Goal: Task Accomplishment & Management: Use online tool/utility

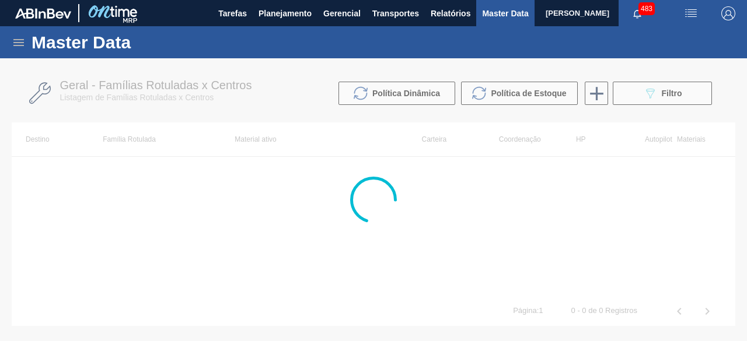
click at [23, 39] on icon at bounding box center [18, 42] width 11 height 7
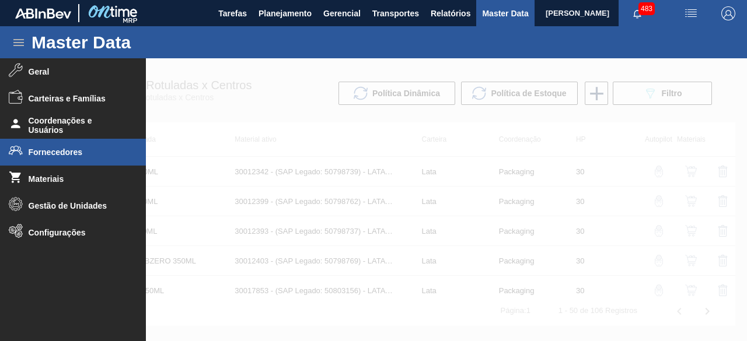
click at [49, 143] on li "Fornecedores" at bounding box center [73, 152] width 146 height 27
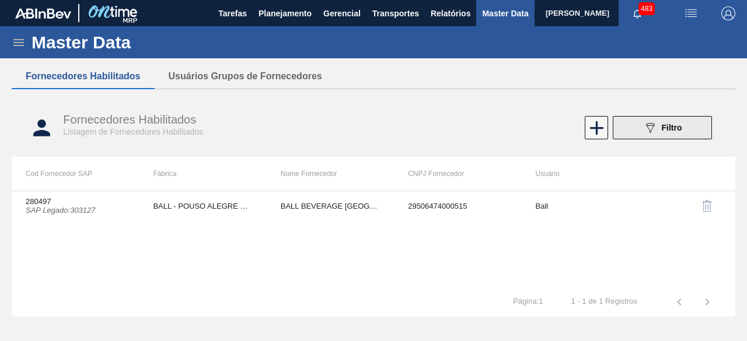
click at [640, 127] on button "089F7B8B-B2A5-4AFE-B5C0-19BA573D28AC Filtro" at bounding box center [662, 127] width 99 height 23
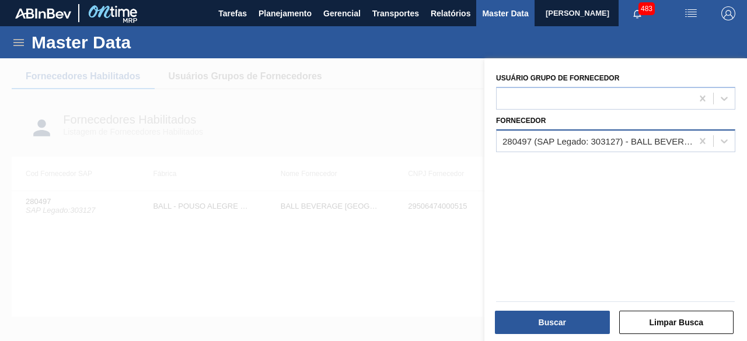
click at [592, 137] on div "280497 (SAP Legado: 303127) - BALL BEVERAGE [GEOGRAPHIC_DATA] SA" at bounding box center [597, 141] width 191 height 10
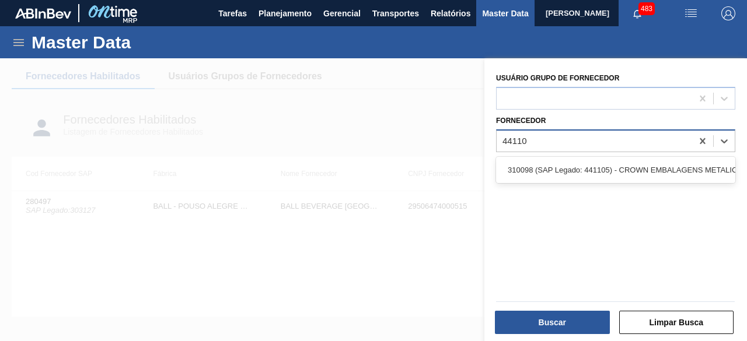
type input "441105"
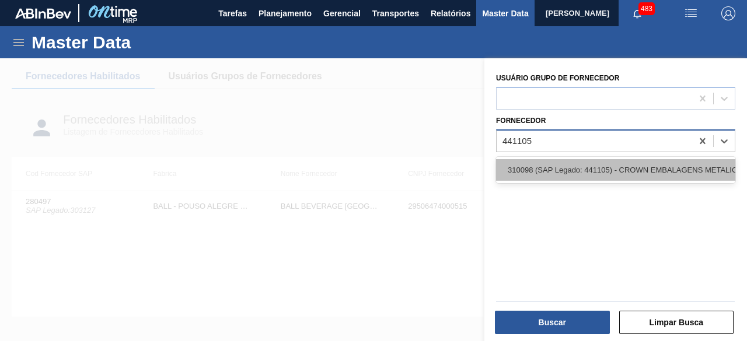
click at [592, 169] on div "310098 (SAP Legado: 441105) - CROWN EMBALAGENS METALICAS DA" at bounding box center [615, 170] width 239 height 22
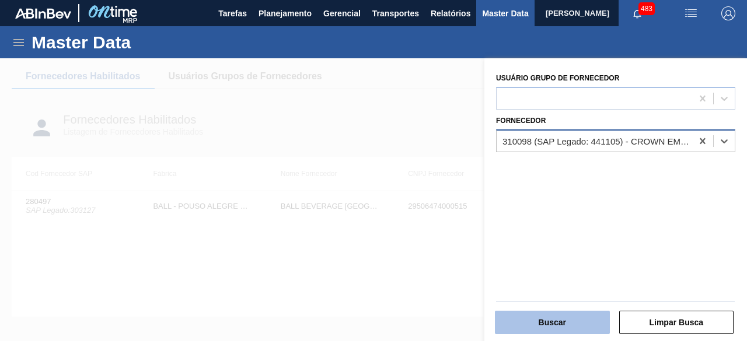
click at [576, 319] on button "Buscar" at bounding box center [552, 322] width 115 height 23
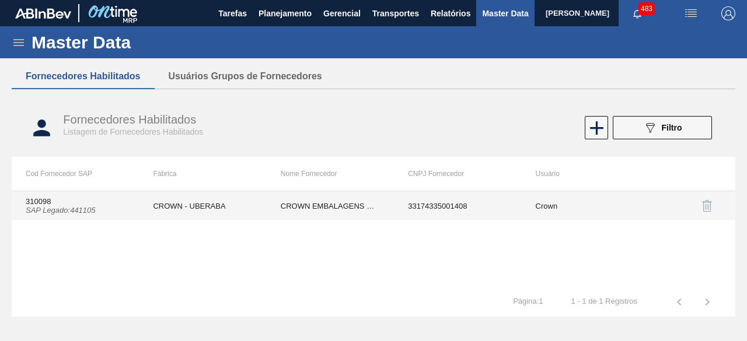
click at [233, 214] on td "CROWN - UBERABA" at bounding box center [202, 205] width 127 height 29
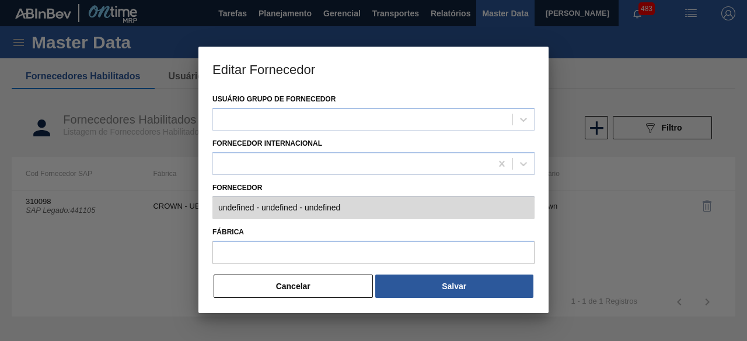
type input "310098 (SAP Legado: 441105) - CROWN EMBALAGENS METALICAS DA - 33174335001408"
type input "CROWN - UBERABA"
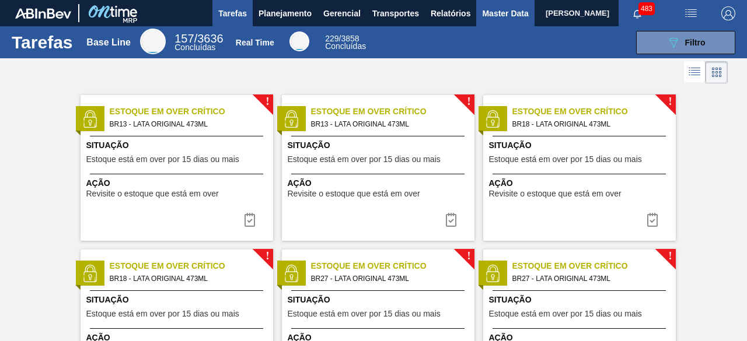
click at [478, 8] on button "Master Data" at bounding box center [505, 13] width 58 height 26
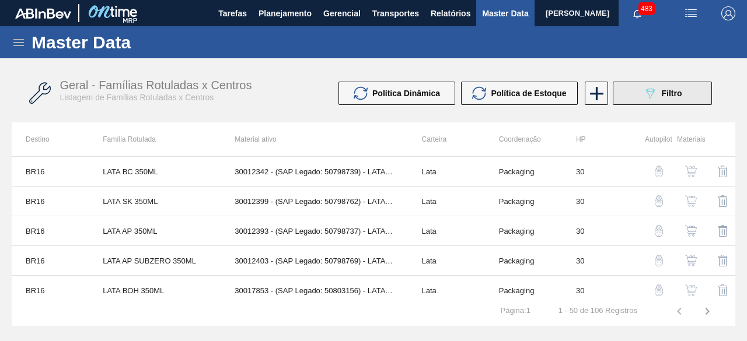
click at [663, 95] on span "Filtro" at bounding box center [672, 93] width 20 height 9
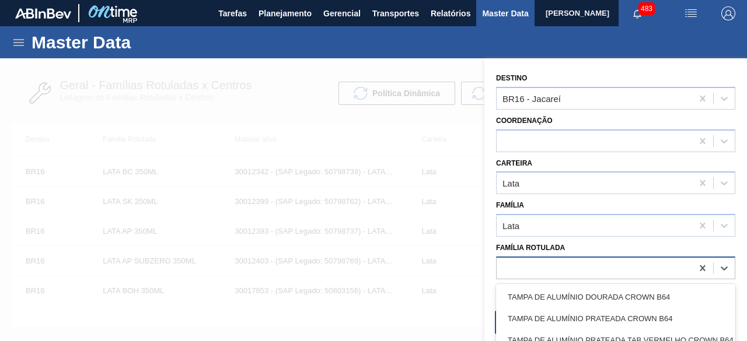
click at [578, 267] on div at bounding box center [594, 268] width 195 height 17
paste Rotulada "LATA STELLA 473ML"
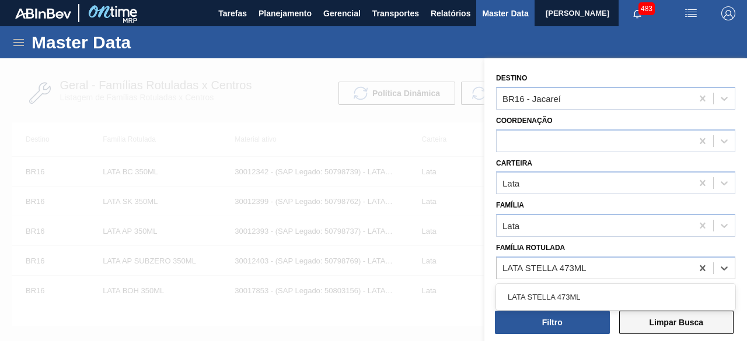
type Rotulada "LATA STELLA 473ML"
click at [693, 321] on button "Limpar Busca" at bounding box center [676, 322] width 115 height 23
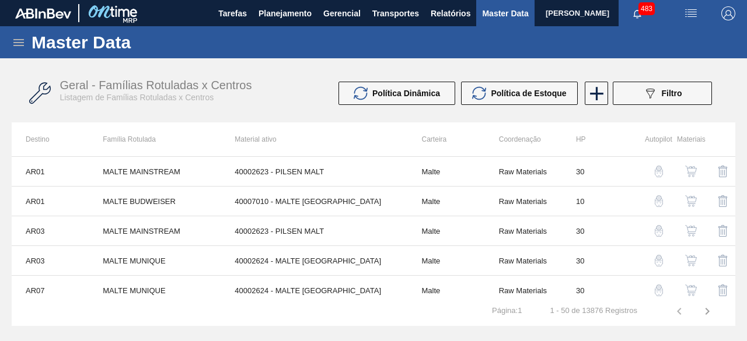
drag, startPoint x: 656, startPoint y: 100, endPoint x: 649, endPoint y: 109, distance: 11.2
click at [656, 100] on button "089F7B8B-B2A5-4AFE-B5C0-19BA573D28AC Filtro" at bounding box center [662, 93] width 99 height 23
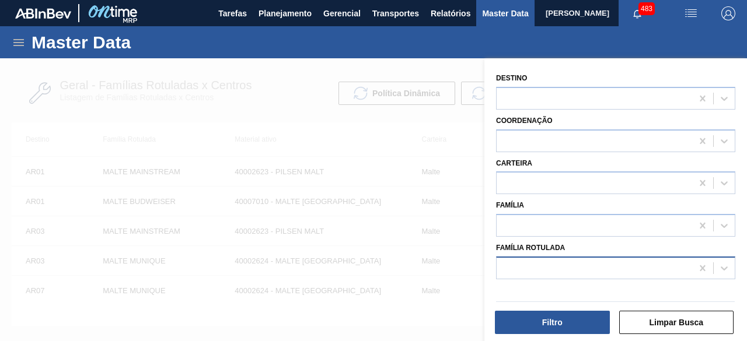
click at [581, 265] on div at bounding box center [594, 268] width 195 height 17
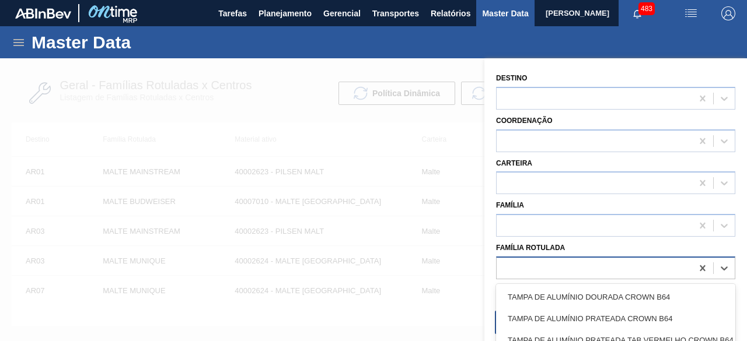
paste Rotulada "LATA STELLA 473ML"
type Rotulada "LATA STELLA 473ML"
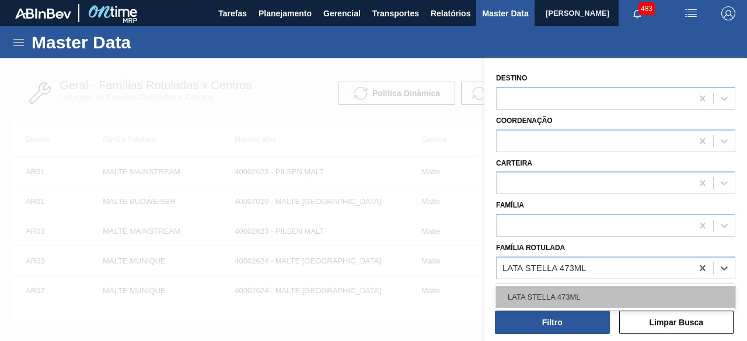
click at [575, 293] on div "LATA STELLA 473ML" at bounding box center [615, 297] width 239 height 22
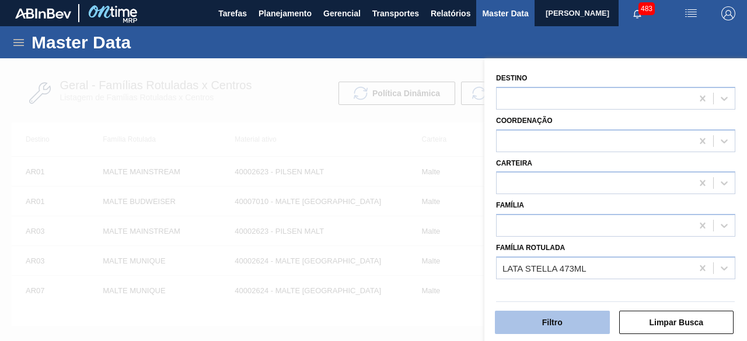
click at [568, 330] on button "Filtro" at bounding box center [552, 322] width 115 height 23
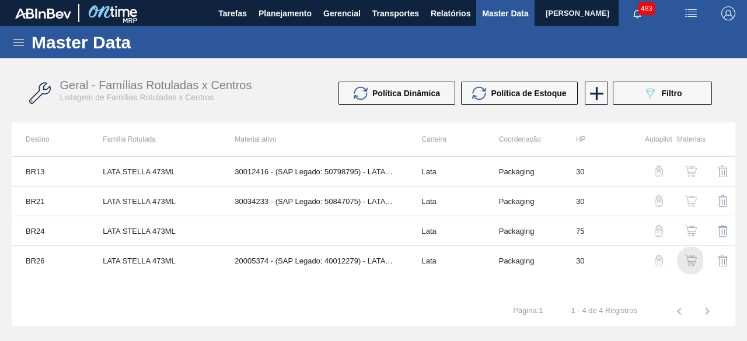
click at [690, 259] on img "button" at bounding box center [691, 261] width 12 height 12
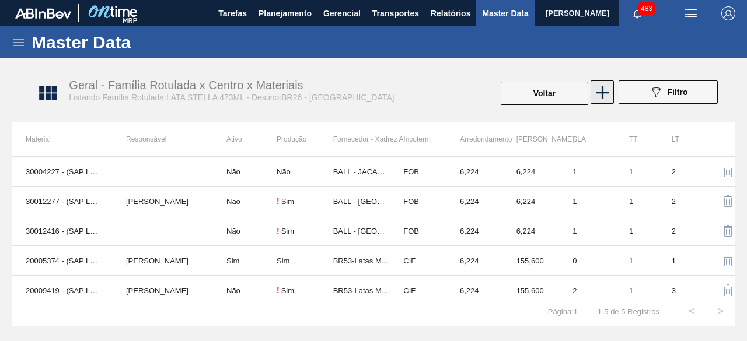
click at [606, 100] on icon at bounding box center [602, 92] width 23 height 23
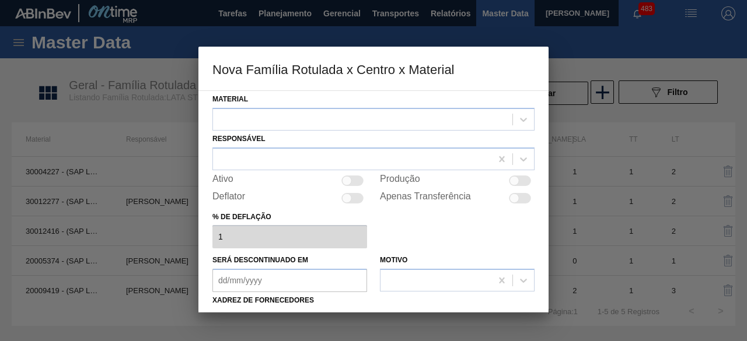
click at [344, 117] on div at bounding box center [362, 119] width 299 height 17
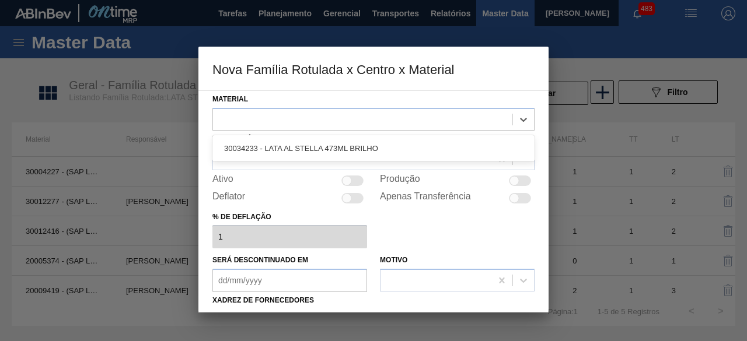
click at [326, 142] on div "30034233 - LATA AL STELLA 473ML BRILHO" at bounding box center [373, 149] width 322 height 22
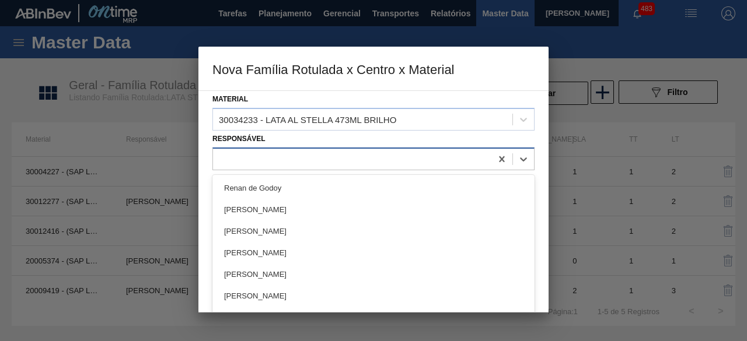
click at [314, 162] on div at bounding box center [352, 159] width 278 height 17
type input "igor"
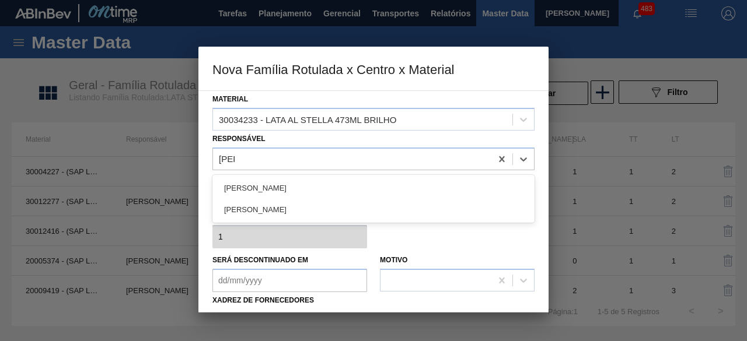
click at [321, 209] on div "IGOR FERREIRA MOURA" at bounding box center [373, 210] width 322 height 22
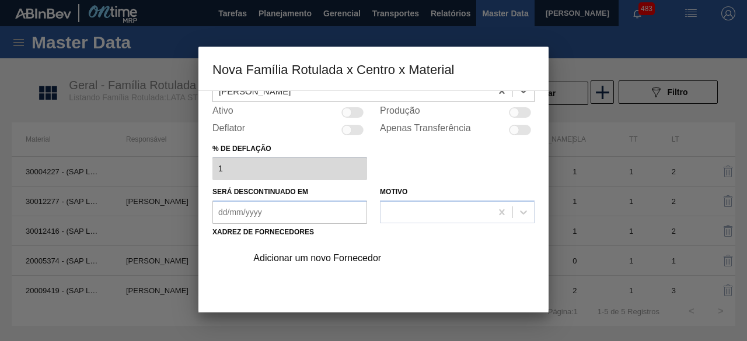
scroll to position [117, 0]
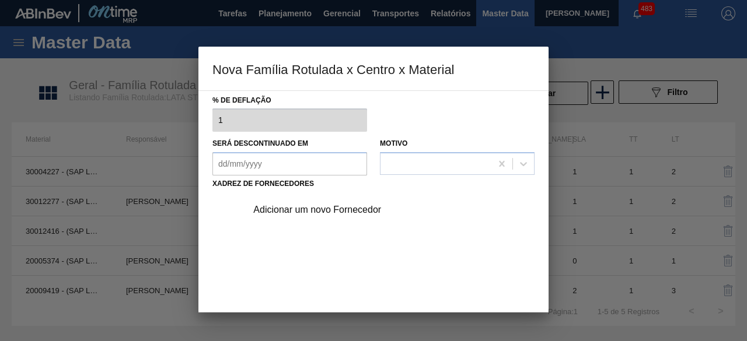
click at [341, 207] on div "Adicionar um novo Fornecedor" at bounding box center [367, 210] width 229 height 11
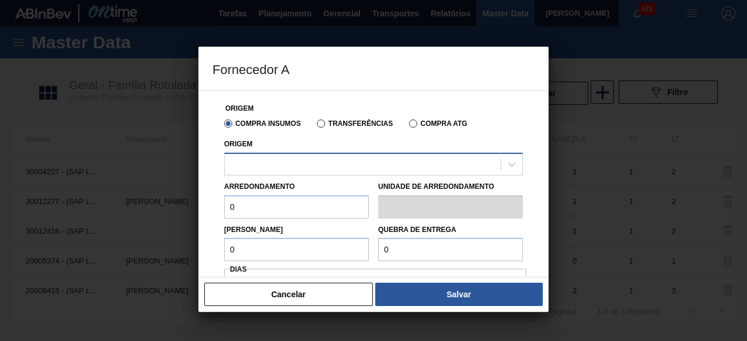
click at [347, 163] on div at bounding box center [363, 164] width 276 height 17
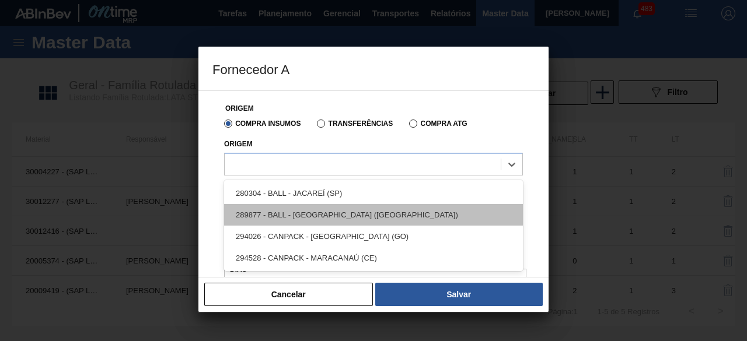
click at [336, 213] on div "289877 - BALL - TRÊS RIOS (RJ)" at bounding box center [373, 215] width 299 height 22
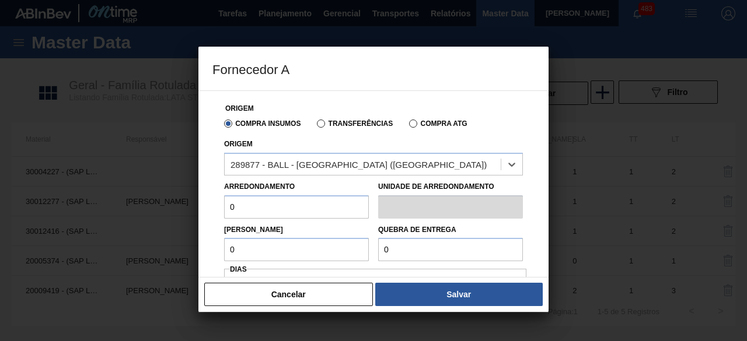
click at [351, 214] on input "0" at bounding box center [296, 206] width 145 height 23
type input "6,224"
click at [298, 253] on input "0" at bounding box center [296, 249] width 145 height 23
type input "6,224"
click at [409, 254] on input "0" at bounding box center [450, 249] width 145 height 23
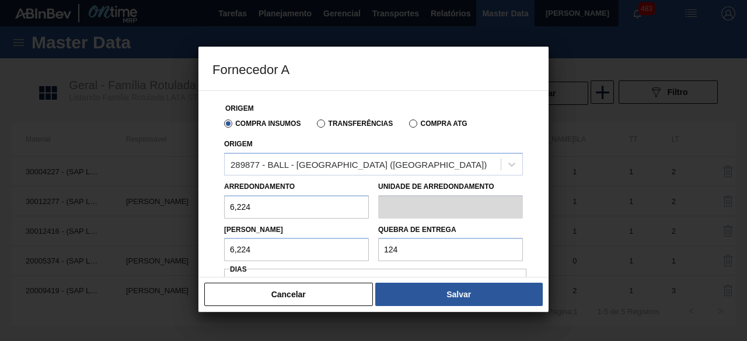
type input "124,48"
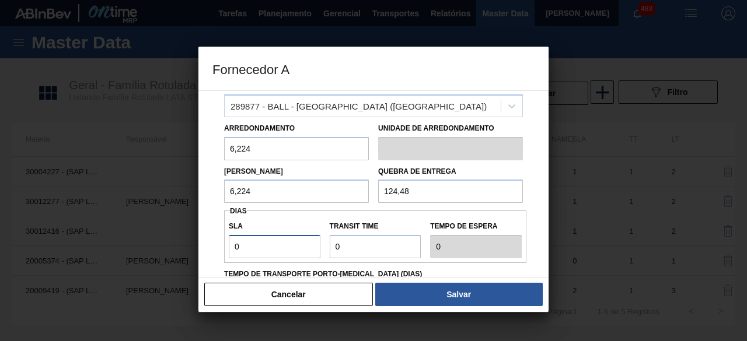
click at [267, 253] on input "0" at bounding box center [275, 246] width 92 height 23
type input "01"
type input "1"
click at [365, 246] on input "Transit Time" at bounding box center [376, 246] width 92 height 23
type input "01"
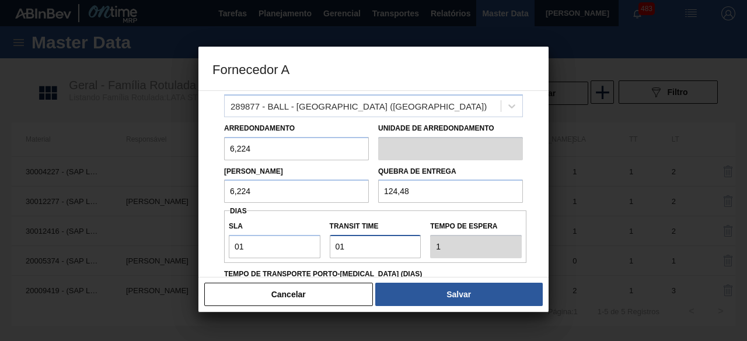
type input "2"
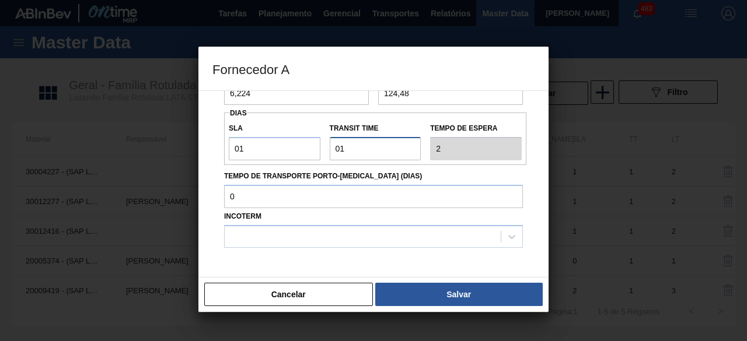
scroll to position [175, 0]
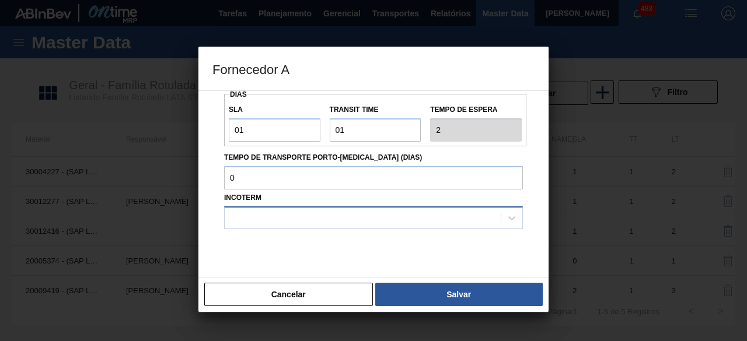
click at [351, 214] on div at bounding box center [363, 217] width 276 height 17
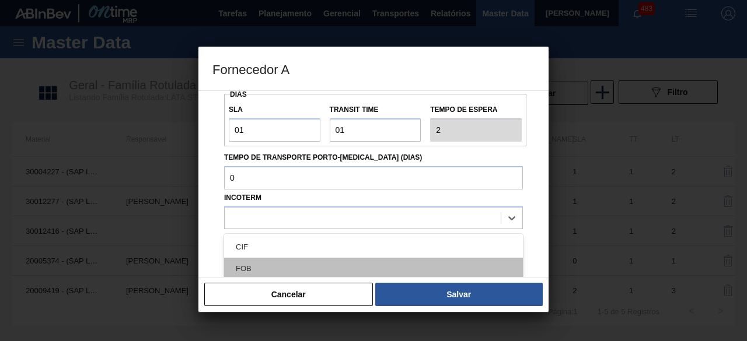
click at [293, 268] on div "FOB" at bounding box center [373, 269] width 299 height 22
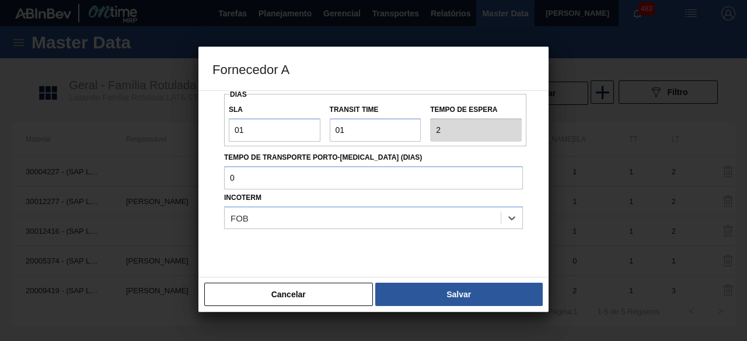
click at [427, 295] on button "Salvar" at bounding box center [458, 294] width 167 height 23
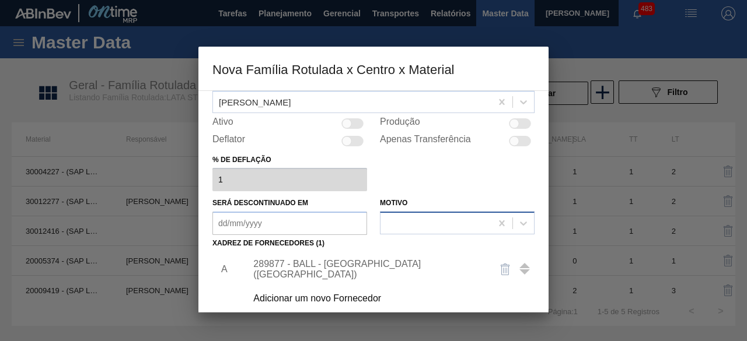
scroll to position [0, 0]
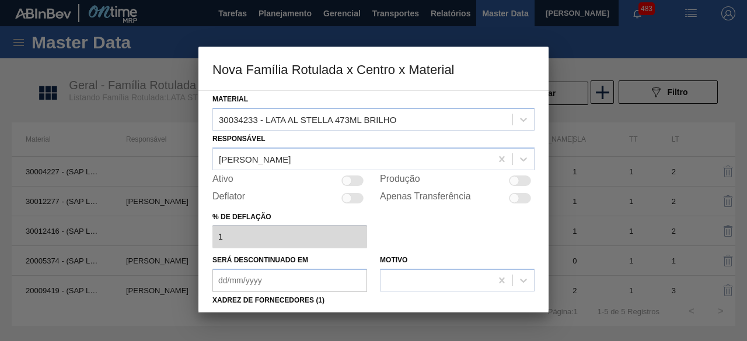
click at [520, 181] on div at bounding box center [520, 181] width 22 height 11
checkbox input "true"
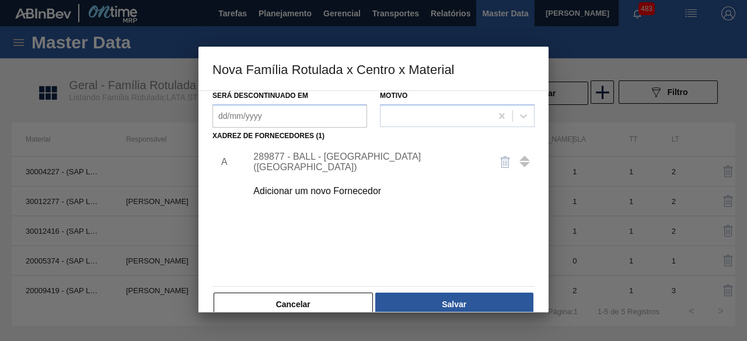
scroll to position [183, 0]
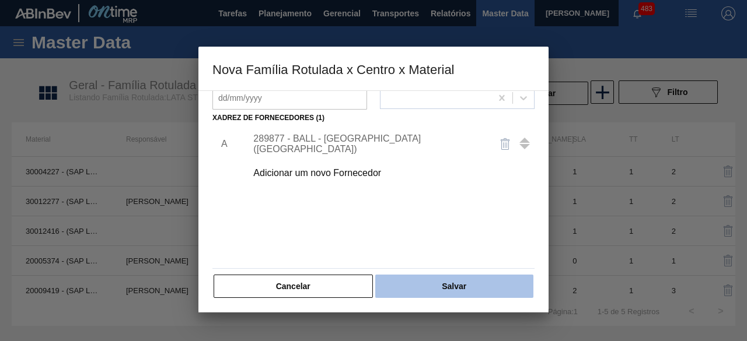
click at [484, 283] on button "Salvar" at bounding box center [454, 286] width 158 height 23
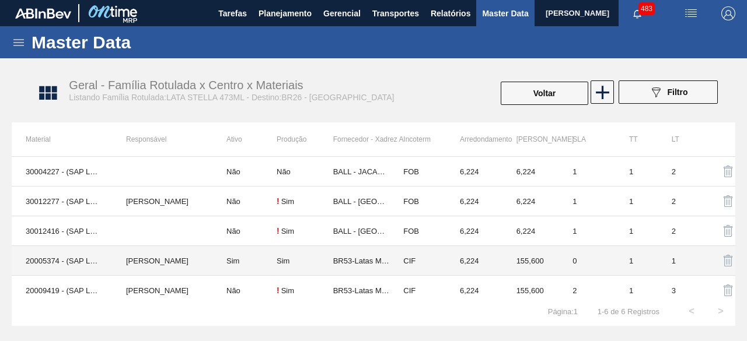
click at [83, 254] on td "20005374 - (SAP Legado: 40012279) - LATA MET STELLA 429 473ML" at bounding box center [62, 261] width 100 height 30
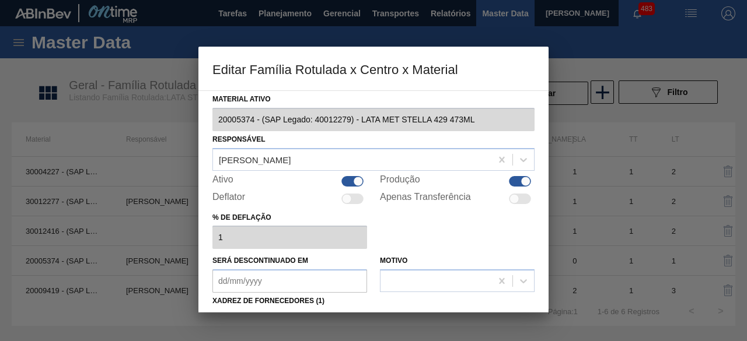
click at [352, 179] on div at bounding box center [352, 181] width 22 height 11
checkbox input "false"
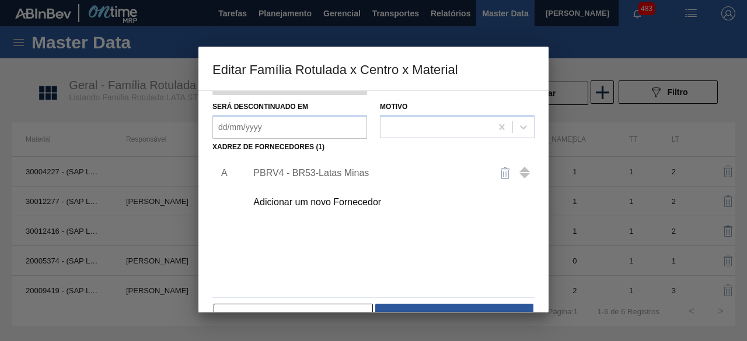
scroll to position [175, 0]
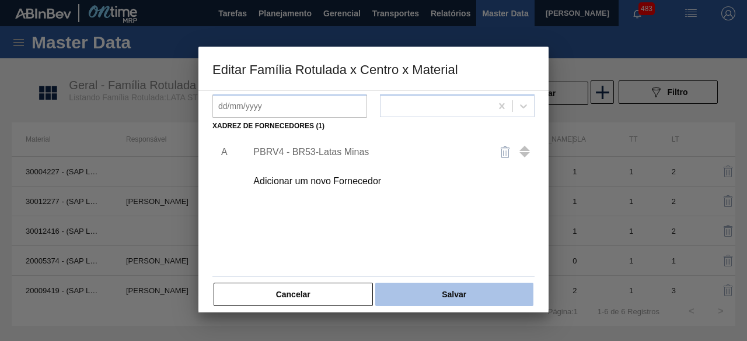
click at [497, 296] on button "Salvar" at bounding box center [454, 294] width 158 height 23
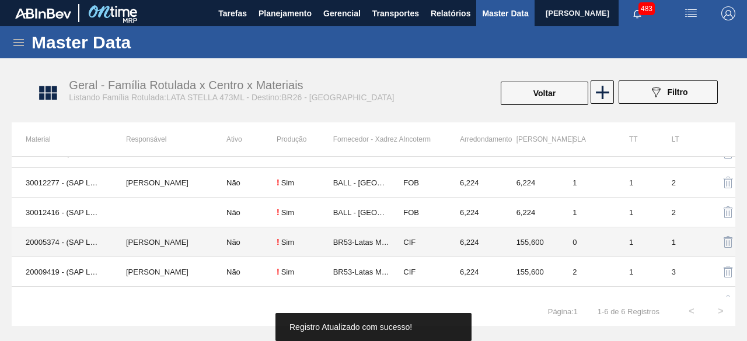
scroll to position [36, 0]
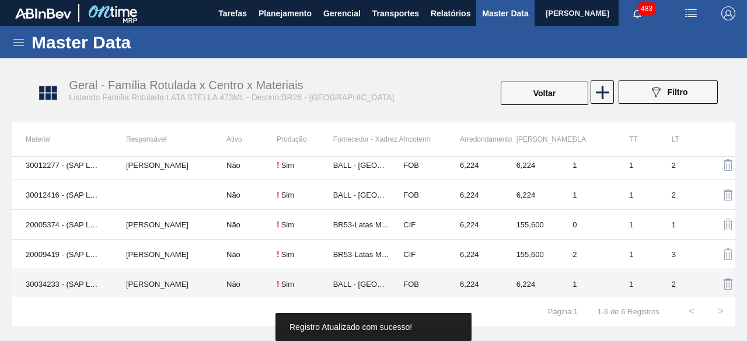
click at [77, 283] on td "30034233 - (SAP Legado: 50847075) - LATA AL STELLA 473ML BRILHO" at bounding box center [62, 285] width 100 height 30
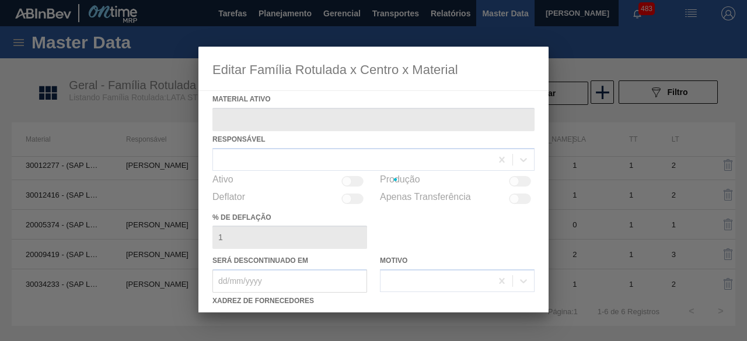
type ativo "30034233 - (SAP Legado: 50847075) - LATA AL STELLA 473ML BRILHO"
checkbox input "true"
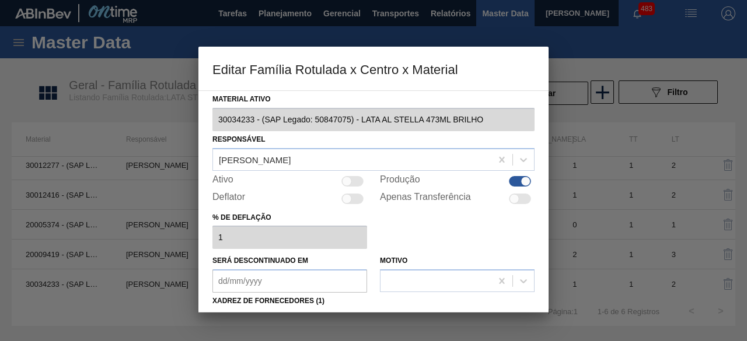
click at [351, 183] on div at bounding box center [352, 181] width 22 height 11
checkbox input "true"
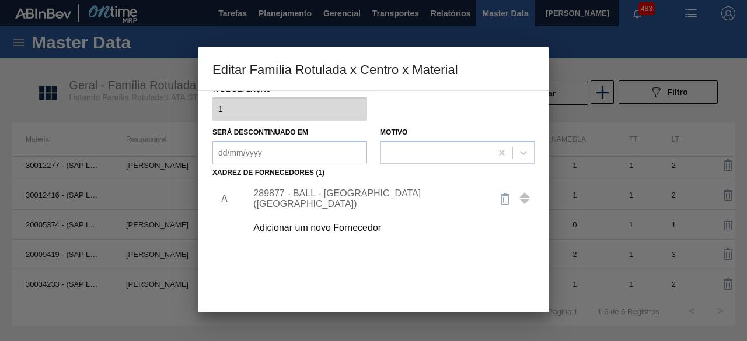
scroll to position [175, 0]
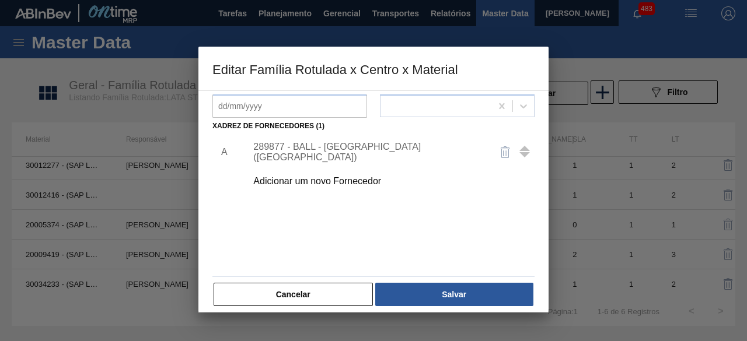
click at [352, 151] on div "289877 - BALL - TRÊS RIOS (RJ)" at bounding box center [367, 152] width 229 height 21
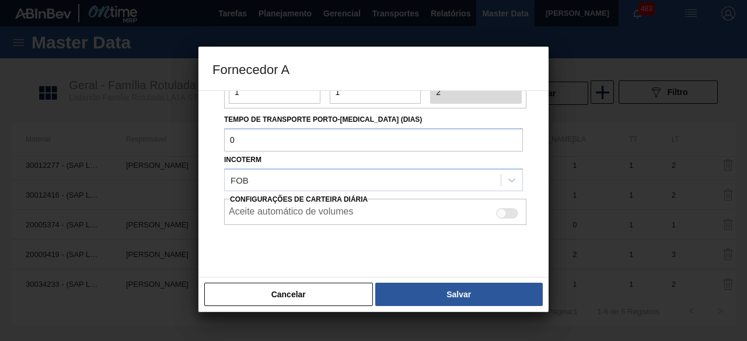
scroll to position [195, 0]
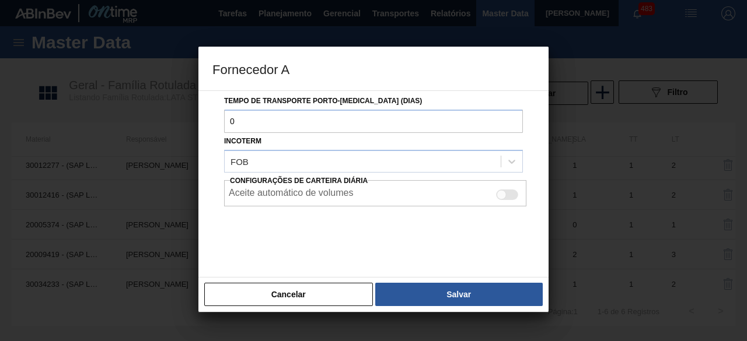
click at [504, 194] on div at bounding box center [502, 195] width 10 height 10
checkbox input "true"
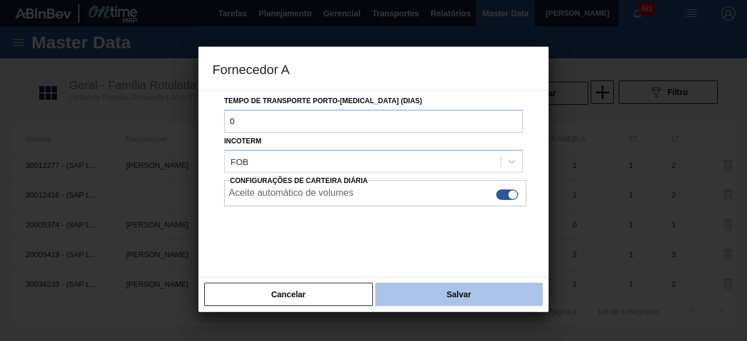
click at [485, 293] on button "Salvar" at bounding box center [458, 294] width 167 height 23
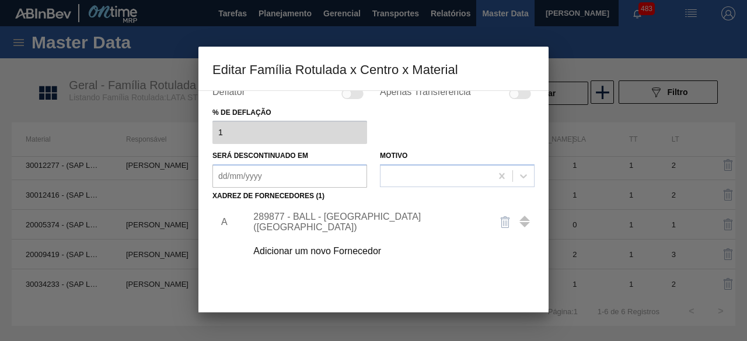
scroll to position [183, 0]
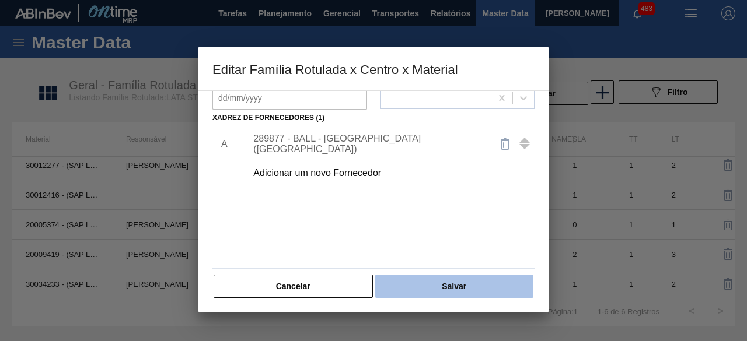
click at [463, 283] on button "Salvar" at bounding box center [454, 286] width 158 height 23
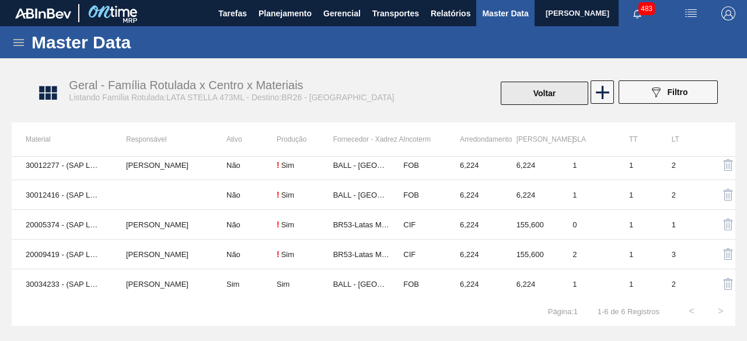
click at [553, 96] on button "Voltar" at bounding box center [545, 93] width 88 height 23
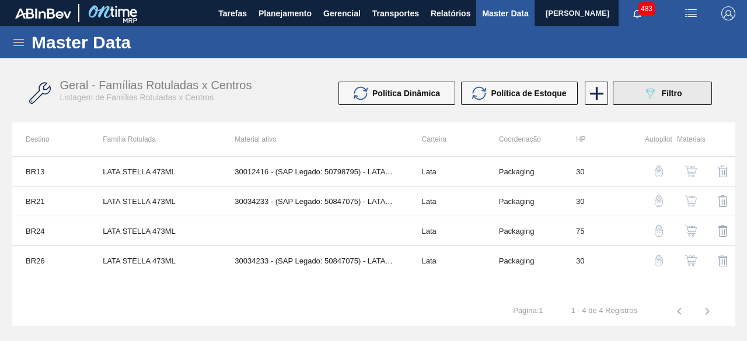
click at [661, 99] on div "089F7B8B-B2A5-4AFE-B5C0-19BA573D28AC Filtro" at bounding box center [662, 93] width 39 height 14
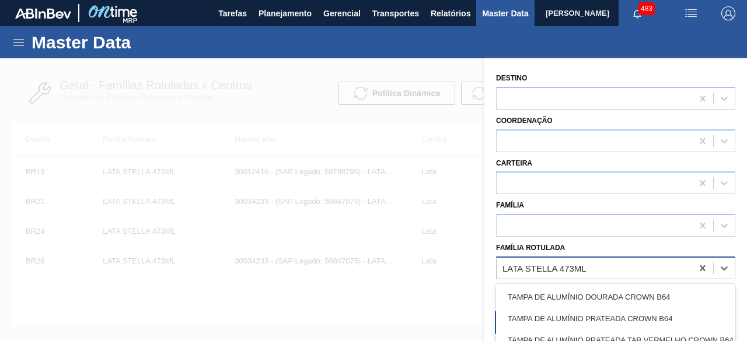
click at [645, 265] on div "LATA STELLA 473ML" at bounding box center [594, 268] width 195 height 17
paste Rotulada "LATA ORIGINAL 350ML"
type Rotulada "LATA ORIGINAL 350ML"
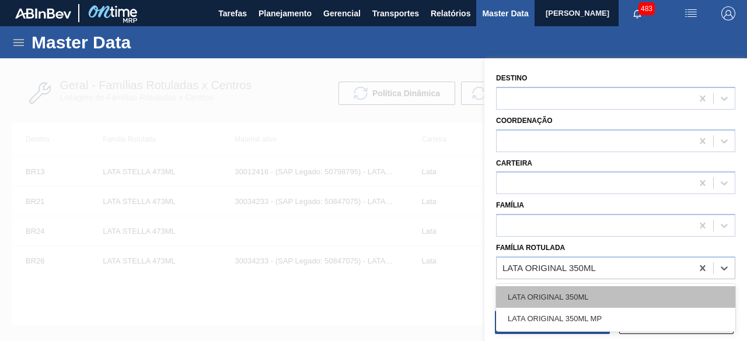
click at [562, 296] on div "LATA ORIGINAL 350ML" at bounding box center [615, 297] width 239 height 22
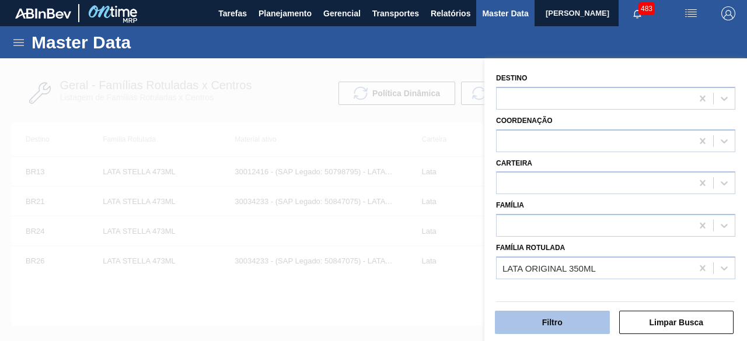
click at [567, 323] on button "Filtro" at bounding box center [552, 322] width 115 height 23
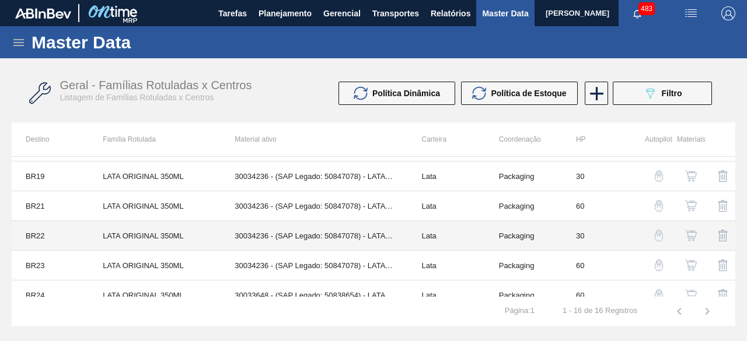
scroll to position [332, 0]
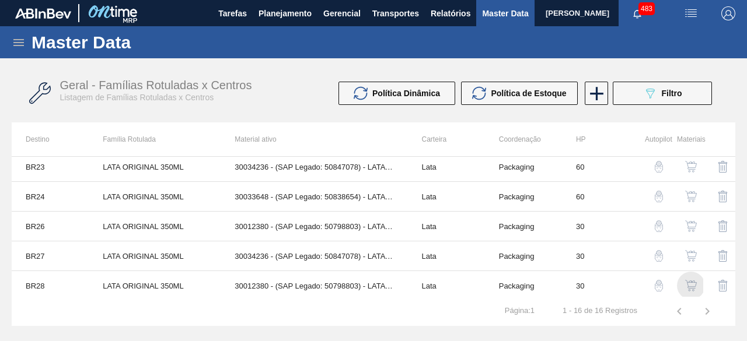
click at [690, 284] on img "button" at bounding box center [691, 286] width 12 height 12
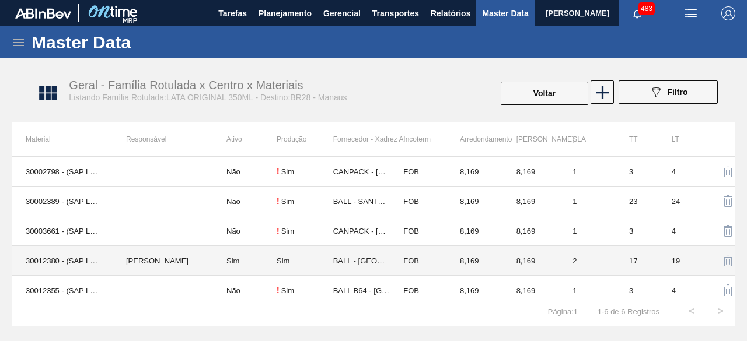
click at [240, 258] on td "Sim" at bounding box center [244, 261] width 64 height 30
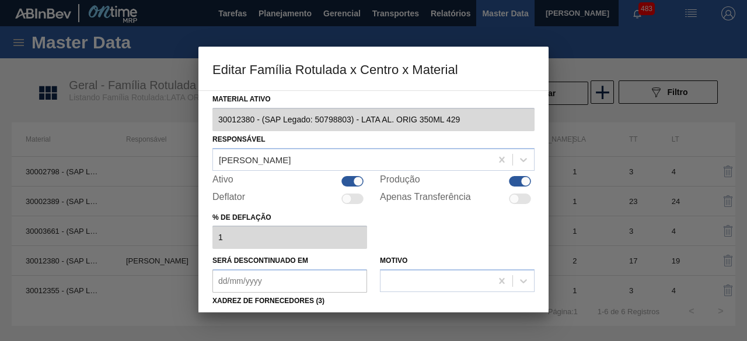
click at [354, 181] on div at bounding box center [358, 181] width 10 height 10
checkbox input "false"
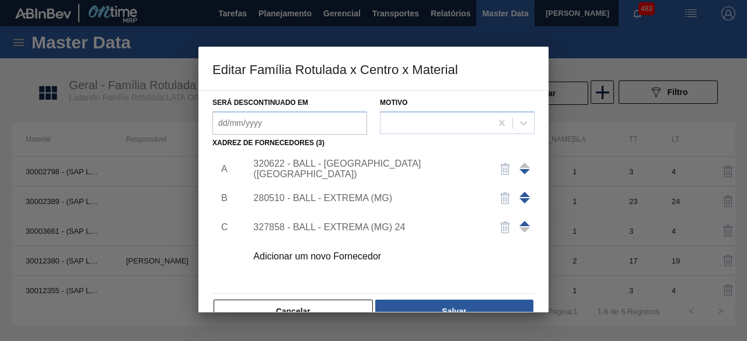
scroll to position [175, 0]
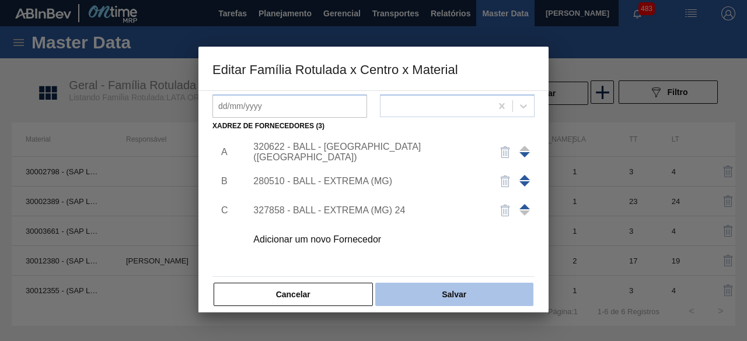
click at [491, 298] on button "Salvar" at bounding box center [454, 294] width 158 height 23
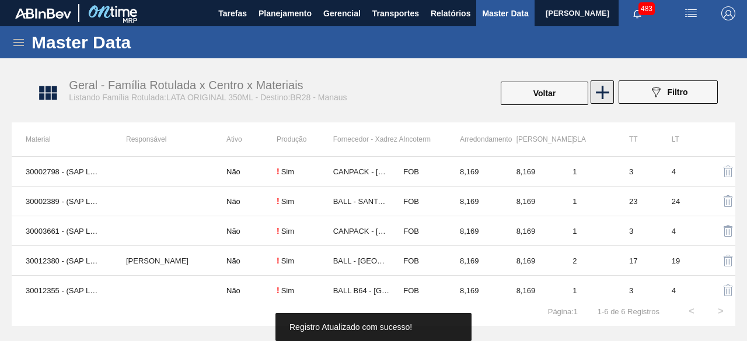
click at [600, 97] on icon at bounding box center [602, 92] width 23 height 23
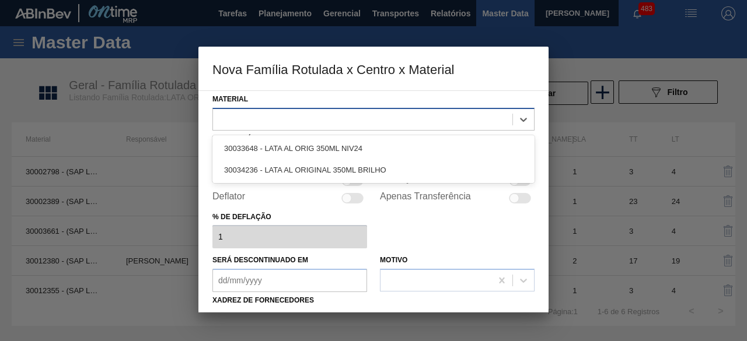
click at [307, 123] on div at bounding box center [362, 119] width 299 height 17
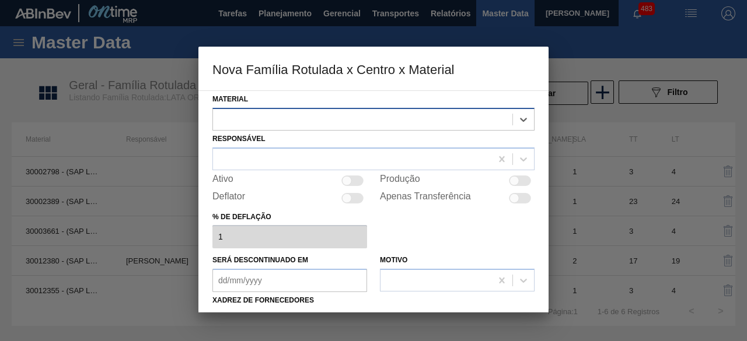
drag, startPoint x: 275, startPoint y: 117, endPoint x: 275, endPoint y: 108, distance: 8.8
click at [275, 117] on div at bounding box center [362, 119] width 299 height 17
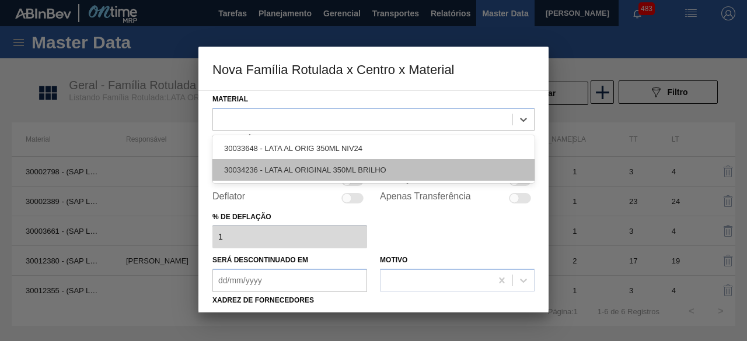
click at [271, 169] on div "30034236 - LATA AL ORIGINAL 350ML BRILHO" at bounding box center [373, 170] width 322 height 22
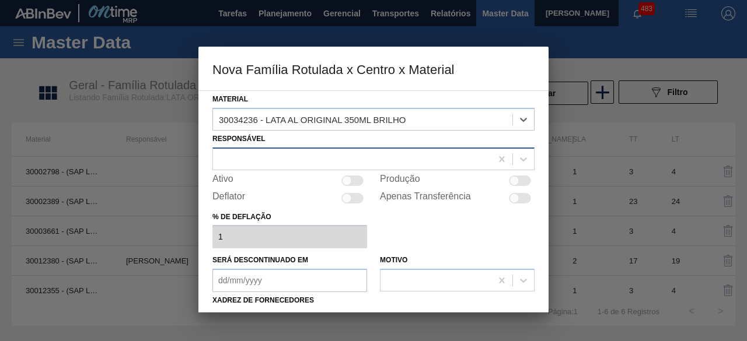
click at [290, 165] on div at bounding box center [352, 159] width 278 height 17
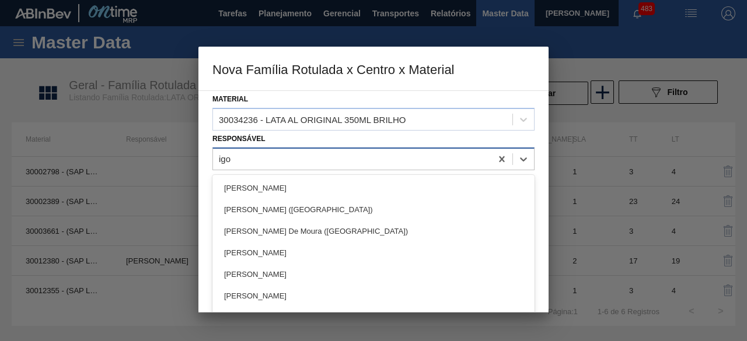
type input "igor"
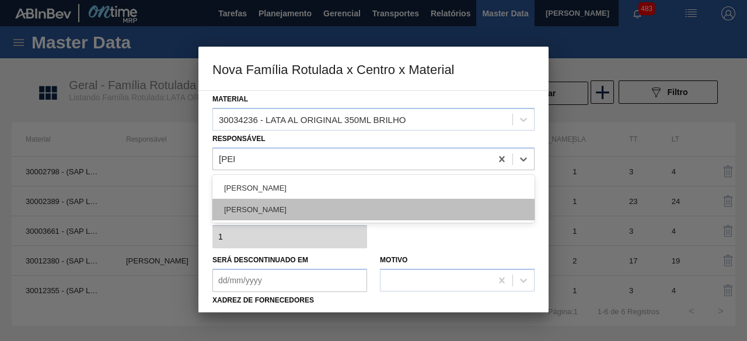
click at [302, 214] on div "IGOR FERREIRA MOURA" at bounding box center [373, 210] width 322 height 22
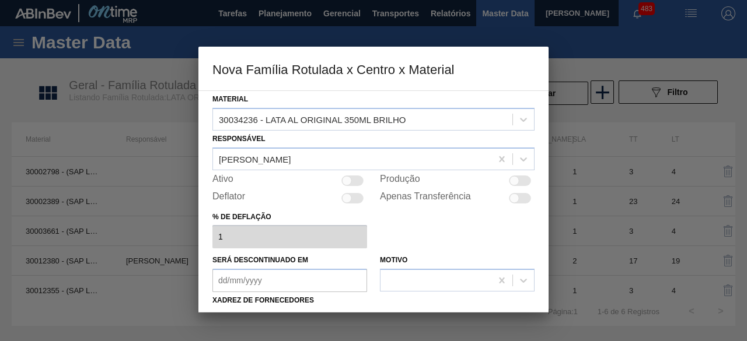
click at [520, 181] on div at bounding box center [520, 181] width 22 height 11
checkbox input "true"
click at [355, 177] on div at bounding box center [352, 181] width 22 height 11
checkbox input "true"
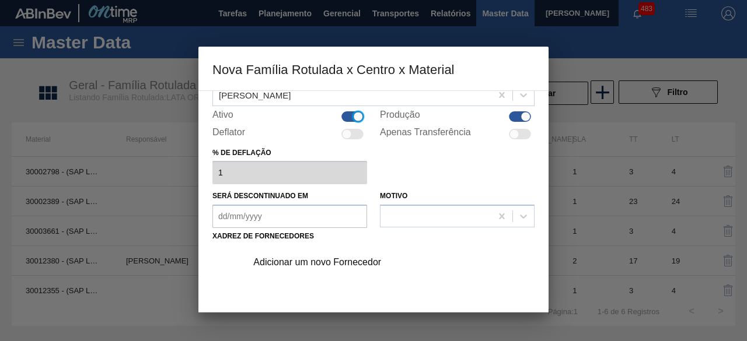
scroll to position [117, 0]
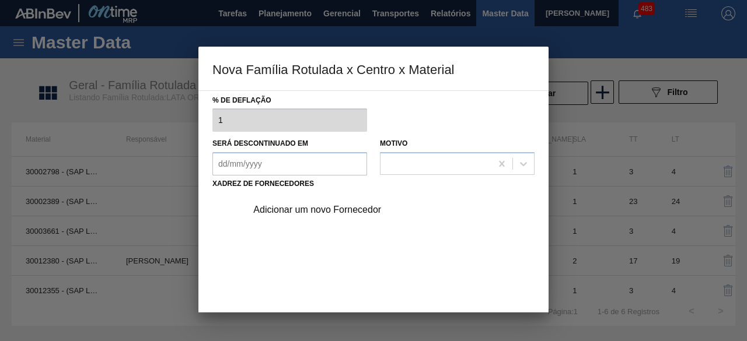
click at [363, 205] on div "Adicionar um novo Fornecedor" at bounding box center [367, 210] width 229 height 11
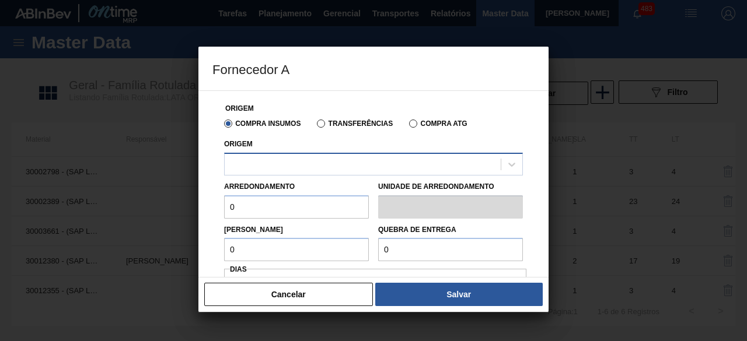
click at [379, 163] on div at bounding box center [363, 164] width 276 height 17
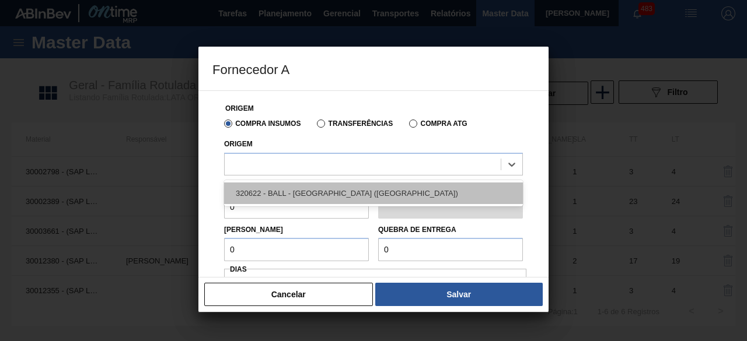
click at [338, 186] on div "320622 - BALL - RECIFE (PE)" at bounding box center [373, 194] width 299 height 22
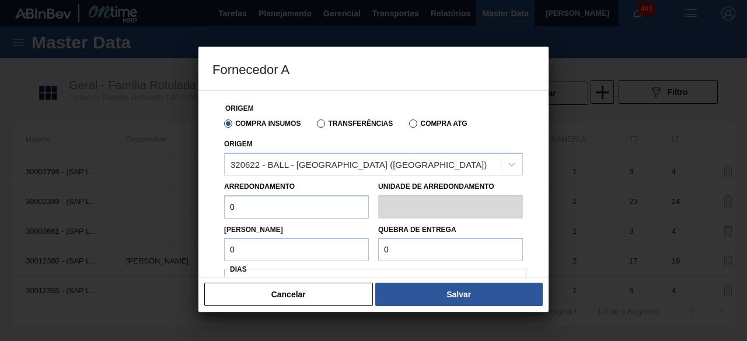
click at [328, 208] on input "0" at bounding box center [296, 206] width 145 height 23
type input "8,169"
click at [295, 250] on input "0" at bounding box center [296, 249] width 145 height 23
type input "8,169"
click at [408, 251] on input "0" at bounding box center [450, 249] width 145 height 23
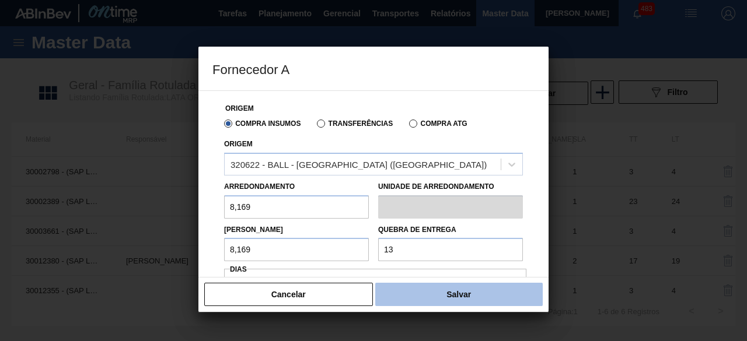
type input "130,704"
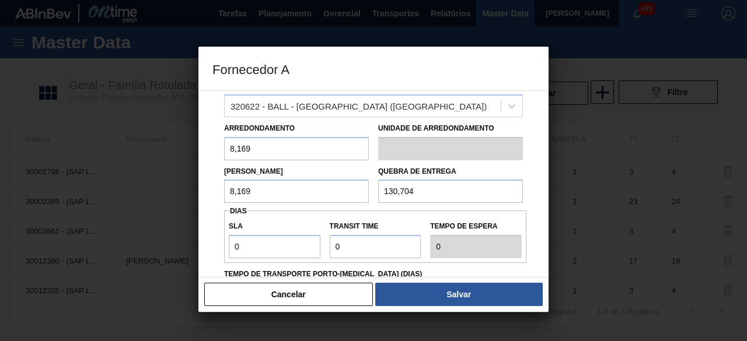
scroll to position [175, 0]
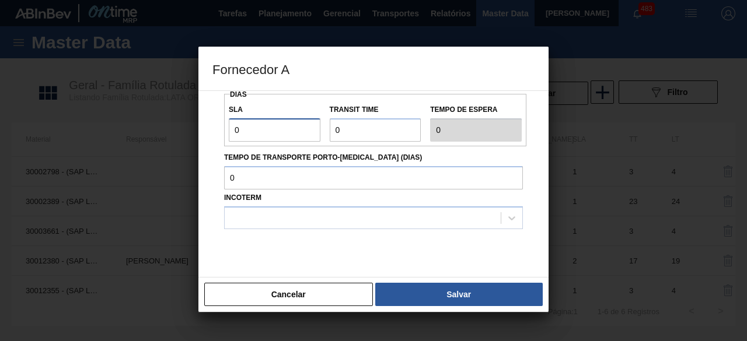
click at [286, 127] on input "0" at bounding box center [275, 129] width 92 height 23
type input "01"
type input "1"
click at [352, 128] on input "Transit Time" at bounding box center [376, 129] width 92 height 23
type input "01"
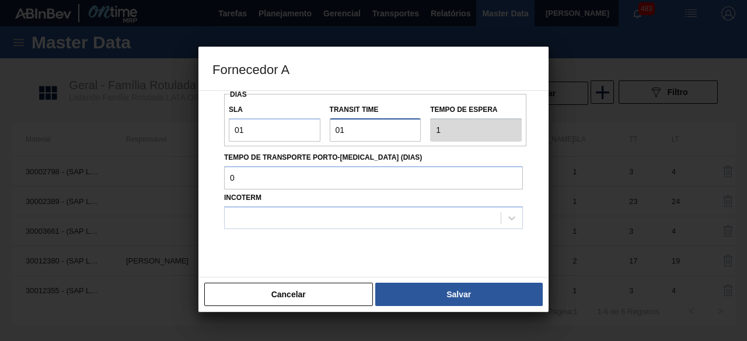
type input "2"
click at [335, 216] on div at bounding box center [363, 217] width 276 height 17
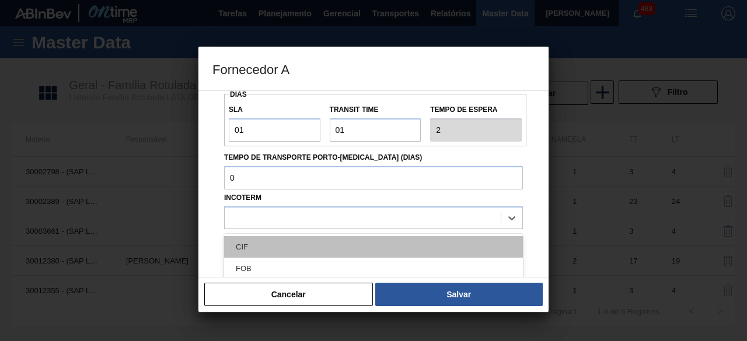
click at [310, 240] on div "CIF" at bounding box center [373, 247] width 299 height 22
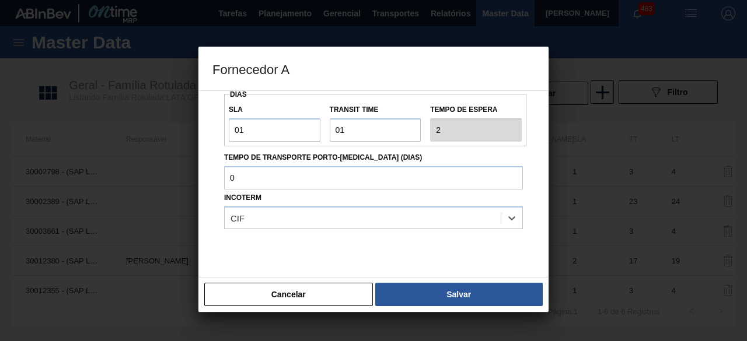
click at [437, 296] on button "Salvar" at bounding box center [458, 294] width 167 height 23
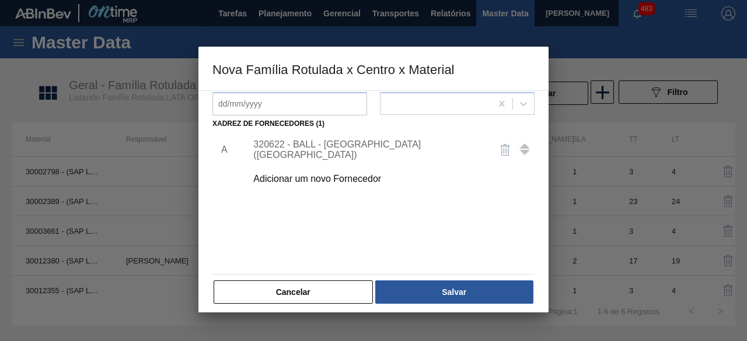
scroll to position [183, 0]
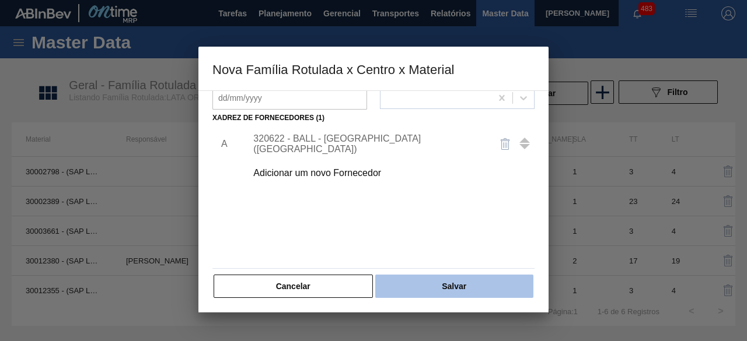
click at [497, 278] on button "Salvar" at bounding box center [454, 286] width 158 height 23
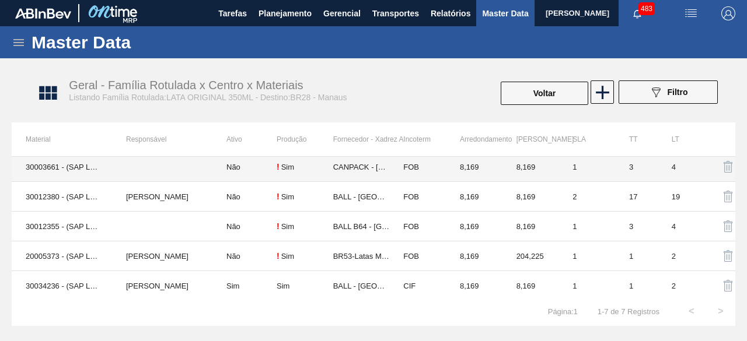
scroll to position [66, 0]
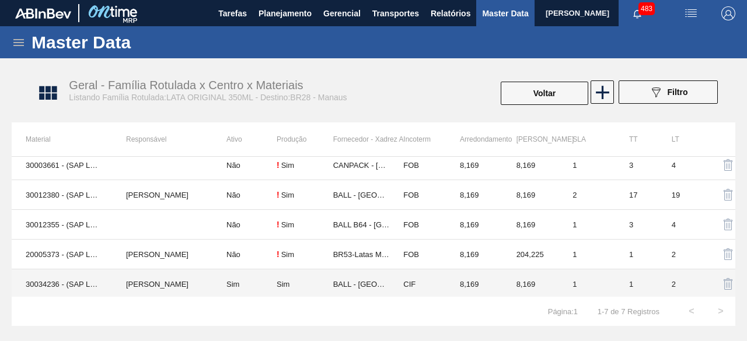
click at [68, 277] on td "30034236 - (SAP Legado: 50847078) - LATA AL ORIGINAL 350ML BRILHO" at bounding box center [62, 285] width 100 height 30
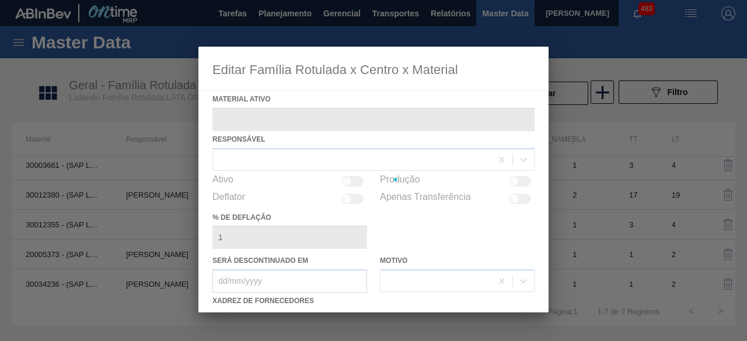
type ativo "30034236 - (SAP Legado: 50847078) - LATA AL ORIGINAL 350ML BRILHO"
checkbox input "true"
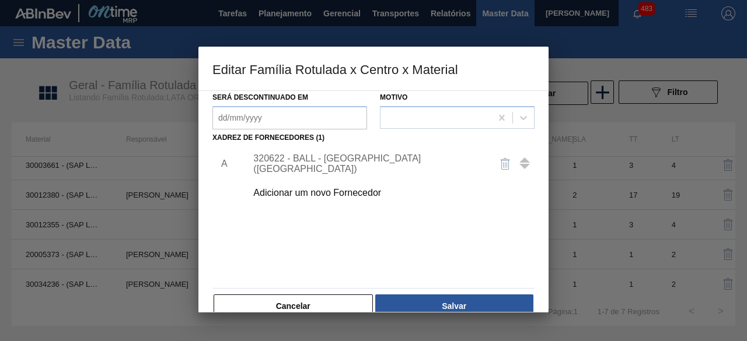
scroll to position [175, 0]
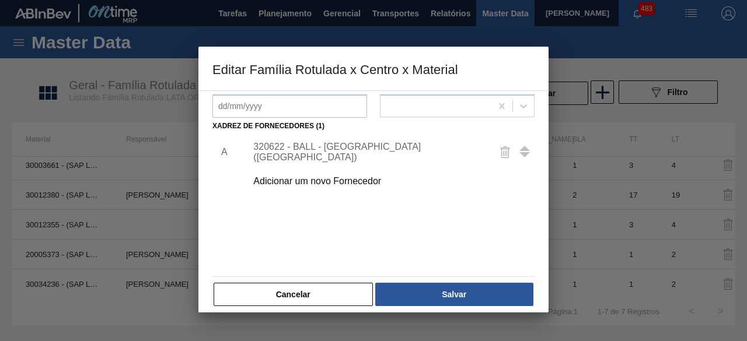
click at [365, 145] on div "320622 - BALL - RECIFE (PE)" at bounding box center [387, 152] width 295 height 29
click at [345, 152] on div "320622 - BALL - RECIFE (PE)" at bounding box center [367, 152] width 229 height 21
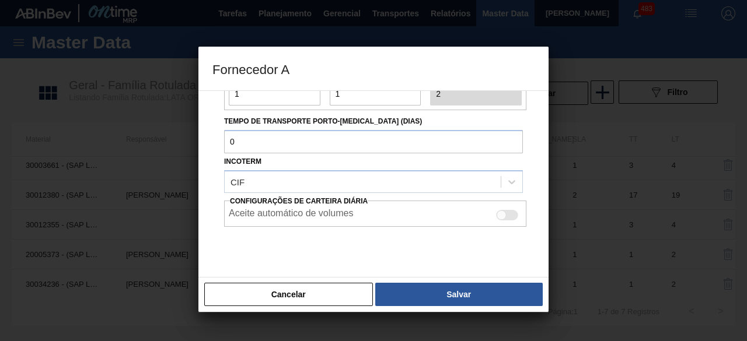
click at [507, 212] on div at bounding box center [507, 215] width 22 height 11
checkbox input "true"
click at [503, 295] on button "Salvar" at bounding box center [458, 294] width 167 height 23
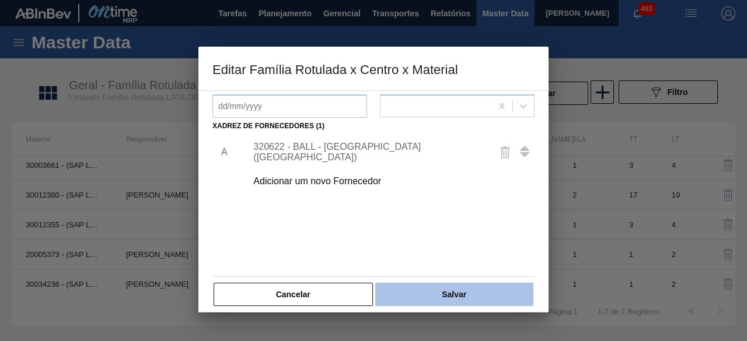
click at [481, 291] on button "Salvar" at bounding box center [454, 294] width 158 height 23
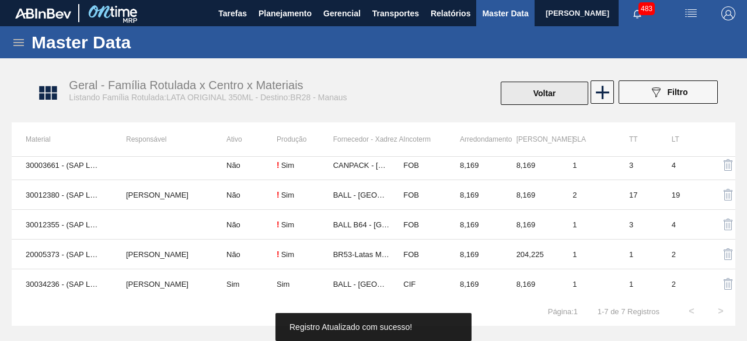
click at [575, 86] on button "Voltar" at bounding box center [545, 93] width 88 height 23
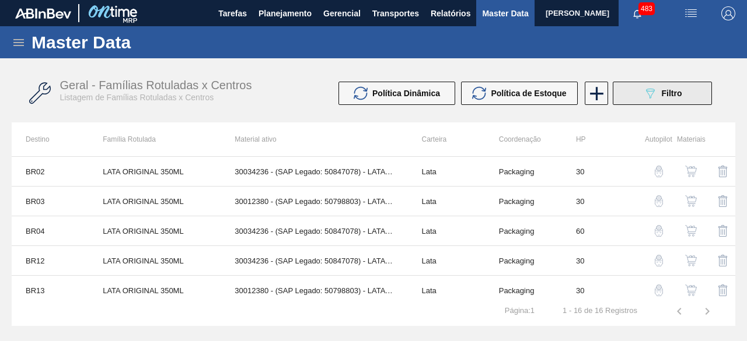
click at [647, 95] on icon "089F7B8B-B2A5-4AFE-B5C0-19BA573D28AC" at bounding box center [650, 93] width 14 height 14
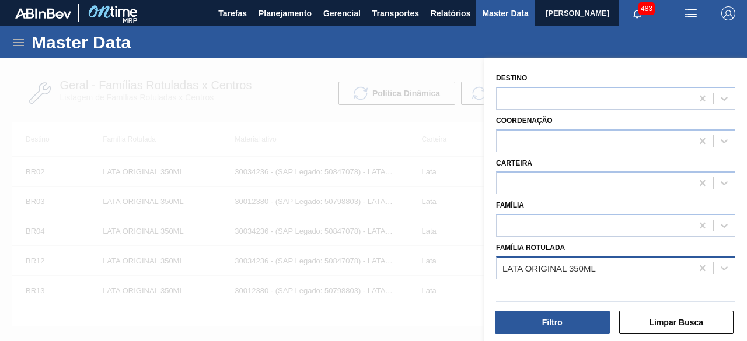
click at [638, 264] on div "LATA ORIGINAL 350ML" at bounding box center [594, 268] width 195 height 17
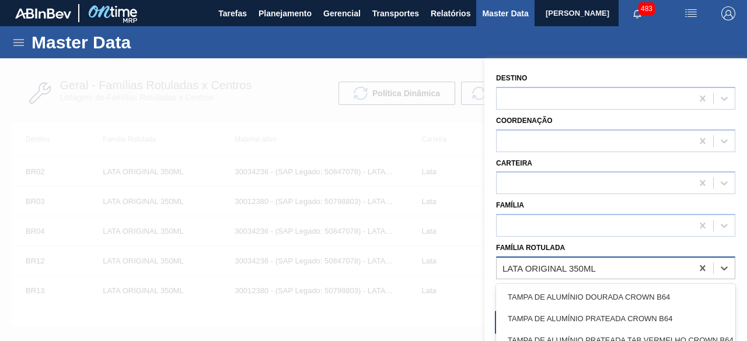
paste Rotulada "LATA ORIGINAL 269ML"
type Rotulada "LATA ORIGINAL 269ML"
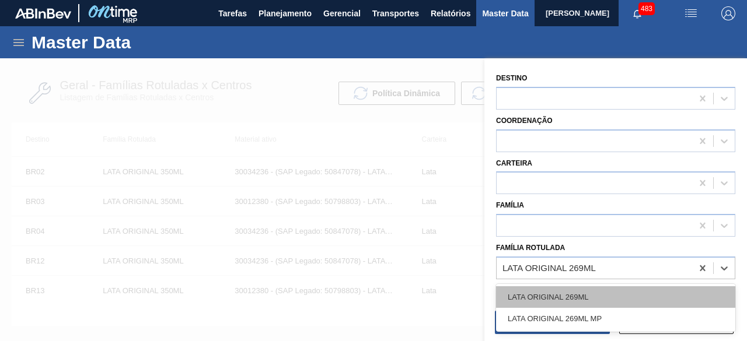
click at [617, 299] on div "LATA ORIGINAL 269ML" at bounding box center [615, 297] width 239 height 22
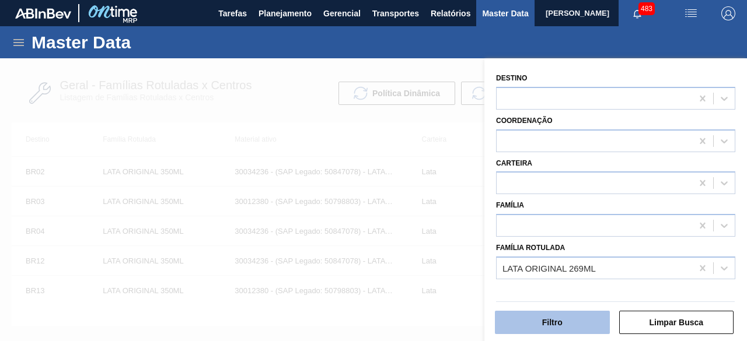
click at [592, 326] on button "Filtro" at bounding box center [552, 322] width 115 height 23
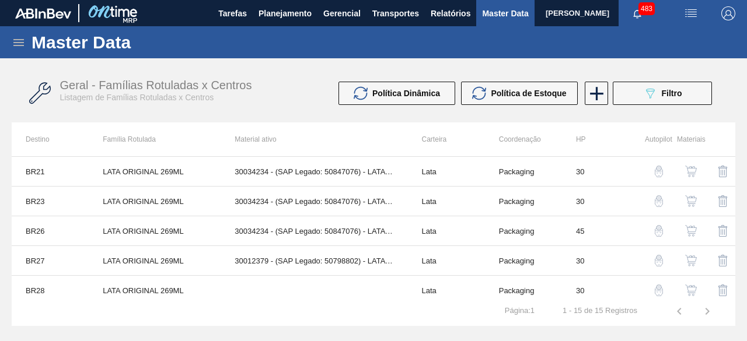
scroll to position [302, 0]
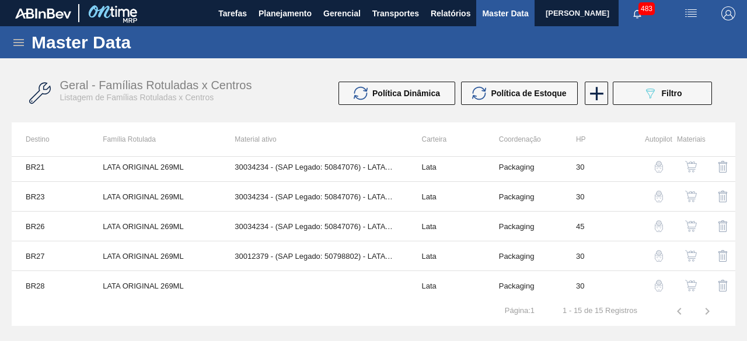
click at [691, 282] on img "button" at bounding box center [691, 286] width 12 height 12
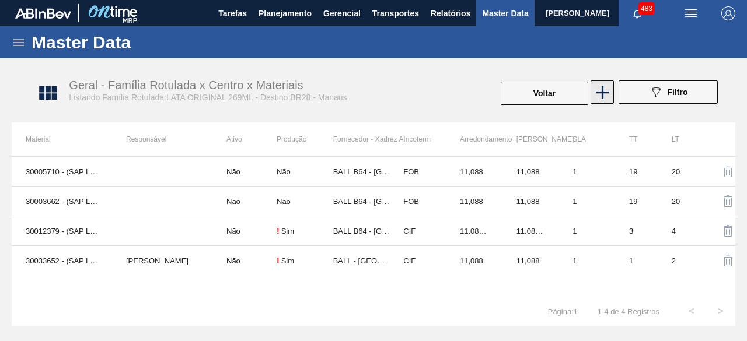
click at [600, 95] on icon at bounding box center [602, 92] width 23 height 23
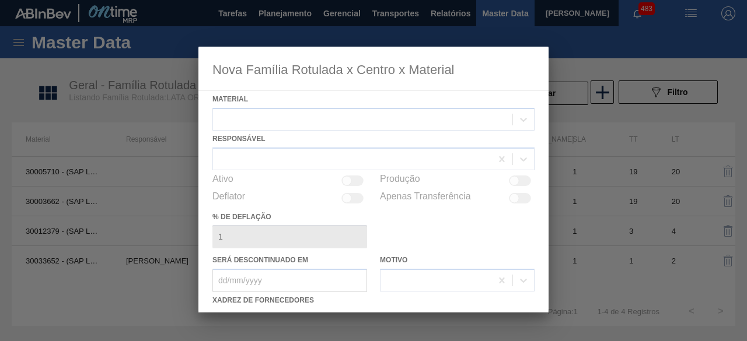
click at [466, 119] on div at bounding box center [373, 180] width 350 height 266
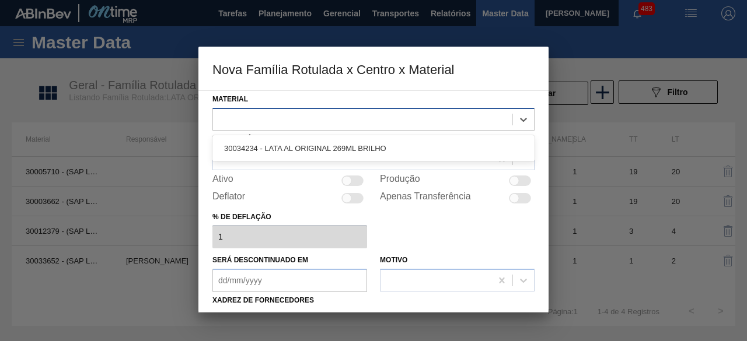
click at [466, 119] on div at bounding box center [362, 119] width 299 height 17
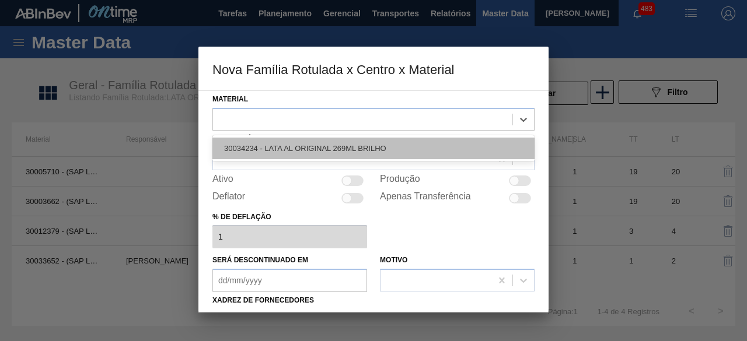
click at [410, 150] on div "30034234 - LATA AL ORIGINAL 269ML BRILHO" at bounding box center [373, 149] width 322 height 22
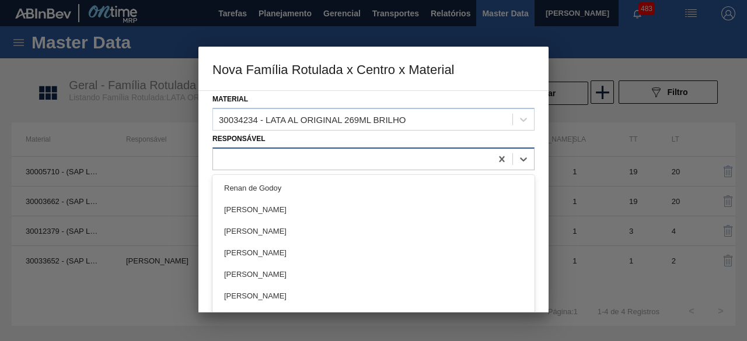
click at [298, 157] on div at bounding box center [352, 159] width 278 height 17
type input "igor"
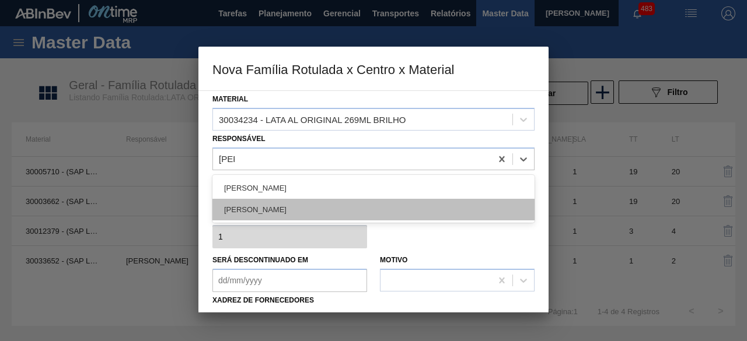
click at [299, 208] on div "IGOR FERREIRA MOURA" at bounding box center [373, 210] width 322 height 22
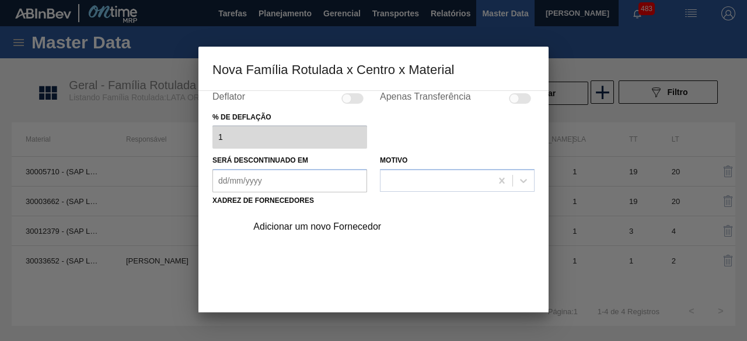
scroll to position [117, 0]
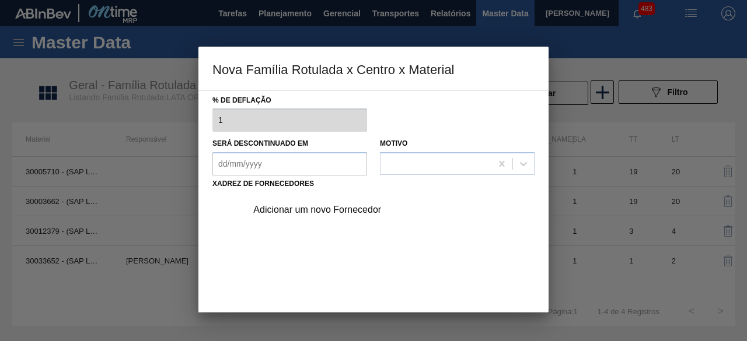
click at [371, 212] on div "Adicionar um novo Fornecedor" at bounding box center [367, 210] width 229 height 11
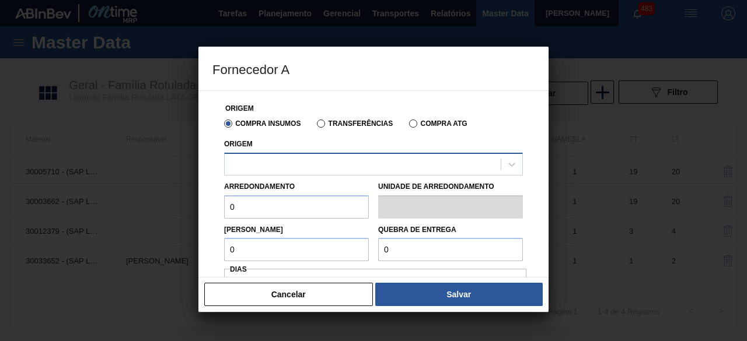
click at [382, 154] on div at bounding box center [373, 164] width 299 height 23
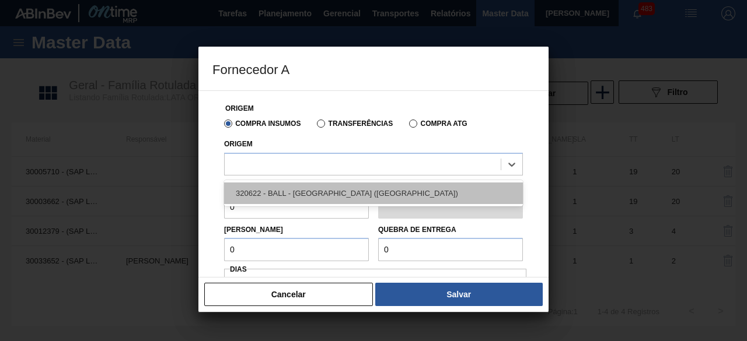
click at [274, 191] on div "320622 - BALL - RECIFE (PE)" at bounding box center [373, 194] width 299 height 22
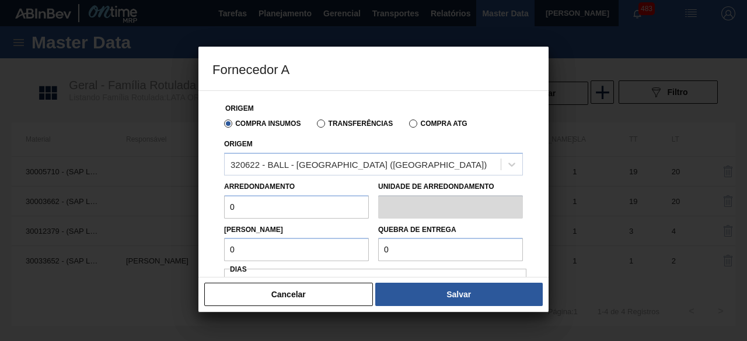
click at [277, 206] on input "0" at bounding box center [296, 206] width 145 height 23
type input "11,088"
click at [307, 256] on input "0" at bounding box center [296, 249] width 145 height 23
type input "11,088"
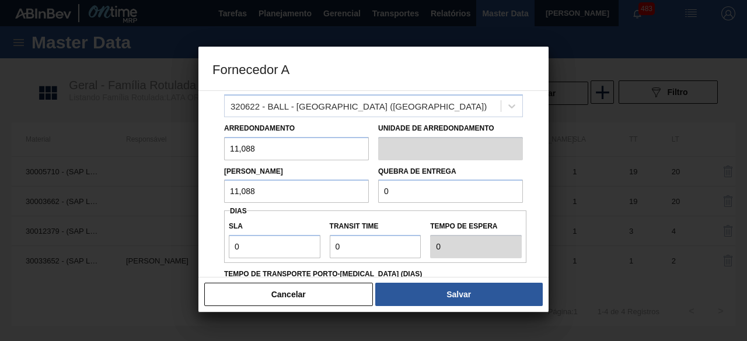
click at [400, 194] on input "0" at bounding box center [450, 191] width 145 height 23
type input "2"
type input "1"
paste input "160,512"
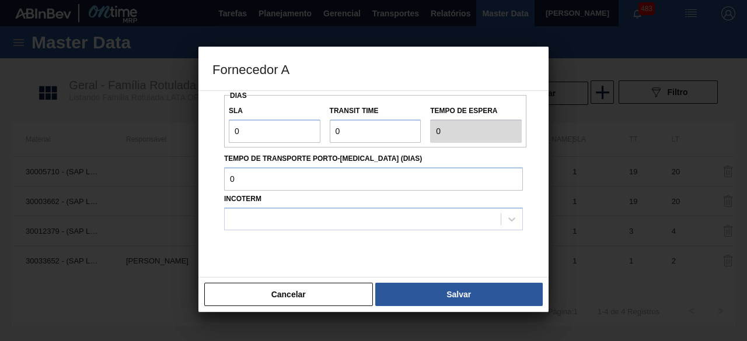
scroll to position [175, 0]
type input "160,512"
click at [279, 222] on div at bounding box center [363, 217] width 276 height 17
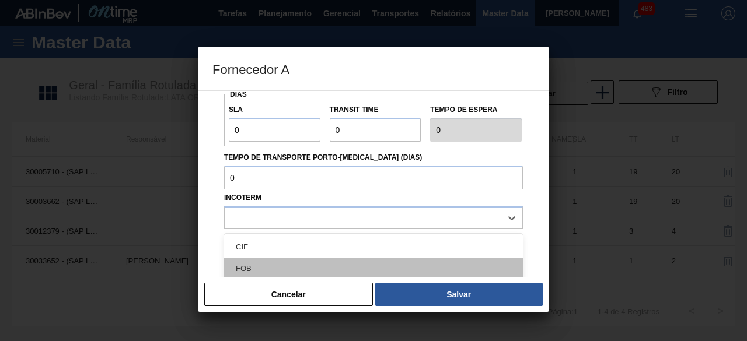
click at [274, 269] on div "FOB" at bounding box center [373, 269] width 299 height 22
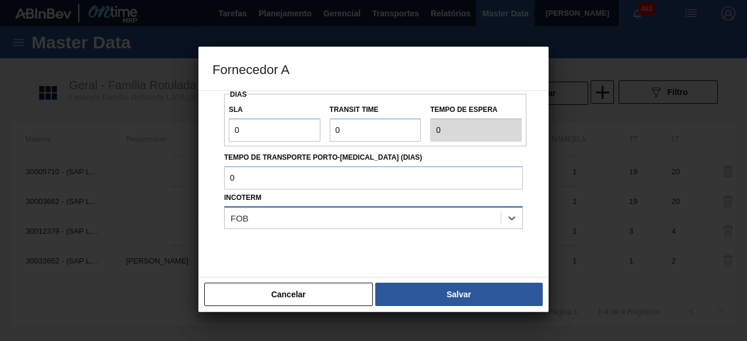
click at [286, 217] on div "FOB" at bounding box center [363, 217] width 276 height 17
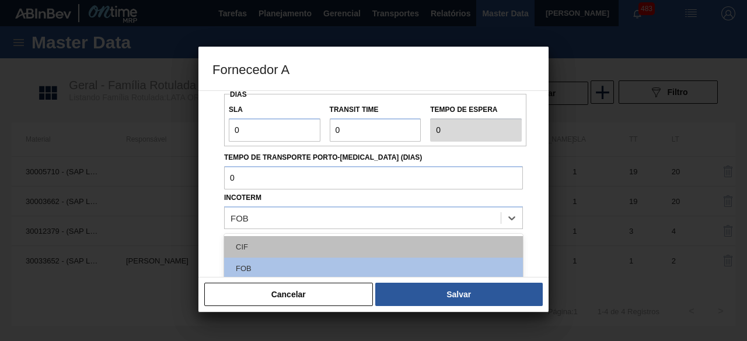
click at [273, 240] on div "CIF" at bounding box center [373, 247] width 299 height 22
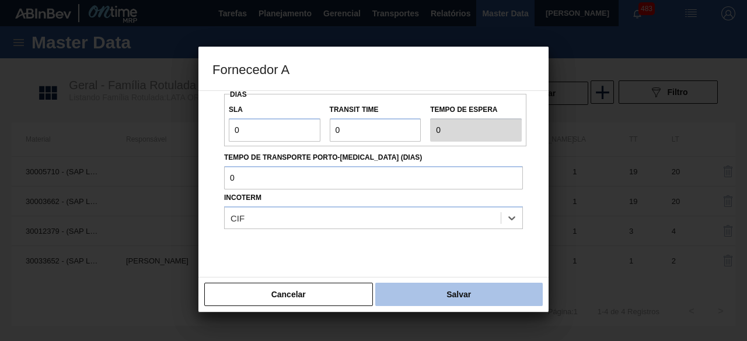
click at [474, 303] on button "Salvar" at bounding box center [458, 294] width 167 height 23
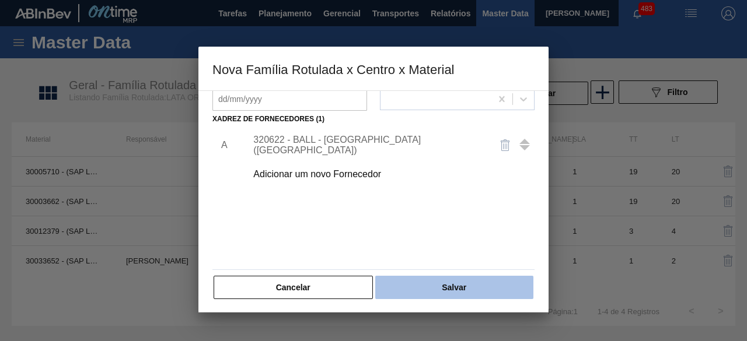
scroll to position [183, 0]
click at [434, 285] on button "Salvar" at bounding box center [454, 286] width 158 height 23
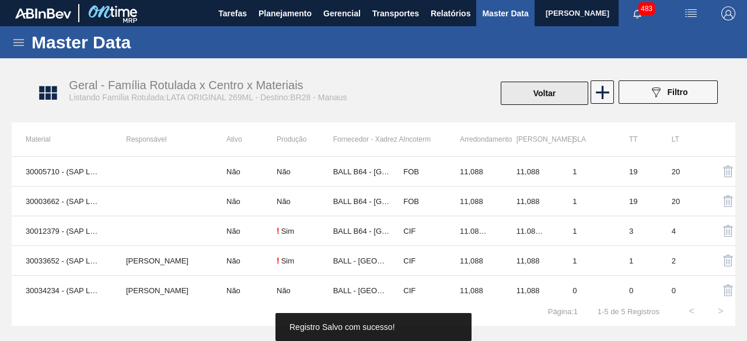
click at [553, 96] on button "Voltar" at bounding box center [545, 93] width 88 height 23
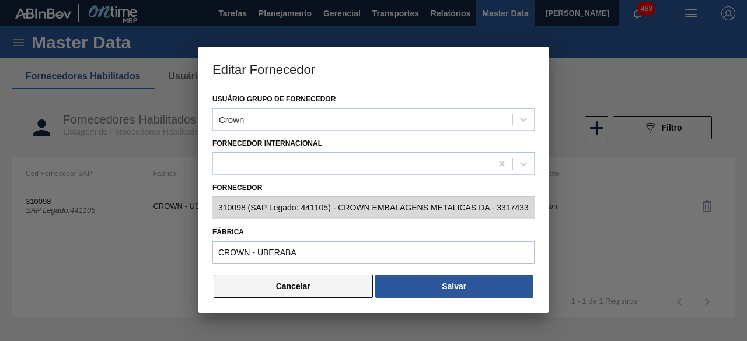
click at [328, 289] on button "Cancelar" at bounding box center [293, 286] width 159 height 23
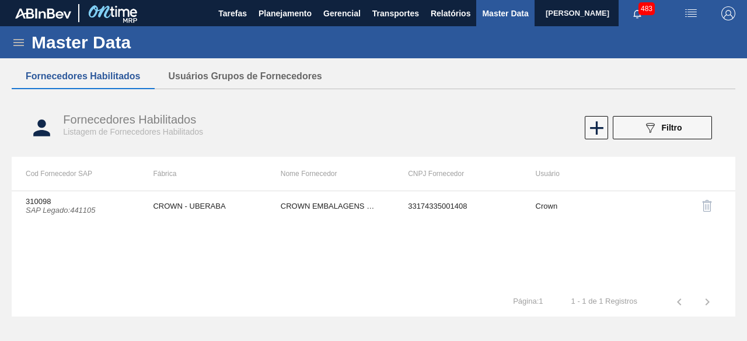
click at [17, 34] on div "Master Data" at bounding box center [373, 42] width 747 height 32
click at [17, 38] on icon at bounding box center [19, 43] width 14 height 14
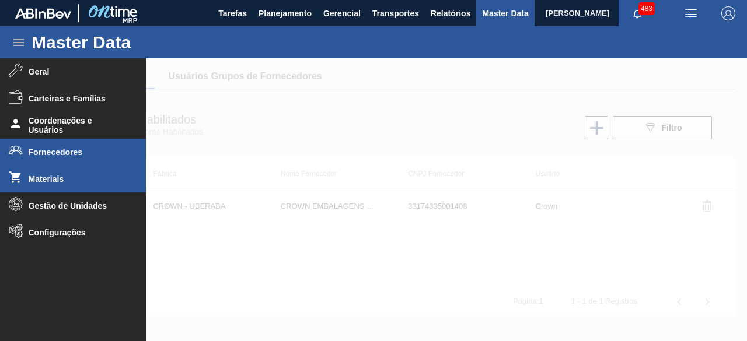
click at [56, 183] on span "Materiais" at bounding box center [77, 178] width 96 height 9
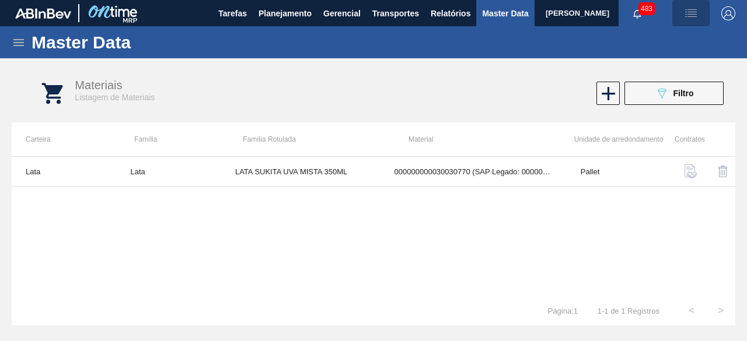
click at [690, 10] on img "button" at bounding box center [691, 13] width 14 height 14
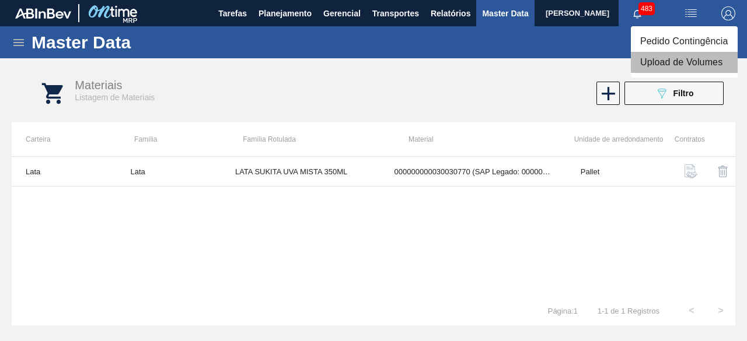
click at [689, 64] on li "Upload de Volumes" at bounding box center [684, 62] width 107 height 21
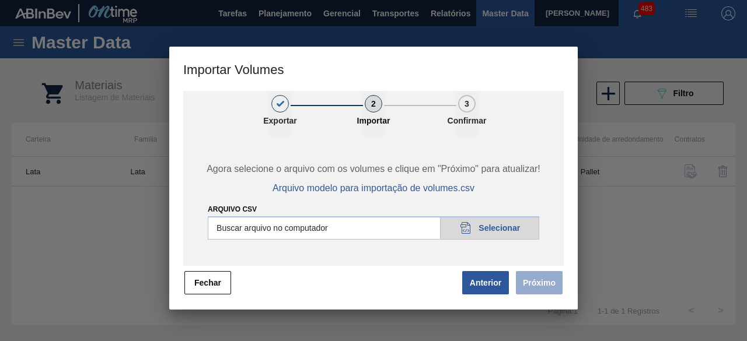
click at [492, 229] on input "Arquivo csv" at bounding box center [373, 227] width 331 height 23
type input "C:\fakepath\Subida Ball D0 + D3 15.09.csv"
click at [538, 284] on button "Próximo" at bounding box center [539, 282] width 47 height 23
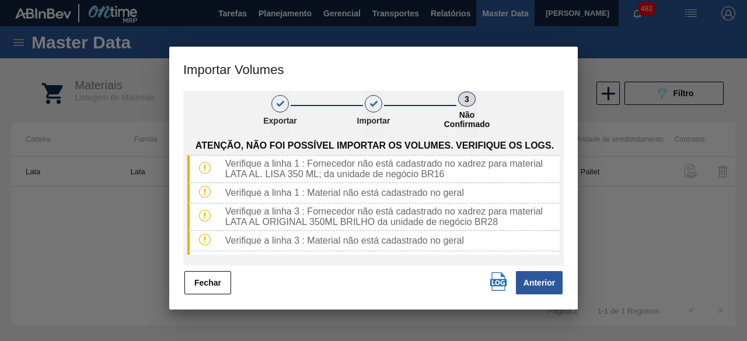
click at [493, 282] on img "button" at bounding box center [498, 281] width 19 height 19
click at [202, 281] on button "Fechar" at bounding box center [207, 282] width 47 height 23
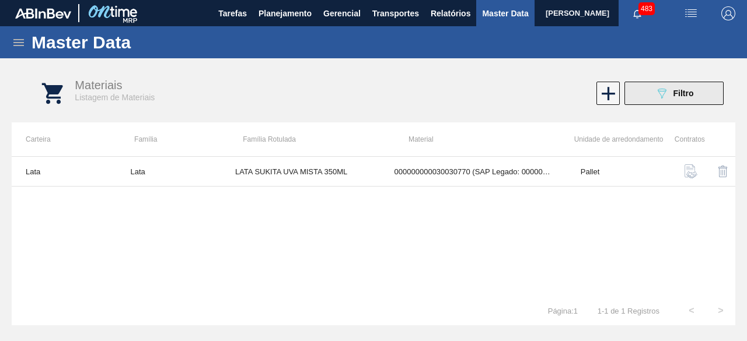
click at [664, 91] on icon at bounding box center [662, 94] width 9 height 10
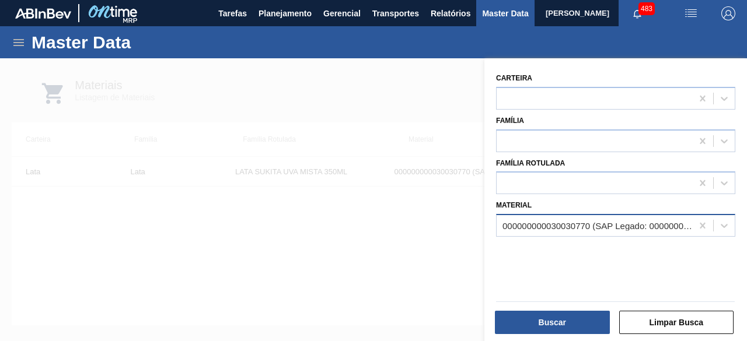
click at [555, 223] on div "000000000030030770 (SAP Legado: 000000000050826515) - LATA AL 350ML SUKITA UVA …" at bounding box center [597, 226] width 191 height 10
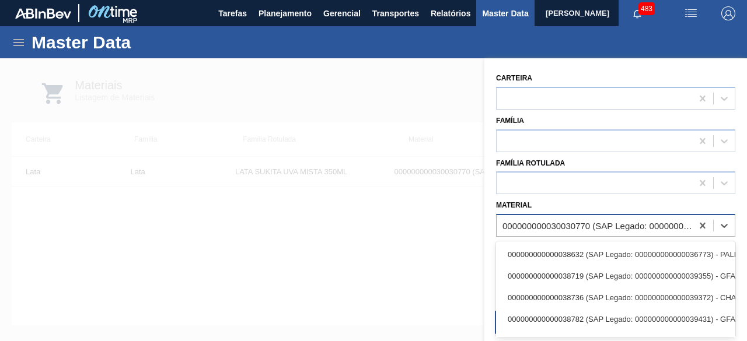
paste input "30034411"
type input "30034411"
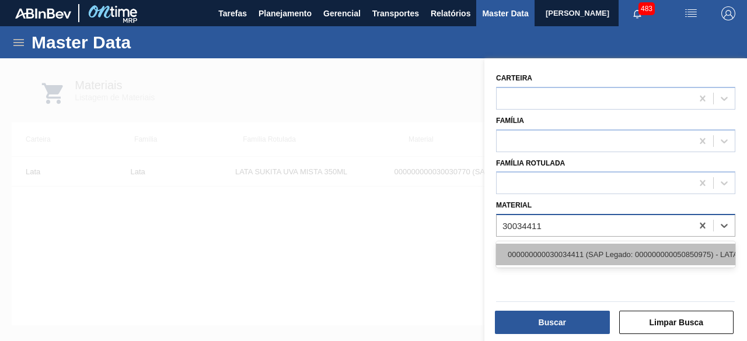
click at [553, 256] on div "000000000030034411 (SAP Legado: 000000000050850975) - LATA AL 473ML BEATS SENSE…" at bounding box center [615, 255] width 239 height 22
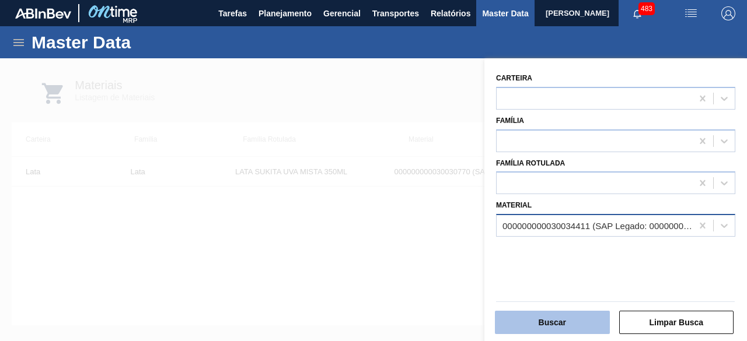
click at [549, 326] on button "Buscar" at bounding box center [552, 322] width 115 height 23
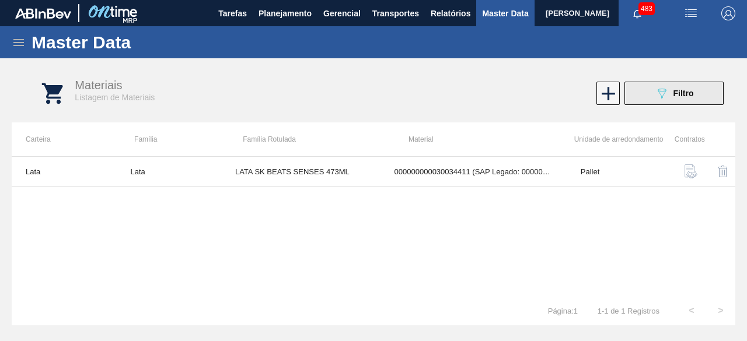
click at [656, 92] on icon "089F7B8B-B2A5-4AFE-B5C0-19BA573D28AC" at bounding box center [662, 93] width 14 height 14
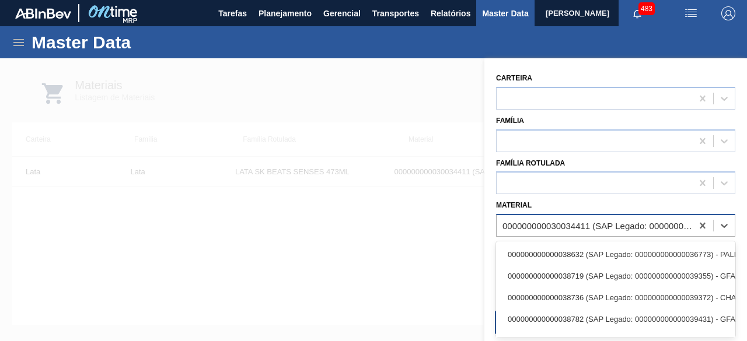
click at [593, 229] on div "000000000030034411 (SAP Legado: 000000000050850975) - LATA AL 473ML BEATS SENSE…" at bounding box center [597, 226] width 191 height 10
paste input "30034411"
type input "30034411"
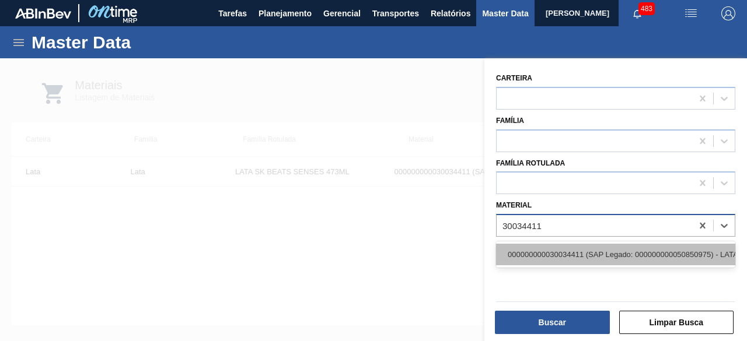
click at [547, 253] on div "000000000030034411 (SAP Legado: 000000000050850975) - LATA AL 473ML BEATS SENSE…" at bounding box center [615, 255] width 239 height 22
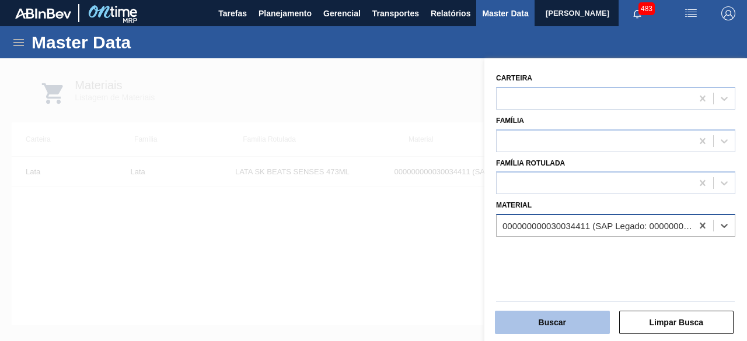
click at [550, 319] on button "Buscar" at bounding box center [552, 322] width 115 height 23
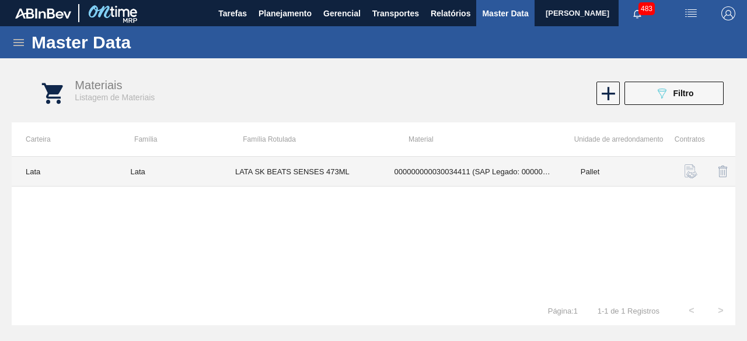
click at [368, 166] on td "LATA SK BEATS SENSES 473ML" at bounding box center [300, 172] width 159 height 30
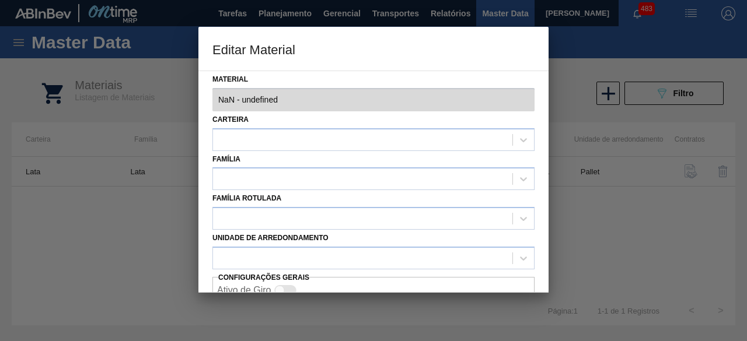
type input "30034411 - 000000000030034411 (SAP Legado: 000000000050850975) - LATA AL 473ML …"
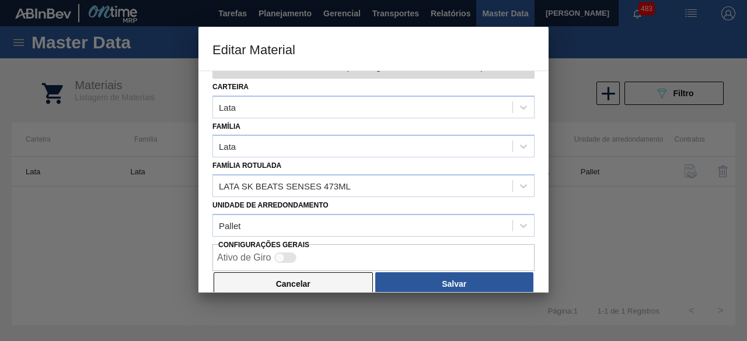
scroll to position [49, 0]
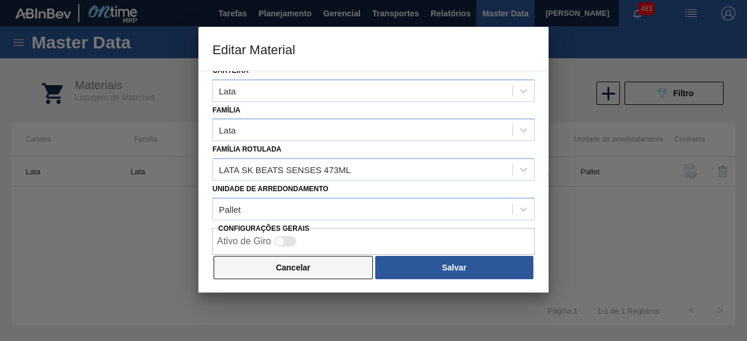
click at [286, 269] on button "Cancelar" at bounding box center [293, 267] width 159 height 23
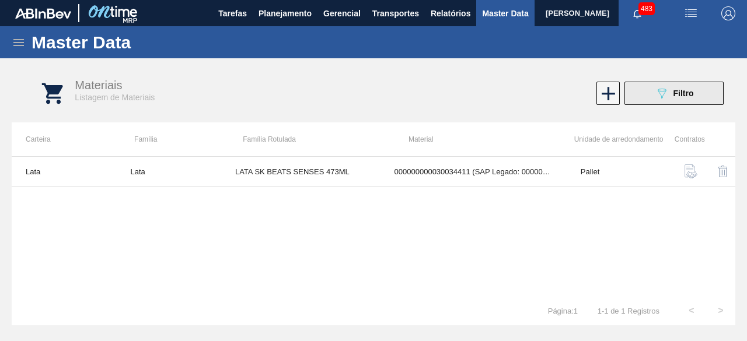
click at [687, 99] on div "089F7B8B-B2A5-4AFE-B5C0-19BA573D28AC Filtro" at bounding box center [674, 93] width 39 height 14
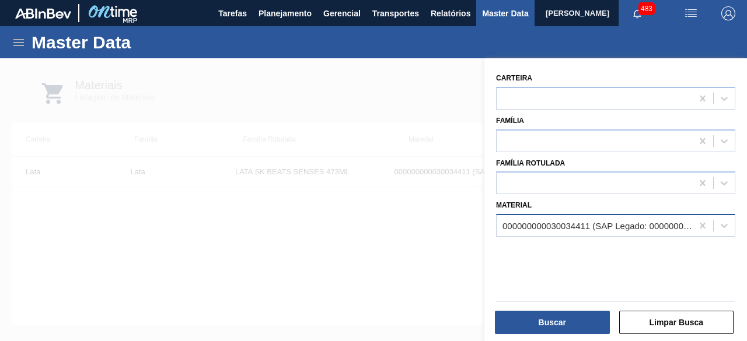
click at [535, 224] on div "000000000030034411 (SAP Legado: 000000000050850975) - LATA AL 473ML BEATS SENSE…" at bounding box center [597, 226] width 191 height 10
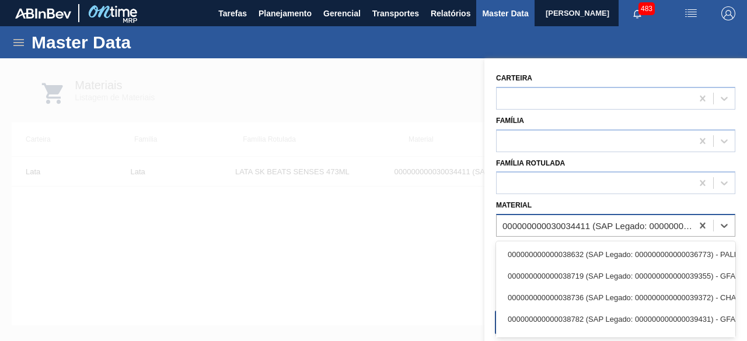
paste input "30034233"
type input "30034233"
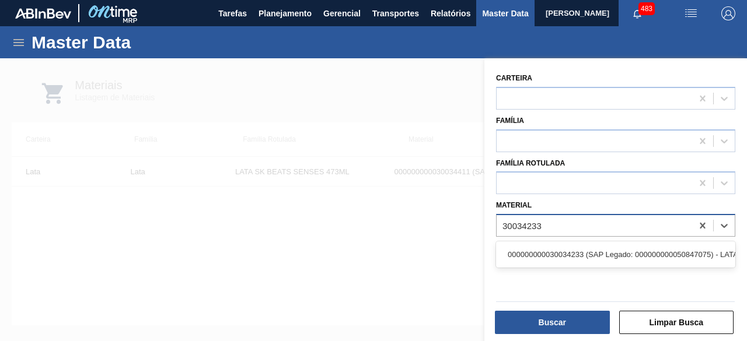
drag, startPoint x: 543, startPoint y: 254, endPoint x: 537, endPoint y: 272, distance: 19.7
click at [544, 253] on div "000000000030034233 (SAP Legado: 000000000050847075) - LATA AL STELLA 473ML BRIL…" at bounding box center [615, 255] width 239 height 22
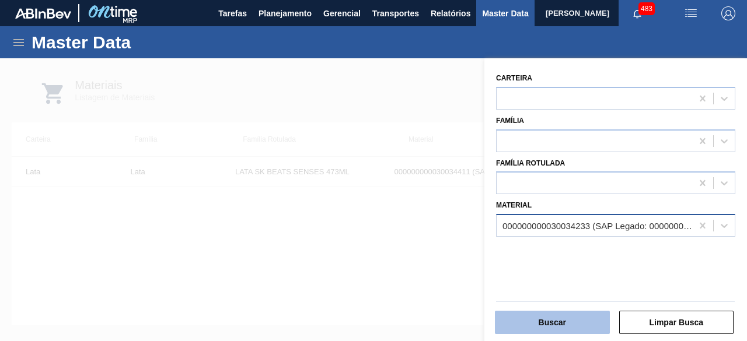
click at [562, 325] on button "Buscar" at bounding box center [552, 322] width 115 height 23
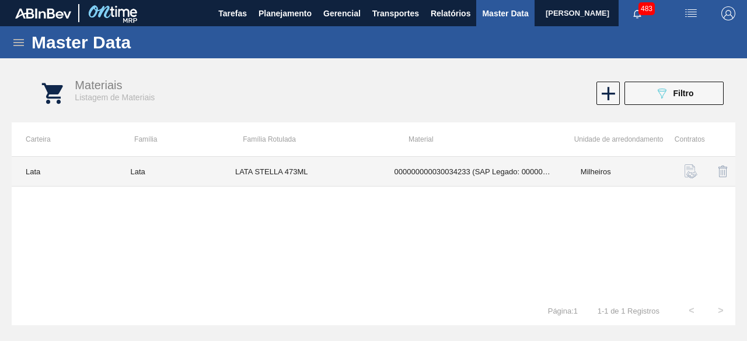
click at [399, 176] on td "000000000030034233 (SAP Legado: 000000000050847075) - LATA AL STELLA 473ML BRIL…" at bounding box center [473, 172] width 186 height 30
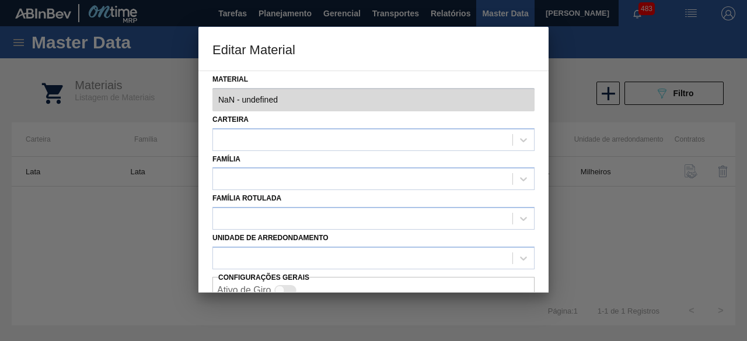
type input "30034233 - 000000000030034233 (SAP Legado: 000000000050847075) - LATA AL STELLA…"
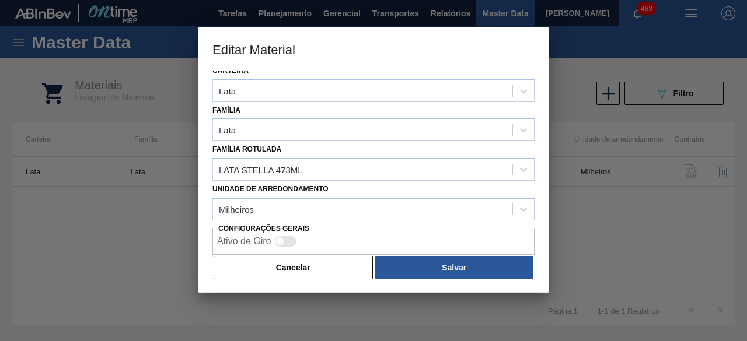
click at [318, 263] on button "Cancelar" at bounding box center [293, 267] width 159 height 23
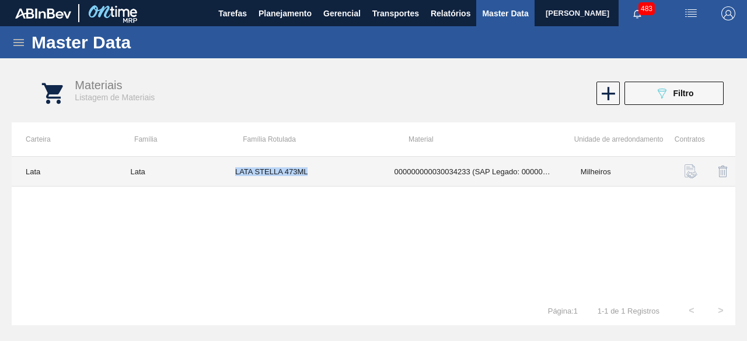
drag, startPoint x: 235, startPoint y: 170, endPoint x: 312, endPoint y: 178, distance: 78.0
click at [312, 178] on td "LATA STELLA 473ML" at bounding box center [300, 172] width 159 height 30
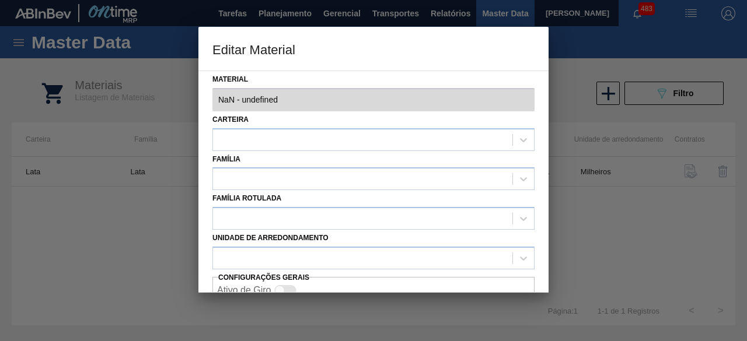
type input "30034233 - 000000000030034233 (SAP Legado: 000000000050847075) - LATA AL STELLA…"
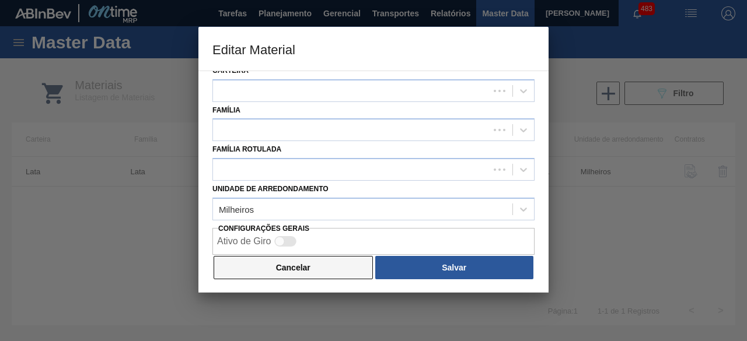
click at [313, 263] on button "Cancelar" at bounding box center [293, 267] width 159 height 23
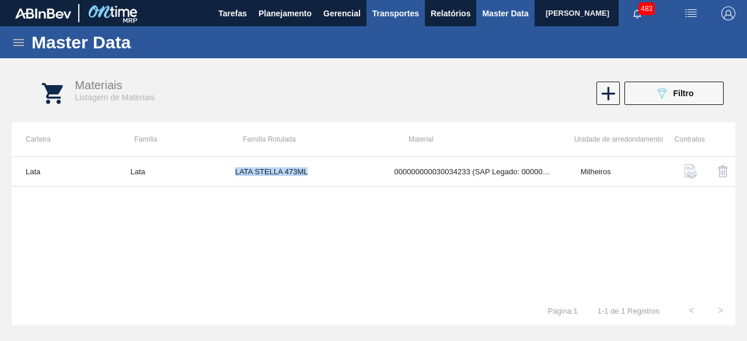
copy td "LATA STELLA 473ML"
click at [683, 81] on div "Materiais Listagem de Materiais 089F7B8B-B2A5-4AFE-B5C0-19BA573D28AC Filtro" at bounding box center [385, 94] width 724 height 44
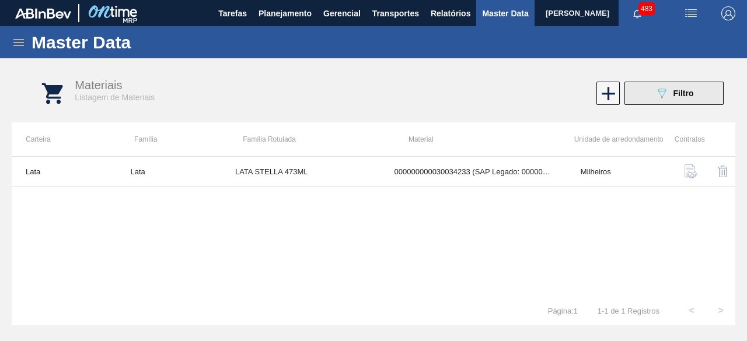
click at [680, 85] on button "089F7B8B-B2A5-4AFE-B5C0-19BA573D28AC Filtro" at bounding box center [673, 93] width 99 height 23
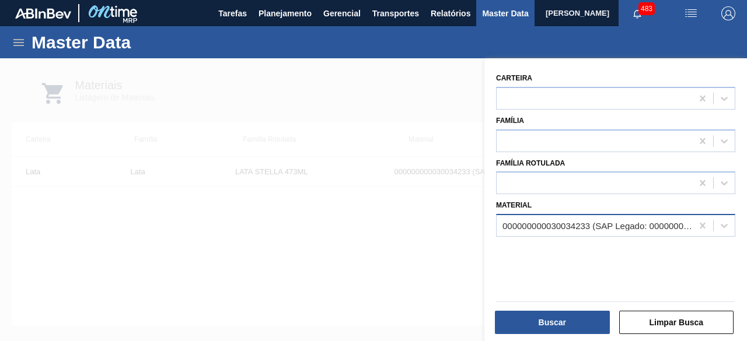
click at [547, 222] on div "000000000030034233 (SAP Legado: 000000000050847075) - LATA AL STELLA 473ML BRIL…" at bounding box center [597, 226] width 191 height 10
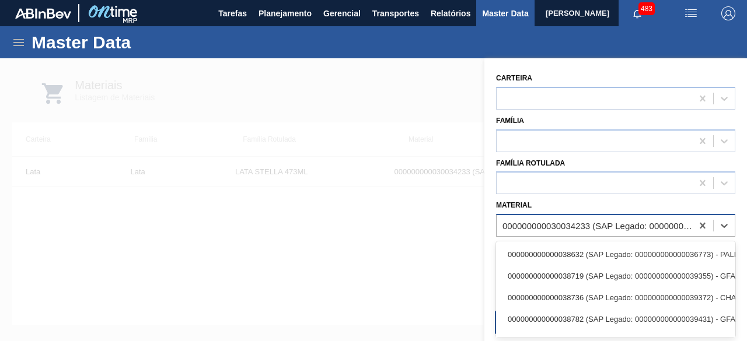
paste input "30034410"
type input "30034410"
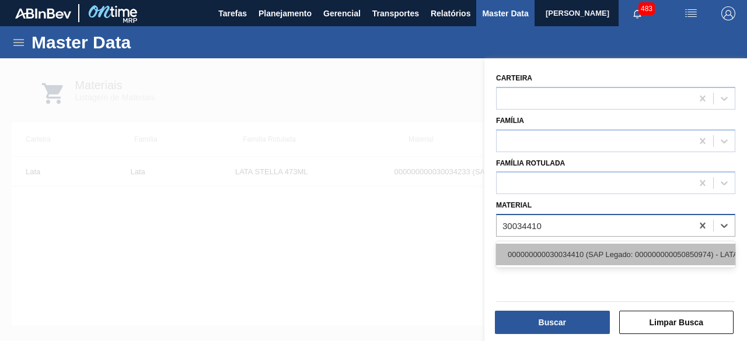
click at [553, 251] on div "000000000030034410 (SAP Legado: 000000000050850974) - LATA AL ORIG 350ML BRILHO…" at bounding box center [615, 255] width 239 height 22
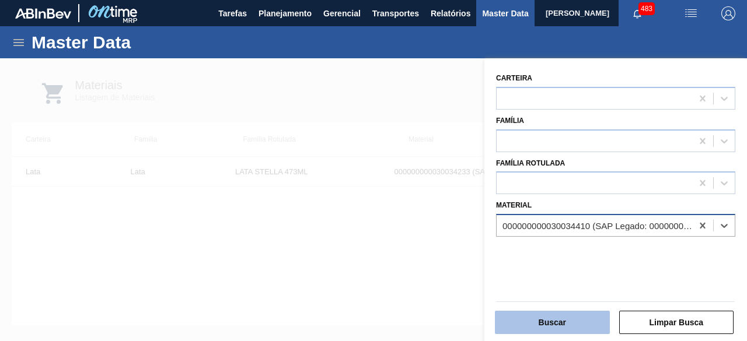
click at [563, 318] on button "Buscar" at bounding box center [552, 322] width 115 height 23
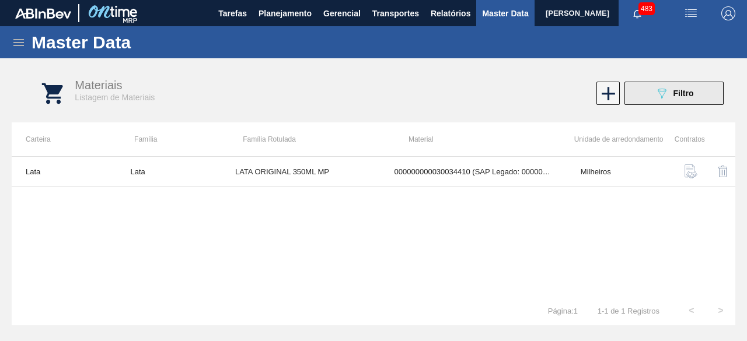
click at [690, 90] on span "Filtro" at bounding box center [683, 93] width 20 height 9
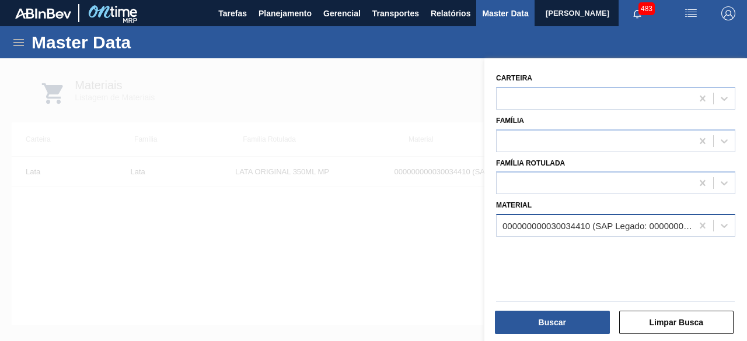
click at [625, 225] on div "000000000030034410 (SAP Legado: 000000000050850974) - LATA AL ORIG 350ML BRILHO…" at bounding box center [597, 226] width 191 height 10
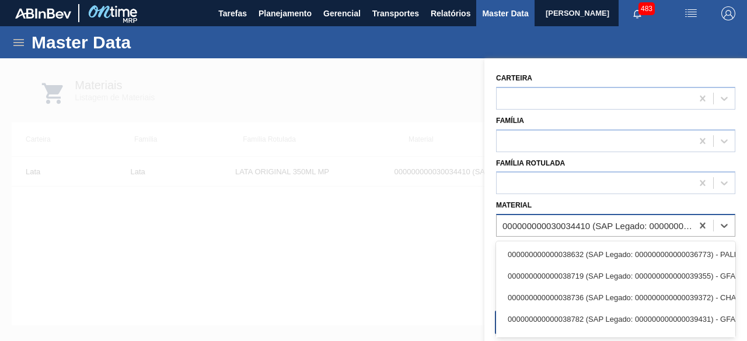
paste input "30034410"
type input "30034410"
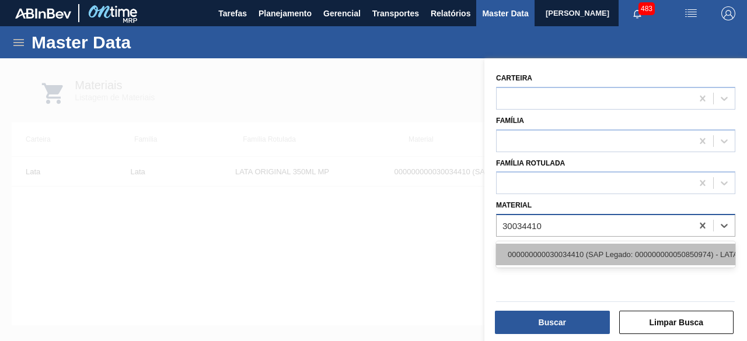
click at [617, 255] on div "000000000030034410 (SAP Legado: 000000000050850974) - LATA AL ORIG 350ML BRILHO…" at bounding box center [615, 255] width 239 height 22
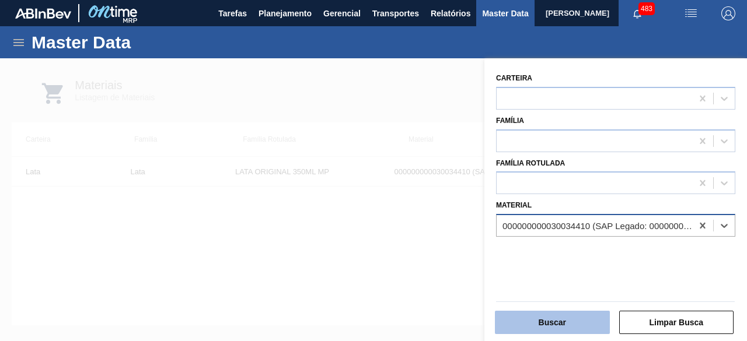
click at [578, 318] on button "Buscar" at bounding box center [552, 322] width 115 height 23
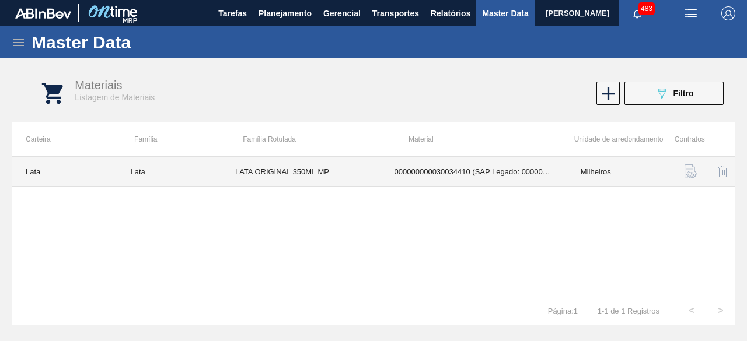
click at [327, 169] on td "LATA ORIGINAL 350ML MP" at bounding box center [300, 172] width 159 height 30
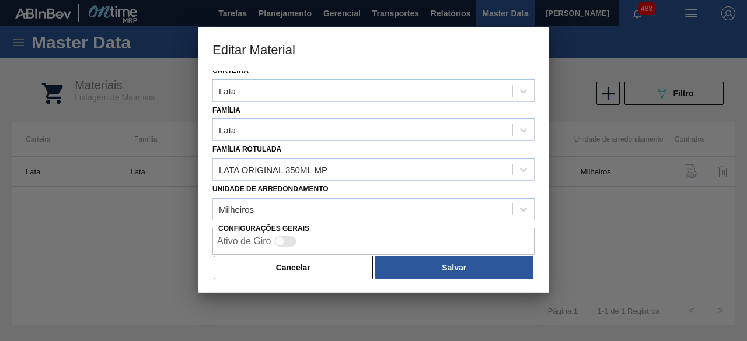
drag, startPoint x: 304, startPoint y: 259, endPoint x: 386, endPoint y: 163, distance: 126.2
click at [309, 256] on button "Cancelar" at bounding box center [293, 267] width 159 height 23
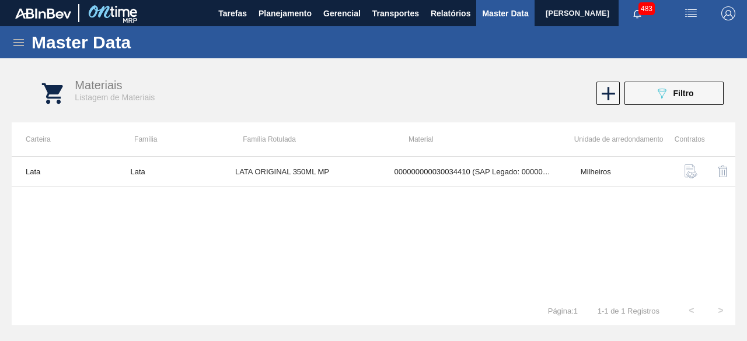
drag, startPoint x: 670, startPoint y: 99, endPoint x: 462, endPoint y: 201, distance: 231.7
click at [671, 99] on div "089F7B8B-B2A5-4AFE-B5C0-19BA573D28AC Filtro" at bounding box center [674, 93] width 39 height 14
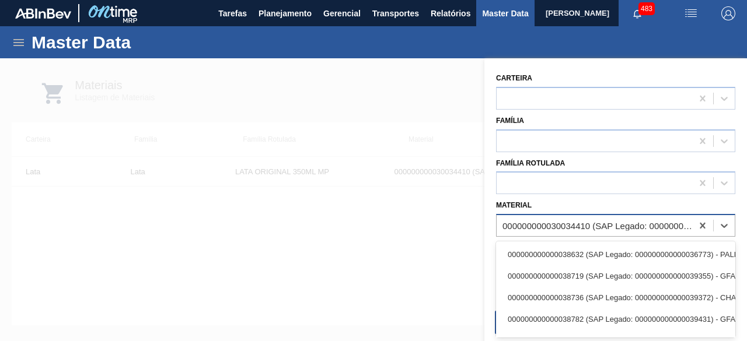
click at [516, 227] on div "000000000030034410 (SAP Legado: 000000000050850974) - LATA AL ORIG 350ML BRILHO…" at bounding box center [597, 226] width 191 height 10
paste input "30034236"
type input "30034236"
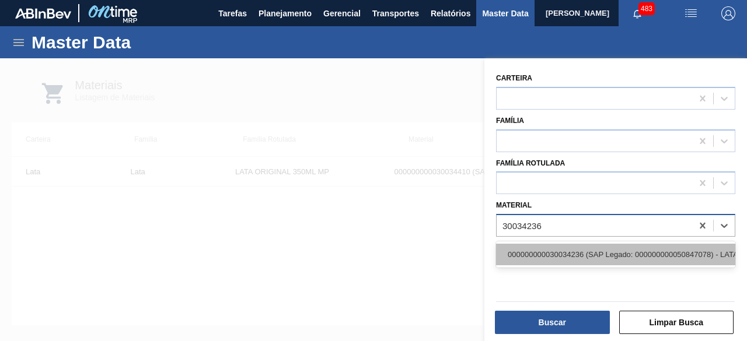
click at [520, 251] on div "000000000030034236 (SAP Legado: 000000000050847078) - LATA AL ORIGINAL 350ML BR…" at bounding box center [615, 255] width 239 height 22
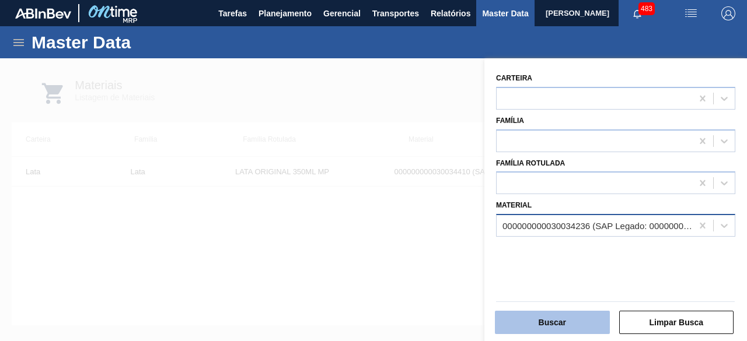
click at [572, 322] on button "Buscar" at bounding box center [552, 322] width 115 height 23
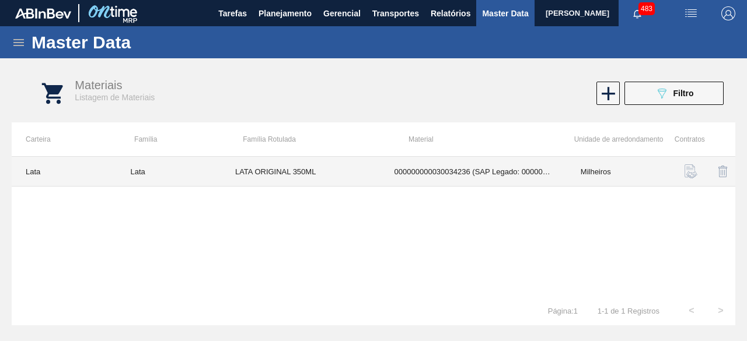
click at [323, 162] on td "LATA ORIGINAL 350ML" at bounding box center [300, 172] width 159 height 30
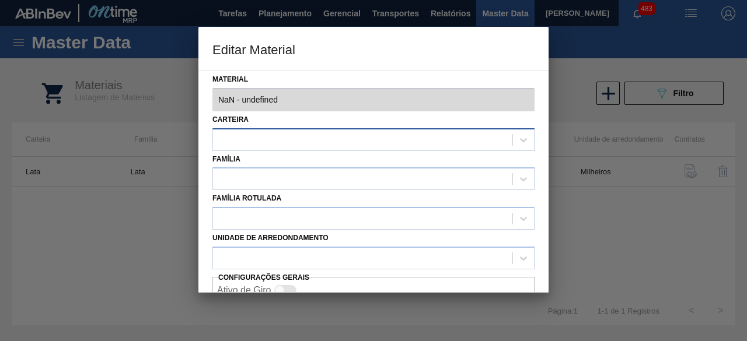
type input "30034236 - 000000000030034236 (SAP Legado: 000000000050847078) - LATA AL ORIGIN…"
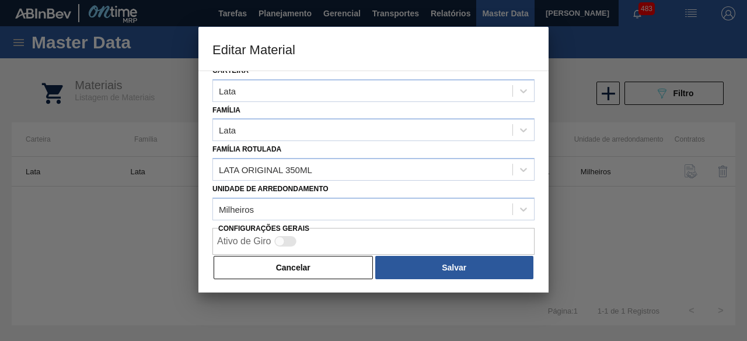
click at [317, 269] on button "Cancelar" at bounding box center [293, 267] width 159 height 23
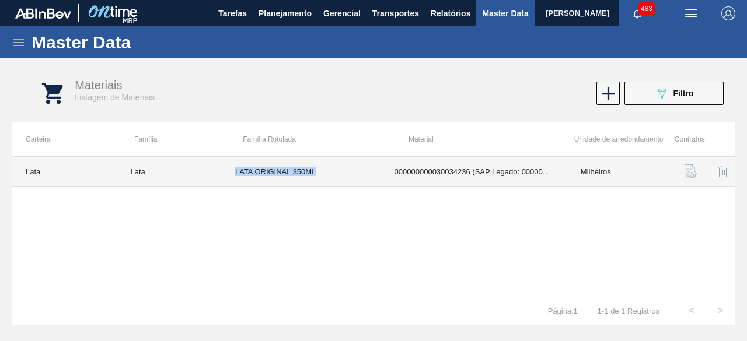
drag, startPoint x: 232, startPoint y: 171, endPoint x: 337, endPoint y: 167, distance: 105.1
click at [337, 167] on td "LATA ORIGINAL 350ML" at bounding box center [300, 172] width 159 height 30
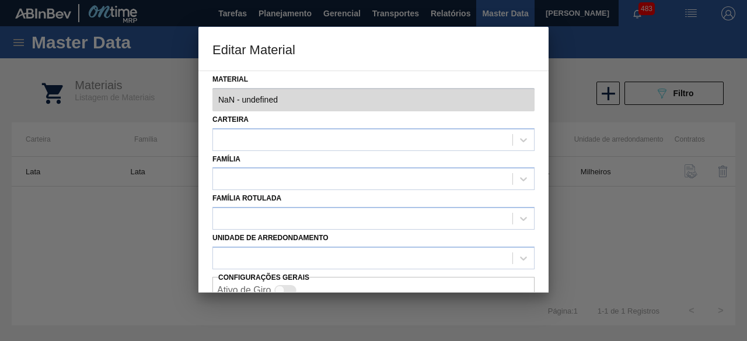
type input "30034236 - 000000000030034236 (SAP Legado: 000000000050847078) - LATA AL ORIGIN…"
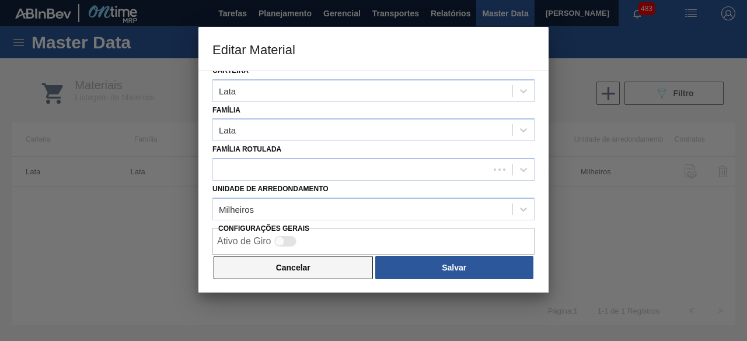
click at [298, 270] on button "Cancelar" at bounding box center [293, 267] width 159 height 23
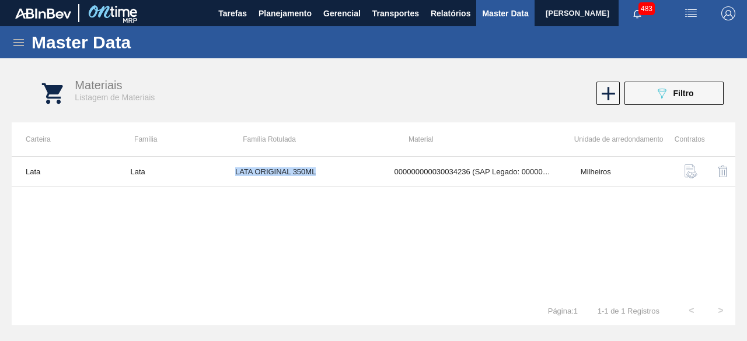
copy td "LATA ORIGINAL 350ML"
click at [673, 90] on span "Filtro" at bounding box center [683, 93] width 20 height 9
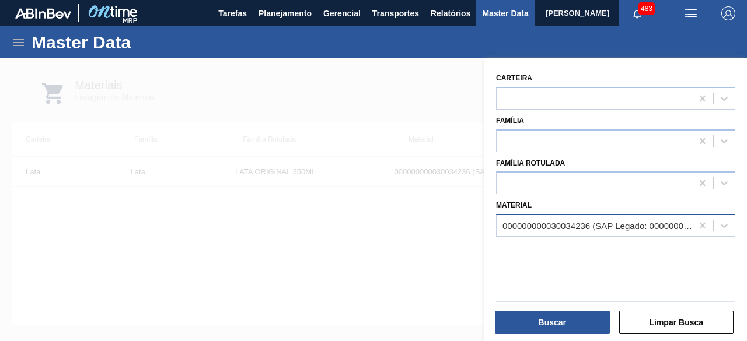
click at [603, 230] on div "000000000030034236 (SAP Legado: 000000000050847078) - LATA AL ORIGINAL 350ML BR…" at bounding box center [594, 226] width 195 height 17
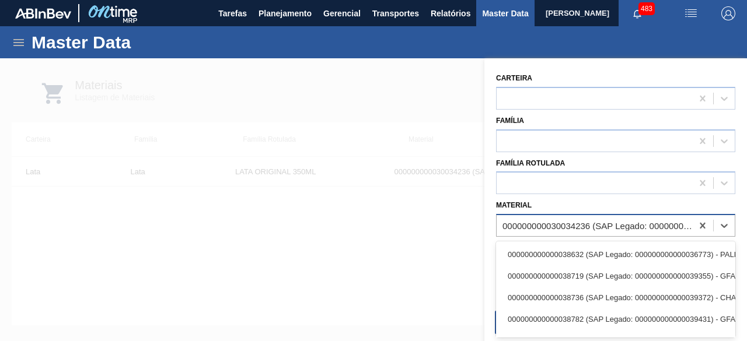
paste input "30034234"
type input "30034234"
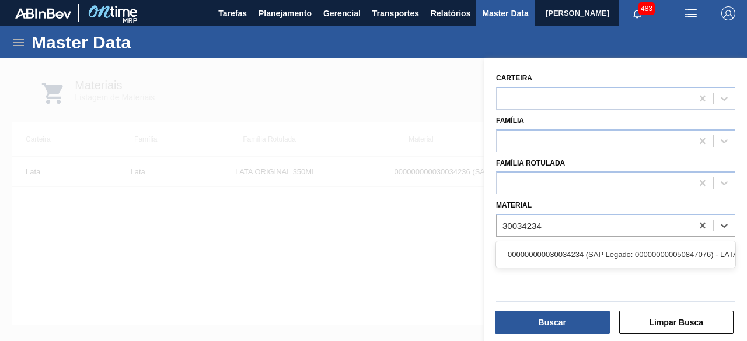
click at [579, 256] on div "000000000030034234 (SAP Legado: 000000000050847076) - LATA AL ORIGINAL 269ML BR…" at bounding box center [615, 255] width 239 height 22
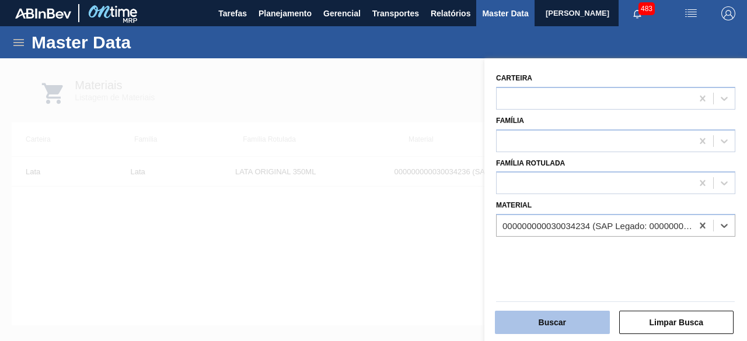
click at [569, 322] on button "Buscar" at bounding box center [552, 322] width 115 height 23
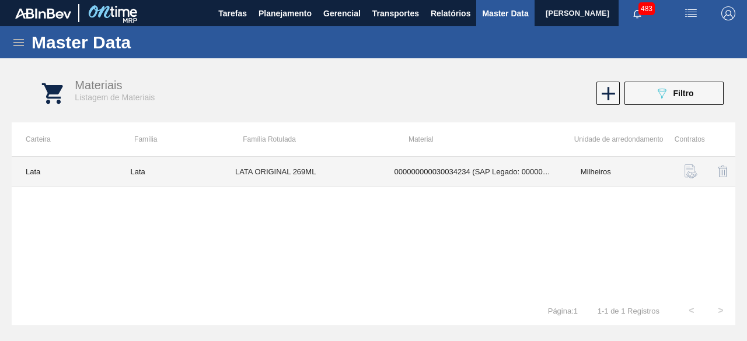
click at [282, 172] on td "LATA ORIGINAL 269ML" at bounding box center [300, 172] width 159 height 30
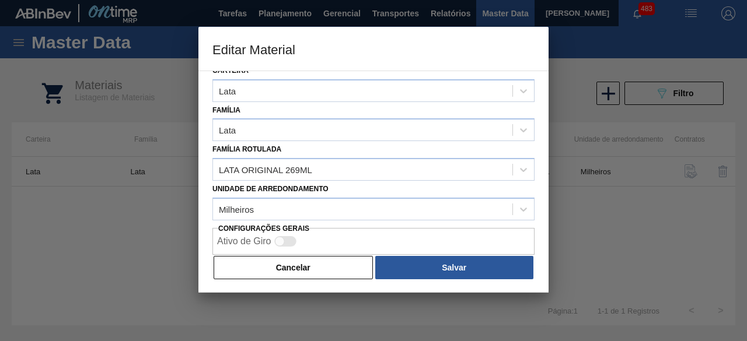
click at [336, 270] on button "Cancelar" at bounding box center [293, 267] width 159 height 23
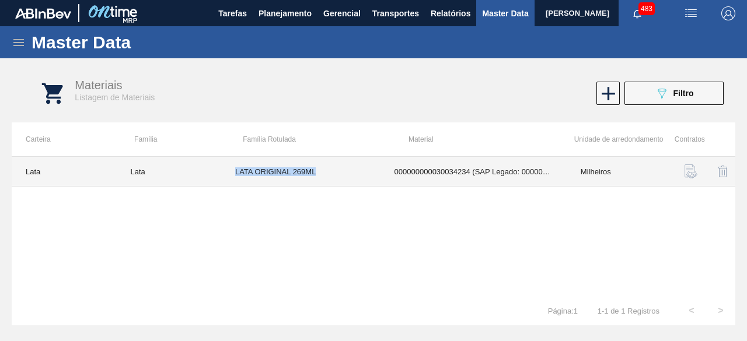
drag, startPoint x: 235, startPoint y: 167, endPoint x: 324, endPoint y: 166, distance: 89.9
click at [324, 166] on td "LATA ORIGINAL 269ML" at bounding box center [300, 172] width 159 height 30
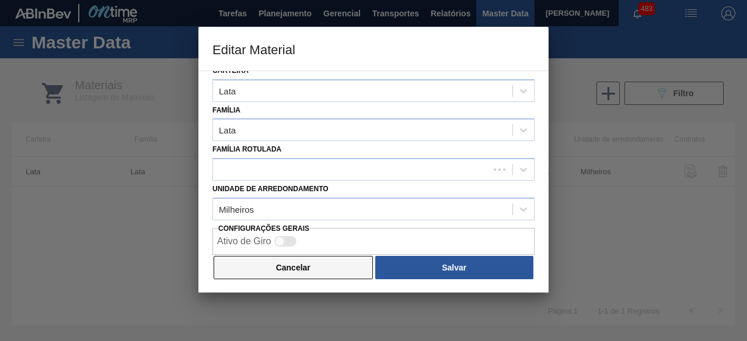
click at [327, 263] on button "Cancelar" at bounding box center [293, 267] width 159 height 23
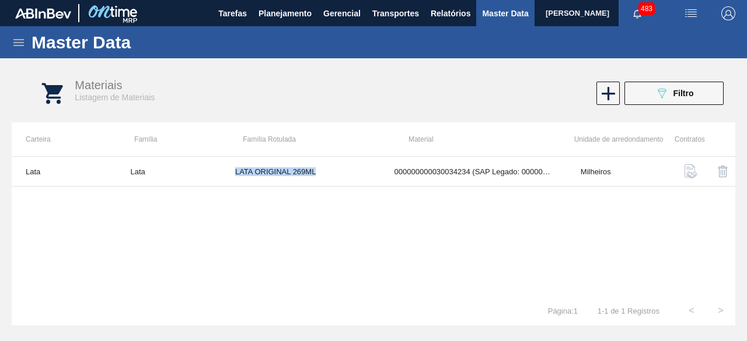
copy td "LATA ORIGINAL 269ML"
click at [658, 95] on icon "089F7B8B-B2A5-4AFE-B5C0-19BA573D28AC" at bounding box center [662, 93] width 14 height 14
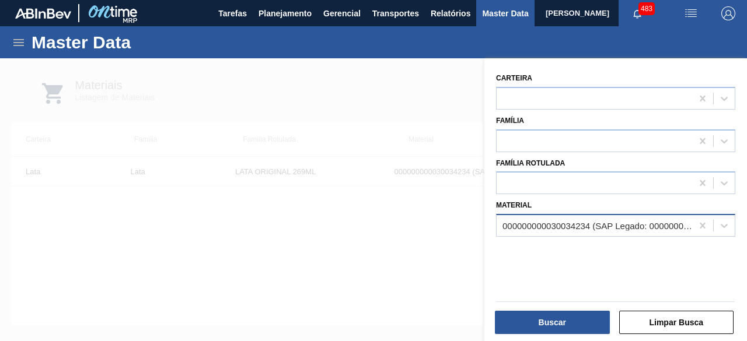
click at [565, 229] on div "000000000030034234 (SAP Legado: 000000000050847076) - LATA AL ORIGINAL 269ML BR…" at bounding box center [597, 226] width 191 height 10
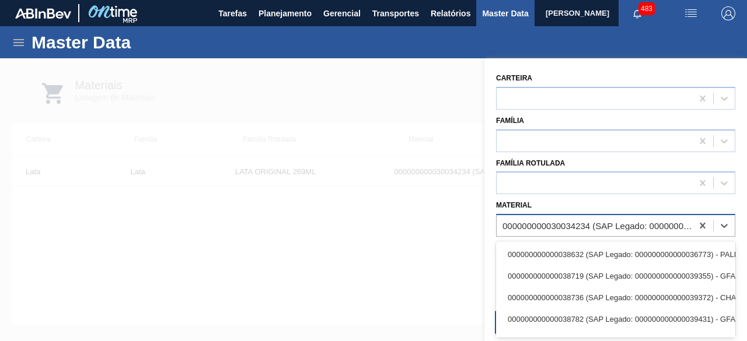
paste input "30003398"
type input "30003398"
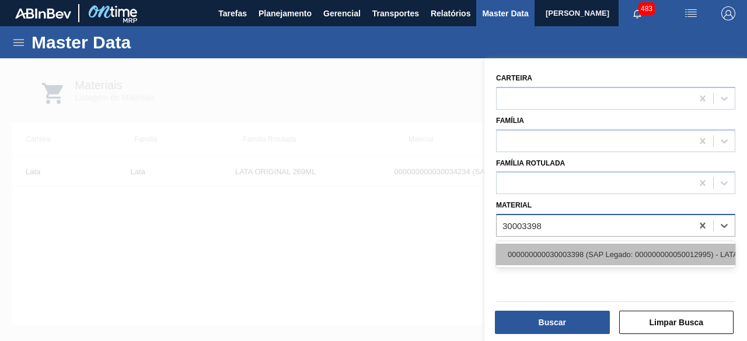
click at [567, 255] on div "000000000030003398 (SAP Legado: 000000000050012995) - LATA AL. LISA 350 ML" at bounding box center [615, 255] width 239 height 22
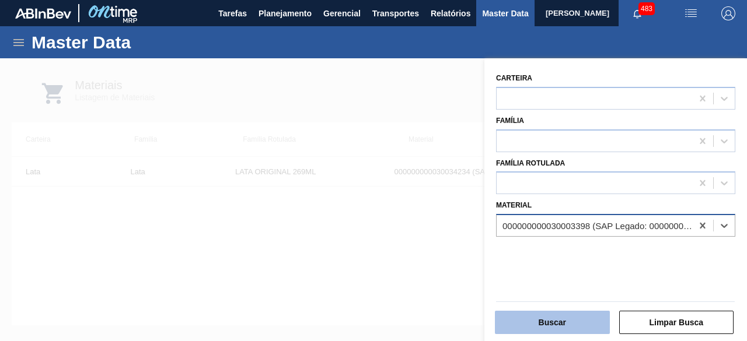
click at [572, 328] on button "Buscar" at bounding box center [552, 322] width 115 height 23
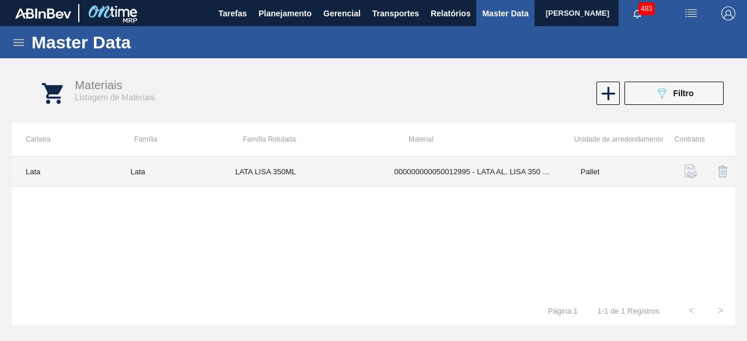
click at [344, 172] on td "LATA LISA 350ML" at bounding box center [300, 172] width 159 height 30
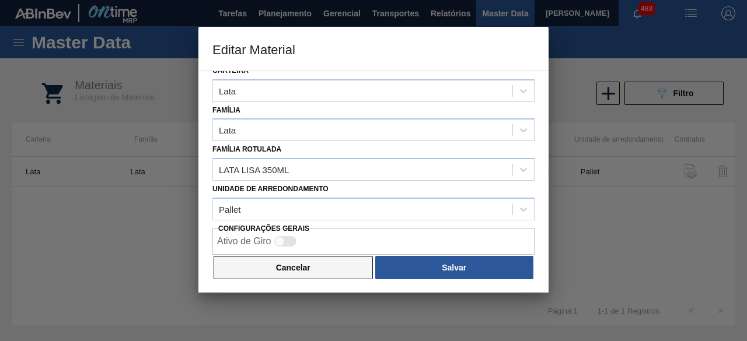
click at [335, 267] on button "Cancelar" at bounding box center [293, 267] width 159 height 23
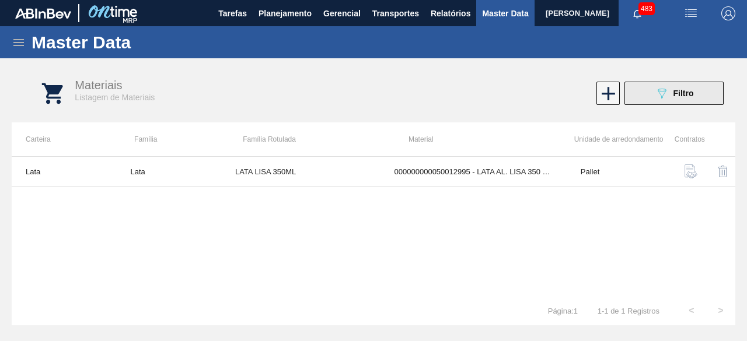
click at [690, 101] on button "089F7B8B-B2A5-4AFE-B5C0-19BA573D28AC Filtro" at bounding box center [673, 93] width 99 height 23
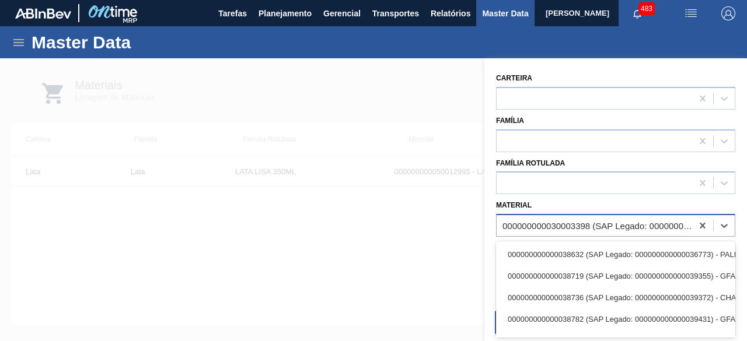
click at [585, 225] on div "000000000030003398 (SAP Legado: 000000000050012995) - LATA AL. LISA 350 ML" at bounding box center [597, 226] width 191 height 10
paste input "30034236"
type input "30034236"
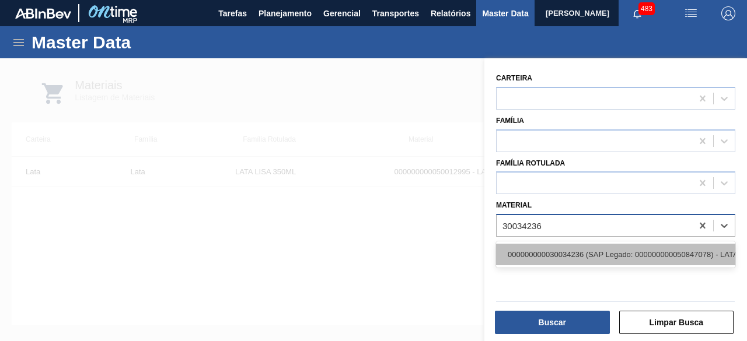
click at [573, 253] on div "000000000030034236 (SAP Legado: 000000000050847078) - LATA AL ORIGINAL 350ML BR…" at bounding box center [615, 255] width 239 height 22
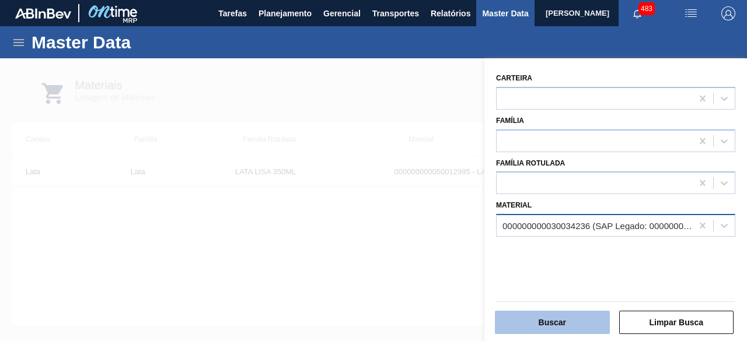
click at [558, 324] on button "Buscar" at bounding box center [552, 322] width 115 height 23
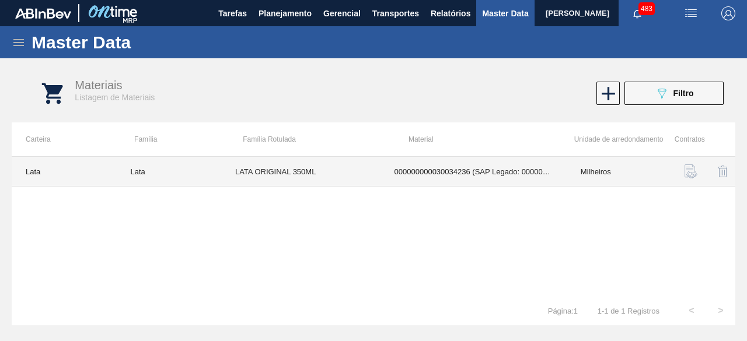
click at [338, 175] on td "LATA ORIGINAL 350ML" at bounding box center [300, 172] width 159 height 30
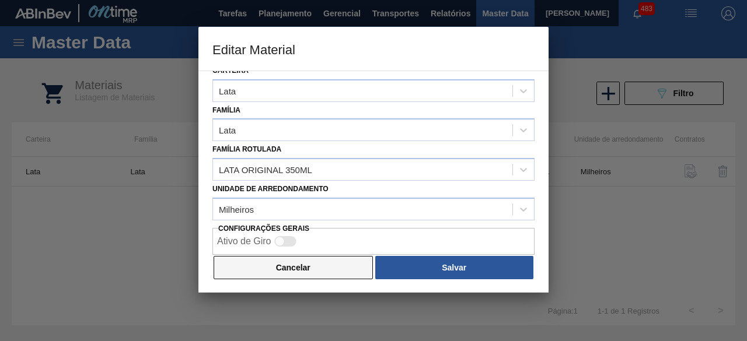
click at [313, 265] on button "Cancelar" at bounding box center [293, 267] width 159 height 23
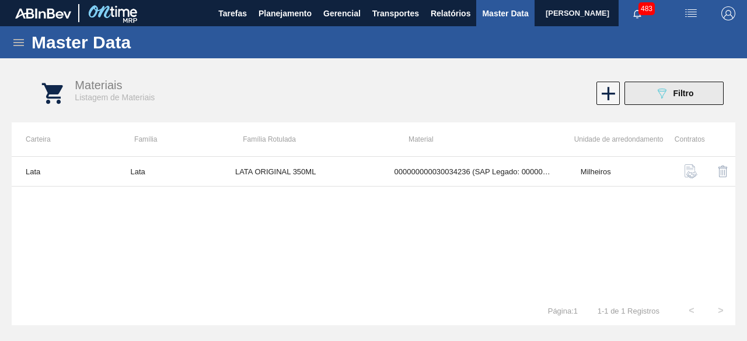
click at [681, 83] on button "089F7B8B-B2A5-4AFE-B5C0-19BA573D28AC Filtro" at bounding box center [673, 93] width 99 height 23
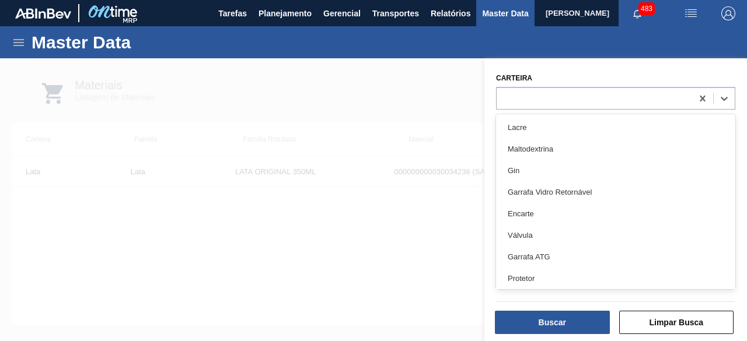
click at [669, 99] on div at bounding box center [594, 98] width 195 height 17
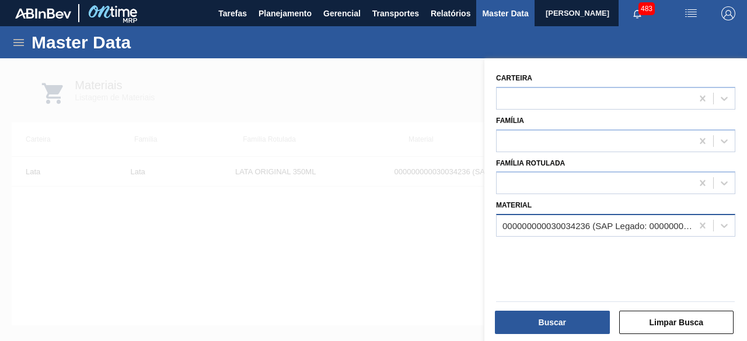
drag, startPoint x: 358, startPoint y: 136, endPoint x: 639, endPoint y: 28, distance: 301.8
click at [409, 113] on div at bounding box center [373, 228] width 747 height 341
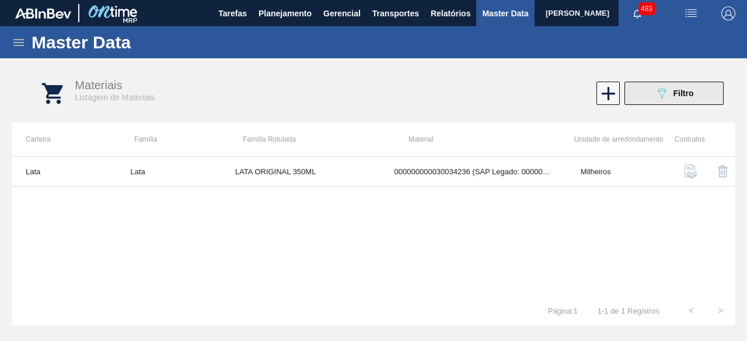
click at [685, 100] on div "089F7B8B-B2A5-4AFE-B5C0-19BA573D28AC Filtro" at bounding box center [674, 93] width 39 height 14
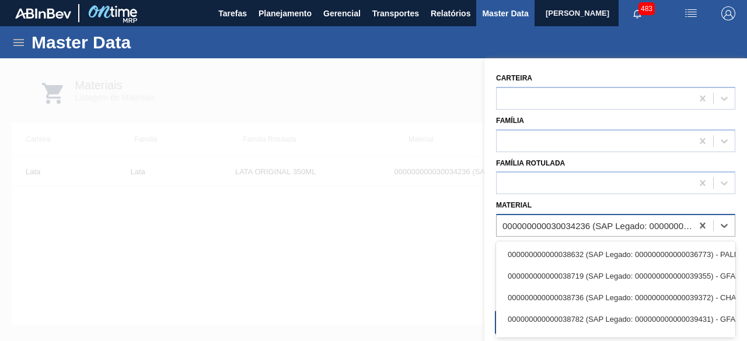
click at [525, 229] on div "000000000030034236 (SAP Legado: 000000000050847078) - LATA AL ORIGINAL 350ML BR…" at bounding box center [597, 226] width 191 height 10
paste input "30034237"
type input "30034237"
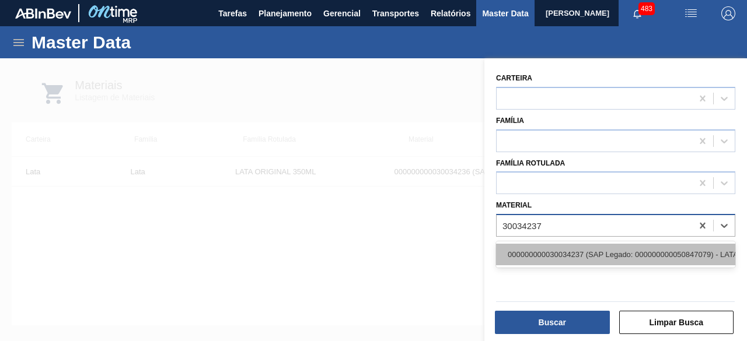
click at [526, 250] on div "000000000030034237 (SAP Legado: 000000000050847079) - LATA AL ORIGINAL 473ML BR…" at bounding box center [615, 255] width 239 height 22
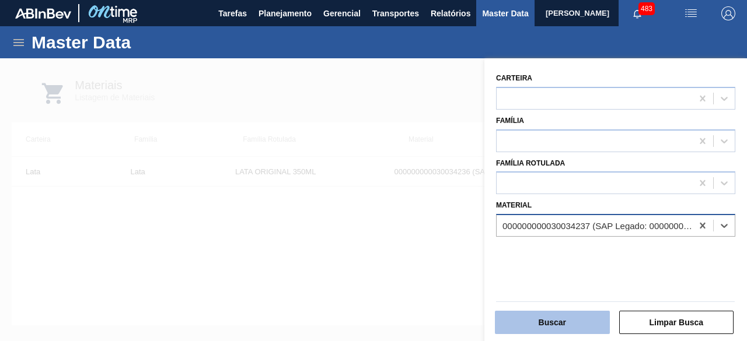
click at [557, 326] on button "Buscar" at bounding box center [552, 322] width 115 height 23
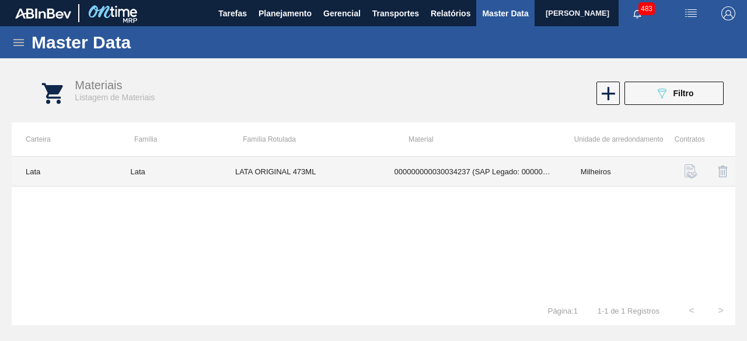
click at [344, 176] on td "LATA ORIGINAL 473ML" at bounding box center [300, 172] width 159 height 30
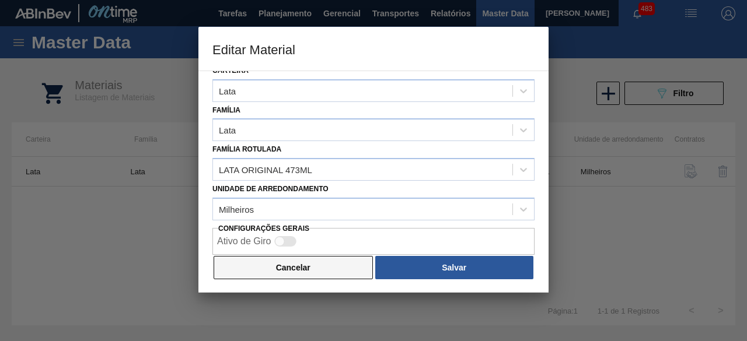
click at [294, 265] on button "Cancelar" at bounding box center [293, 267] width 159 height 23
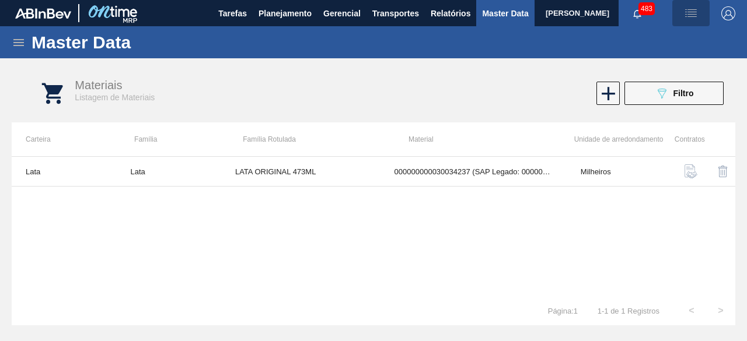
click at [691, 16] on img "button" at bounding box center [691, 13] width 14 height 14
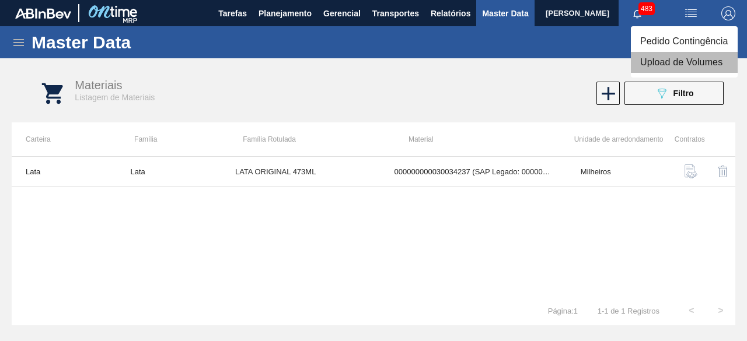
click at [673, 65] on li "Upload de Volumes" at bounding box center [684, 62] width 107 height 21
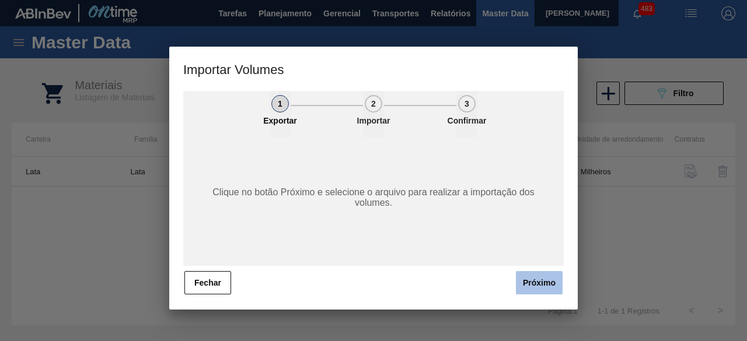
click at [537, 284] on button "Próximo" at bounding box center [539, 282] width 47 height 23
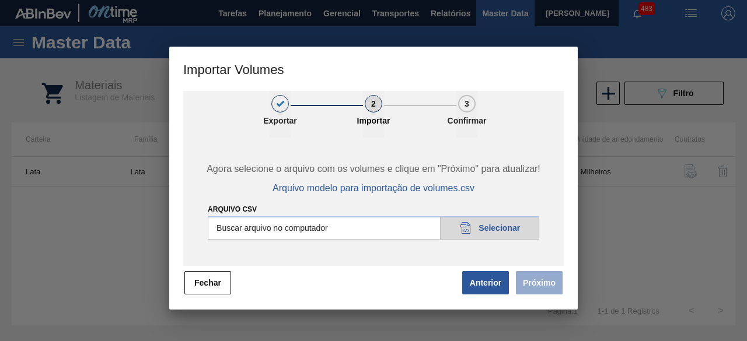
click at [506, 223] on input "Arquivo csv" at bounding box center [373, 227] width 331 height 23
type input "C:\fakepath\Subida Ball D0 + D3 15.09.csv"
click at [538, 284] on button "Próximo" at bounding box center [539, 282] width 47 height 23
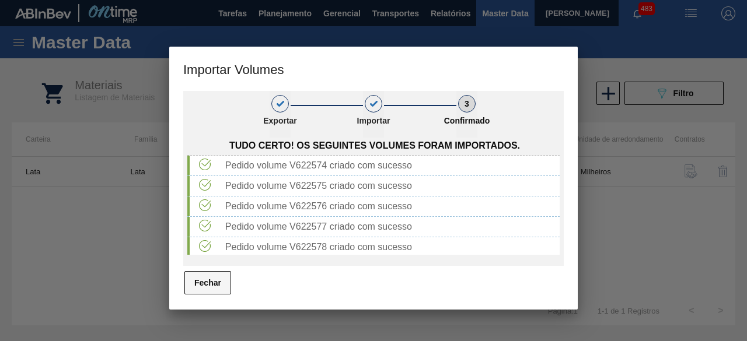
click at [209, 287] on button "Fechar" at bounding box center [207, 282] width 47 height 23
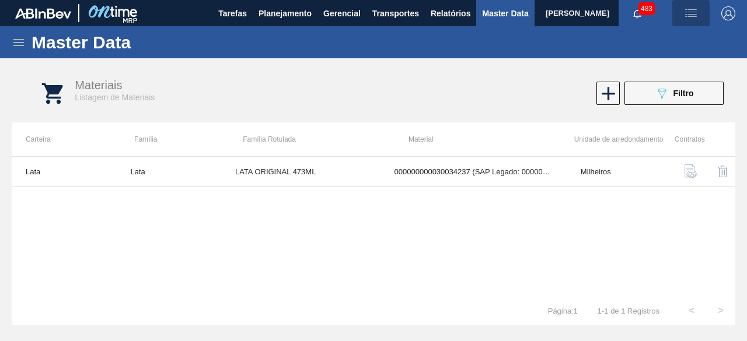
click at [689, 9] on img "button" at bounding box center [691, 13] width 14 height 14
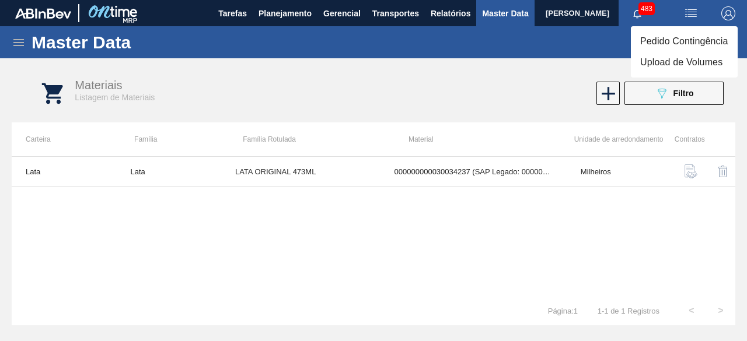
click at [674, 64] on li "Upload de Volumes" at bounding box center [684, 62] width 107 height 21
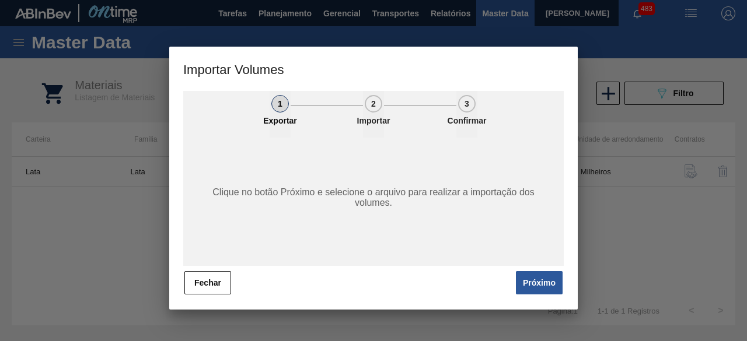
click at [535, 286] on button "Próximo" at bounding box center [539, 282] width 47 height 23
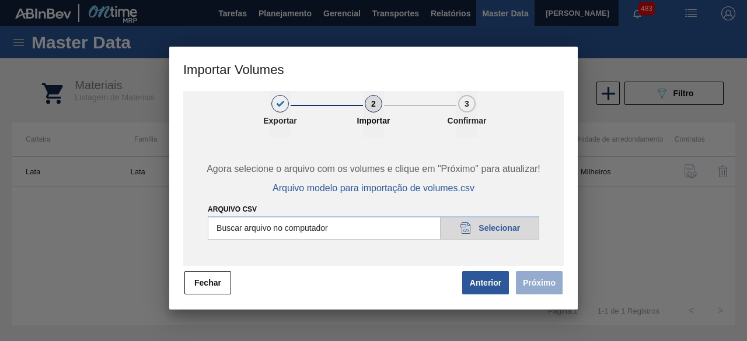
click at [522, 226] on input "Arquivo csv" at bounding box center [373, 227] width 331 height 23
type input "C:\fakepath\Subida Ball D0 + D3 15.09 2.csv"
click at [527, 272] on button "Próximo" at bounding box center [539, 282] width 47 height 23
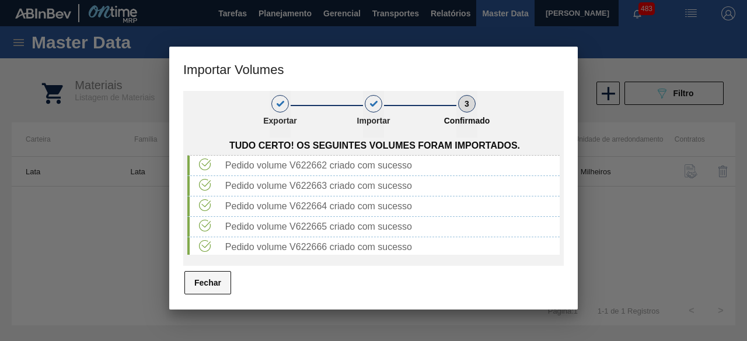
click at [218, 287] on button "Fechar" at bounding box center [207, 282] width 47 height 23
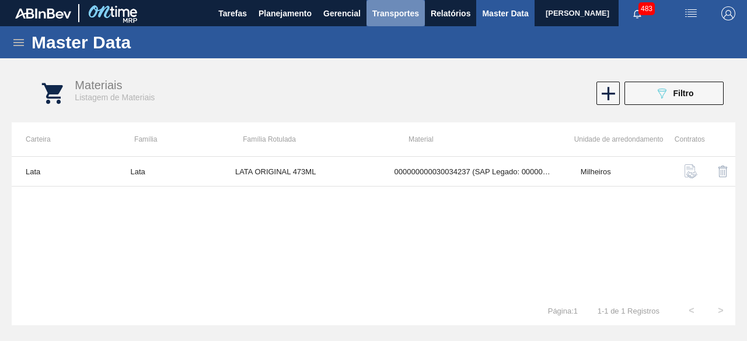
click at [390, 14] on span "Transportes" at bounding box center [395, 13] width 47 height 14
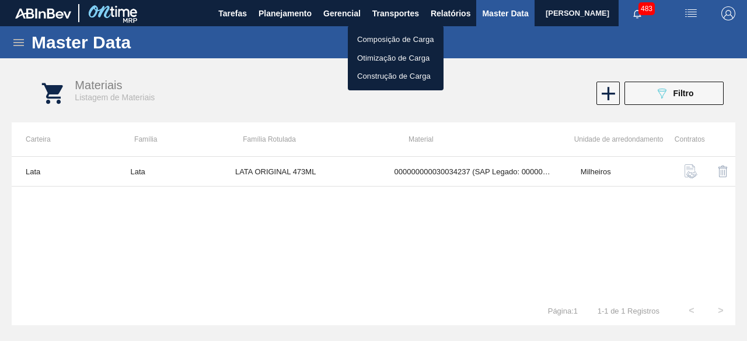
click at [390, 59] on li "Otimização de Carga" at bounding box center [396, 58] width 96 height 19
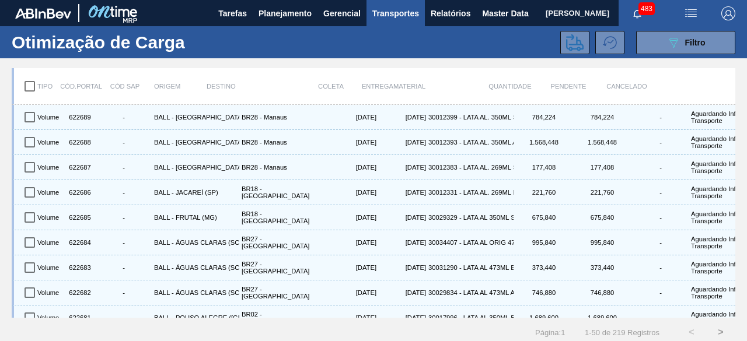
click at [697, 10] on span "button" at bounding box center [691, 13] width 28 height 14
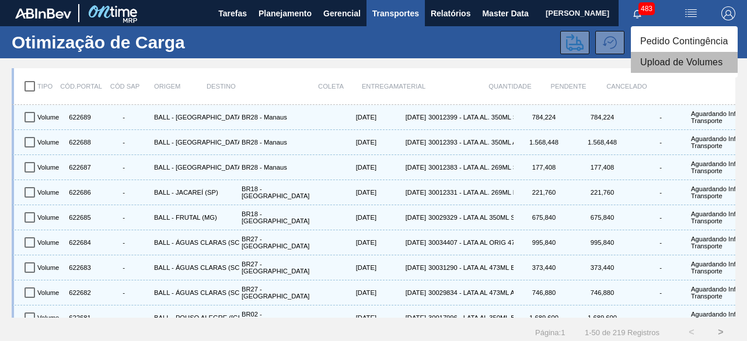
click at [677, 66] on li "Upload de Volumes" at bounding box center [684, 62] width 107 height 21
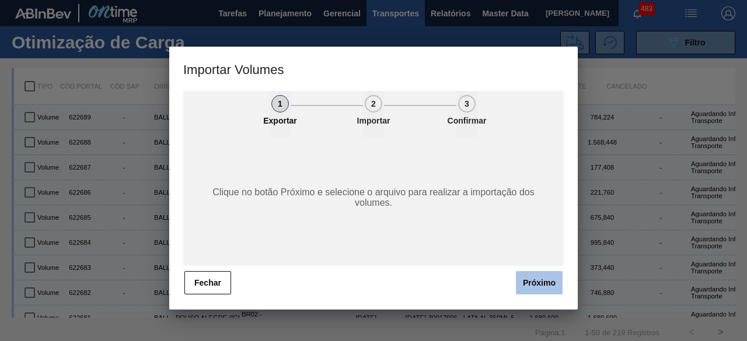
click at [548, 286] on button "Próximo" at bounding box center [539, 282] width 47 height 23
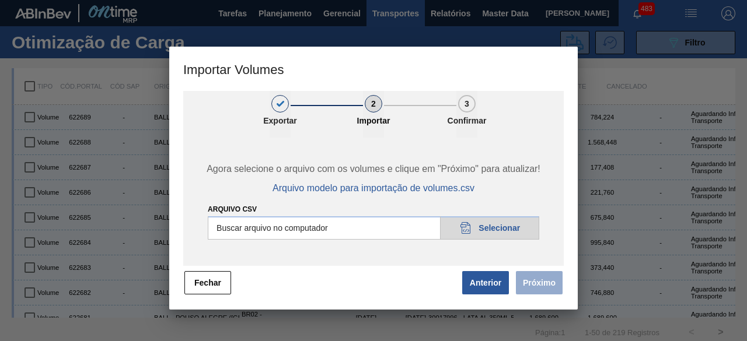
click at [511, 228] on input "Arquivo csv" at bounding box center [373, 227] width 331 height 23
type input "C:\fakepath\Subida Crown 15.09.csv"
click at [543, 284] on button "Próximo" at bounding box center [539, 282] width 47 height 23
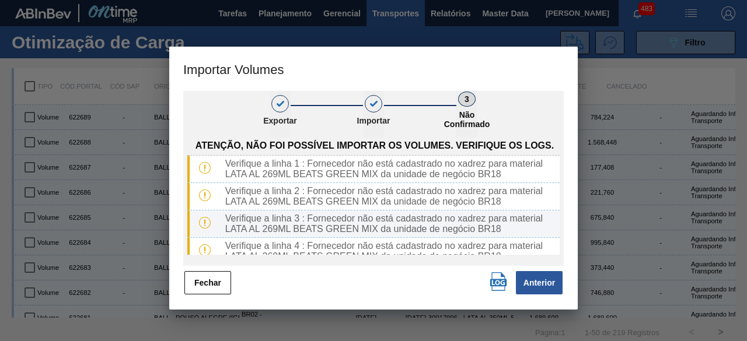
scroll to position [13, 0]
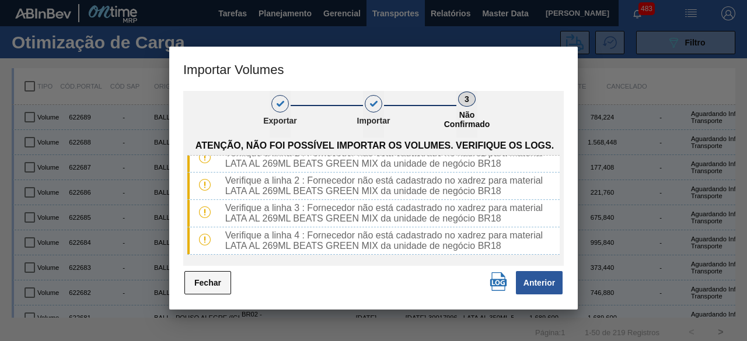
click at [208, 285] on button "Fechar" at bounding box center [207, 282] width 47 height 23
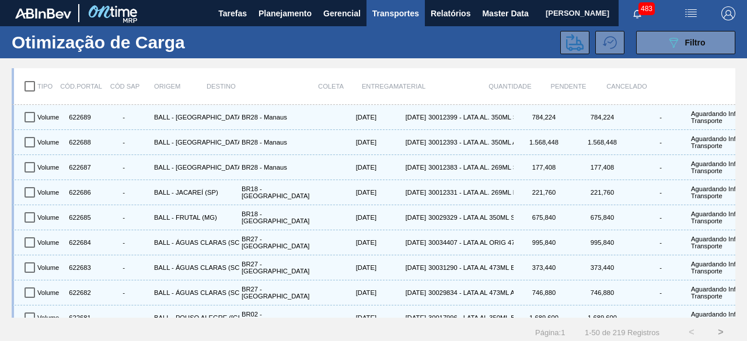
click at [546, 16] on span "[PERSON_NAME]" at bounding box center [578, 13] width 64 height 26
click at [490, 11] on span "Master Data" at bounding box center [505, 13] width 46 height 14
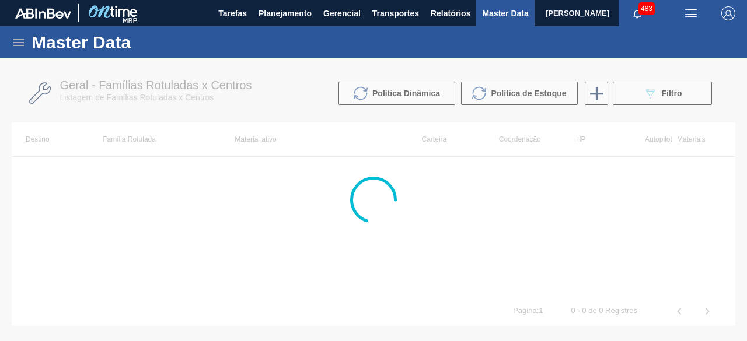
click at [16, 40] on icon at bounding box center [19, 43] width 14 height 14
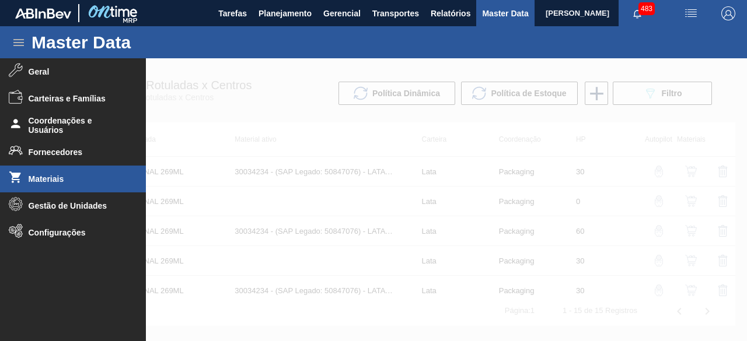
click at [51, 185] on li "Materiais" at bounding box center [73, 179] width 146 height 27
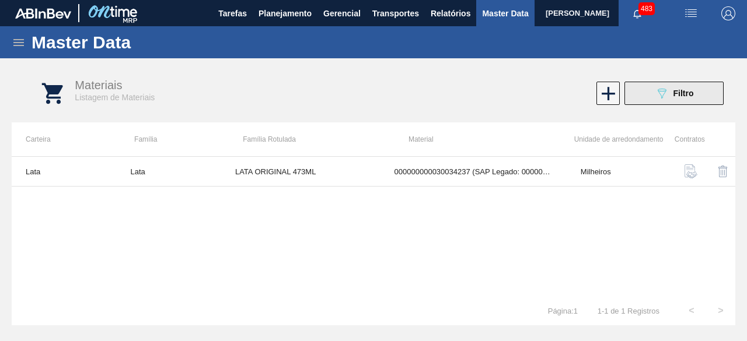
click at [690, 101] on button "089F7B8B-B2A5-4AFE-B5C0-19BA573D28AC Filtro" at bounding box center [673, 93] width 99 height 23
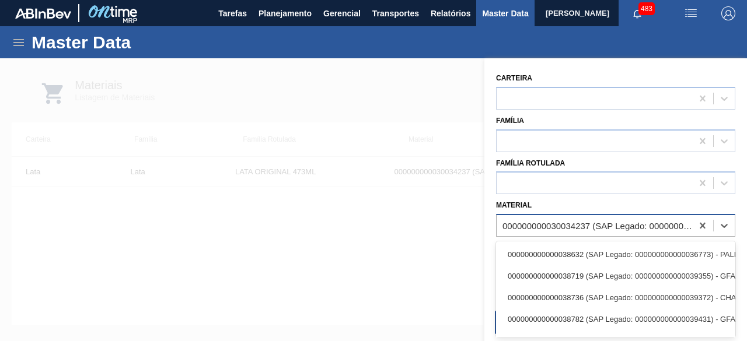
click at [574, 218] on div "000000000030034237 (SAP Legado: 000000000050847079) - LATA AL ORIGINAL 473ML BR…" at bounding box center [594, 226] width 195 height 17
paste input "30034747"
type input "30034747"
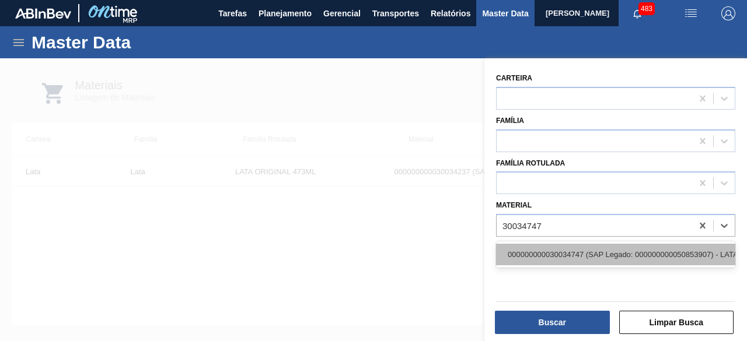
click at [572, 251] on div "000000000030034747 (SAP Legado: 000000000050853907) - LATA AL 269ML BEATS GREEN…" at bounding box center [615, 255] width 239 height 22
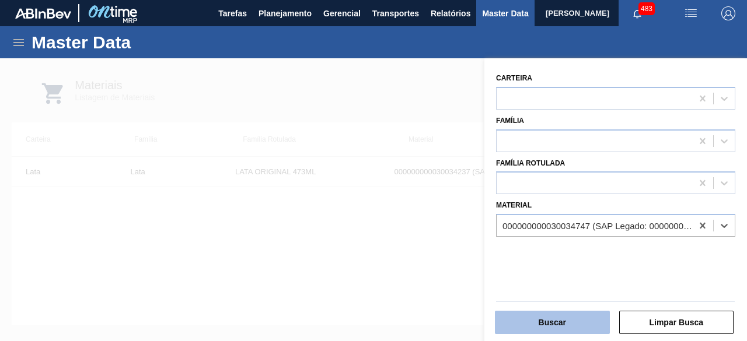
click at [554, 324] on button "Buscar" at bounding box center [552, 322] width 115 height 23
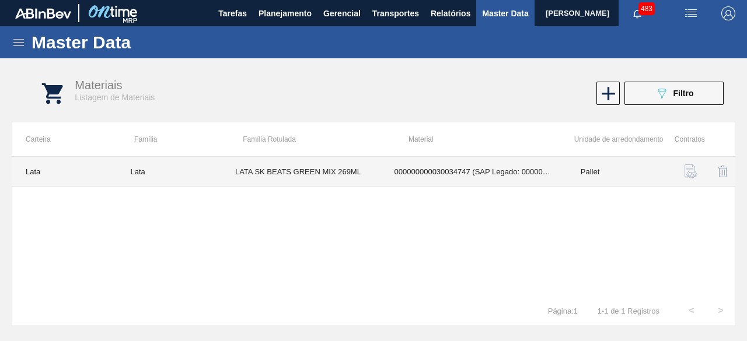
click at [349, 166] on td "LATA SK BEATS GREEN MIX 269ML" at bounding box center [300, 172] width 159 height 30
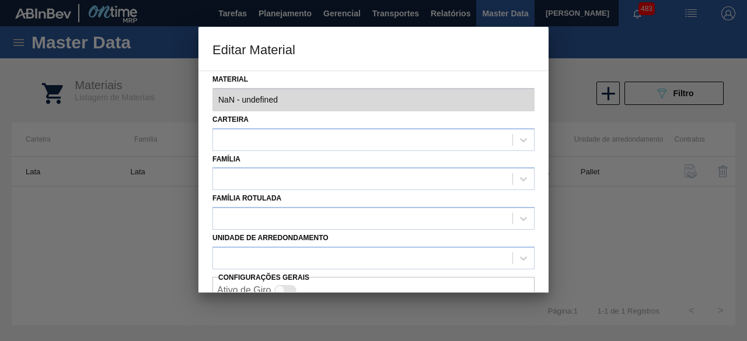
type input "30034747 - 000000000030034747 (SAP Legado: 000000000050853907) - LATA AL 269ML …"
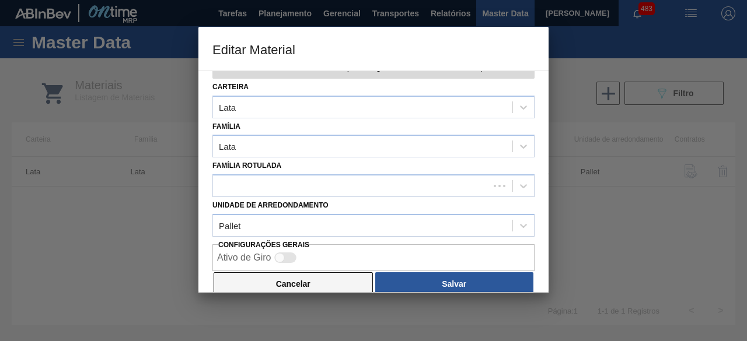
scroll to position [49, 0]
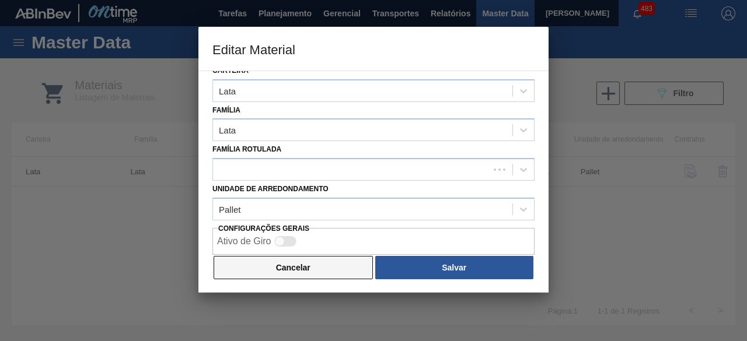
click at [334, 270] on button "Cancelar" at bounding box center [293, 267] width 159 height 23
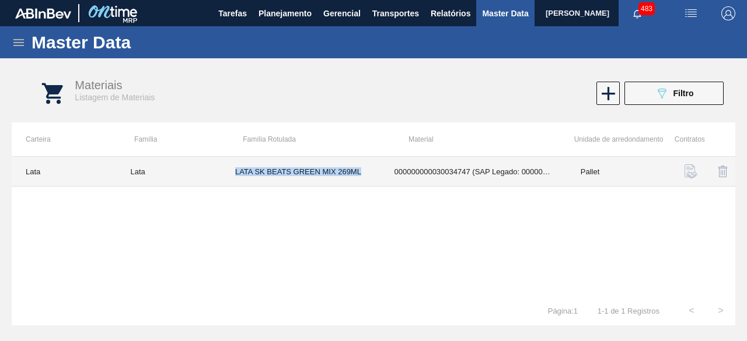
drag, startPoint x: 235, startPoint y: 171, endPoint x: 389, endPoint y: 172, distance: 154.0
click at [389, 172] on tr "Lata Lata LATA SK BEATS GREEN MIX 269ML 000000000030034747 (SAP Legado: 0000000…" at bounding box center [374, 172] width 724 height 30
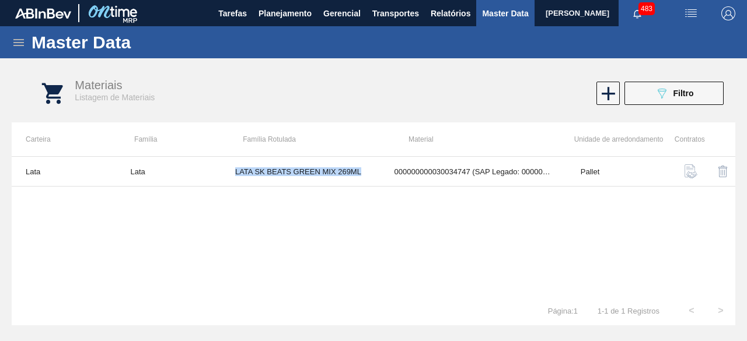
copy td "LATA SK BEATS GREEN MIX 269ML"
click at [689, 15] on img "button" at bounding box center [691, 13] width 14 height 14
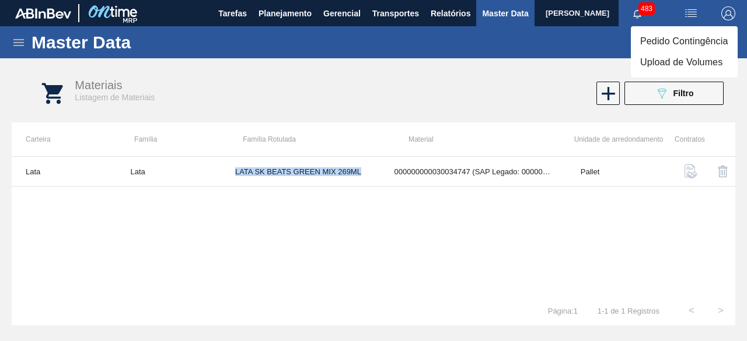
click at [668, 62] on li "Upload de Volumes" at bounding box center [684, 62] width 107 height 21
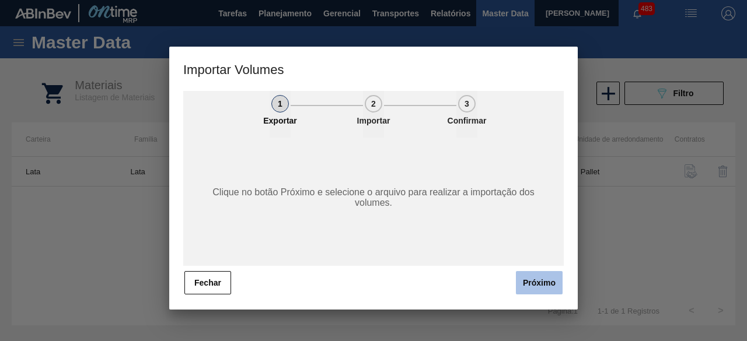
click at [548, 282] on button "Próximo" at bounding box center [539, 282] width 47 height 23
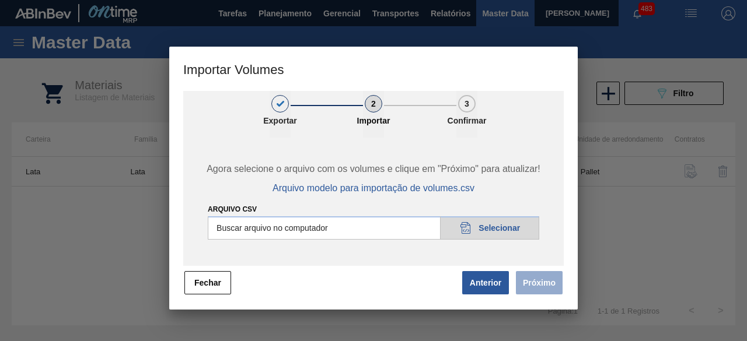
click at [522, 227] on input "Arquivo csv" at bounding box center [373, 227] width 331 height 23
type input "C:\fakepath\Subida Crown 15.09.csv"
click at [536, 284] on button "Próximo" at bounding box center [539, 282] width 47 height 23
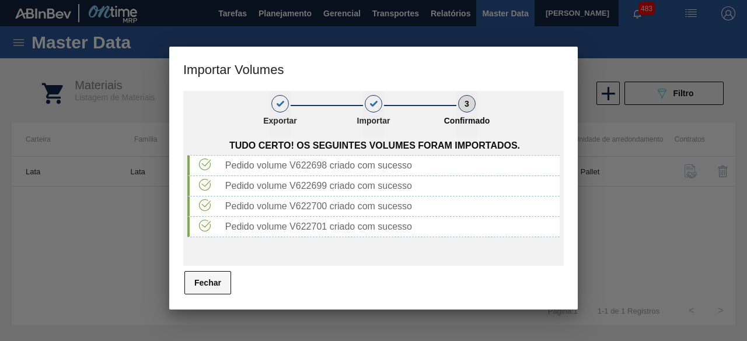
click at [214, 286] on button "Fechar" at bounding box center [207, 282] width 47 height 23
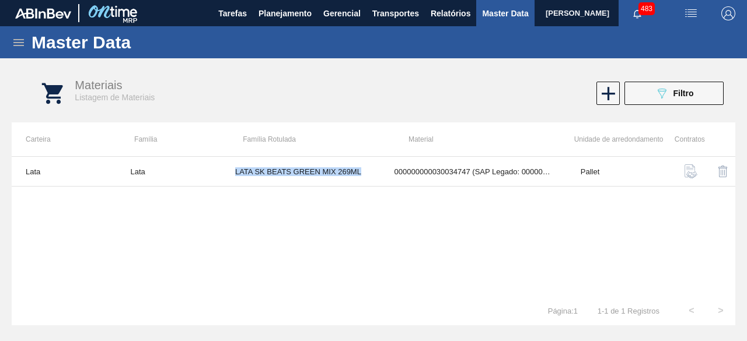
click at [692, 9] on img "button" at bounding box center [691, 13] width 14 height 14
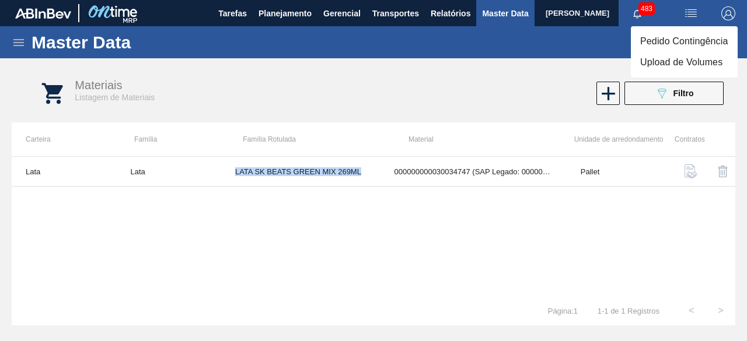
click at [662, 62] on li "Upload de Volumes" at bounding box center [684, 62] width 107 height 21
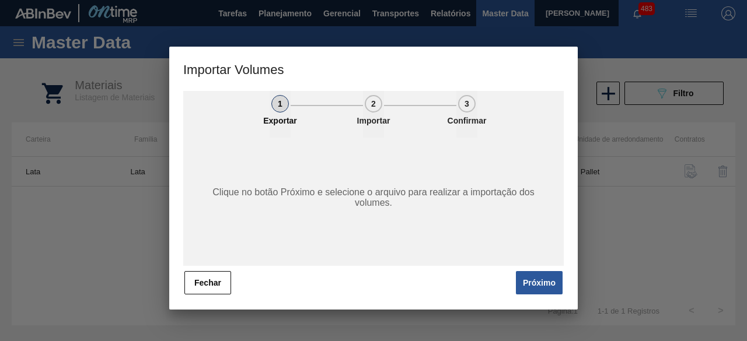
click at [536, 283] on button "Próximo" at bounding box center [539, 282] width 47 height 23
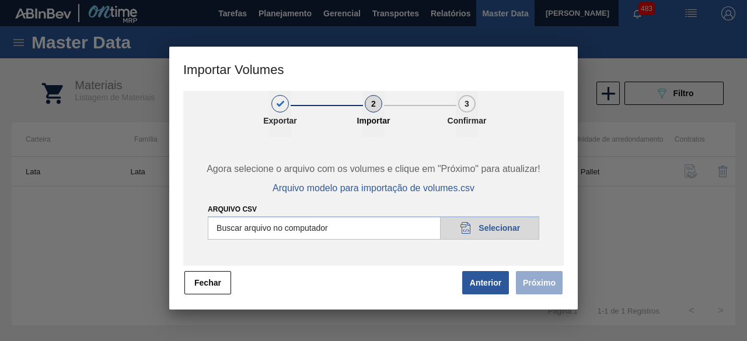
click at [519, 236] on input "Arquivo csv" at bounding box center [373, 227] width 331 height 23
type input "C:\fakepath\Subida fort. + itumb 15.09.csv"
click at [540, 289] on button "Próximo" at bounding box center [539, 282] width 47 height 23
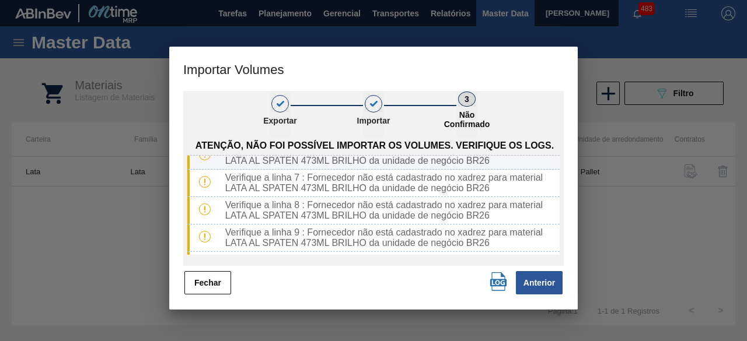
scroll to position [117, 0]
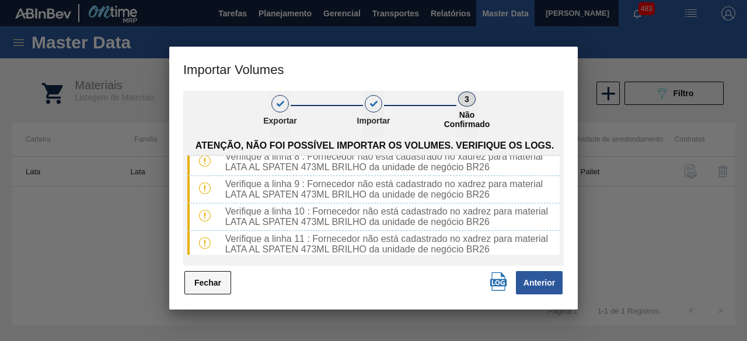
click at [211, 286] on button "Fechar" at bounding box center [207, 282] width 47 height 23
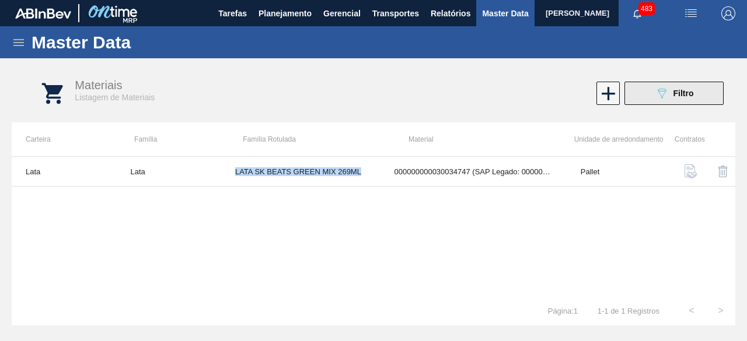
click at [684, 85] on button "089F7B8B-B2A5-4AFE-B5C0-19BA573D28AC Filtro" at bounding box center [673, 93] width 99 height 23
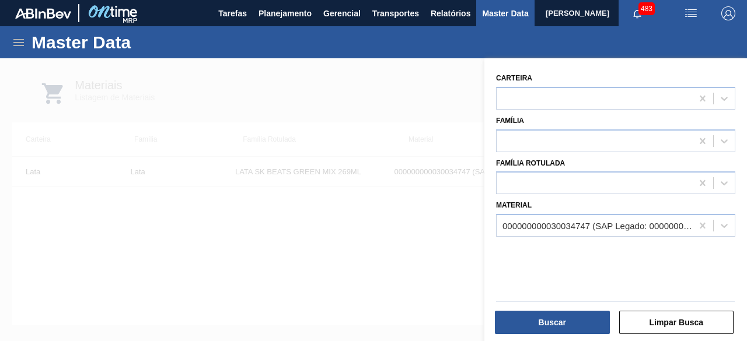
drag, startPoint x: 445, startPoint y: 75, endPoint x: 616, endPoint y: 6, distance: 184.8
click at [446, 74] on div at bounding box center [373, 228] width 747 height 341
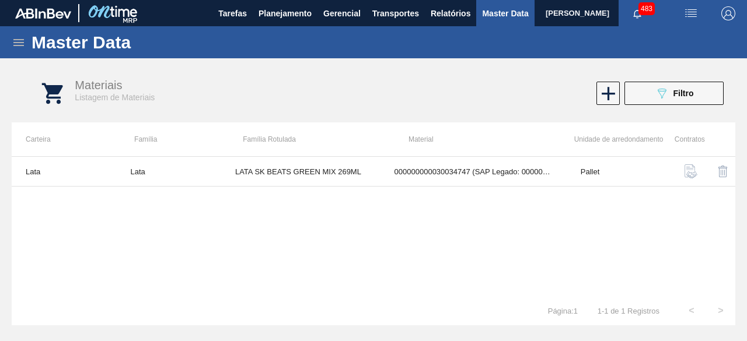
click at [686, 20] on img "button" at bounding box center [691, 13] width 14 height 14
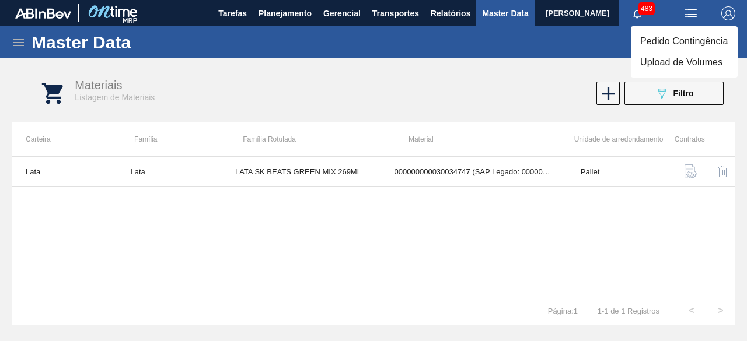
click at [665, 63] on li "Upload de Volumes" at bounding box center [684, 62] width 107 height 21
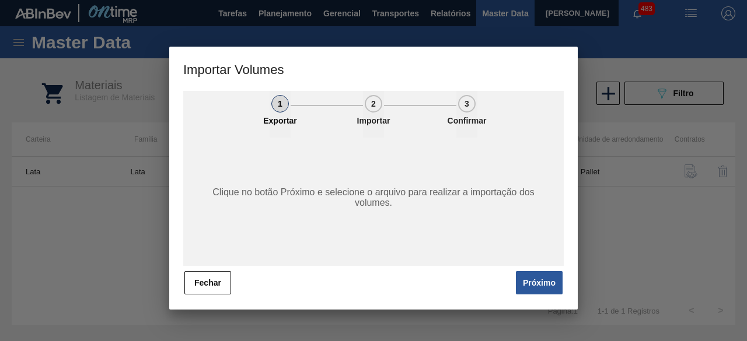
click at [536, 271] on span "Próximo" at bounding box center [537, 283] width 54 height 26
click at [530, 283] on button "Próximo" at bounding box center [539, 282] width 47 height 23
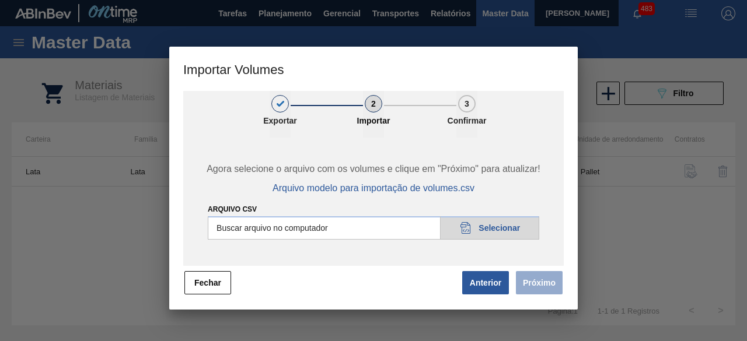
click at [486, 225] on input "Arquivo csv" at bounding box center [373, 227] width 331 height 23
type input "C:\fakepath\Subida fort. + itumb 15.09.csv"
click at [536, 286] on button "Próximo" at bounding box center [539, 282] width 47 height 23
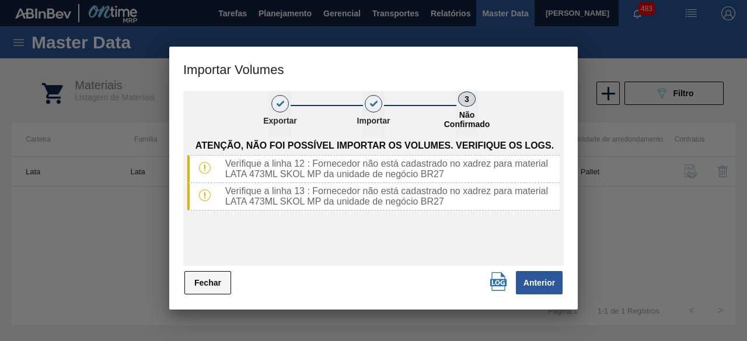
click at [211, 285] on button "Fechar" at bounding box center [207, 282] width 47 height 23
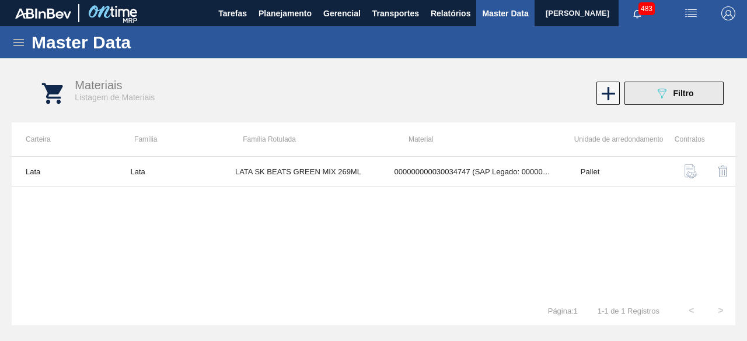
click at [656, 99] on icon "089F7B8B-B2A5-4AFE-B5C0-19BA573D28AC" at bounding box center [662, 93] width 14 height 14
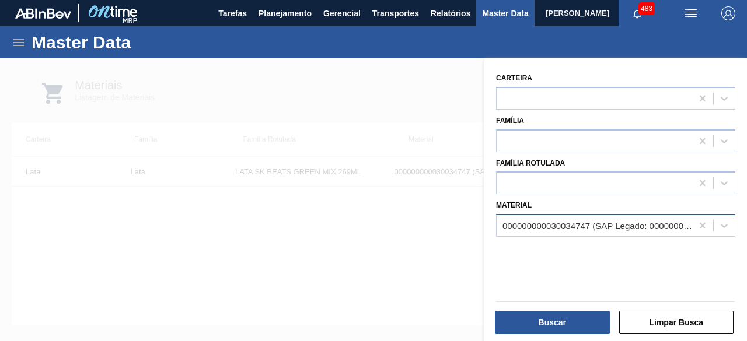
click at [525, 230] on div "000000000030034747 (SAP Legado: 000000000050853907) - LATA AL 269ML BEATS GREEN…" at bounding box center [597, 226] width 191 height 10
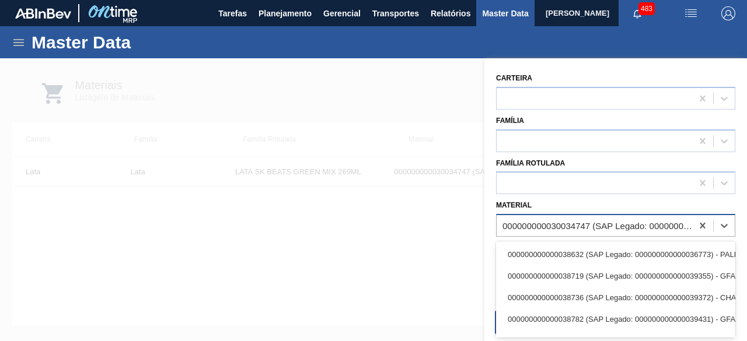
paste input "30034433"
type input "30034433"
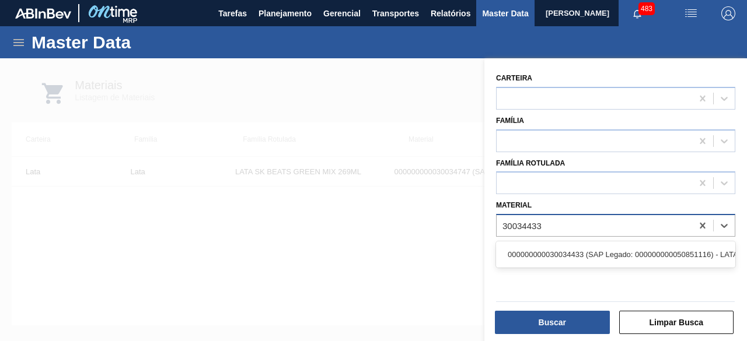
click at [578, 242] on div "000000000030034433 (SAP Legado: 000000000050851116) - LATA 473ML SKOL MP" at bounding box center [615, 255] width 239 height 26
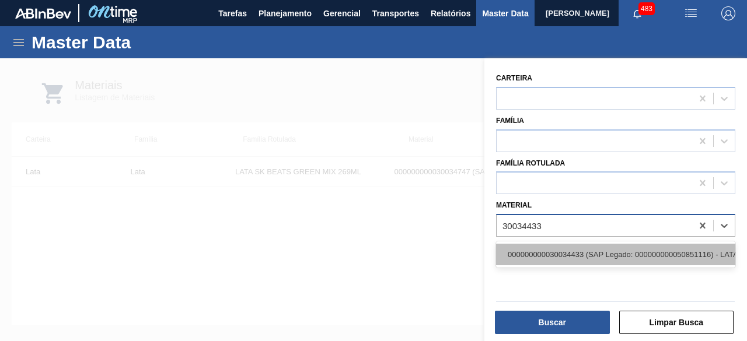
click at [570, 254] on div "000000000030034433 (SAP Legado: 000000000050851116) - LATA 473ML SKOL MP" at bounding box center [615, 255] width 239 height 22
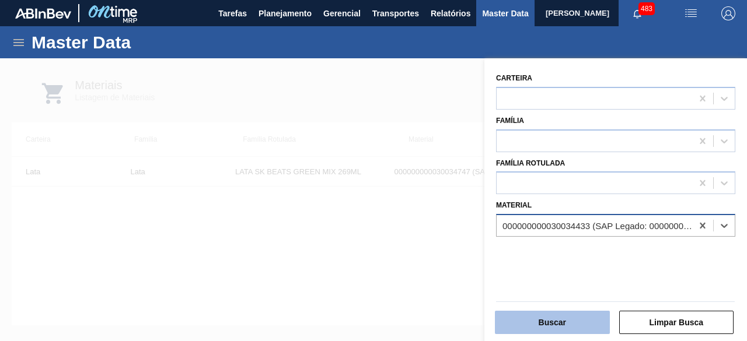
click at [555, 315] on button "Buscar" at bounding box center [552, 322] width 115 height 23
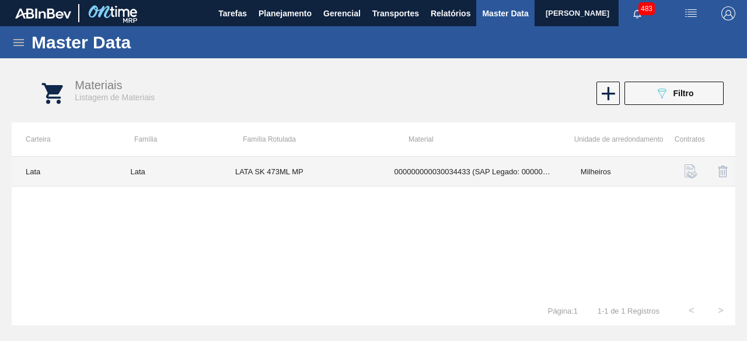
click at [347, 162] on td "LATA SK 473ML MP" at bounding box center [300, 172] width 159 height 30
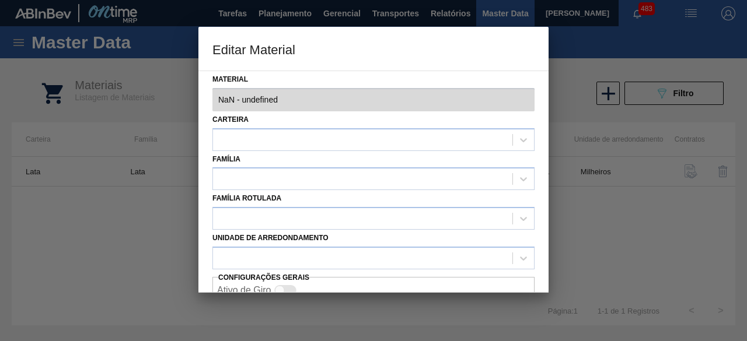
type input "30034433 - 000000000030034433 (SAP Legado: 000000000050851116) - LATA 473ML SKO…"
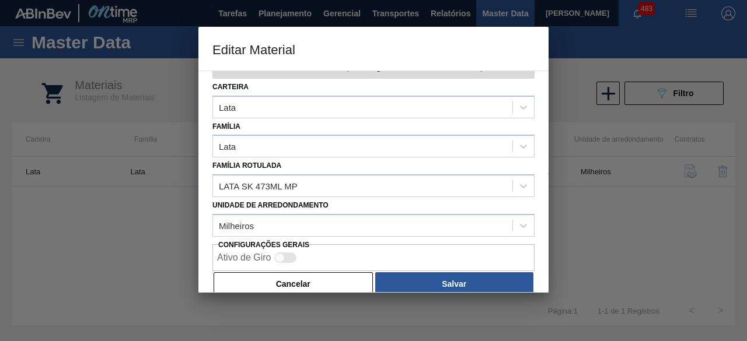
scroll to position [49, 0]
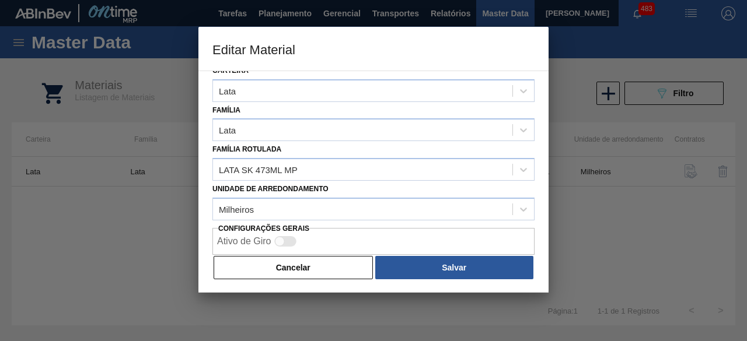
drag, startPoint x: 282, startPoint y: 270, endPoint x: 237, endPoint y: 202, distance: 81.6
click at [282, 268] on button "Cancelar" at bounding box center [293, 267] width 159 height 23
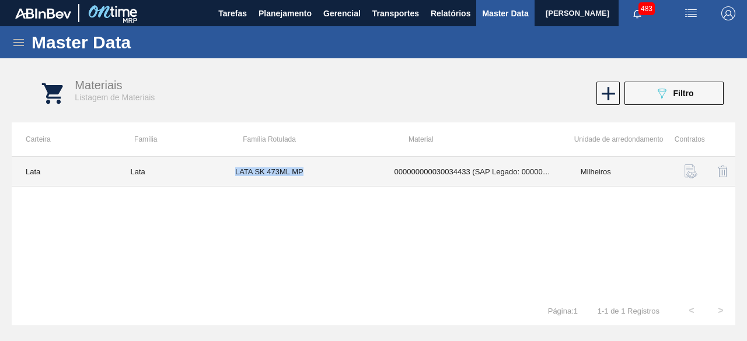
drag, startPoint x: 235, startPoint y: 169, endPoint x: 310, endPoint y: 163, distance: 76.1
click at [310, 163] on td "LATA SK 473ML MP" at bounding box center [300, 172] width 159 height 30
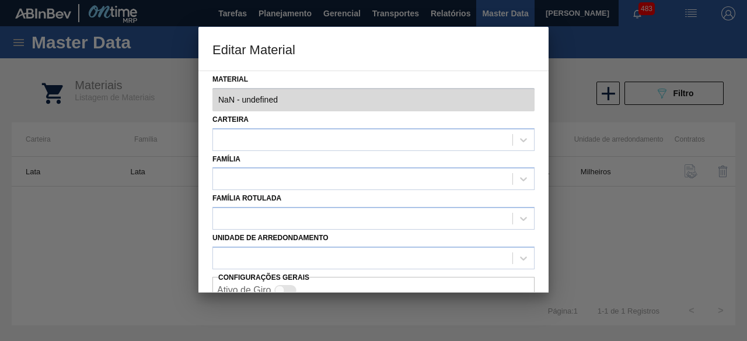
type input "30034433 - 000000000030034433 (SAP Legado: 000000000050851116) - LATA 473ML SKO…"
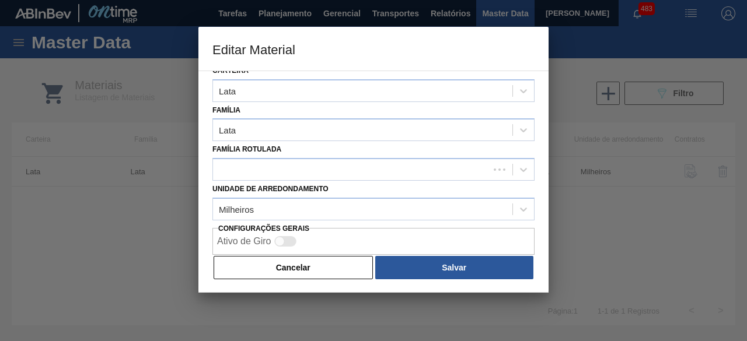
click at [277, 278] on div "Cancelar Salvar" at bounding box center [373, 268] width 322 height 26
click at [281, 264] on button "Cancelar" at bounding box center [293, 267] width 159 height 23
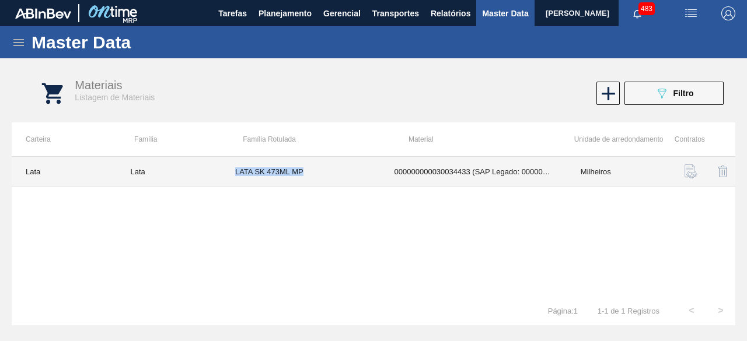
drag, startPoint x: 235, startPoint y: 171, endPoint x: 303, endPoint y: 172, distance: 68.3
click at [303, 172] on td "LATA SK 473ML MP" at bounding box center [300, 172] width 159 height 30
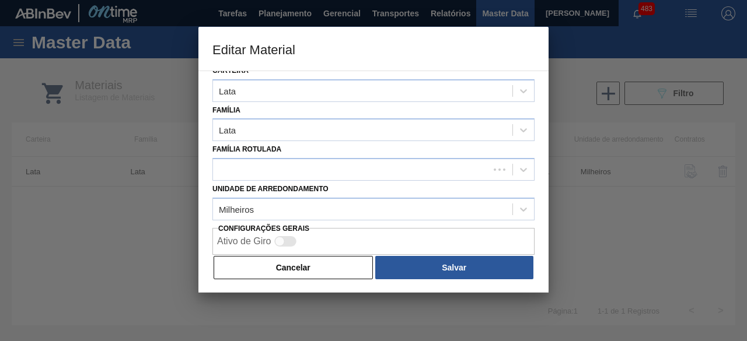
drag, startPoint x: 320, startPoint y: 234, endPoint x: 312, endPoint y: 253, distance: 20.4
click at [316, 252] on div "Ativo de Giro" at bounding box center [373, 241] width 322 height 27
click at [312, 270] on button "Cancelar" at bounding box center [293, 267] width 159 height 23
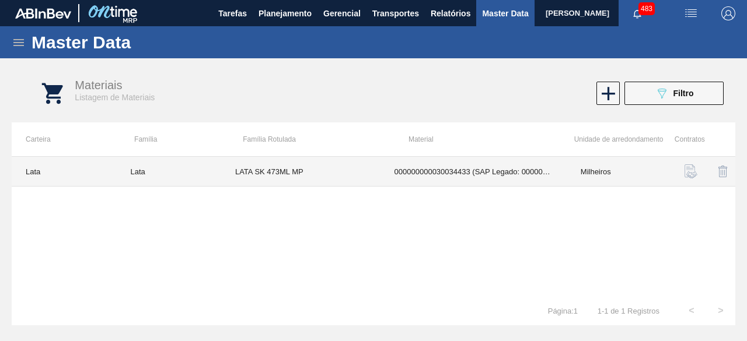
click at [299, 172] on td "LATA SK 473ML MP" at bounding box center [300, 172] width 159 height 30
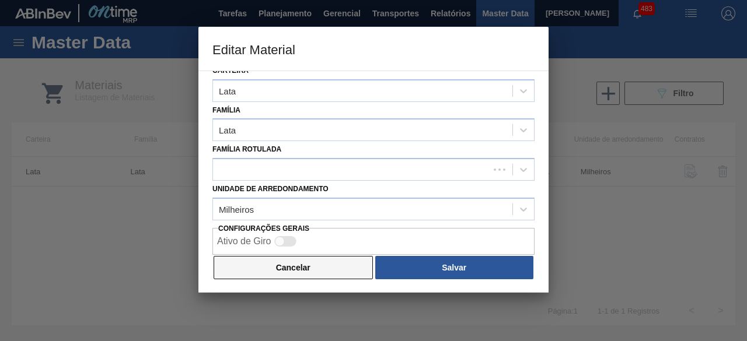
click at [326, 269] on button "Cancelar" at bounding box center [293, 267] width 159 height 23
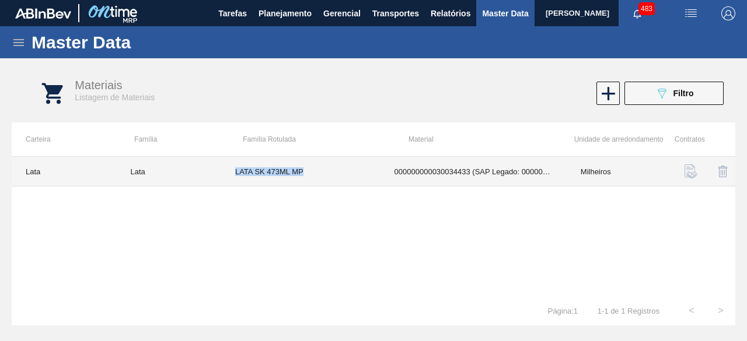
drag, startPoint x: 236, startPoint y: 169, endPoint x: 306, endPoint y: 167, distance: 70.0
click at [306, 167] on td "LATA SK 473ML MP" at bounding box center [300, 172] width 159 height 30
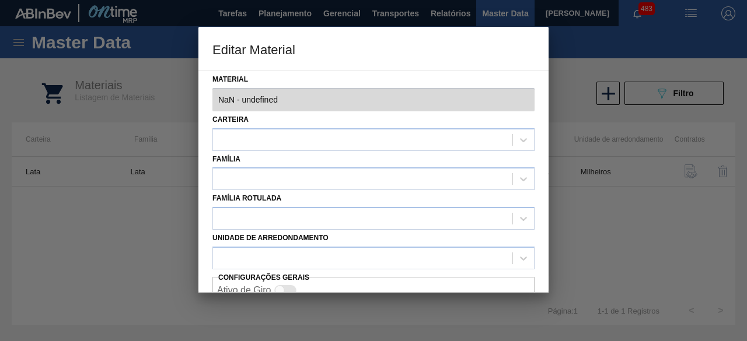
type input "30034433 - 000000000030034433 (SAP Legado: 000000000050851116) - LATA 473ML SKO…"
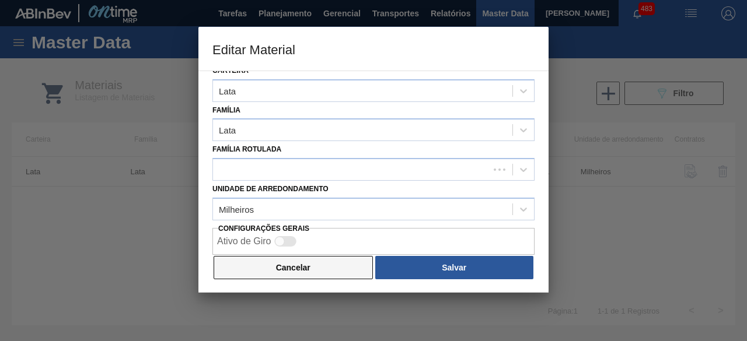
click at [330, 273] on button "Cancelar" at bounding box center [293, 267] width 159 height 23
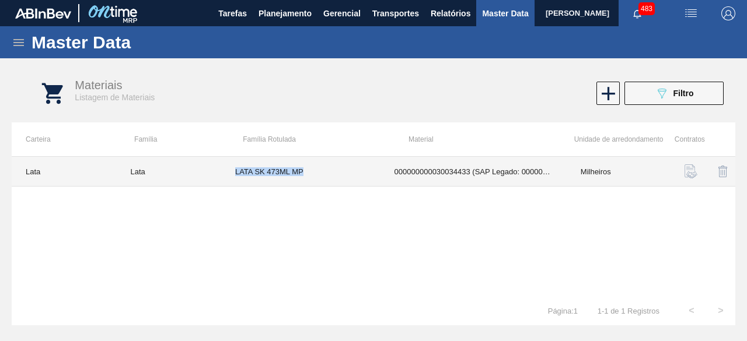
copy td "LATA SK 473ML MP"
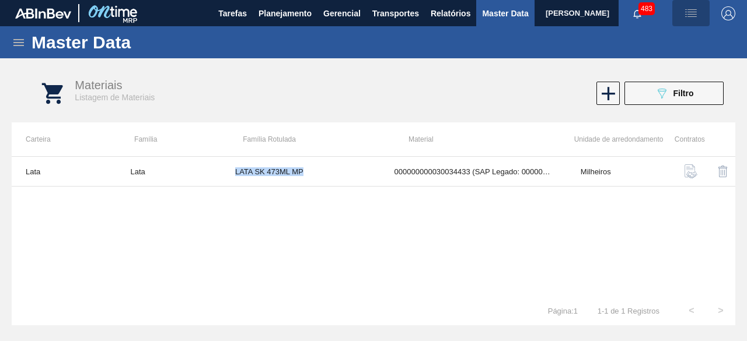
click at [692, 12] on img "button" at bounding box center [691, 13] width 14 height 14
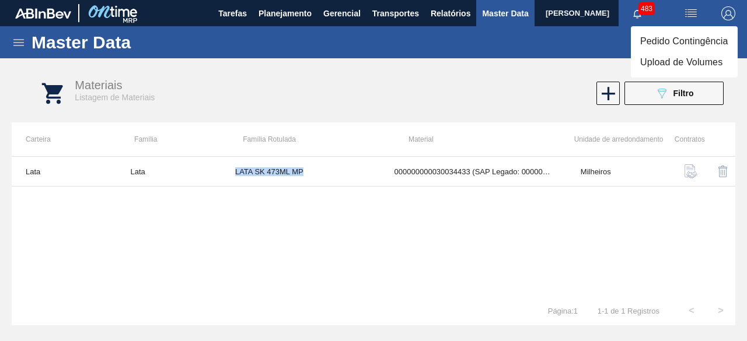
click at [676, 69] on li "Upload de Volumes" at bounding box center [684, 62] width 107 height 21
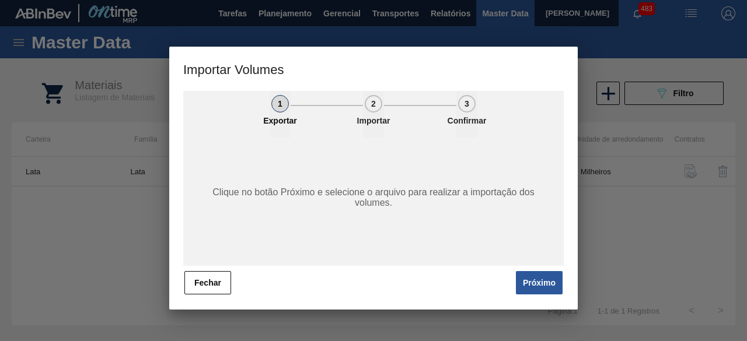
click at [536, 279] on button "Próximo" at bounding box center [539, 282] width 47 height 23
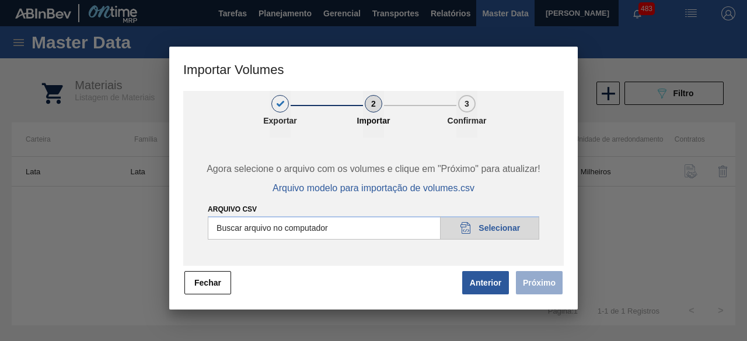
click at [502, 232] on input "Arquivo csv" at bounding box center [373, 227] width 331 height 23
type input "C:\fakepath\Subida fort. + itumb 15.09.csv"
click at [536, 285] on button "Próximo" at bounding box center [539, 282] width 47 height 23
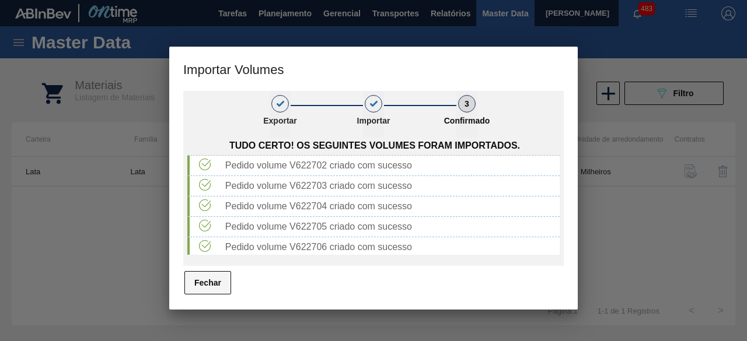
click at [217, 287] on button "Fechar" at bounding box center [207, 282] width 47 height 23
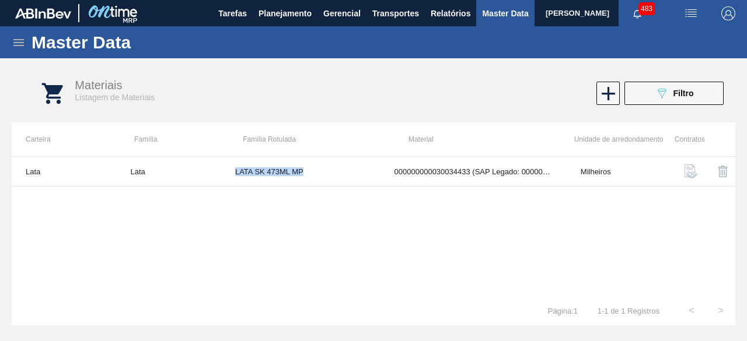
drag, startPoint x: 400, startPoint y: 19, endPoint x: 387, endPoint y: 43, distance: 26.9
click at [400, 18] on span "Transportes" at bounding box center [395, 13] width 47 height 14
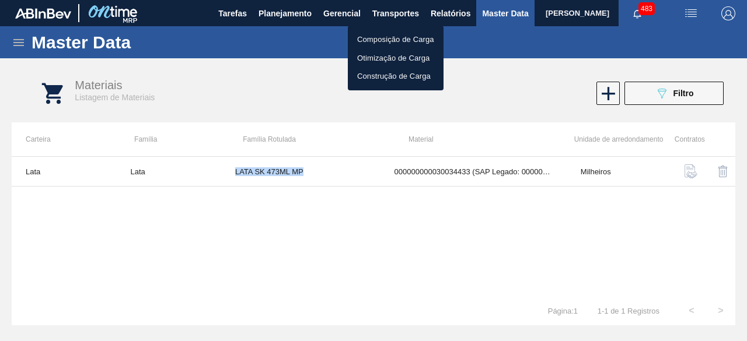
click at [399, 55] on li "Otimização de Carga" at bounding box center [396, 58] width 96 height 19
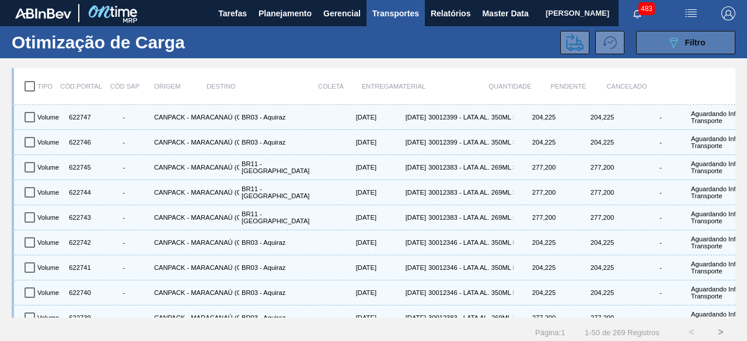
click at [658, 33] on button "089F7B8B-B2A5-4AFE-B5C0-19BA573D28AC Filtro" at bounding box center [685, 42] width 99 height 23
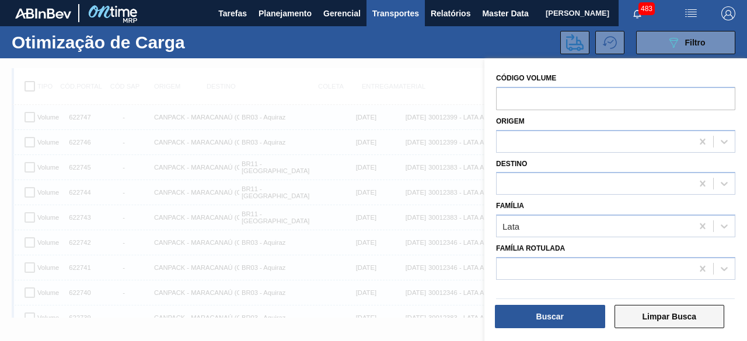
click at [674, 315] on button "Limpar Busca" at bounding box center [669, 316] width 110 height 23
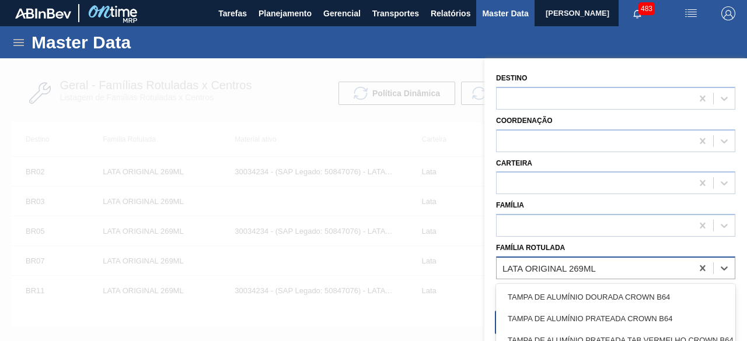
click at [607, 269] on div "LATA ORIGINAL 269ML" at bounding box center [594, 268] width 195 height 17
paste Rotulada "LATA SK BEATS GREEN MIX 269ML"
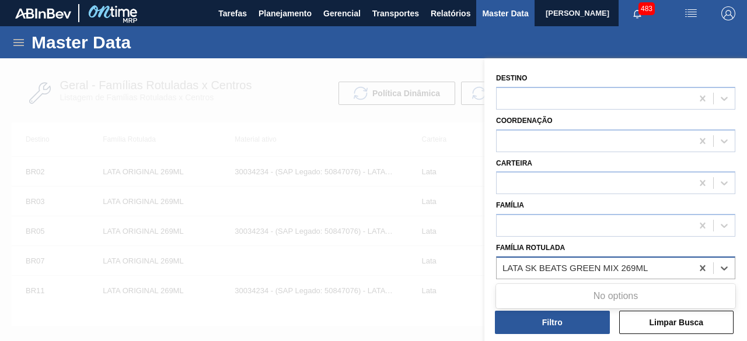
type Rotulada "LATA SK BEATS GREEN MIX 269ML"
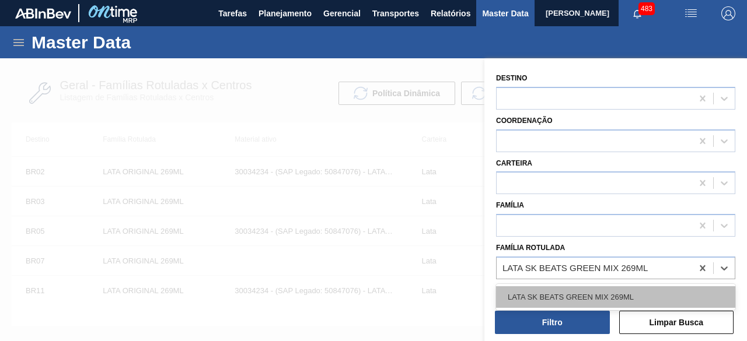
click at [617, 296] on div "LATA SK BEATS GREEN MIX 269ML" at bounding box center [615, 297] width 239 height 22
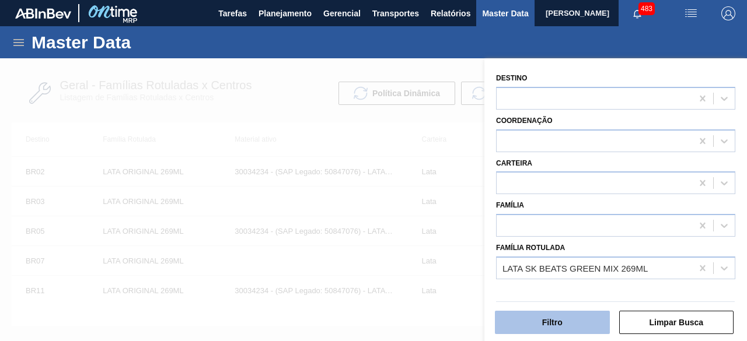
click at [581, 320] on button "Filtro" at bounding box center [552, 322] width 115 height 23
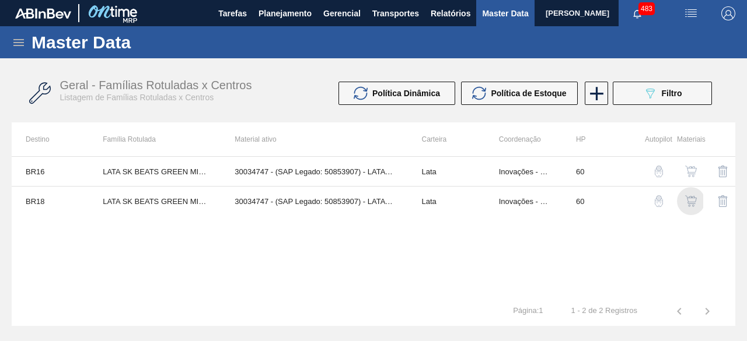
click at [689, 201] on img "button" at bounding box center [691, 201] width 12 height 12
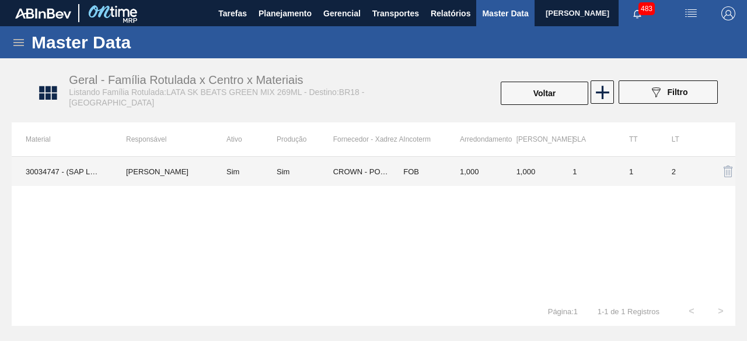
click at [50, 172] on td "30034747 - (SAP Legado: 50853907) - LATA AL 269ML BEATS GREEN MIX" at bounding box center [62, 171] width 100 height 29
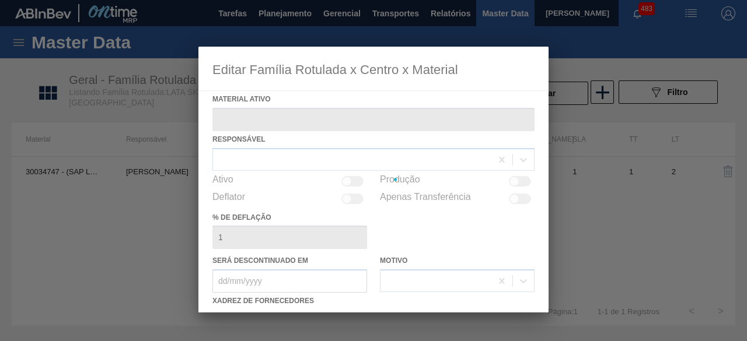
type ativo "30034747 - (SAP Legado: 50853907) - LATA AL 269ML BEATS GREEN MIX"
checkbox input "true"
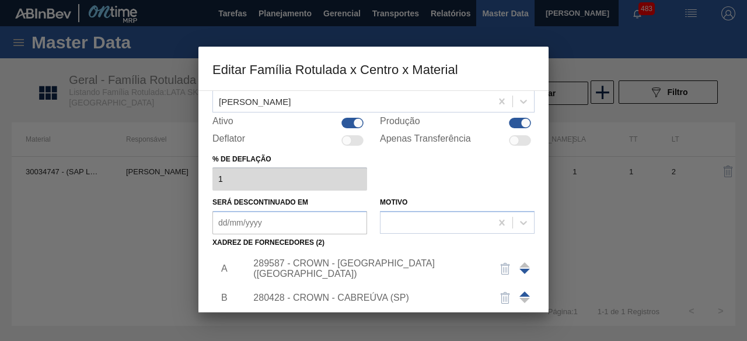
scroll to position [117, 0]
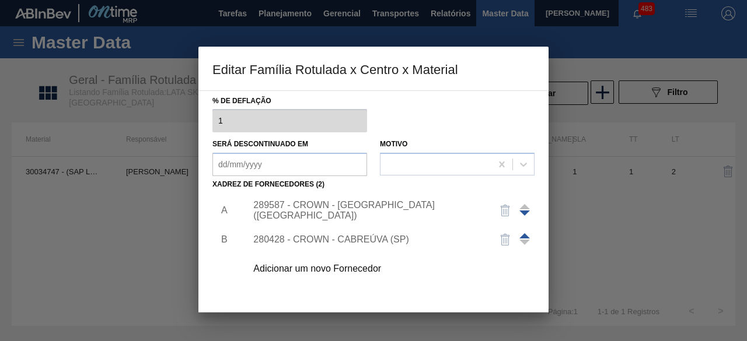
click at [365, 265] on div "Adicionar um novo Fornecedor" at bounding box center [367, 269] width 229 height 11
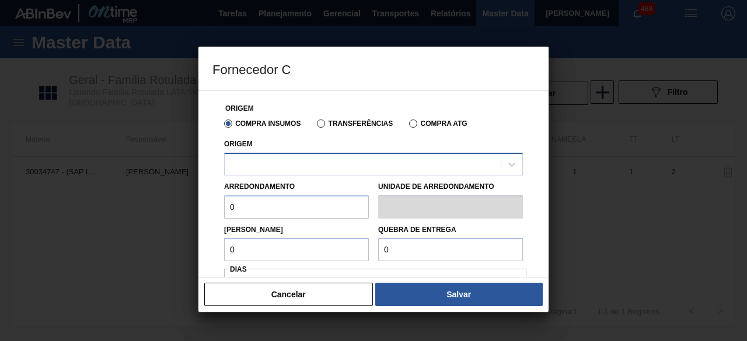
click at [373, 156] on div at bounding box center [363, 164] width 276 height 17
paste input "441105"
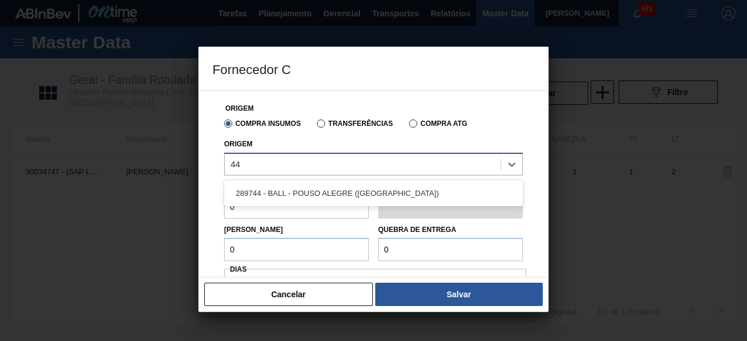
type input "4"
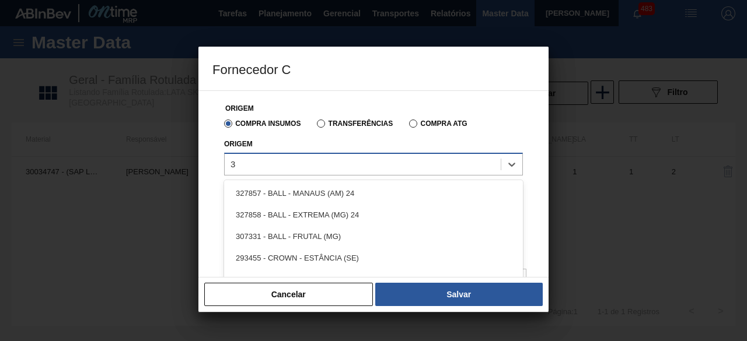
type input "31"
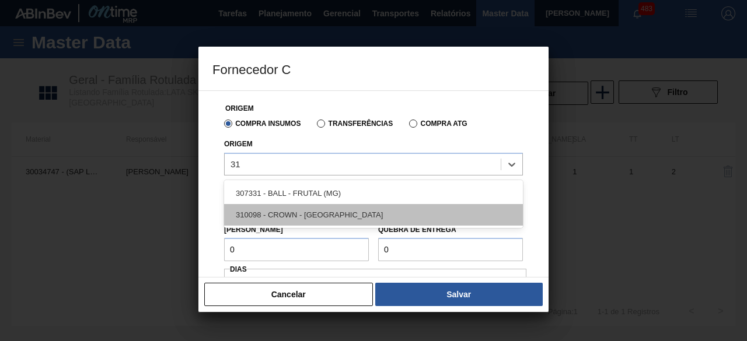
click at [347, 219] on div "310098 - CROWN - UBERABA" at bounding box center [373, 215] width 299 height 22
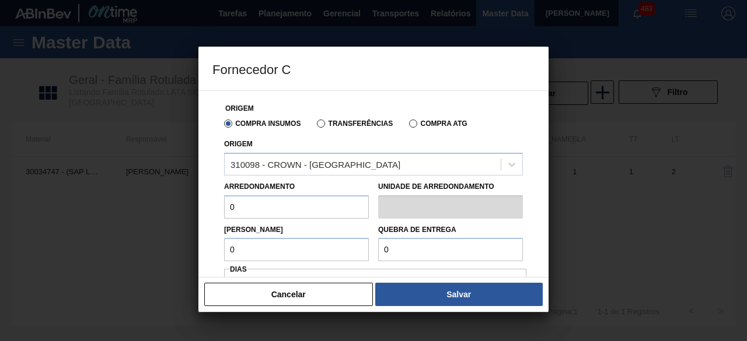
click at [415, 245] on input "0" at bounding box center [450, 249] width 145 height 23
paste input "221,76"
type input "221,76"
click at [313, 208] on input "0" at bounding box center [296, 206] width 145 height 23
type input "11,088"
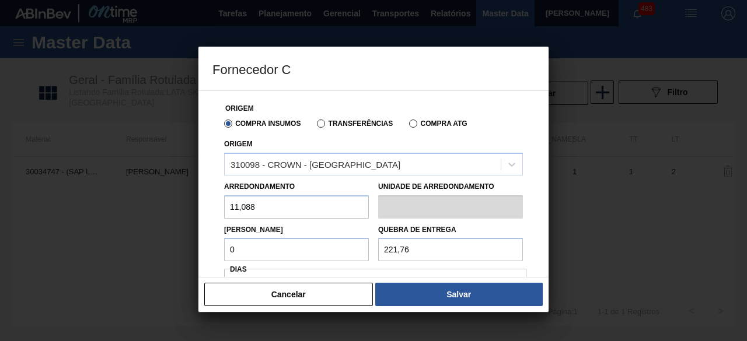
click at [299, 253] on input "0" at bounding box center [296, 249] width 145 height 23
type input "11,088"
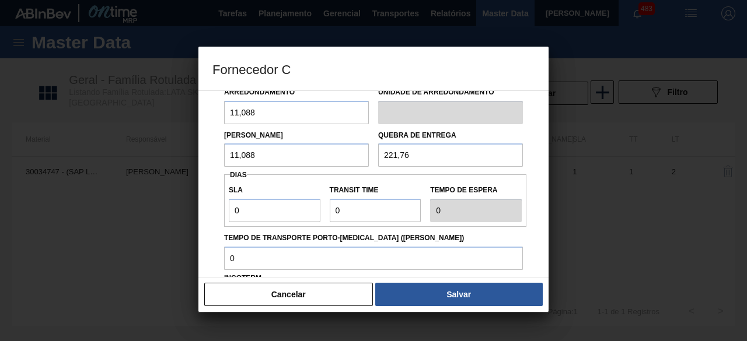
scroll to position [175, 0]
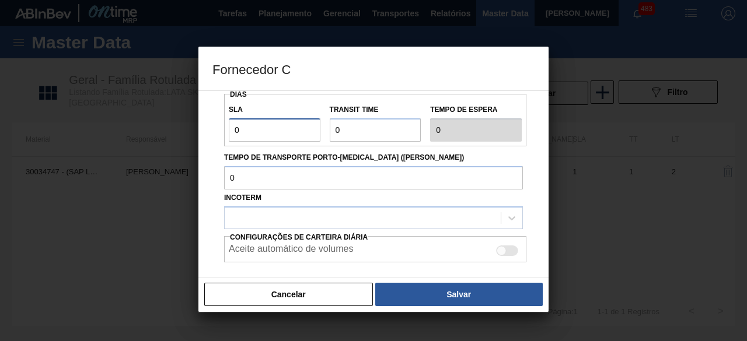
click at [274, 130] on input "0" at bounding box center [275, 129] width 92 height 23
type input "01"
type input "1"
click at [359, 137] on input "Transit Time" at bounding box center [376, 129] width 92 height 23
type input "01"
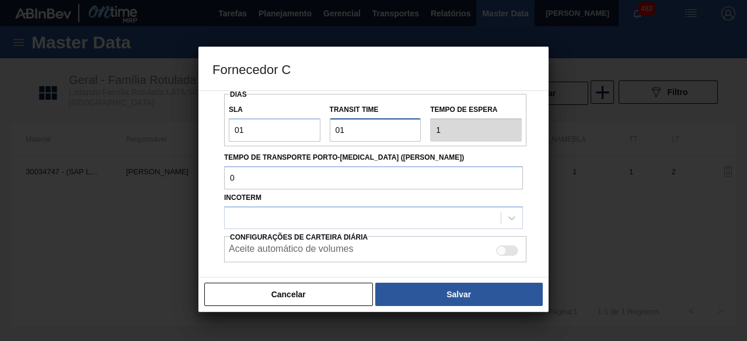
type input "2"
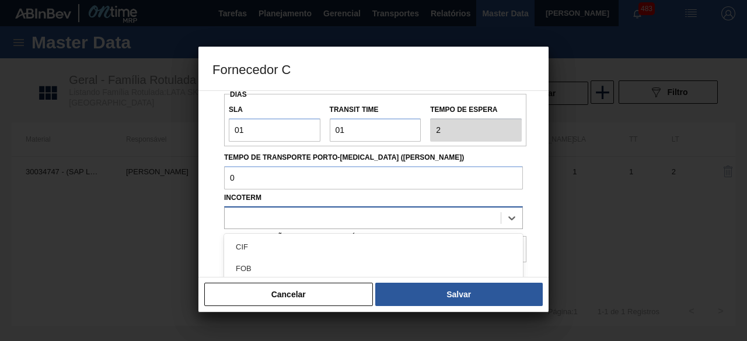
click at [307, 224] on div at bounding box center [363, 217] width 276 height 17
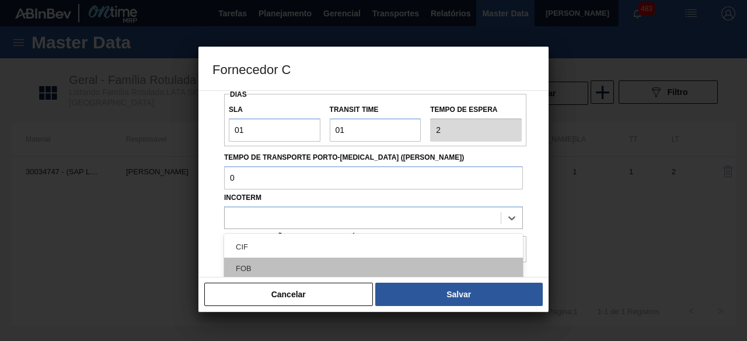
click at [270, 270] on div "FOB" at bounding box center [373, 269] width 299 height 22
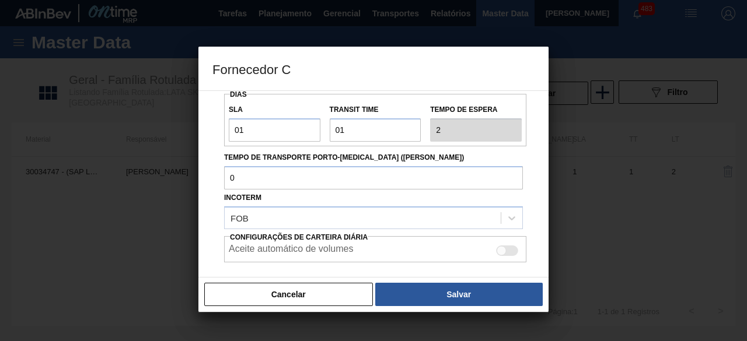
drag, startPoint x: 509, startPoint y: 243, endPoint x: 499, endPoint y: 258, distance: 17.6
click at [506, 246] on div "Aceite automático de volumes" at bounding box center [375, 249] width 302 height 17
click at [501, 254] on div at bounding box center [502, 251] width 10 height 10
checkbox input "true"
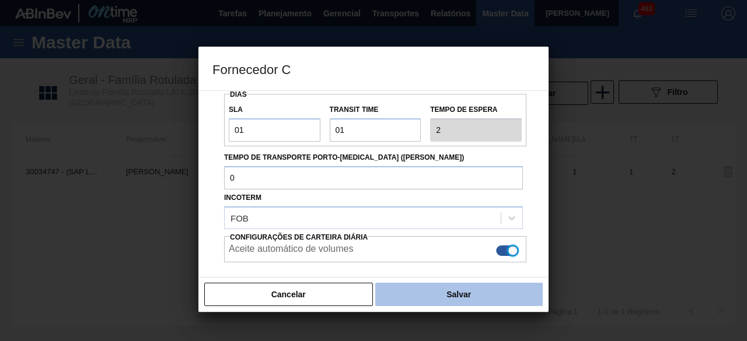
click at [484, 293] on button "Salvar" at bounding box center [458, 294] width 167 height 23
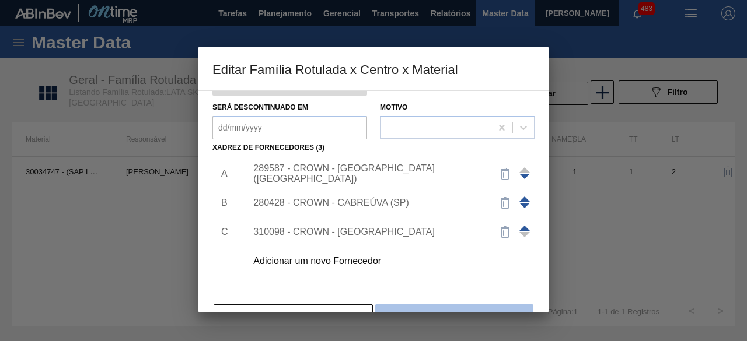
scroll to position [183, 0]
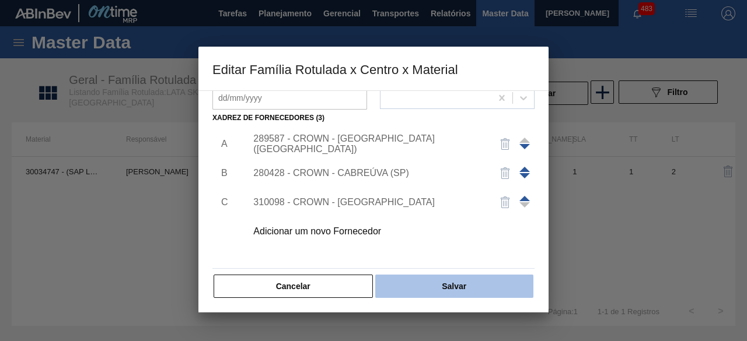
click at [470, 286] on button "Salvar" at bounding box center [454, 286] width 158 height 23
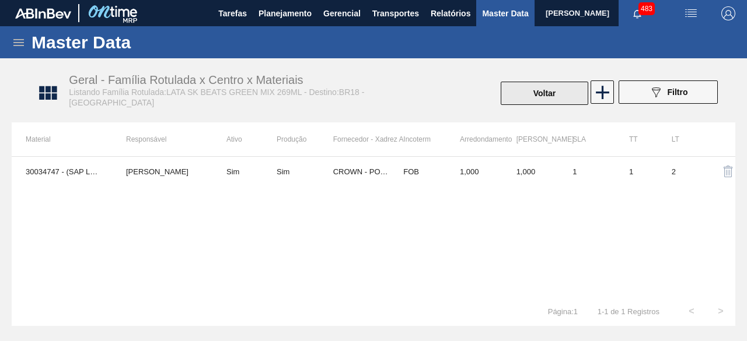
click at [545, 93] on button "Voltar" at bounding box center [545, 93] width 88 height 23
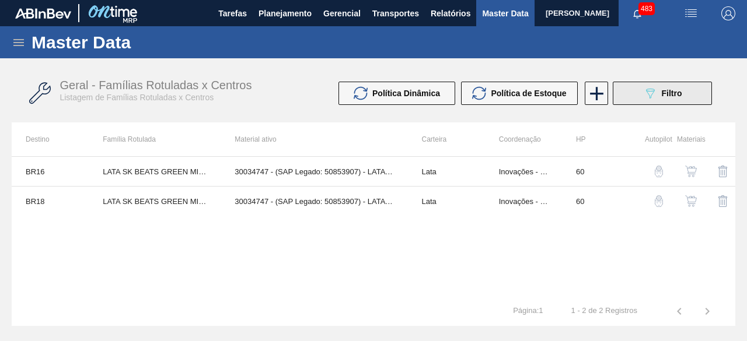
click at [666, 93] on span "Filtro" at bounding box center [672, 93] width 20 height 9
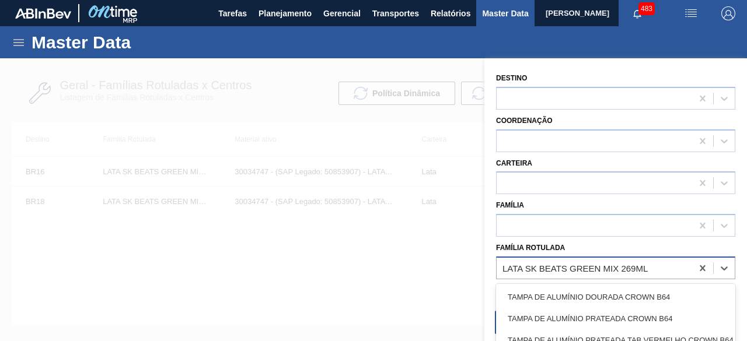
click at [562, 267] on div "LATA SK BEATS GREEN MIX 269ML" at bounding box center [574, 268] width 145 height 10
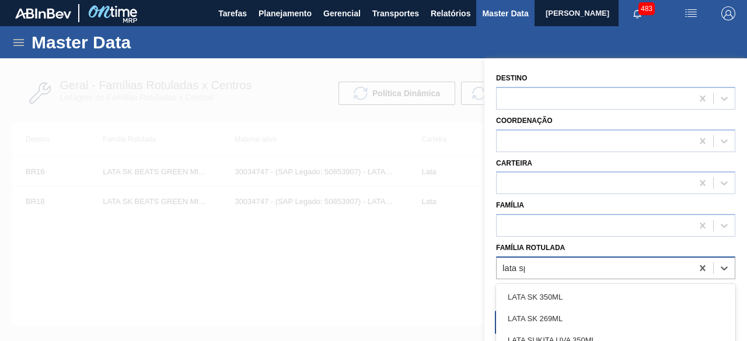
type Rotulada "lata spa"
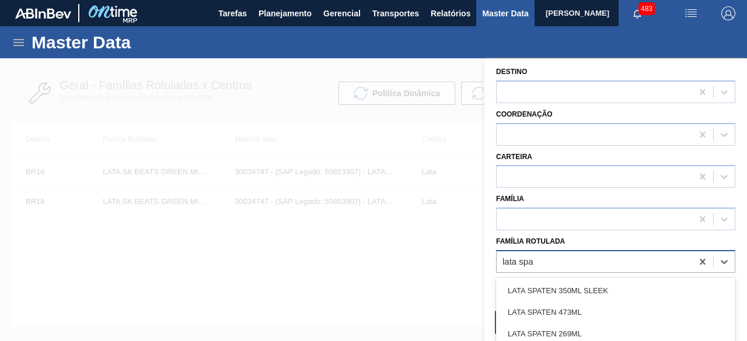
scroll to position [8, 0]
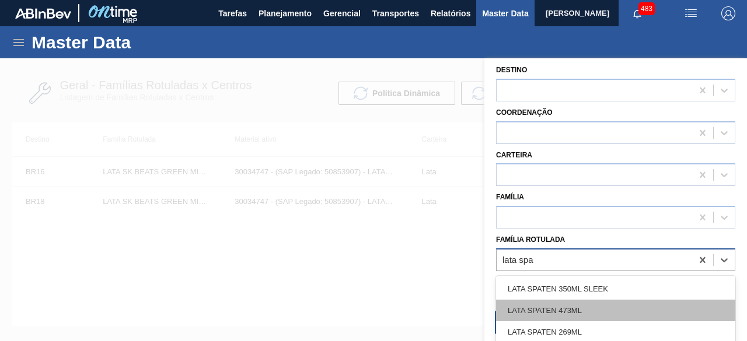
click at [594, 307] on div "LATA SPATEN 473ML" at bounding box center [615, 311] width 239 height 22
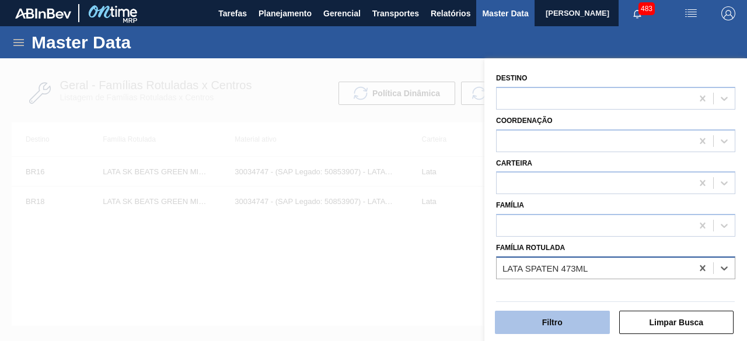
click at [579, 327] on button "Filtro" at bounding box center [552, 322] width 115 height 23
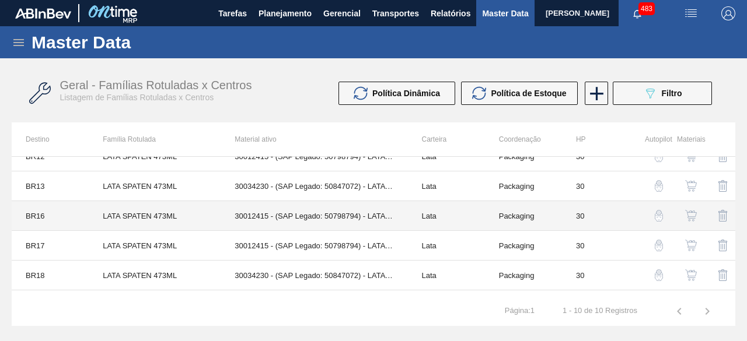
scroll to position [155, 0]
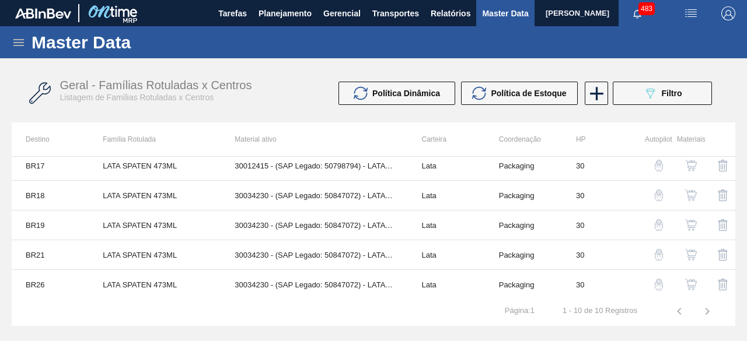
click at [694, 281] on img "button" at bounding box center [691, 285] width 12 height 12
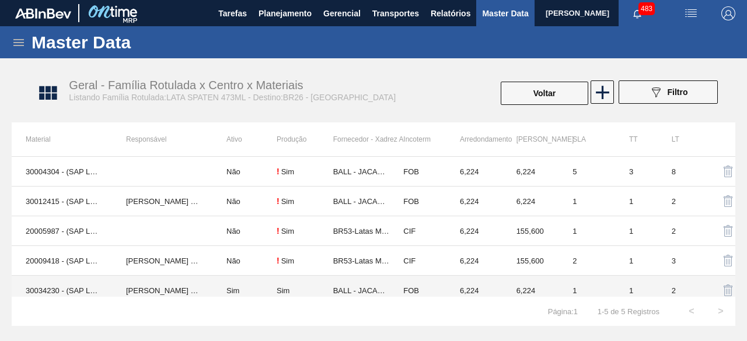
scroll to position [7, 0]
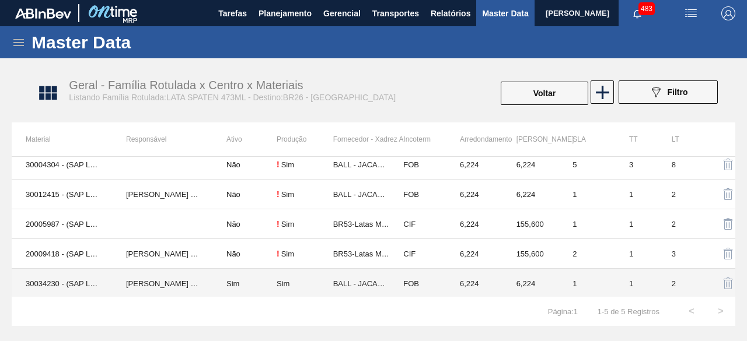
click at [26, 278] on td "30034230 - (SAP Legado: 50847072) - LATA AL SPATEN 473ML BRILHO" at bounding box center [62, 284] width 100 height 30
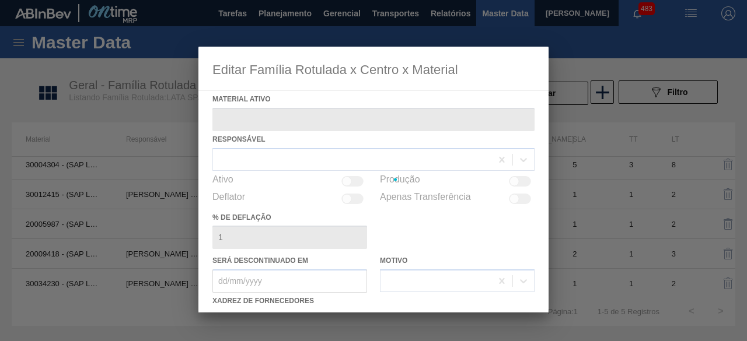
type ativo "30034230 - (SAP Legado: 50847072) - LATA AL SPATEN 473ML BRILHO"
checkbox input "true"
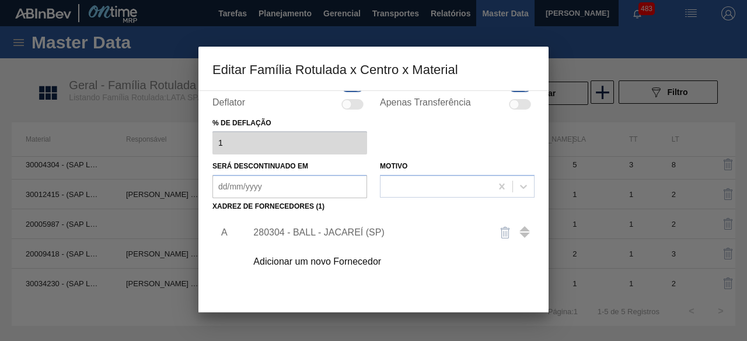
scroll to position [175, 0]
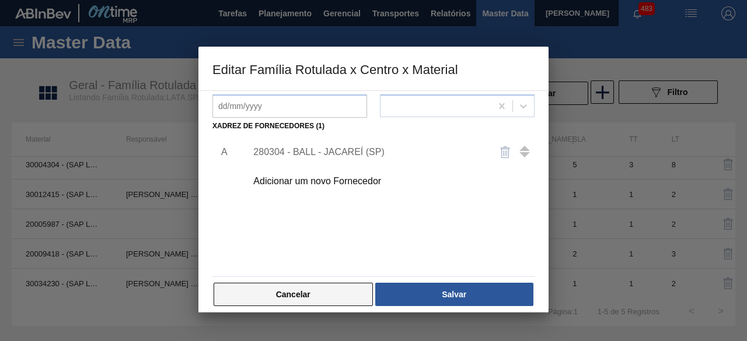
click at [344, 293] on button "Cancelar" at bounding box center [293, 294] width 159 height 23
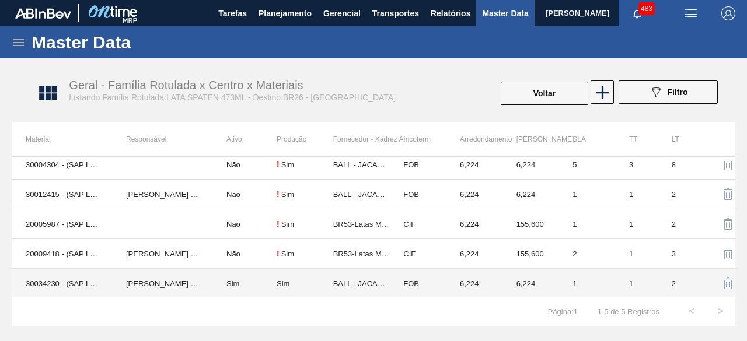
click at [93, 278] on td "30034230 - (SAP Legado: 50847072) - LATA AL SPATEN 473ML BRILHO" at bounding box center [62, 284] width 100 height 30
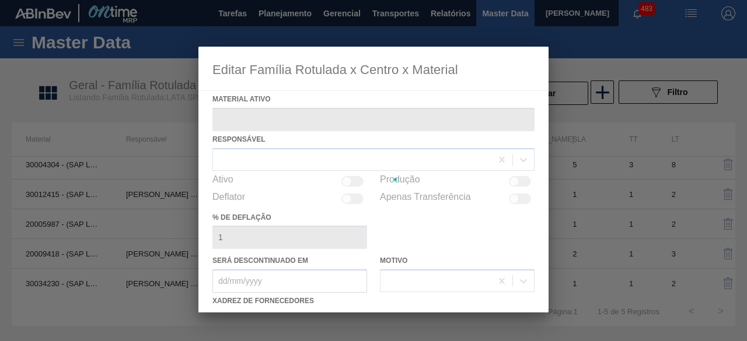
type ativo "30034230 - (SAP Legado: 50847072) - LATA AL SPATEN 473ML BRILHO"
checkbox input "true"
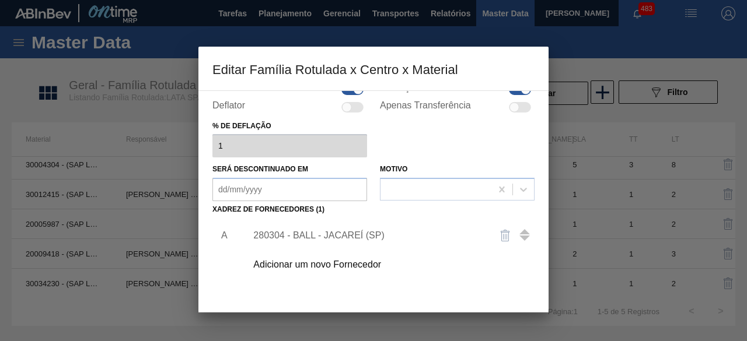
scroll to position [117, 0]
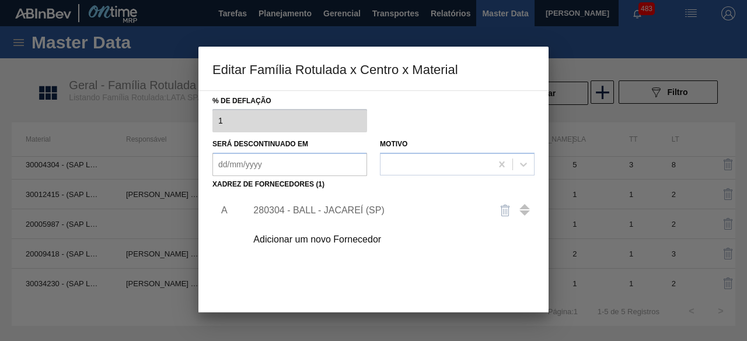
click at [369, 236] on div "Adicionar um novo Fornecedor" at bounding box center [367, 240] width 229 height 11
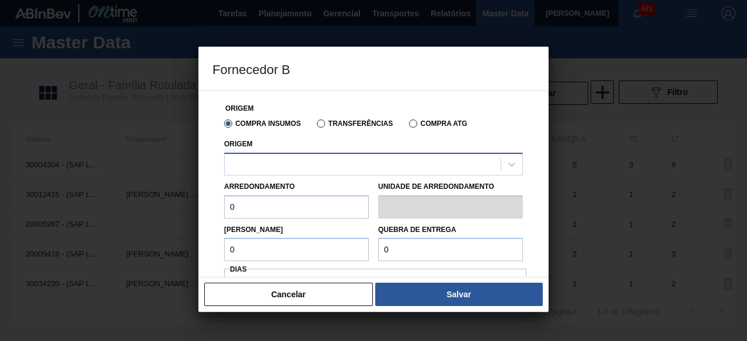
click at [397, 170] on div at bounding box center [363, 164] width 276 height 17
click at [397, 173] on div at bounding box center [363, 164] width 276 height 17
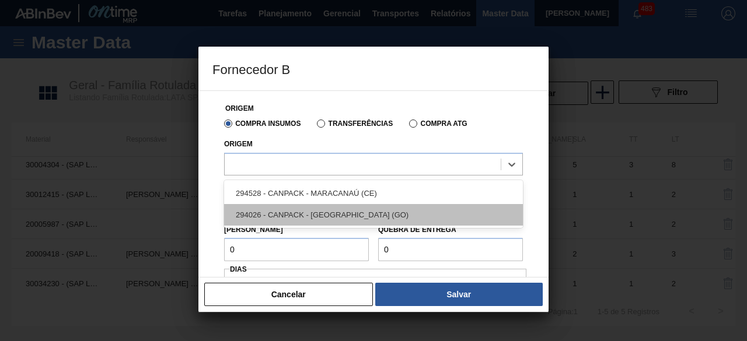
click at [359, 210] on div "294026 - CANPACK - ITUMBIARA (GO)" at bounding box center [373, 215] width 299 height 22
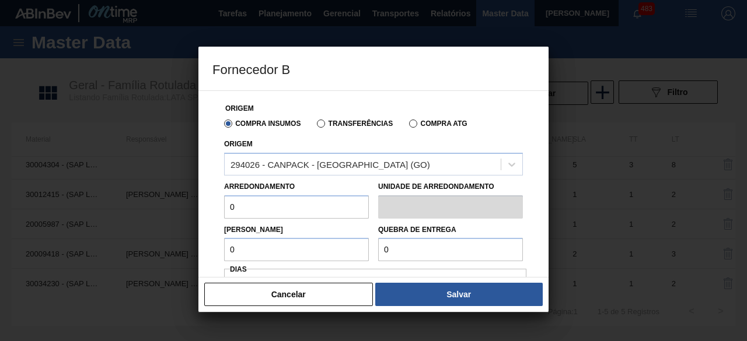
click at [359, 210] on input "0" at bounding box center [296, 206] width 145 height 23
type input "6,224"
click at [305, 251] on input "0" at bounding box center [296, 249] width 145 height 23
type input "6,224"
click at [420, 243] on input "0" at bounding box center [450, 249] width 145 height 23
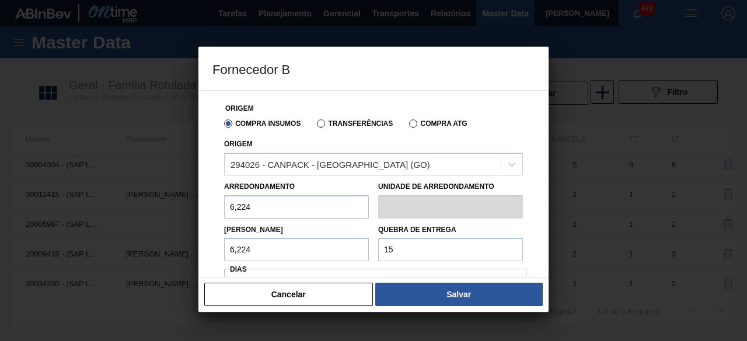
type input "155,6"
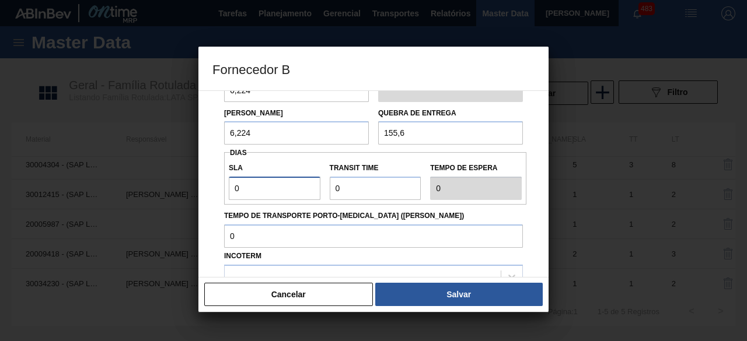
drag, startPoint x: 289, startPoint y: 192, endPoint x: 288, endPoint y: 200, distance: 8.3
click at [289, 192] on input "0" at bounding box center [275, 188] width 92 height 23
type input "01"
type input "1"
click at [351, 196] on input "Transit Time" at bounding box center [376, 188] width 92 height 23
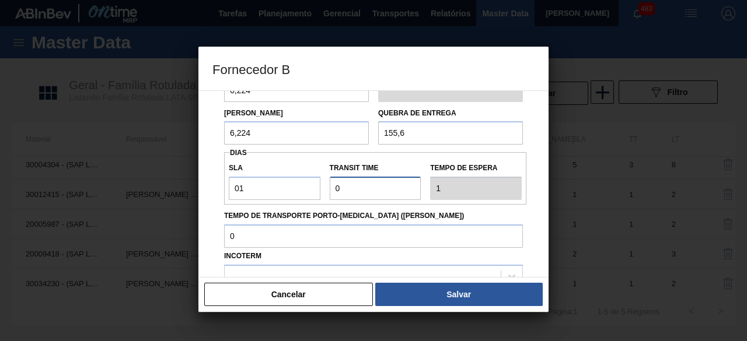
type input "01"
type input "2"
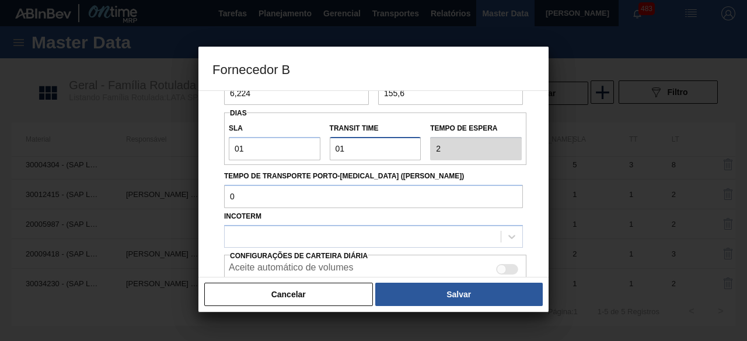
scroll to position [175, 0]
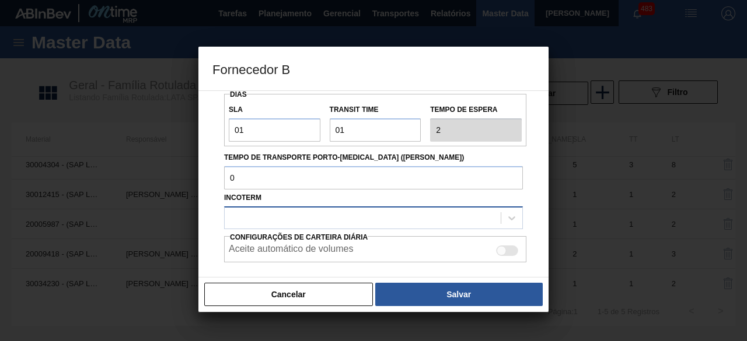
click at [383, 216] on div at bounding box center [363, 217] width 276 height 17
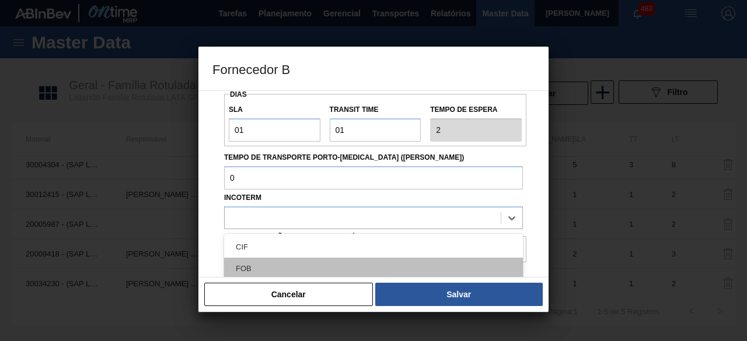
click at [315, 270] on div "FOB" at bounding box center [373, 269] width 299 height 22
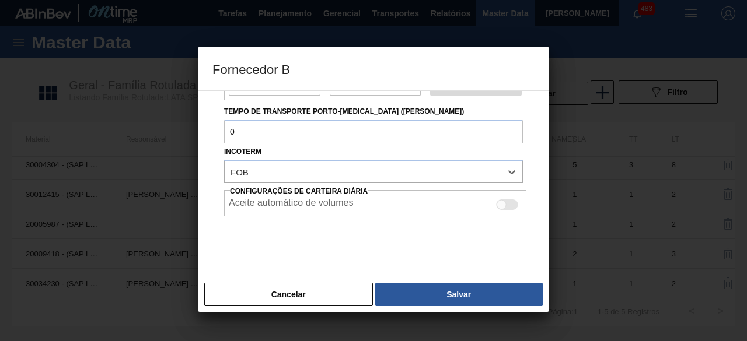
scroll to position [232, 0]
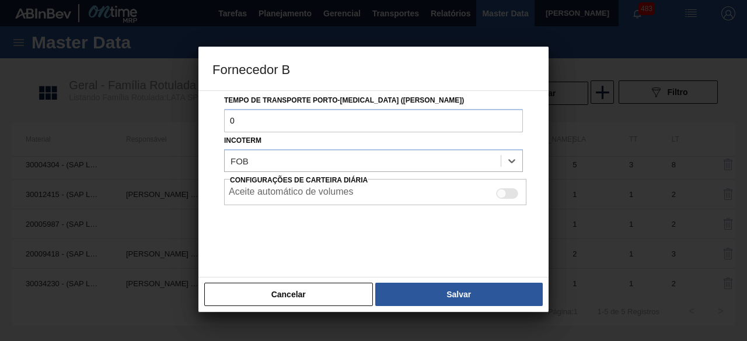
click at [513, 195] on div at bounding box center [507, 193] width 22 height 11
checkbox input "true"
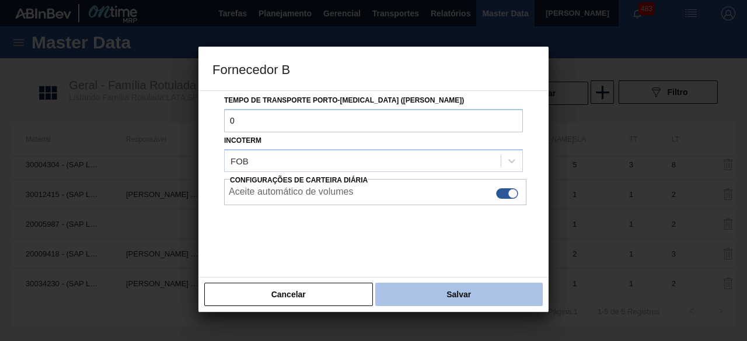
click at [468, 296] on button "Salvar" at bounding box center [458, 294] width 167 height 23
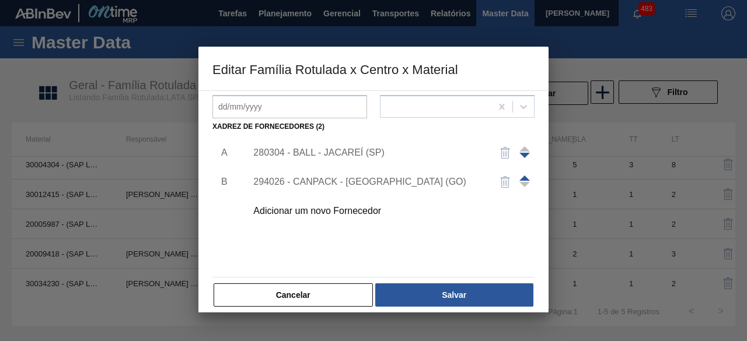
scroll to position [175, 0]
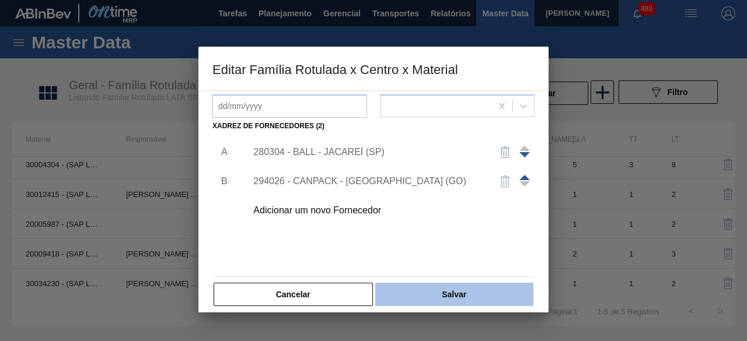
click at [464, 292] on button "Salvar" at bounding box center [454, 294] width 158 height 23
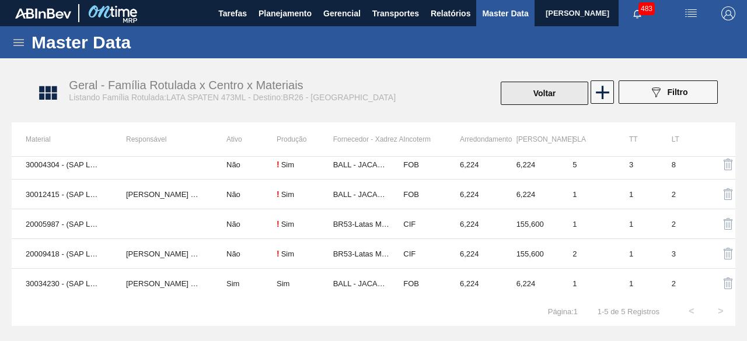
click at [554, 95] on button "Voltar" at bounding box center [545, 93] width 88 height 23
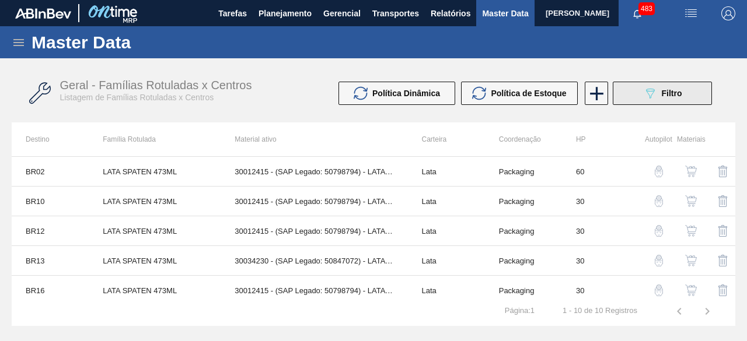
click at [668, 101] on button "089F7B8B-B2A5-4AFE-B5C0-19BA573D28AC Filtro" at bounding box center [662, 93] width 99 height 23
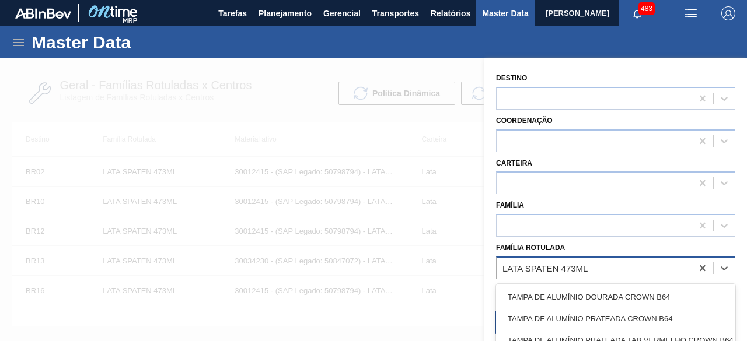
click at [593, 268] on div "LATA SPATEN 473ML" at bounding box center [594, 268] width 195 height 17
paste Rotulada "LATA SK 473ML MP"
type Rotulada "LATA SK 473ML MP"
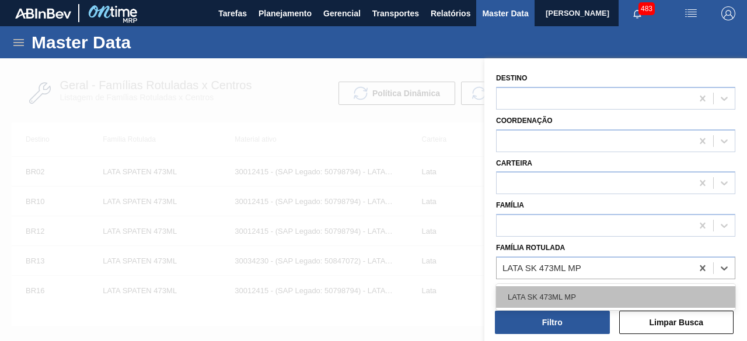
click at [576, 293] on div "LATA SK 473ML MP" at bounding box center [615, 297] width 239 height 22
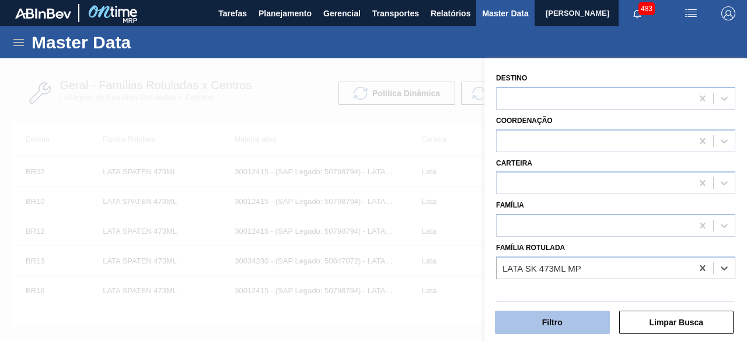
click at [571, 317] on button "Filtro" at bounding box center [552, 322] width 115 height 23
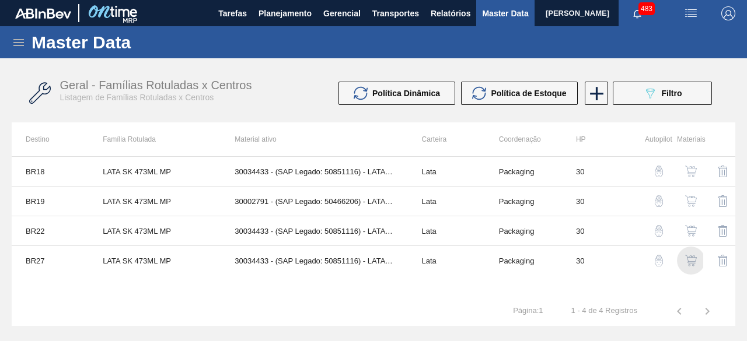
click at [692, 263] on img "button" at bounding box center [691, 261] width 12 height 12
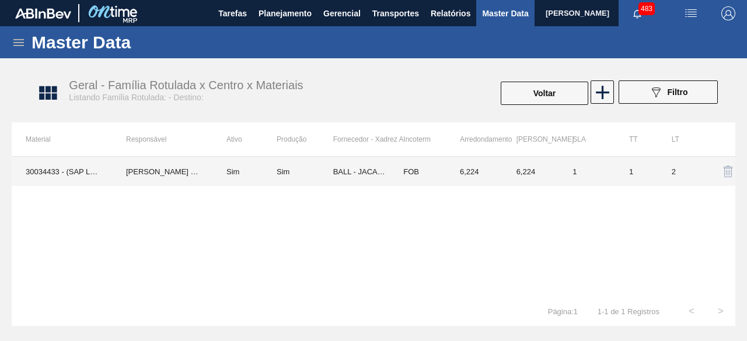
click at [47, 168] on td "30034433 - (SAP Legado: 50851116) - LATA 473ML SKOL MP" at bounding box center [62, 171] width 100 height 29
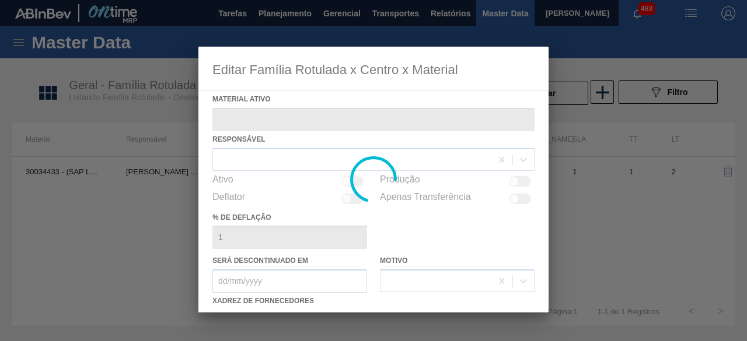
type ativo "30034433 - (SAP Legado: 50851116) - LATA 473ML SKOL MP"
checkbox input "true"
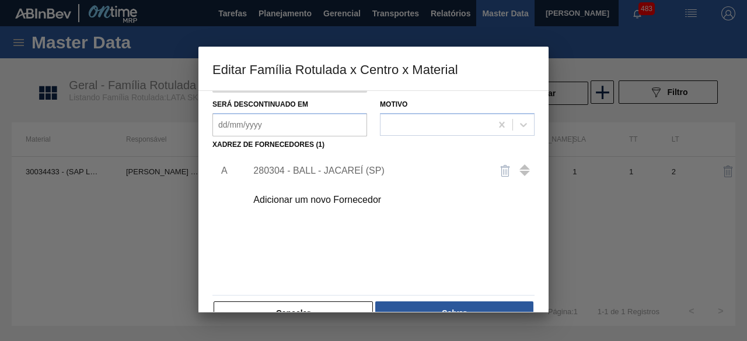
scroll to position [175, 0]
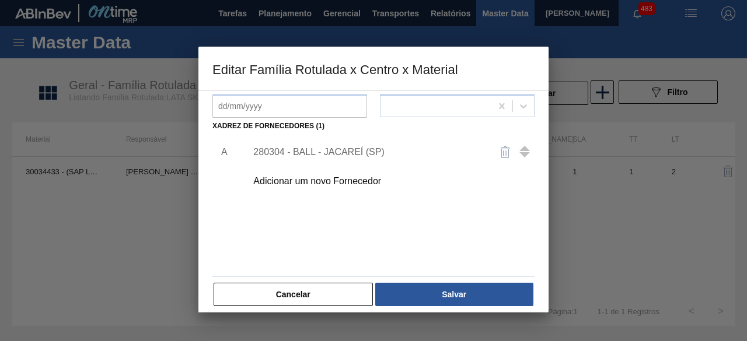
click at [345, 181] on div "Adicionar um novo Fornecedor" at bounding box center [367, 181] width 229 height 11
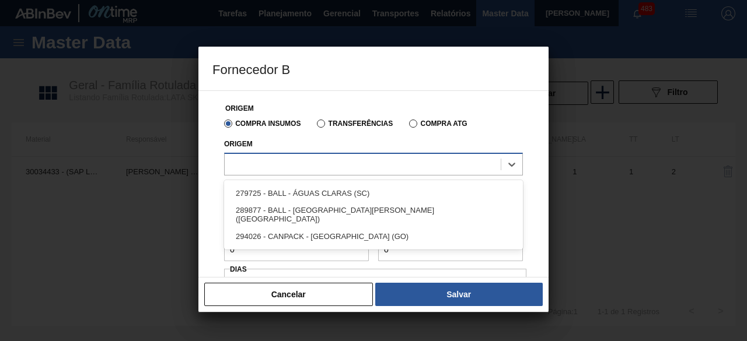
click at [352, 170] on div at bounding box center [363, 164] width 276 height 17
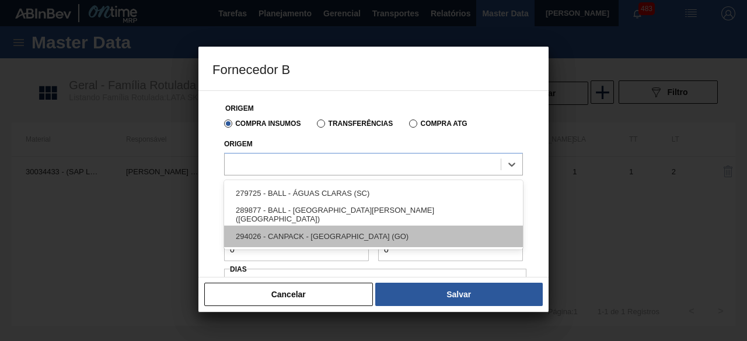
click at [330, 235] on div "294026 - CANPACK - ITUMBIARA (GO)" at bounding box center [373, 237] width 299 height 22
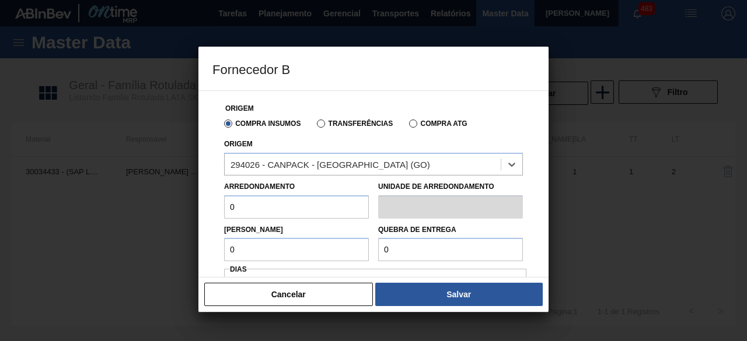
click at [334, 209] on input "0" at bounding box center [296, 206] width 145 height 23
click at [471, 244] on input "0" at bounding box center [450, 249] width 145 height 23
paste input "124"
type input "124"
click at [315, 205] on input "0" at bounding box center [296, 206] width 145 height 23
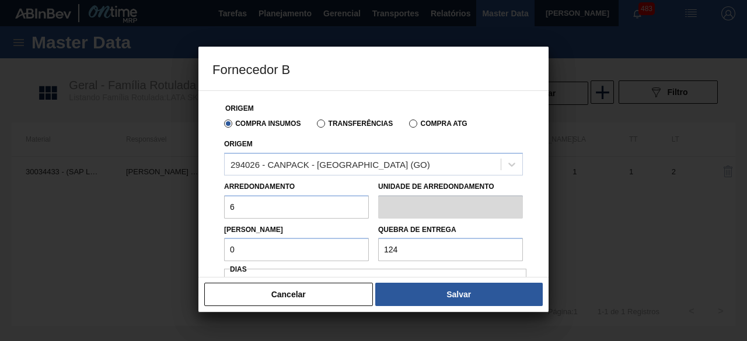
type input "6,224"
click at [308, 244] on input "0" at bounding box center [296, 249] width 145 height 23
type input "6,224"
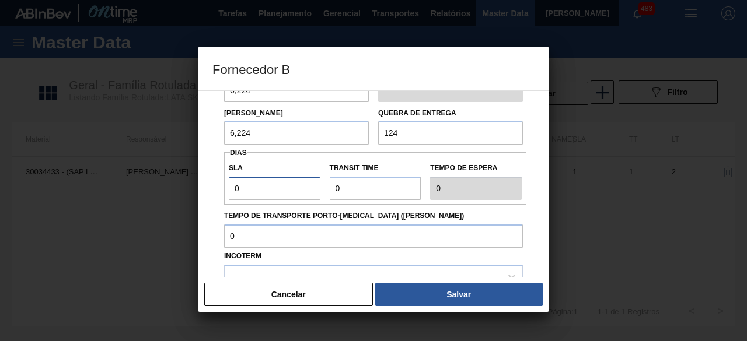
click at [286, 183] on input "0" at bounding box center [275, 188] width 92 height 23
type input "01"
type input "1"
click at [357, 193] on input "Transit Time" at bounding box center [376, 188] width 92 height 23
type input "01"
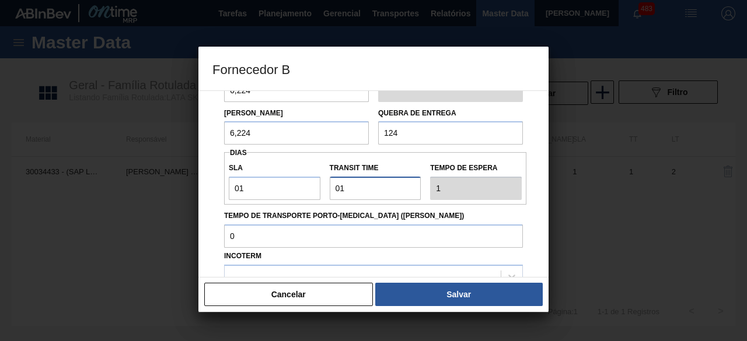
type input "2"
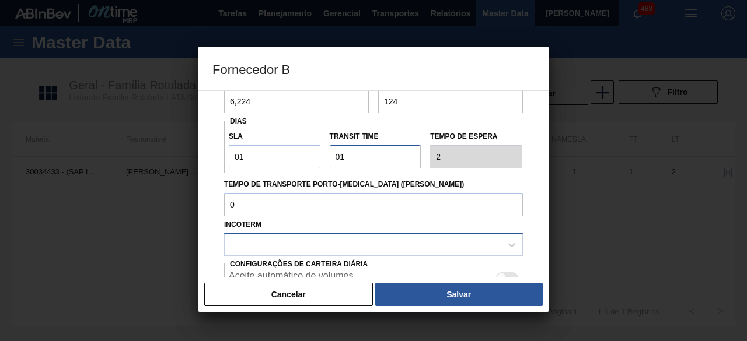
scroll to position [175, 0]
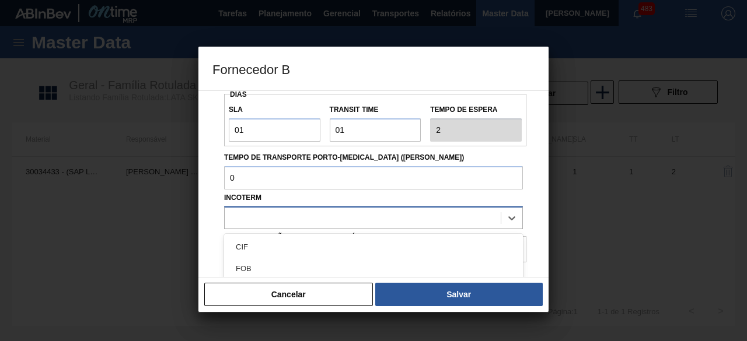
click at [319, 216] on div at bounding box center [363, 217] width 276 height 17
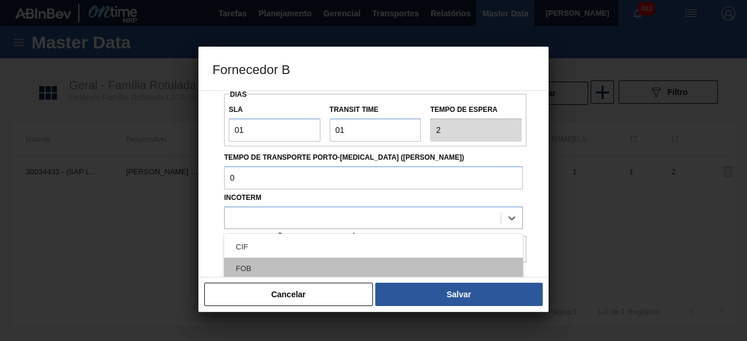
click at [287, 272] on div "FOB" at bounding box center [373, 269] width 299 height 22
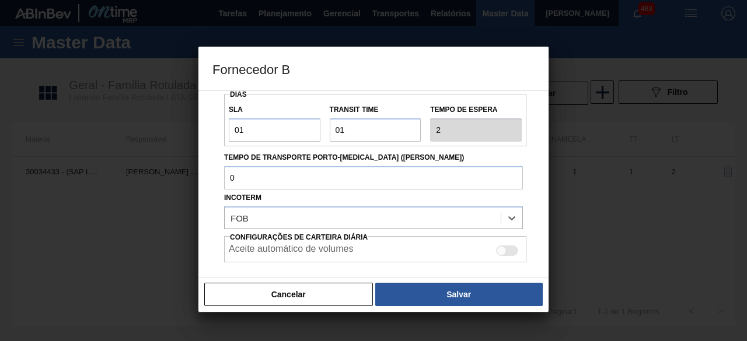
scroll to position [232, 0]
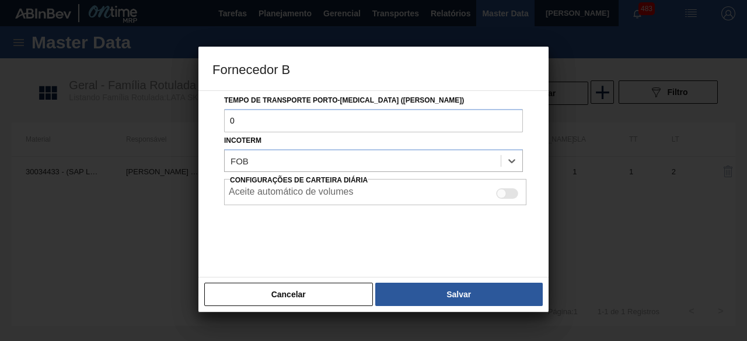
click at [516, 192] on div at bounding box center [507, 193] width 22 height 11
checkbox input "true"
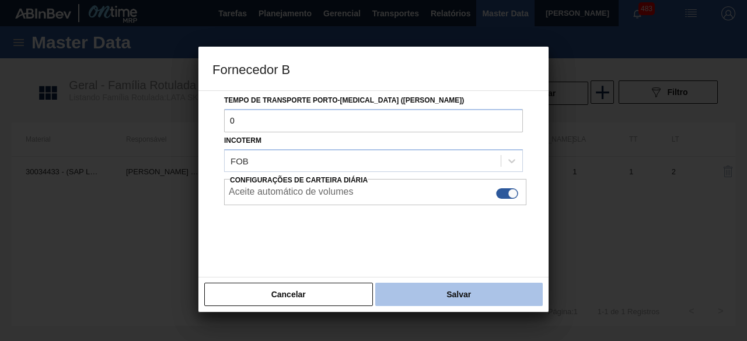
click at [495, 293] on button "Salvar" at bounding box center [458, 294] width 167 height 23
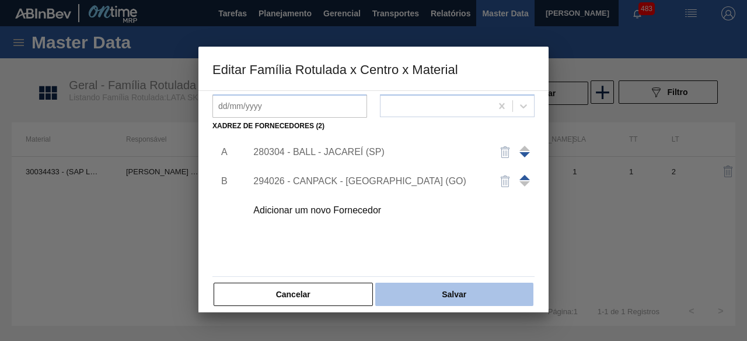
click at [495, 293] on button "Salvar" at bounding box center [454, 294] width 158 height 23
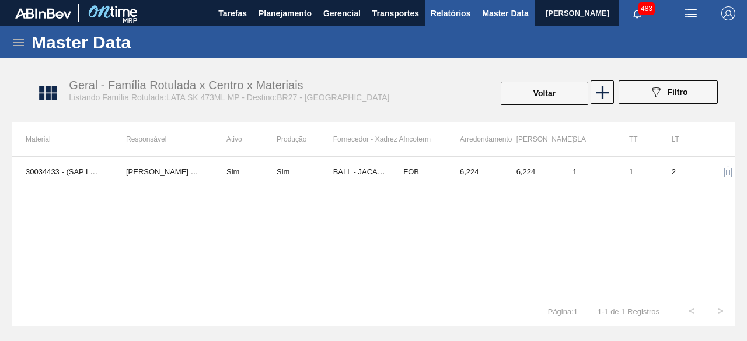
click at [459, 16] on span "Relatórios" at bounding box center [451, 13] width 40 height 14
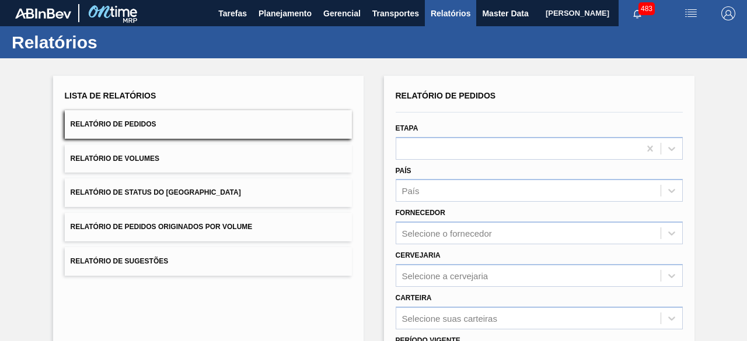
click at [242, 154] on button "Relatório de Volumes" at bounding box center [208, 159] width 287 height 29
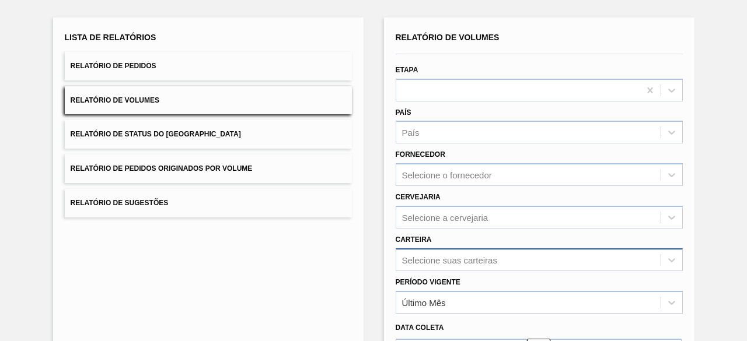
scroll to position [172, 0]
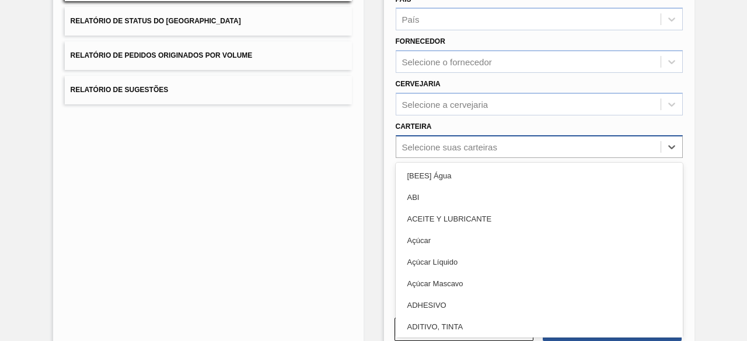
click at [443, 158] on div "option Açúcar Líquido focused, 5 of 101. 101 results available. Use Up and Down…" at bounding box center [539, 146] width 287 height 23
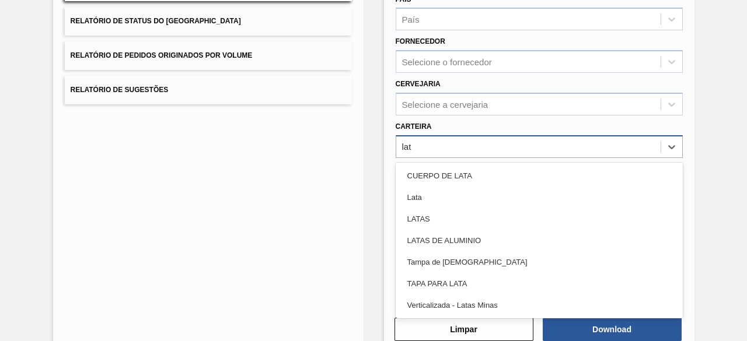
type input "lata"
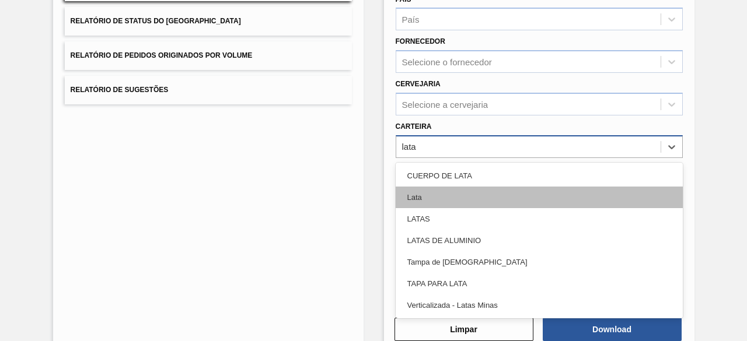
click at [467, 191] on div "Lata" at bounding box center [539, 198] width 287 height 22
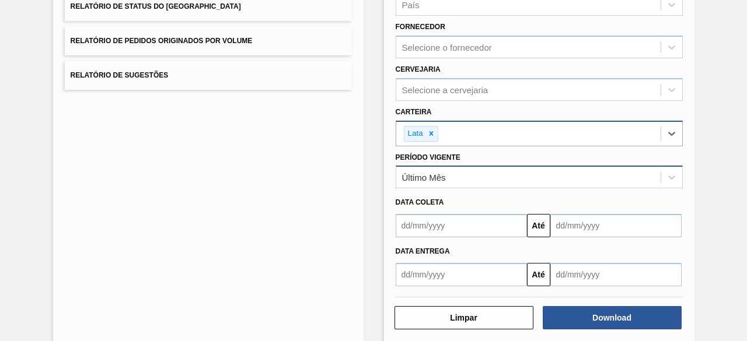
scroll to position [200, 0]
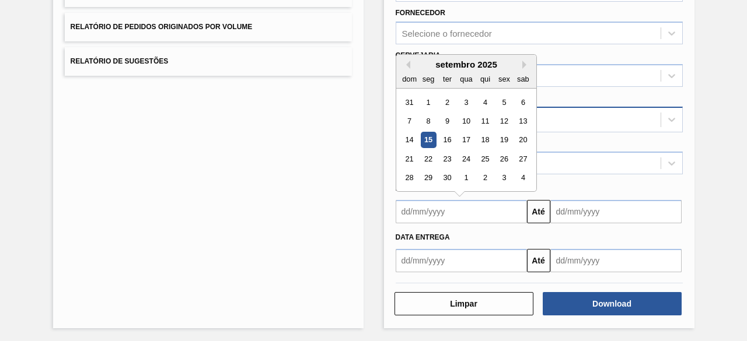
click at [467, 210] on input "text" at bounding box center [461, 211] width 131 height 23
drag, startPoint x: 425, startPoint y: 139, endPoint x: 467, endPoint y: 159, distance: 46.2
click at [426, 139] on div "15" at bounding box center [428, 140] width 16 height 16
type input "[DATE]"
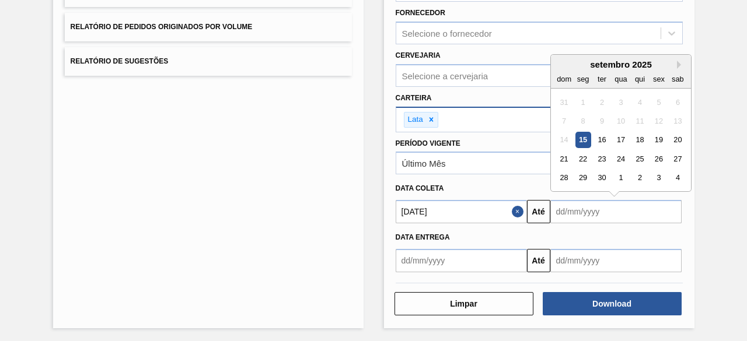
click at [569, 208] on input "text" at bounding box center [615, 211] width 131 height 23
click at [641, 138] on div "18" at bounding box center [639, 140] width 16 height 16
type input "[DATE]"
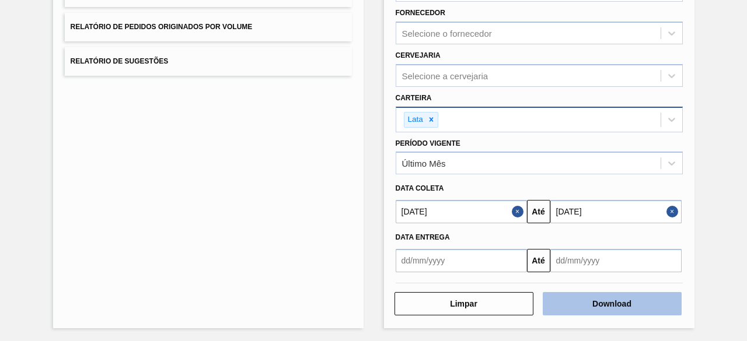
click at [605, 307] on button "Download" at bounding box center [612, 303] width 139 height 23
click at [572, 296] on button "Download" at bounding box center [612, 303] width 139 height 23
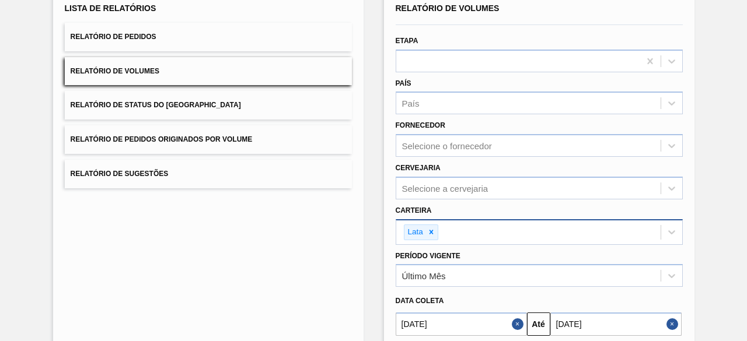
scroll to position [0, 0]
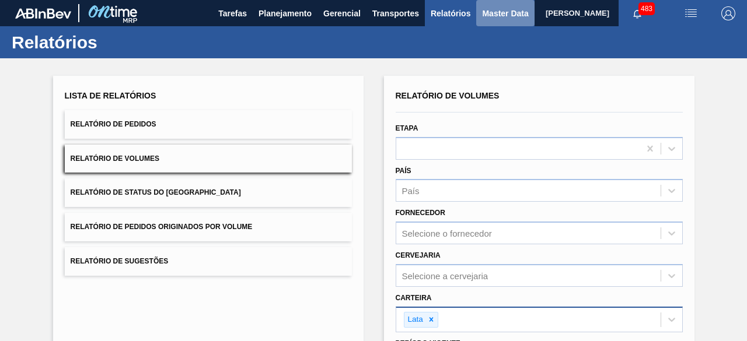
click at [487, 18] on span "Master Data" at bounding box center [505, 13] width 46 height 14
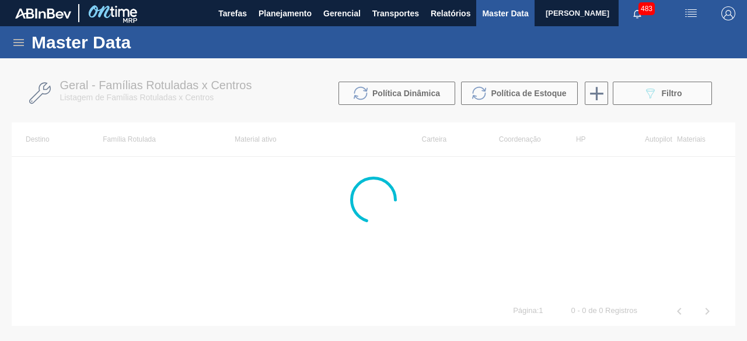
click at [648, 97] on div at bounding box center [373, 199] width 747 height 283
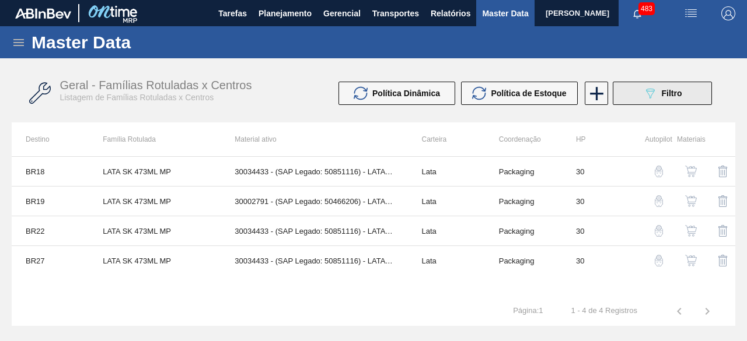
click at [649, 102] on button "089F7B8B-B2A5-4AFE-B5C0-19BA573D28AC Filtro" at bounding box center [662, 93] width 99 height 23
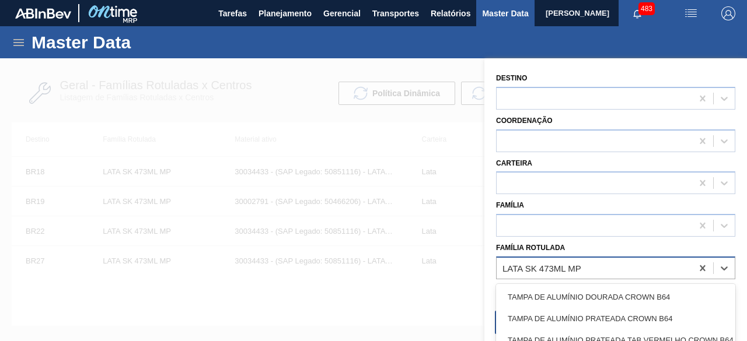
click at [607, 269] on div "LATA SK 473ML MP" at bounding box center [594, 268] width 195 height 17
paste Rotulada "LATA BC 269ML MP"
type Rotulada "LATA BC 269ML MP"
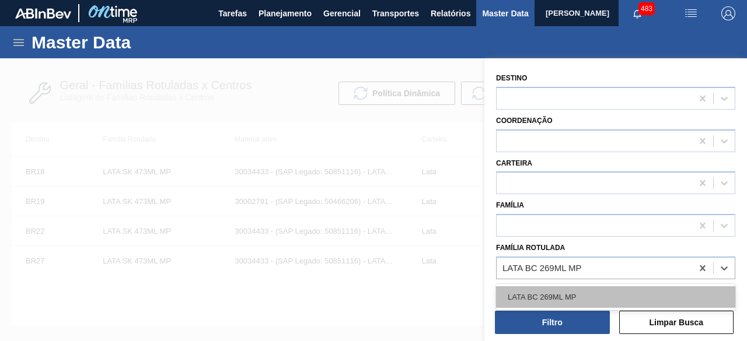
click at [585, 290] on div "LATA BC 269ML MP" at bounding box center [615, 297] width 239 height 22
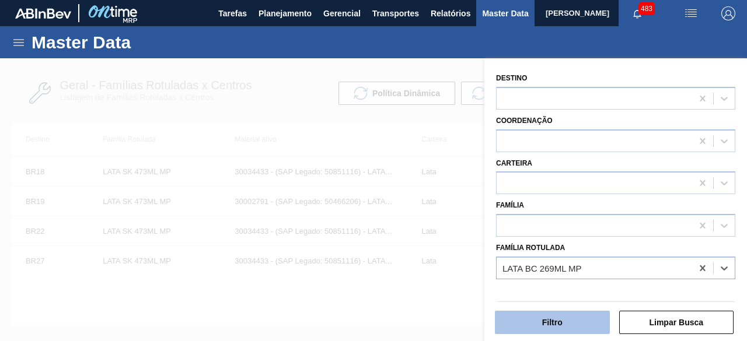
click at [575, 323] on button "Filtro" at bounding box center [552, 322] width 115 height 23
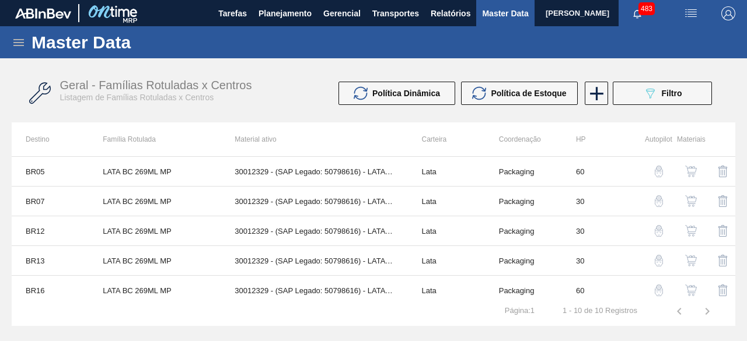
click at [690, 288] on img "button" at bounding box center [691, 291] width 12 height 12
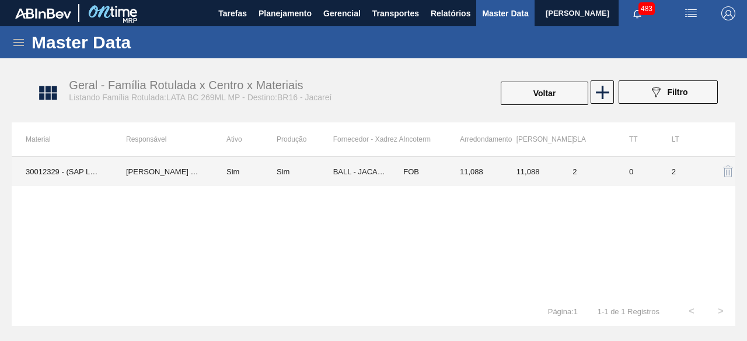
click at [216, 176] on td "Sim" at bounding box center [244, 171] width 64 height 29
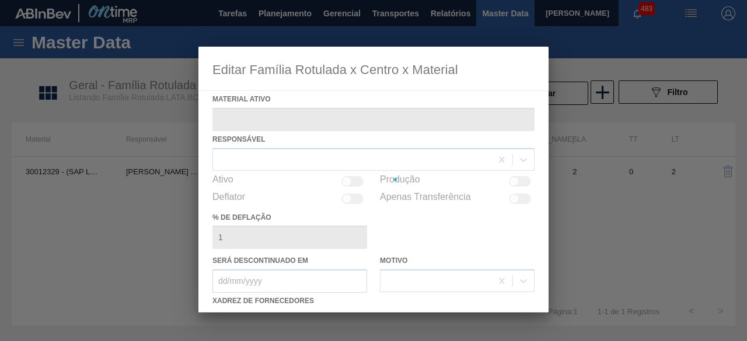
type ativo "30012329 - (SAP Legado: 50798616) - LATA AL. 269ML BC MP 429"
checkbox input "true"
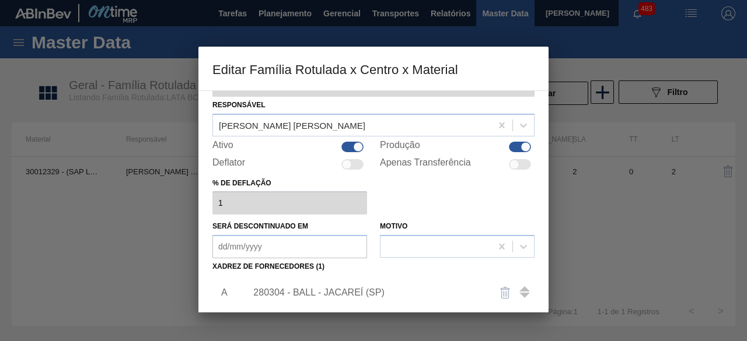
scroll to position [117, 0]
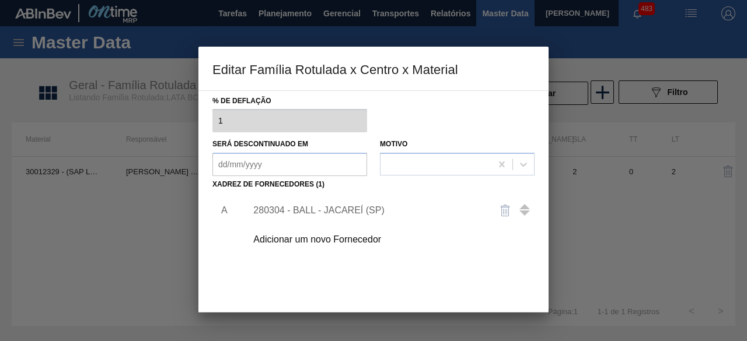
click at [343, 211] on div "280304 - BALL - JACAREÍ (SP)" at bounding box center [367, 210] width 229 height 11
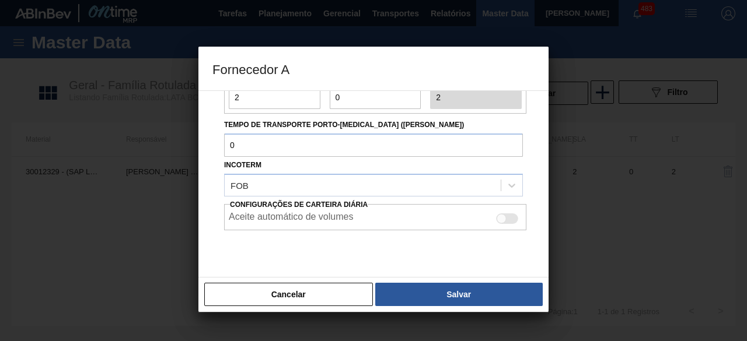
scroll to position [175, 0]
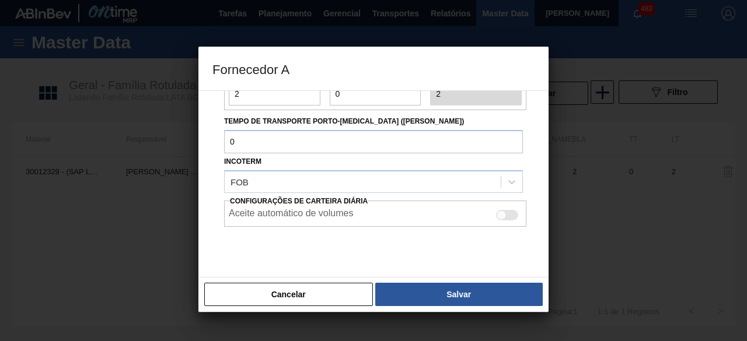
click at [497, 217] on div at bounding box center [502, 215] width 10 height 10
checkbox input "true"
drag, startPoint x: 514, startPoint y: 296, endPoint x: 506, endPoint y: 298, distance: 8.3
click at [514, 297] on button "Salvar" at bounding box center [458, 294] width 167 height 23
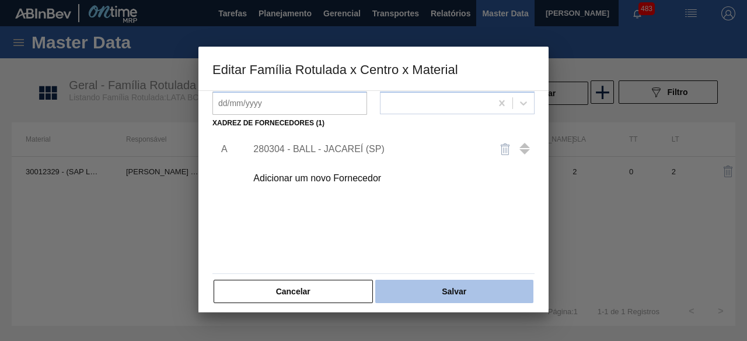
scroll to position [183, 0]
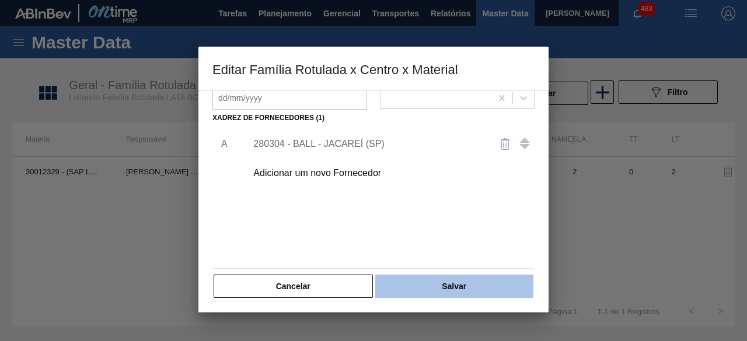
click at [500, 281] on button "Salvar" at bounding box center [454, 286] width 158 height 23
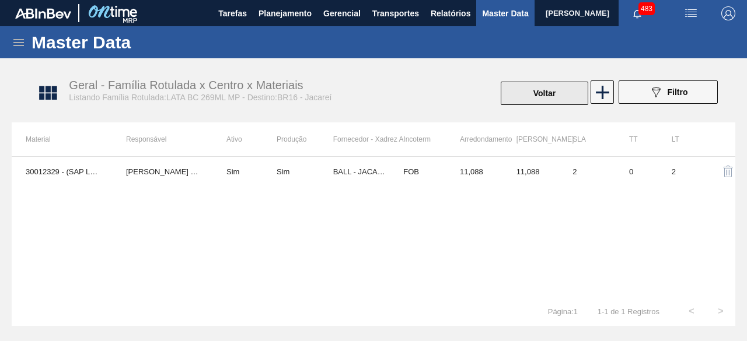
click at [557, 93] on button "Voltar" at bounding box center [545, 93] width 88 height 23
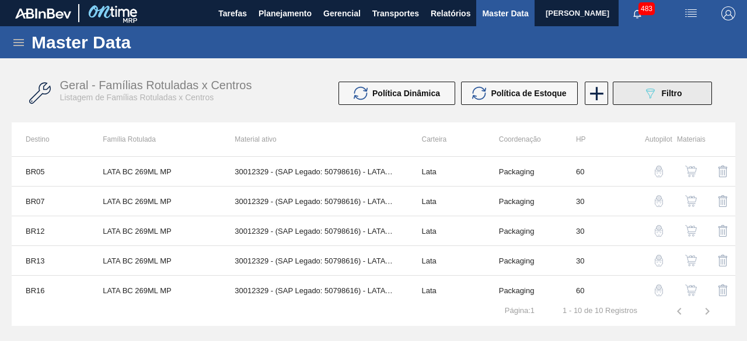
click at [639, 93] on button "089F7B8B-B2A5-4AFE-B5C0-19BA573D28AC Filtro" at bounding box center [662, 93] width 99 height 23
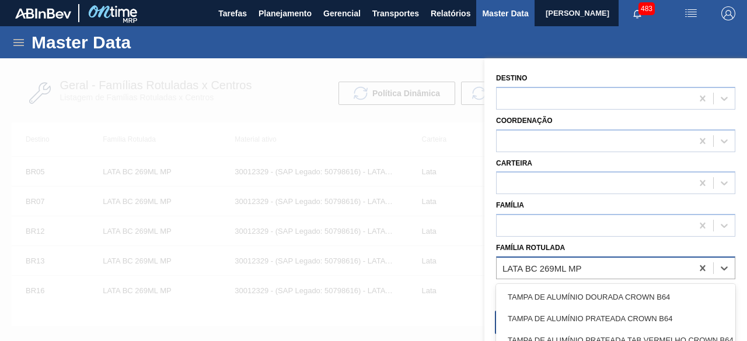
click at [647, 274] on div "LATA BC 269ML MP" at bounding box center [594, 268] width 195 height 17
paste Rotulada "LATA AL ORIGINAL 269ML BRILHO"
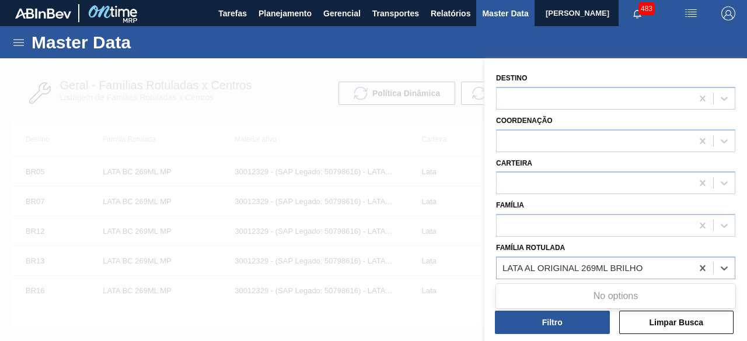
type Rotulada "LATA AL ORIGINAL 269ML BRILHO"
click at [544, 265] on div "LATA BC 269ML MP" at bounding box center [541, 268] width 79 height 10
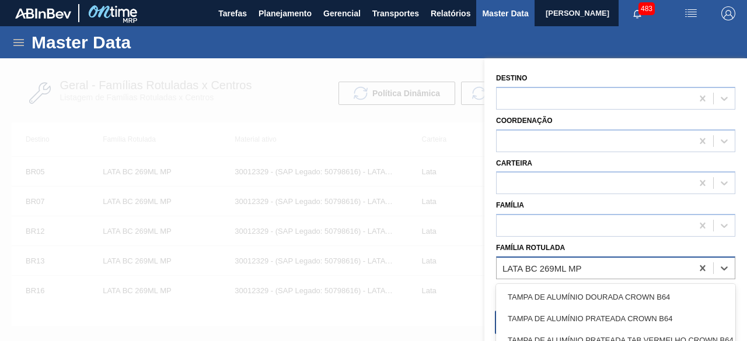
paste Rotulada "LATA ORIGINAL 269ML"
type Rotulada "LATA ORIGINAL 269ML"
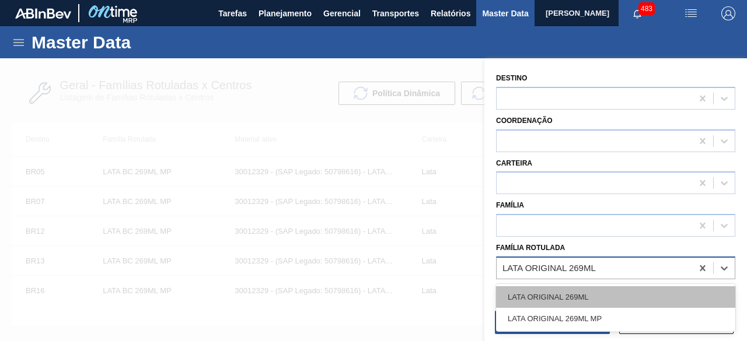
click at [540, 292] on div "LATA ORIGINAL 269ML" at bounding box center [615, 297] width 239 height 22
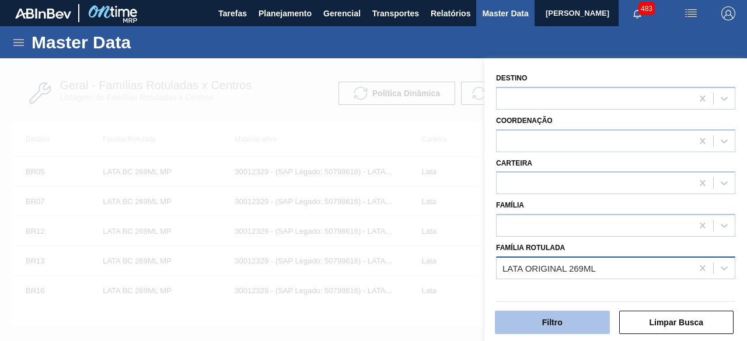
click at [544, 323] on button "Filtro" at bounding box center [552, 322] width 115 height 23
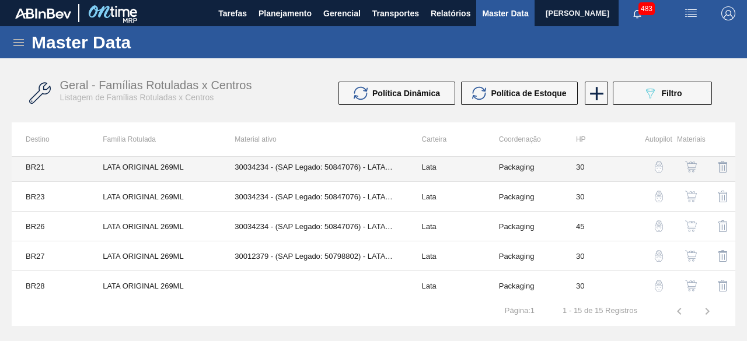
scroll to position [302, 0]
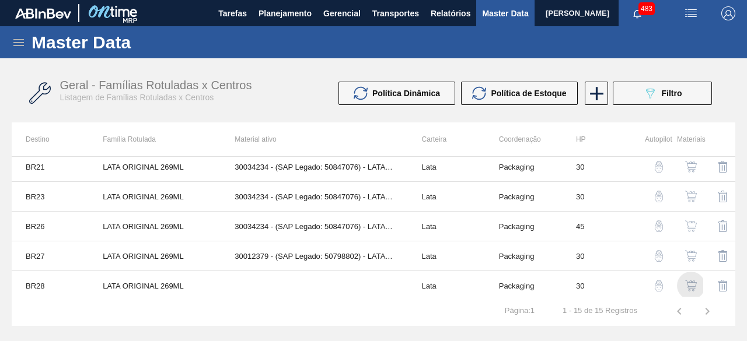
click at [693, 282] on img "button" at bounding box center [691, 286] width 12 height 12
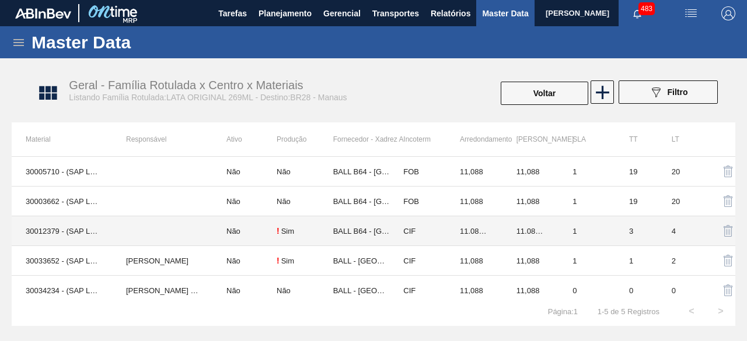
scroll to position [7, 0]
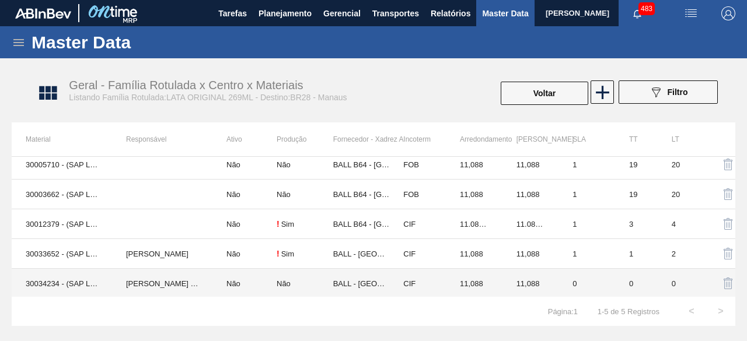
click at [149, 281] on td "IGOR FERREIRA MOURA" at bounding box center [162, 284] width 100 height 30
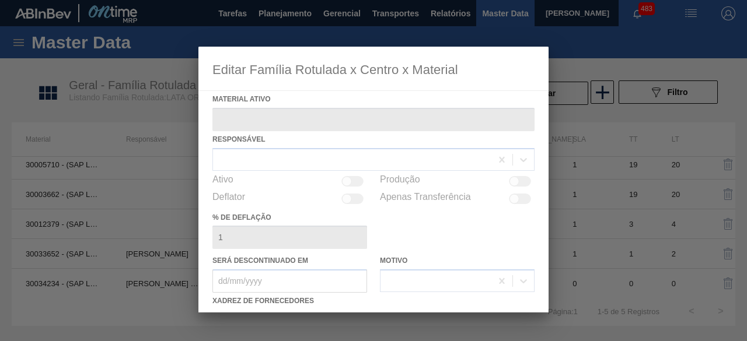
type ativo "30034234 - (SAP Legado: 50847076) - LATA AL ORIGINAL 269ML BRILHO"
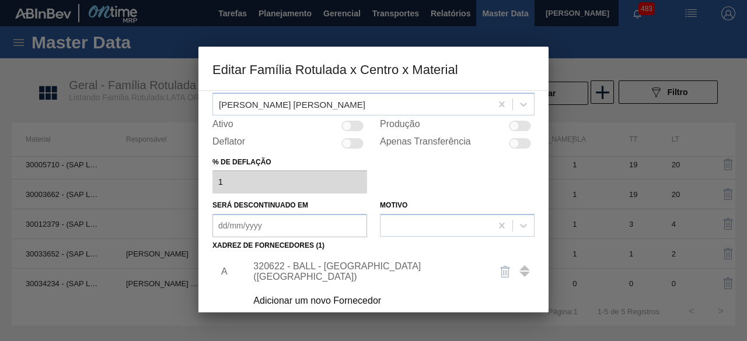
scroll to position [175, 0]
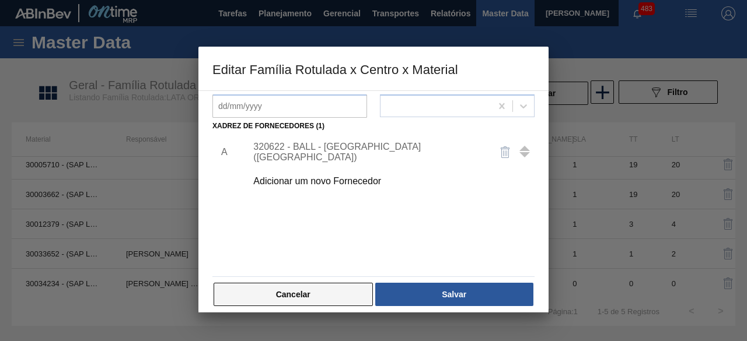
click at [344, 297] on button "Cancelar" at bounding box center [293, 294] width 159 height 23
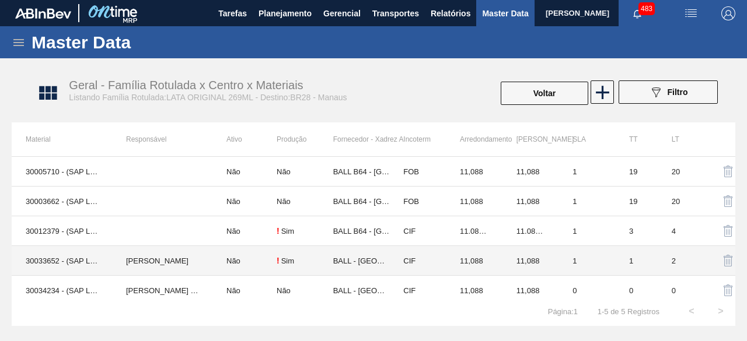
scroll to position [7, 0]
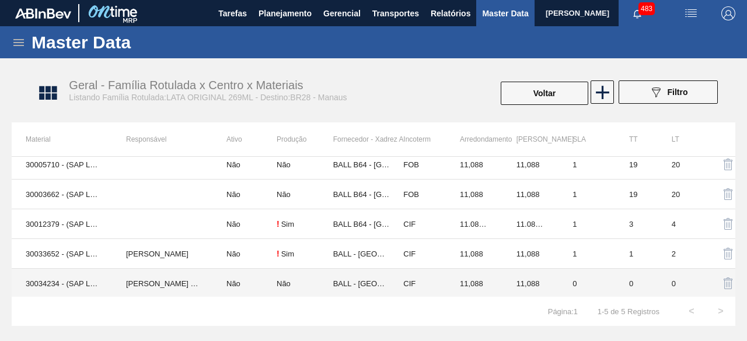
click at [106, 288] on td "30034234 - (SAP Legado: 50847076) - LATA AL ORIGINAL 269ML BRILHO" at bounding box center [62, 284] width 100 height 30
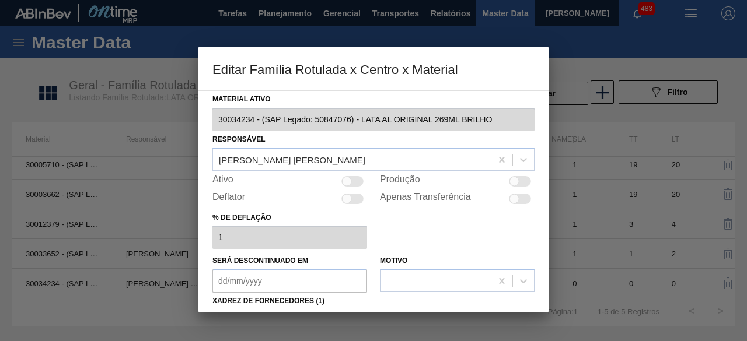
click at [350, 182] on div at bounding box center [347, 181] width 10 height 10
checkbox input "true"
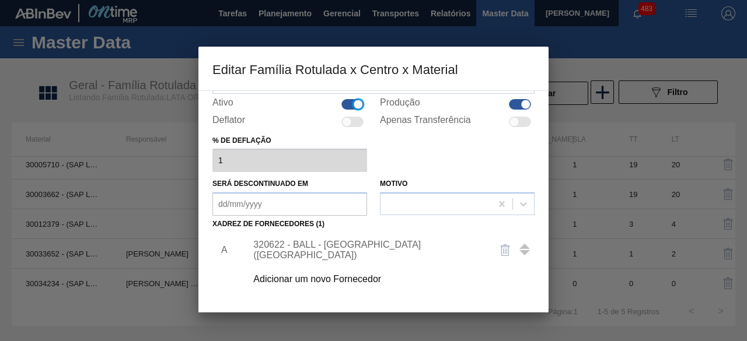
scroll to position [175, 0]
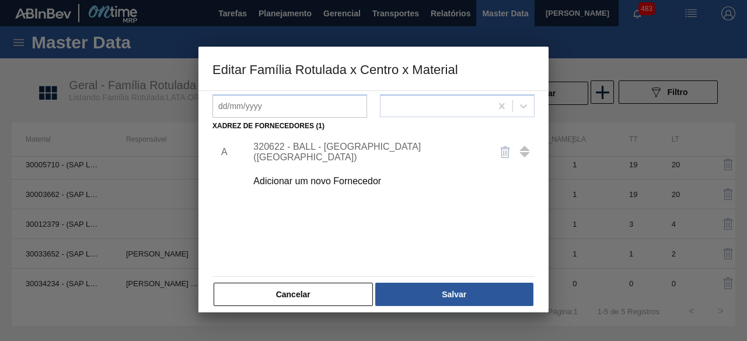
click at [363, 152] on div "320622 - BALL - RECIFE (PE)" at bounding box center [367, 152] width 229 height 21
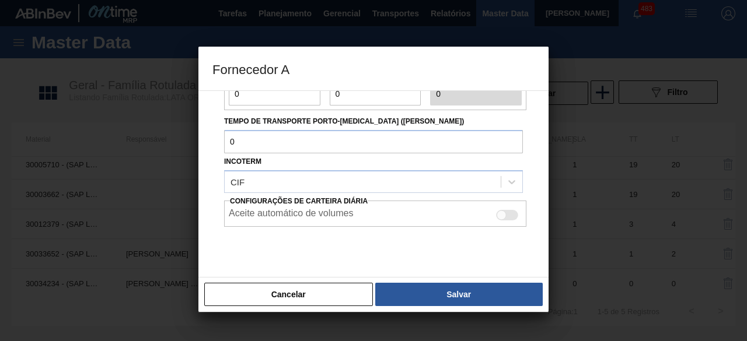
click at [512, 218] on div at bounding box center [507, 215] width 22 height 11
checkbox input "true"
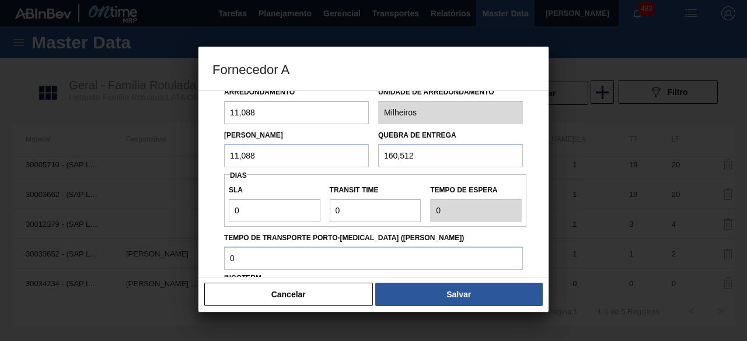
scroll to position [0, 0]
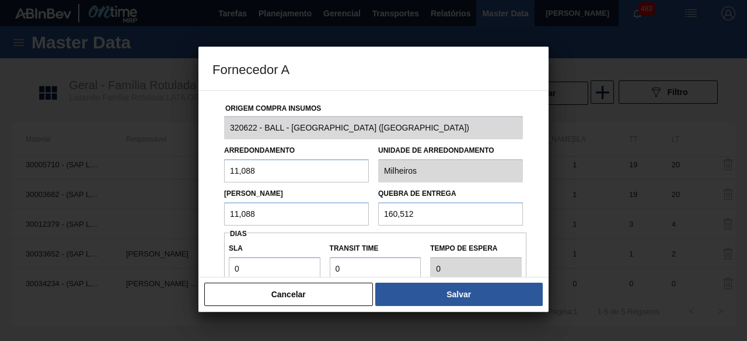
click at [456, 286] on button "Salvar" at bounding box center [458, 294] width 167 height 23
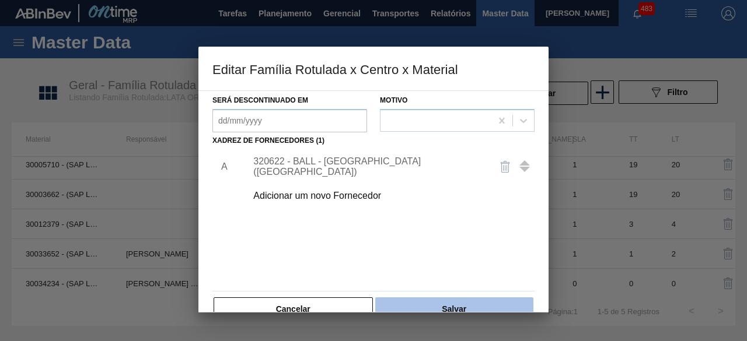
scroll to position [175, 0]
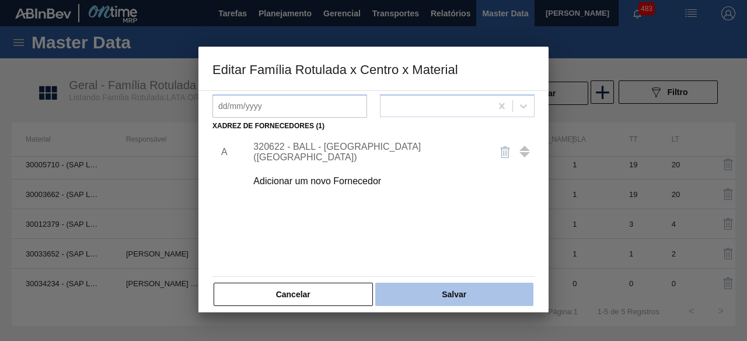
click at [452, 285] on button "Salvar" at bounding box center [454, 294] width 158 height 23
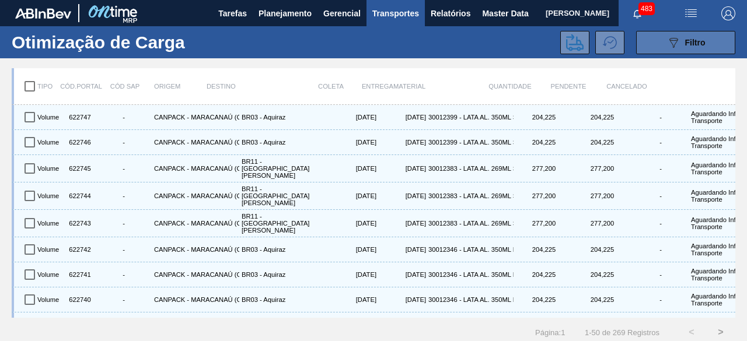
click at [656, 51] on button "089F7B8B-B2A5-4AFE-B5C0-19BA573D28AC Filtro" at bounding box center [685, 42] width 99 height 23
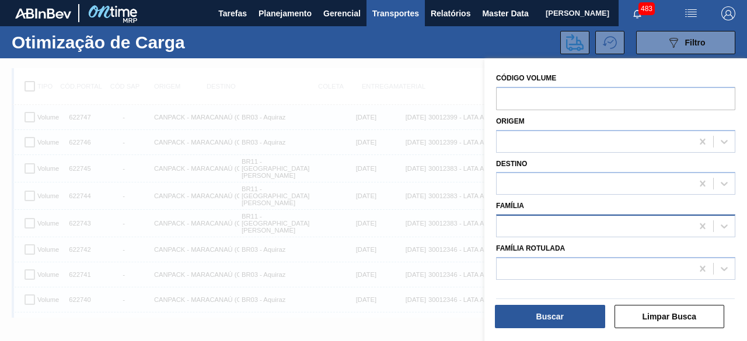
click at [583, 227] on div at bounding box center [594, 226] width 195 height 17
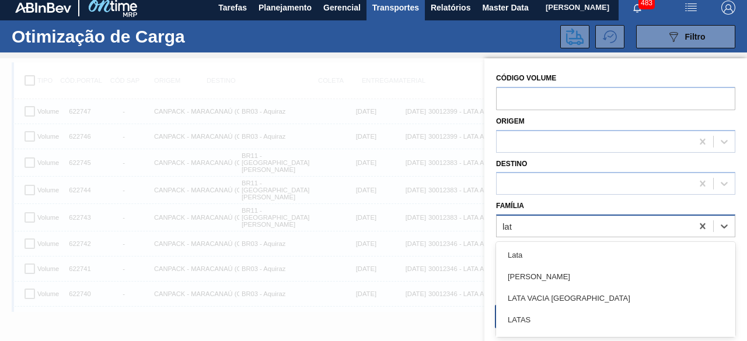
type input "lata"
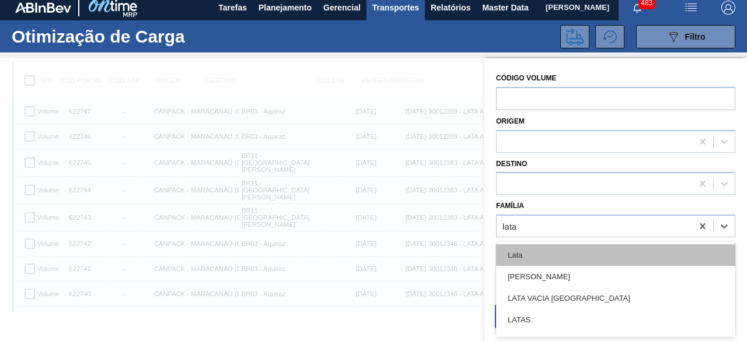
click at [566, 259] on div "Lata" at bounding box center [615, 255] width 239 height 22
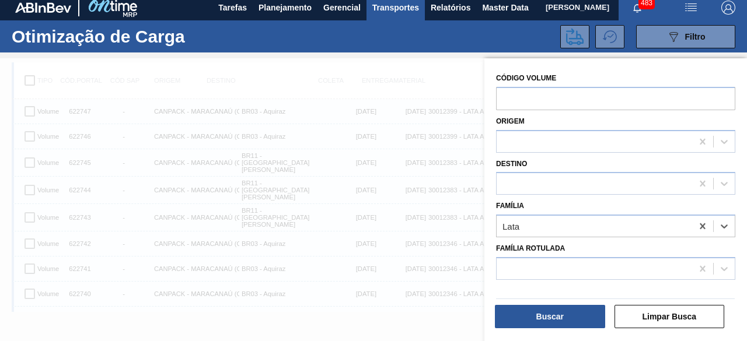
scroll to position [117, 0]
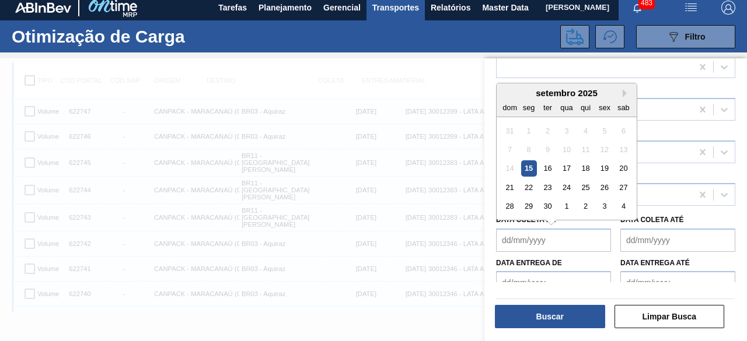
click at [564, 233] on de "Data coleta de" at bounding box center [553, 240] width 115 height 23
click at [527, 166] on div "15" at bounding box center [529, 168] width 16 height 16
type de "[DATE]"
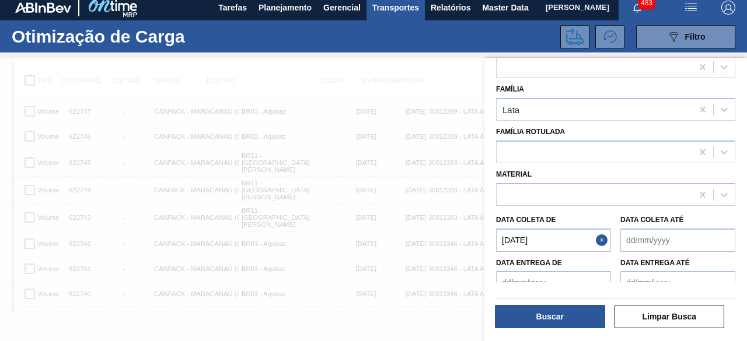
click at [680, 236] on até "Data coleta até" at bounding box center [677, 240] width 115 height 23
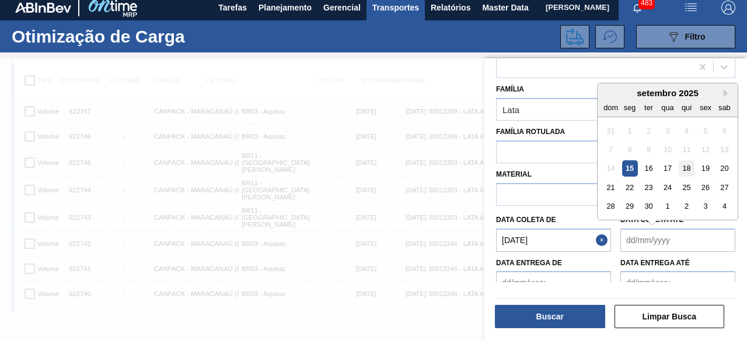
click at [687, 167] on div "18" at bounding box center [687, 168] width 16 height 16
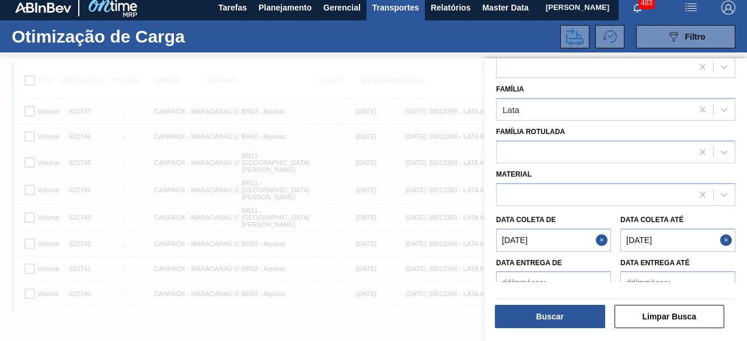
type até "[DATE]"
click at [567, 311] on button "Buscar" at bounding box center [550, 316] width 110 height 23
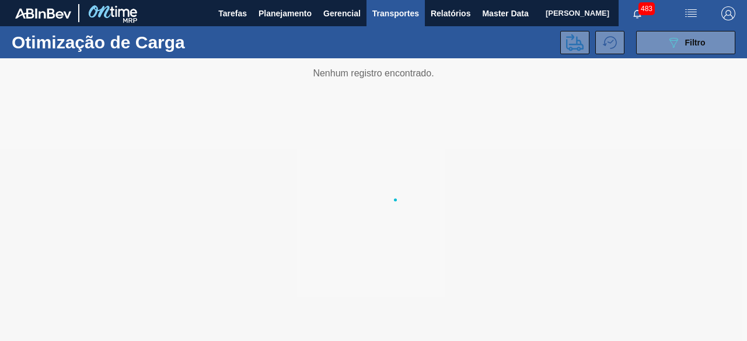
scroll to position [0, 0]
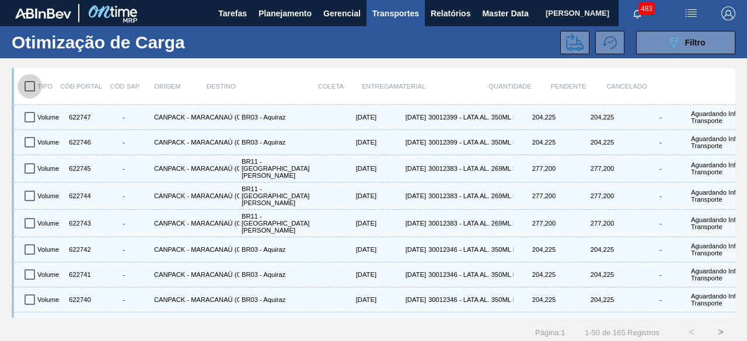
click at [29, 87] on input "checkbox" at bounding box center [30, 86] width 25 height 25
checkbox input "true"
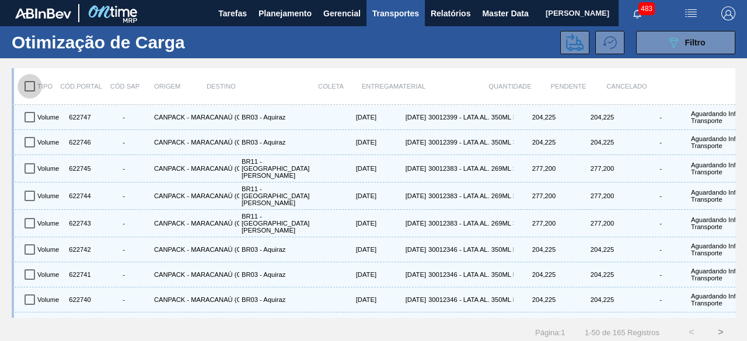
checkbox input "true"
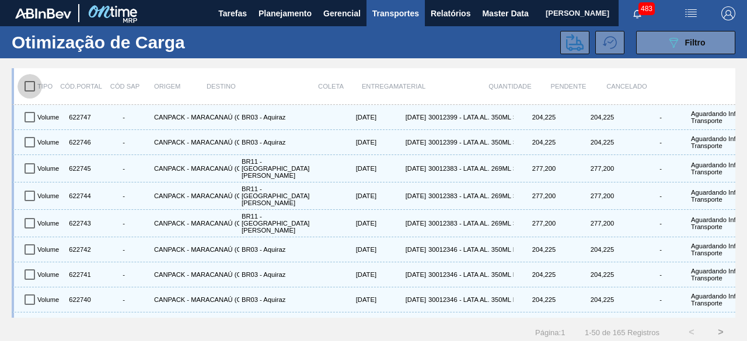
checkbox input "true"
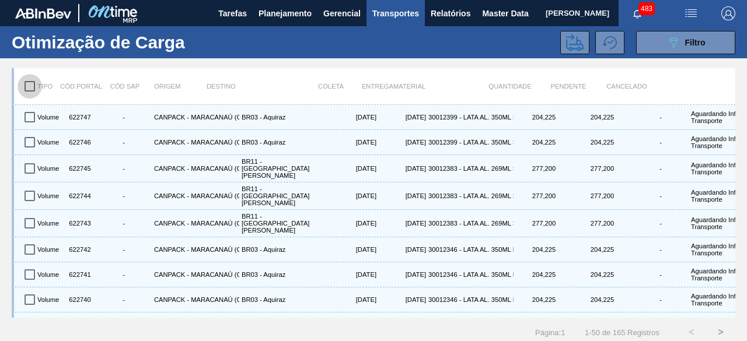
checkbox input "true"
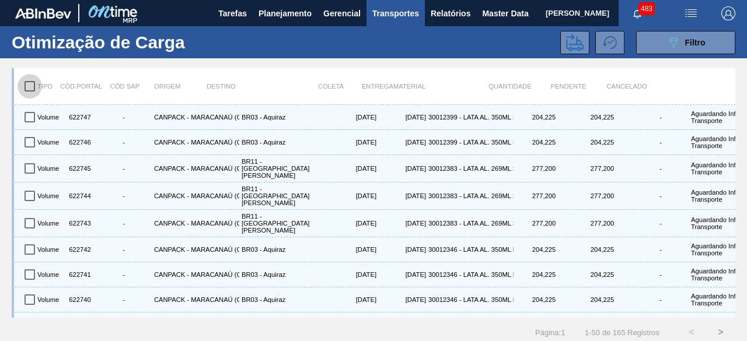
checkbox input "true"
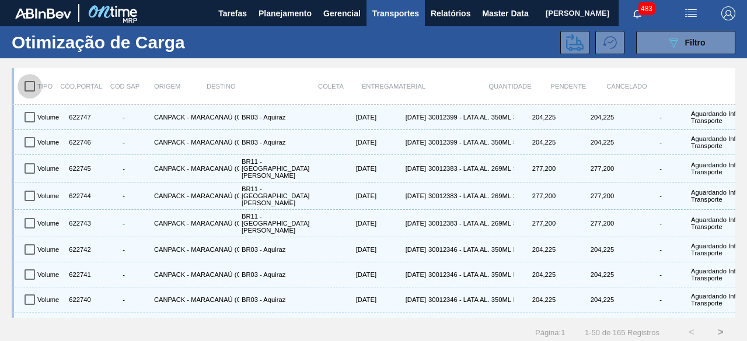
checkbox input "true"
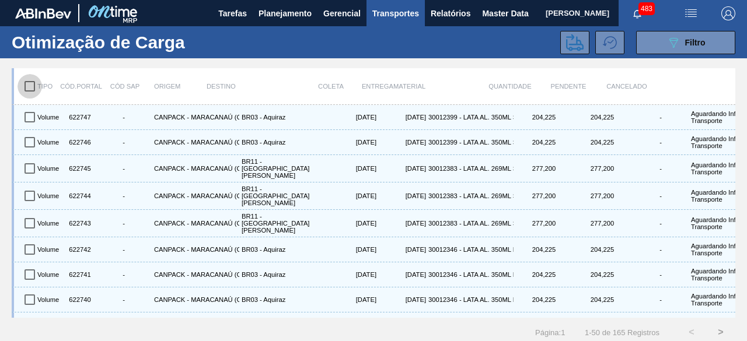
checkbox input "true"
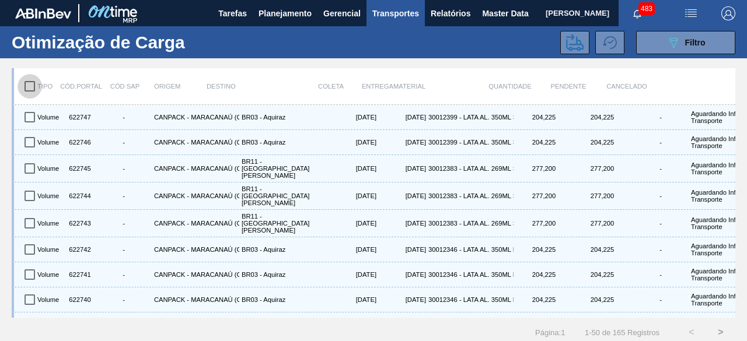
checkbox input "true"
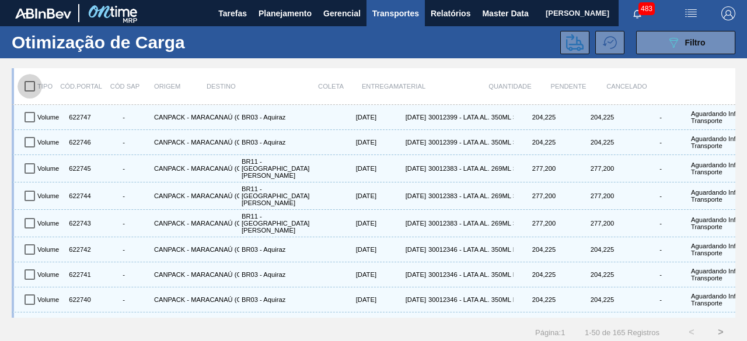
checkbox input "true"
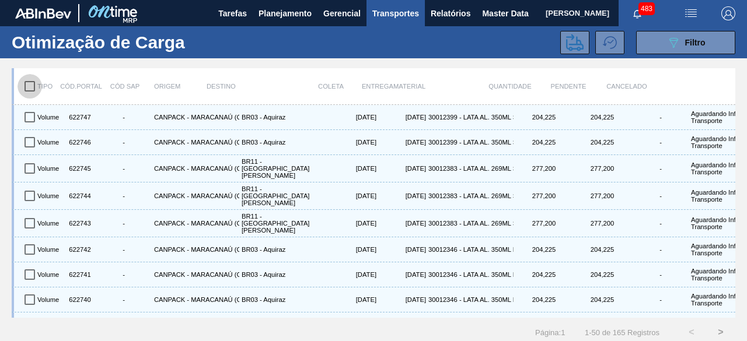
checkbox input "true"
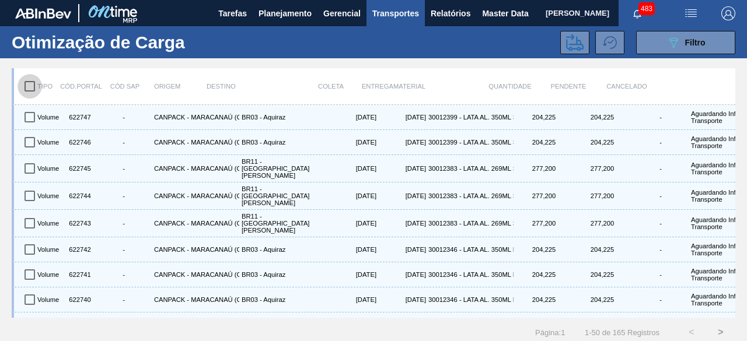
checkbox input "true"
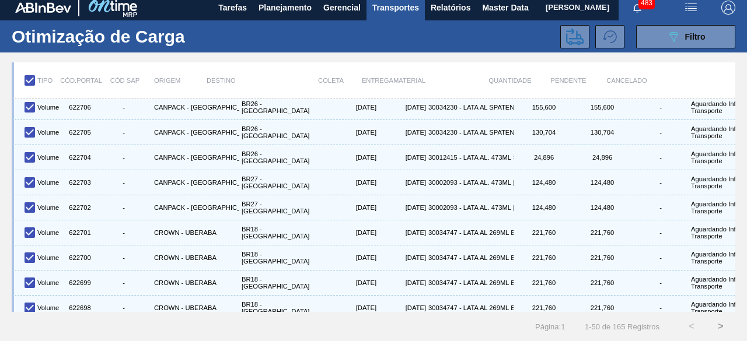
scroll to position [15, 0]
click at [572, 29] on icon at bounding box center [575, 36] width 18 height 17
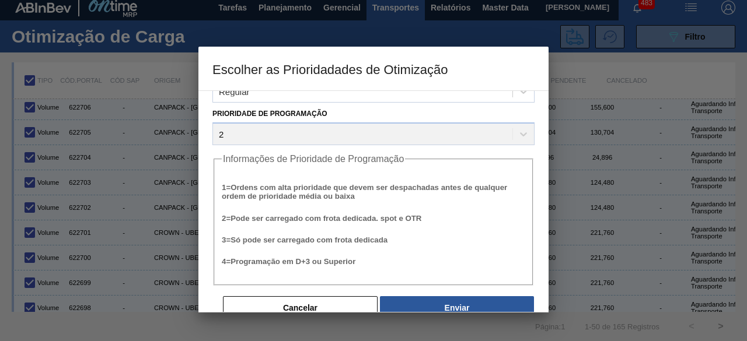
scroll to position [44, 0]
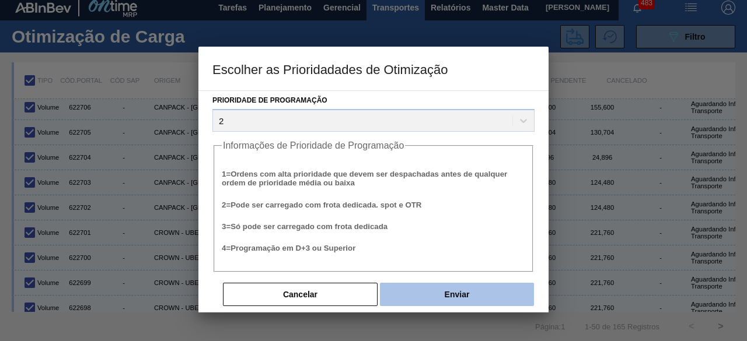
click at [452, 293] on button "Enviar" at bounding box center [457, 294] width 154 height 23
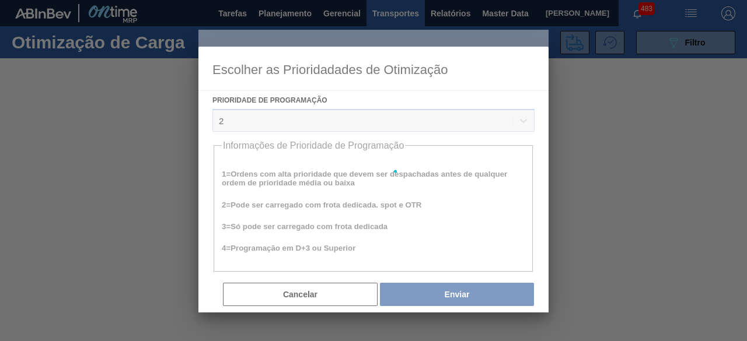
scroll to position [0, 0]
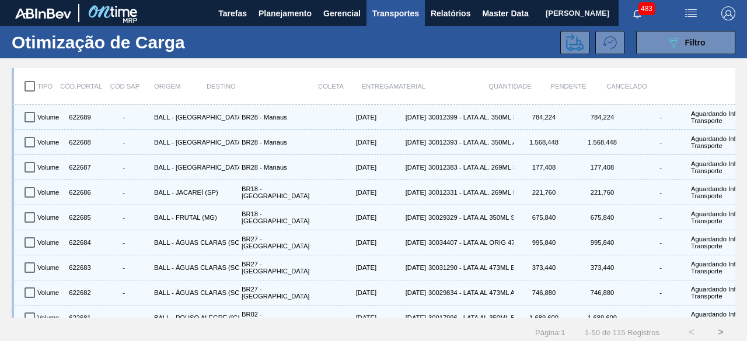
click at [29, 90] on input "checkbox" at bounding box center [30, 86] width 25 height 25
checkbox input "true"
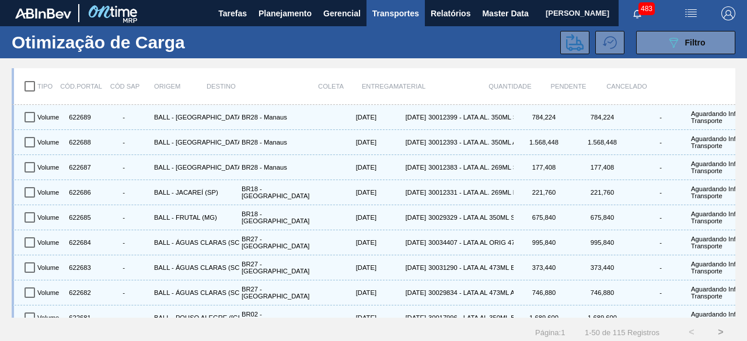
checkbox input "true"
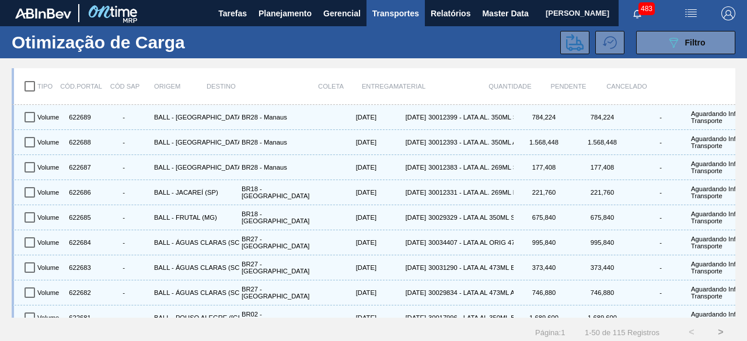
checkbox input "true"
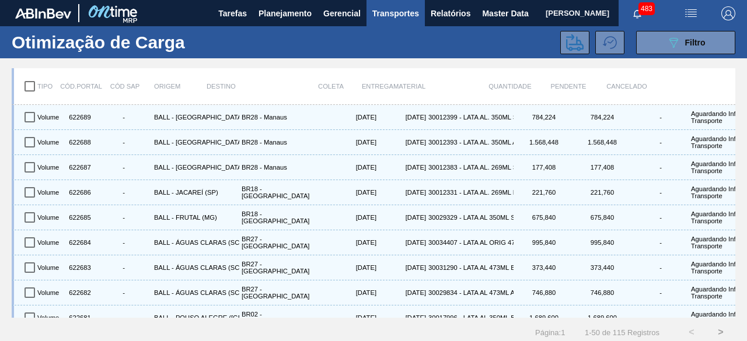
checkbox input "true"
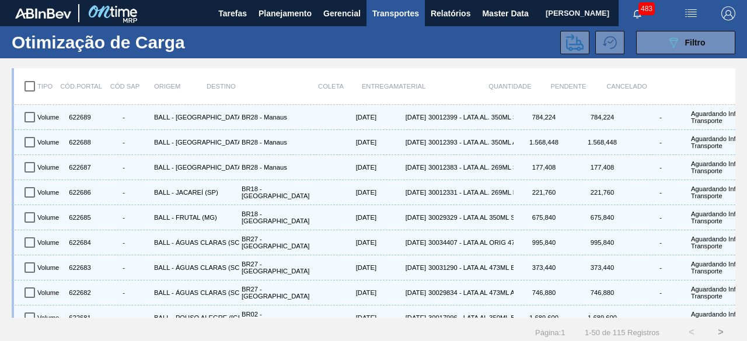
checkbox input "true"
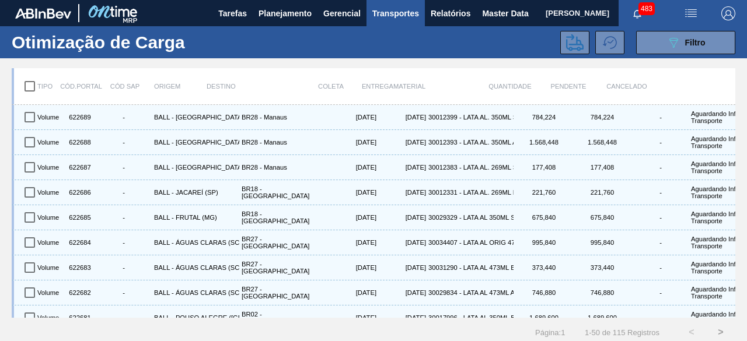
checkbox input "true"
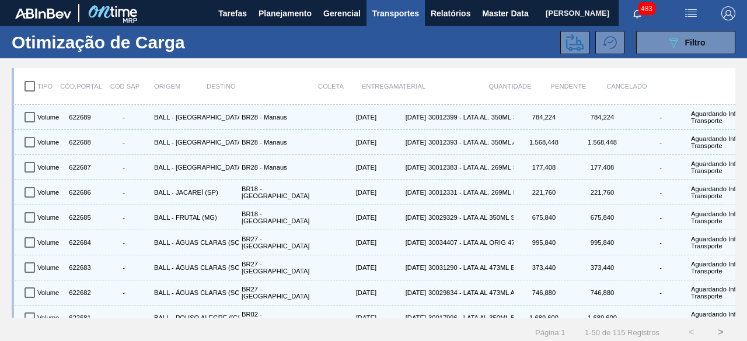
checkbox input "true"
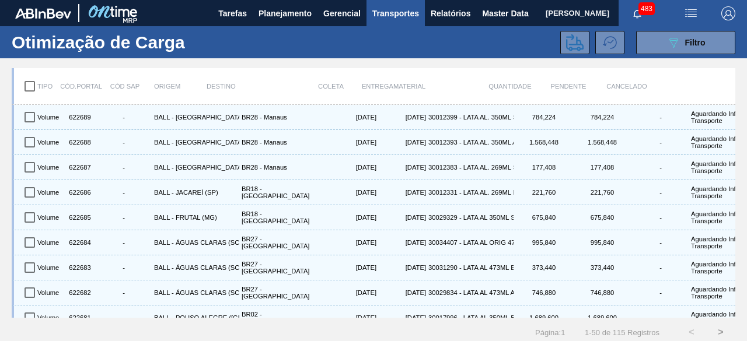
checkbox input "true"
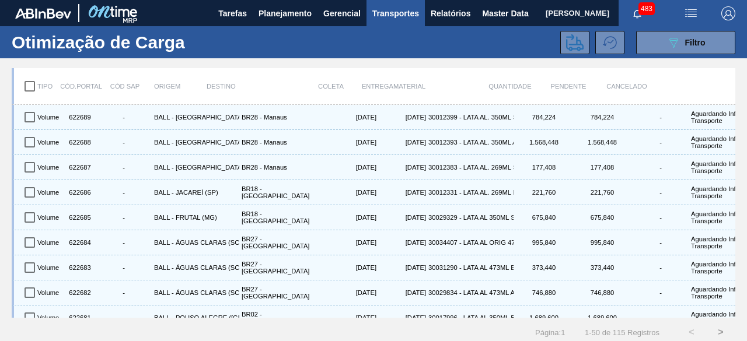
checkbox input "true"
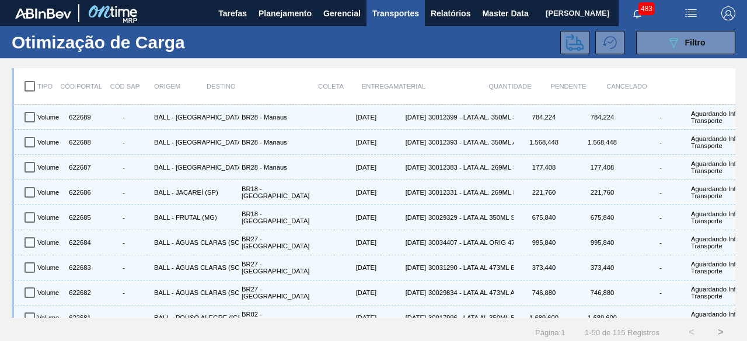
checkbox input "true"
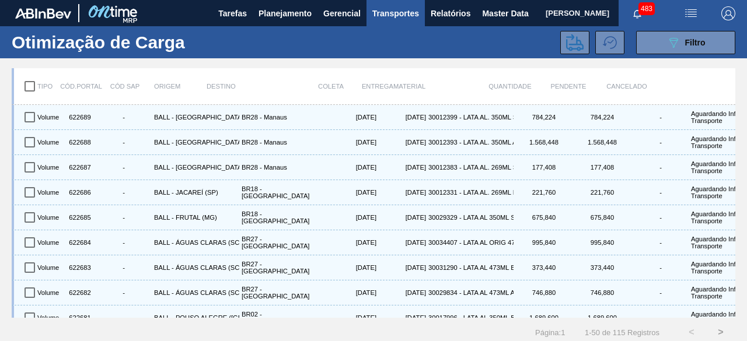
checkbox input "true"
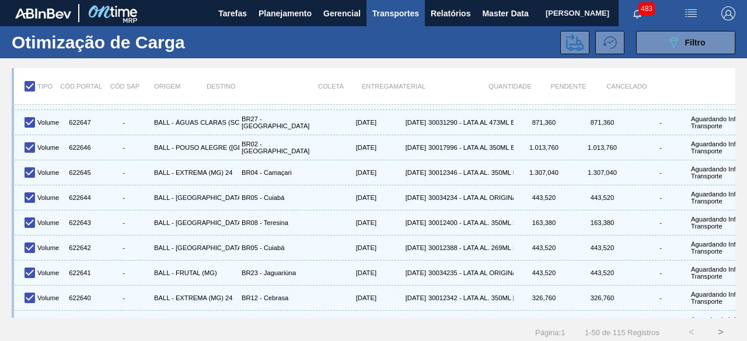
scroll to position [1040, 0]
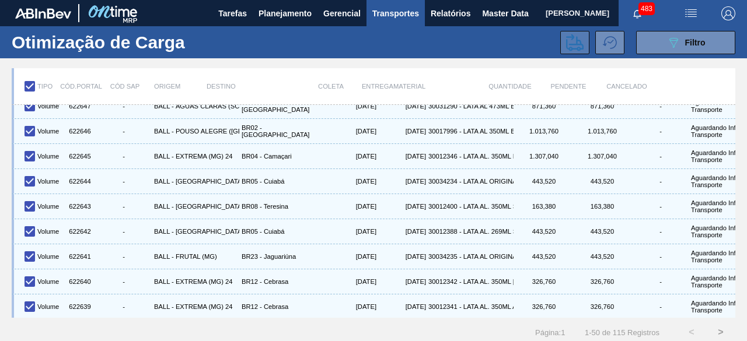
click at [569, 46] on icon at bounding box center [575, 43] width 18 height 18
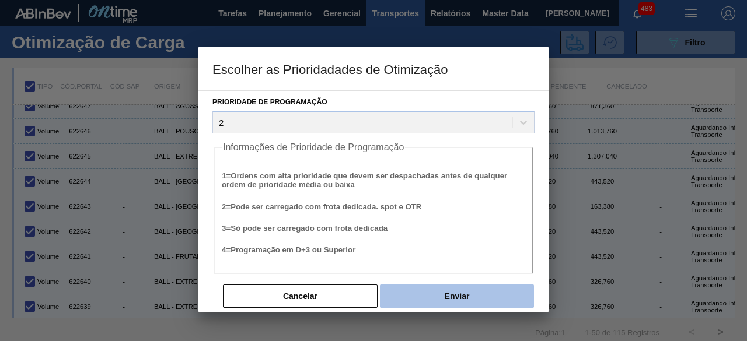
scroll to position [44, 0]
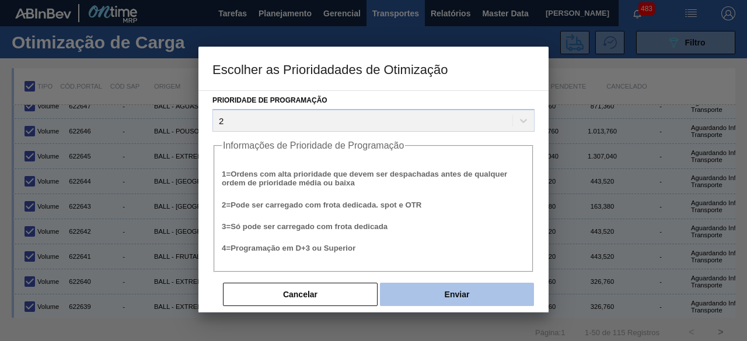
click at [450, 285] on button "Enviar" at bounding box center [457, 294] width 154 height 23
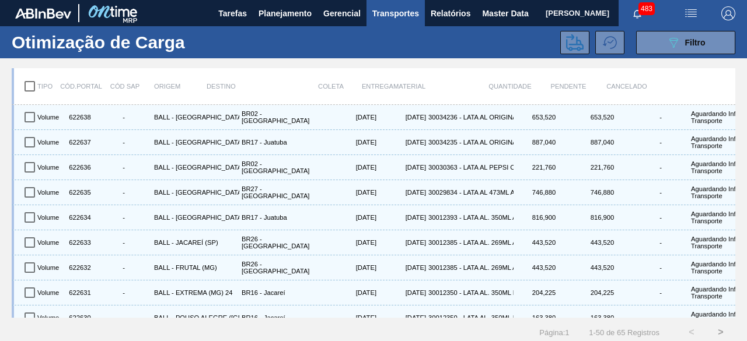
click at [29, 86] on input "checkbox" at bounding box center [30, 86] width 25 height 25
checkbox input "true"
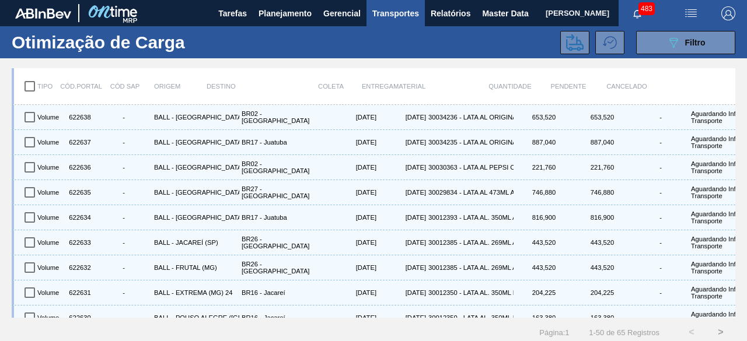
checkbox input "true"
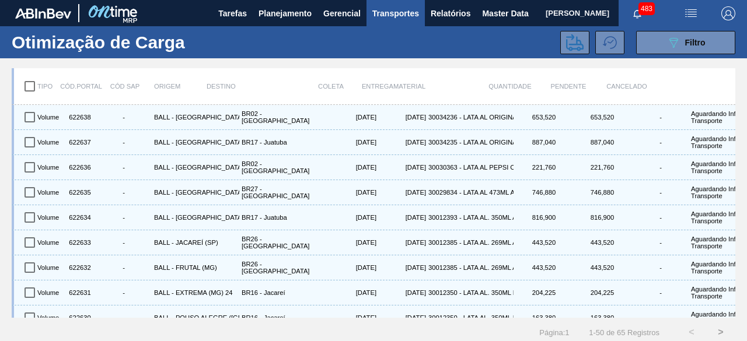
checkbox input "true"
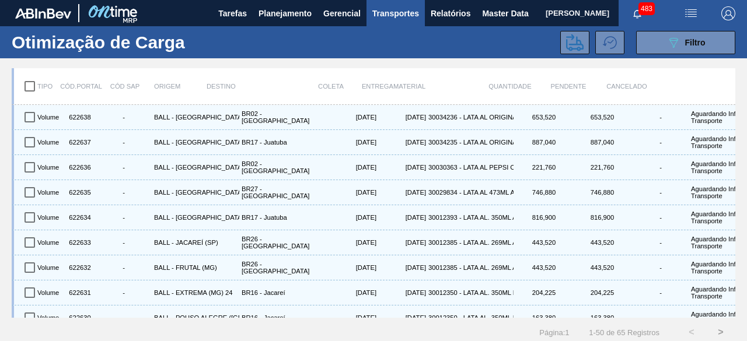
checkbox input "true"
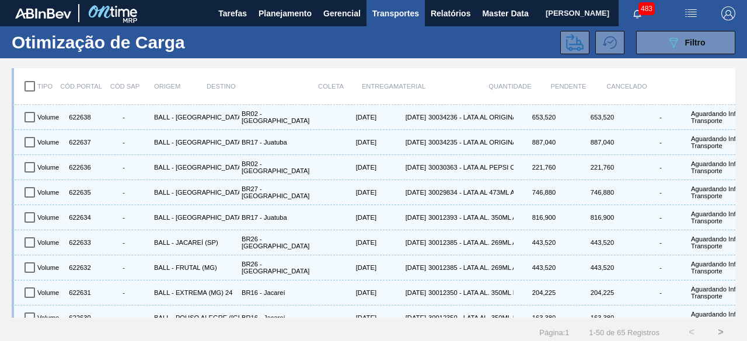
checkbox input "true"
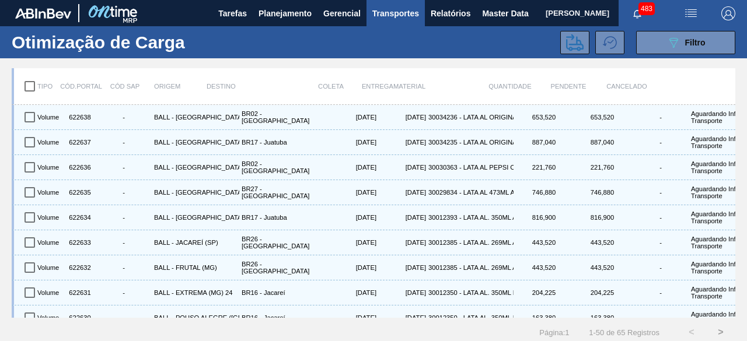
checkbox input "true"
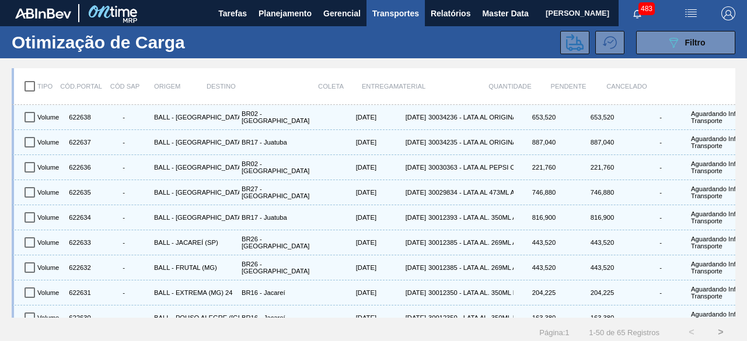
checkbox input "true"
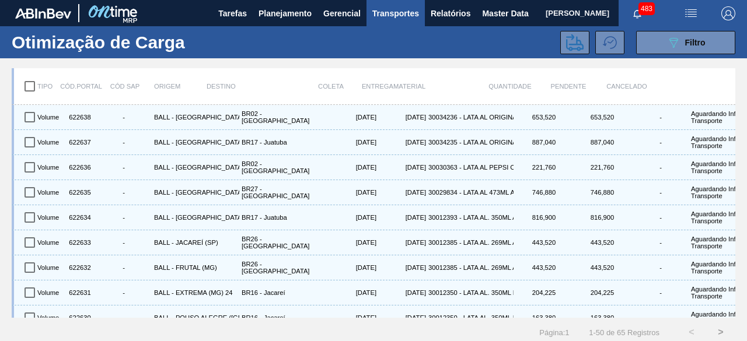
checkbox input "true"
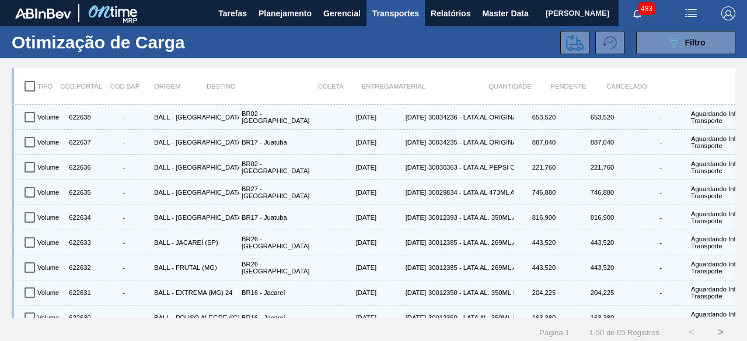
checkbox input "true"
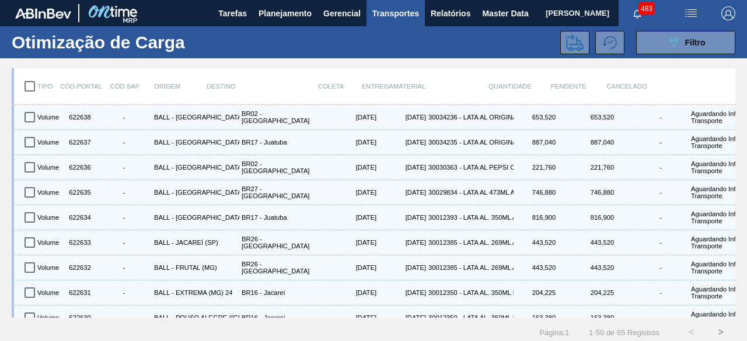
checkbox input "true"
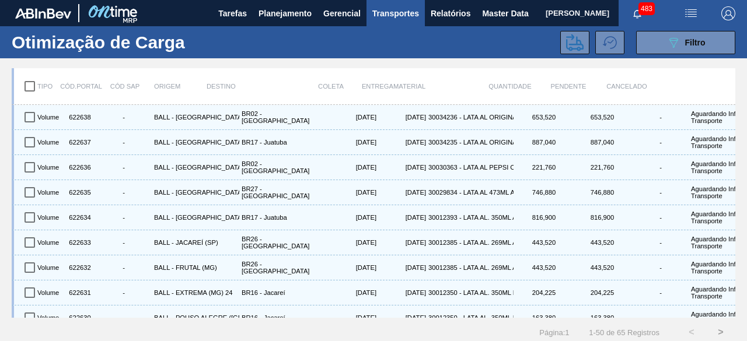
checkbox input "true"
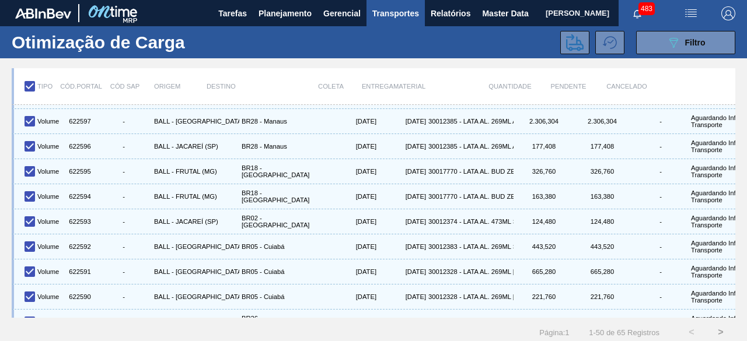
scroll to position [1040, 0]
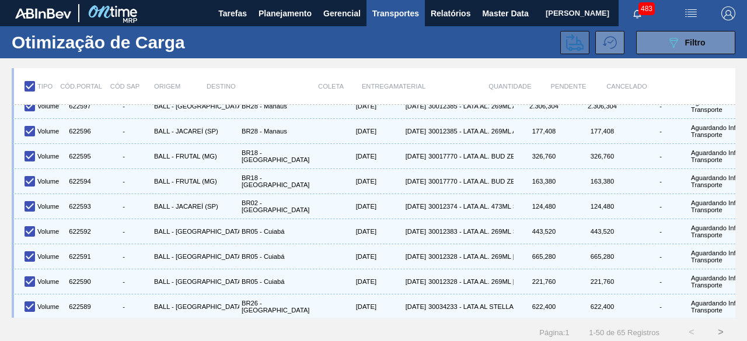
click at [564, 47] on button at bounding box center [574, 42] width 29 height 23
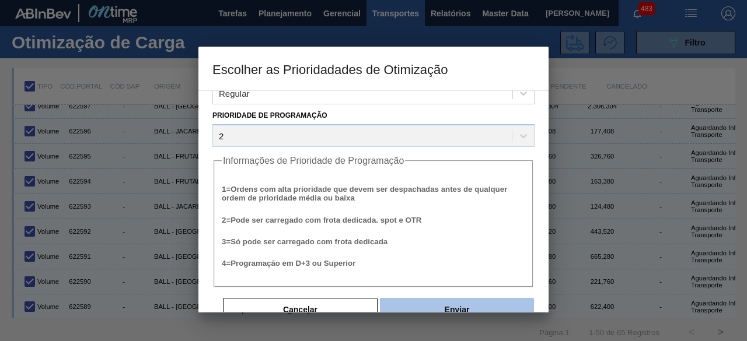
scroll to position [44, 0]
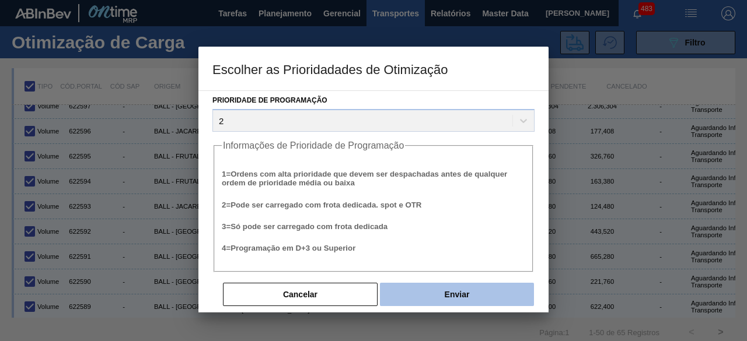
click at [476, 299] on button "Enviar" at bounding box center [457, 294] width 154 height 23
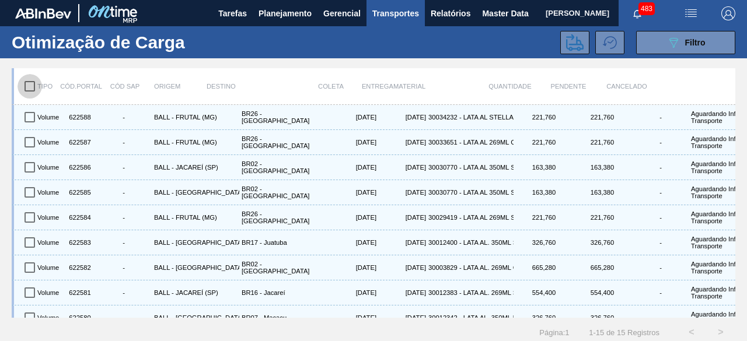
click at [33, 89] on input "checkbox" at bounding box center [30, 86] width 25 height 25
checkbox input "true"
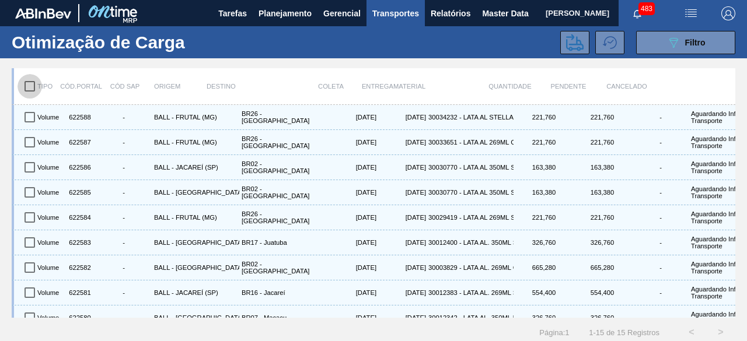
checkbox input "true"
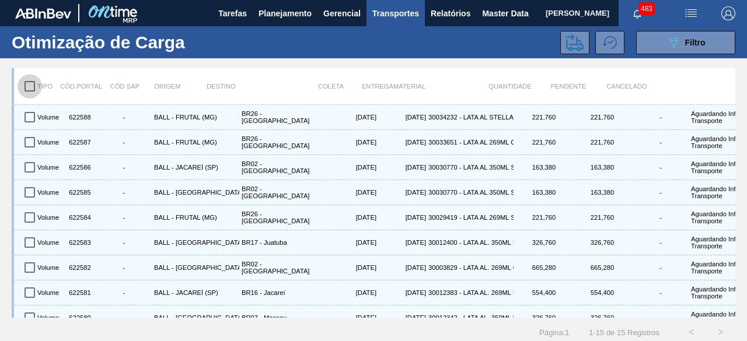
checkbox input "true"
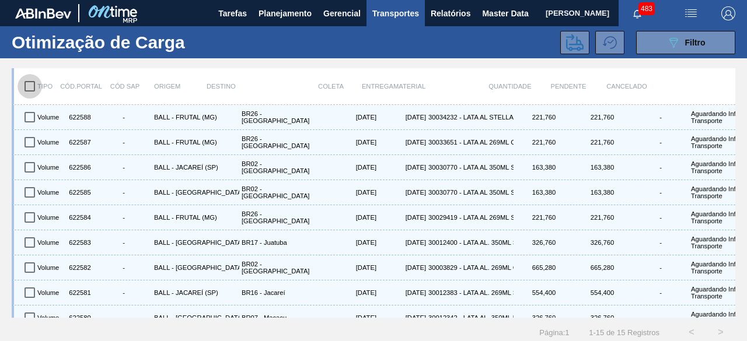
checkbox input "true"
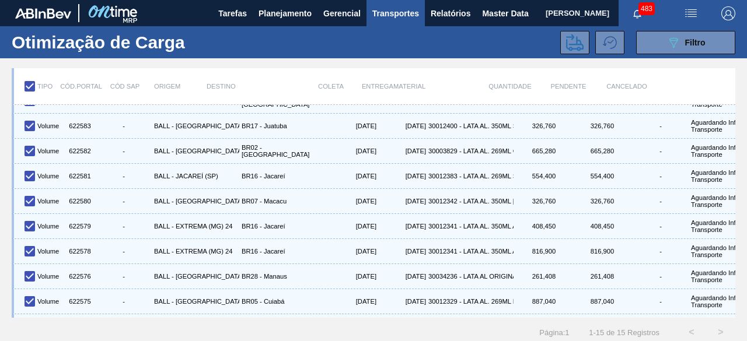
scroll to position [169, 0]
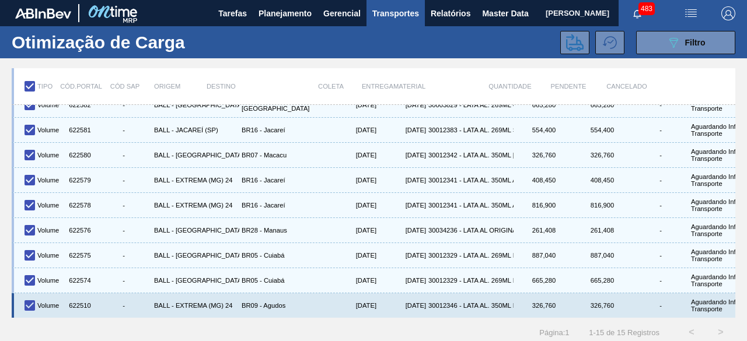
click at [28, 296] on input "checkbox" at bounding box center [30, 305] width 25 height 25
checkbox input "false"
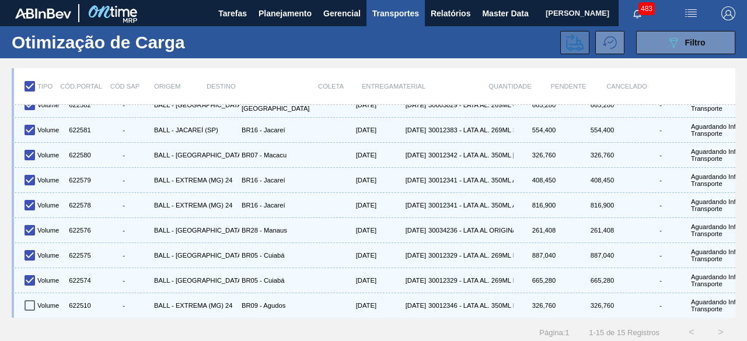
click at [569, 43] on icon at bounding box center [575, 43] width 18 height 18
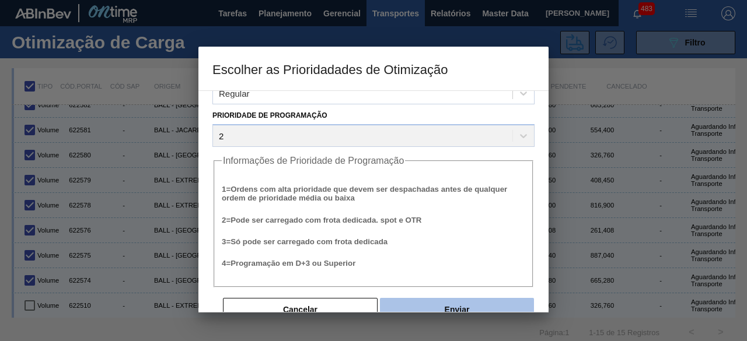
scroll to position [44, 0]
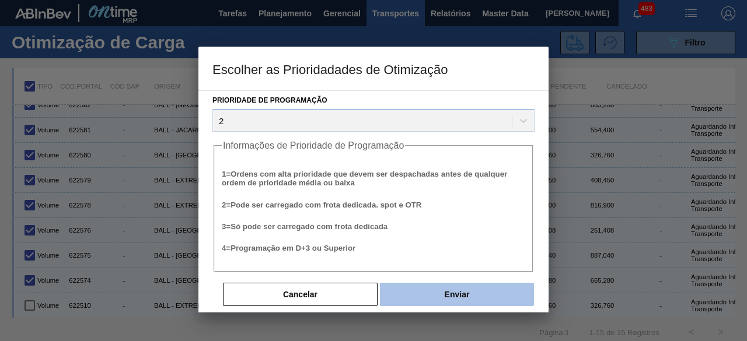
click at [452, 291] on button "Enviar" at bounding box center [457, 294] width 154 height 23
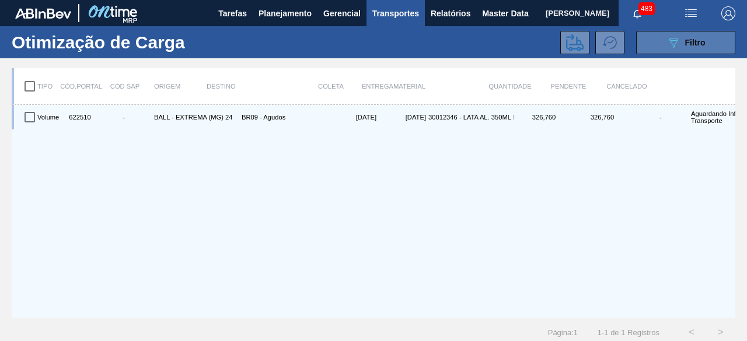
click at [674, 39] on icon "089F7B8B-B2A5-4AFE-B5C0-19BA573D28AC" at bounding box center [673, 43] width 14 height 14
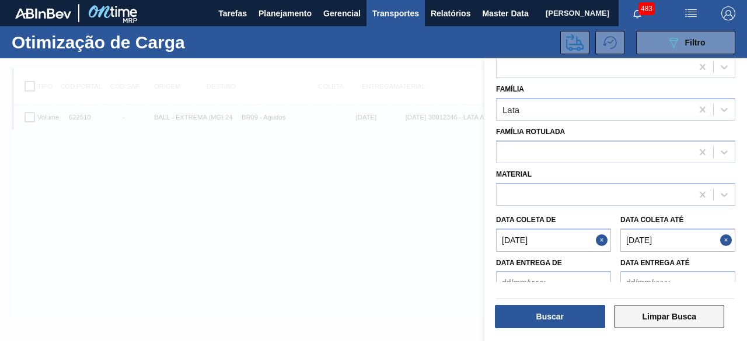
click at [662, 320] on button "Limpar Busca" at bounding box center [669, 316] width 110 height 23
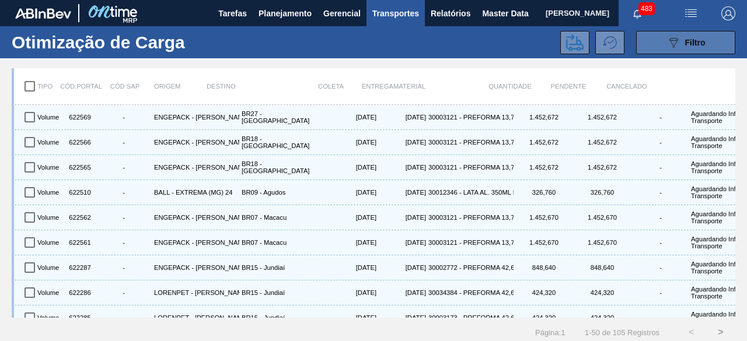
click at [672, 45] on icon "089F7B8B-B2A5-4AFE-B5C0-19BA573D28AC" at bounding box center [673, 43] width 14 height 14
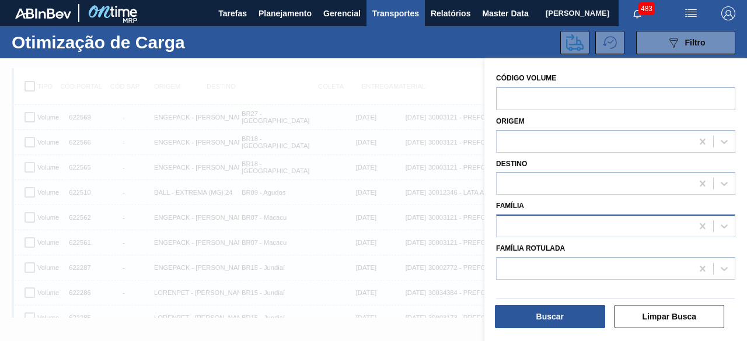
click at [566, 229] on div at bounding box center [594, 226] width 195 height 17
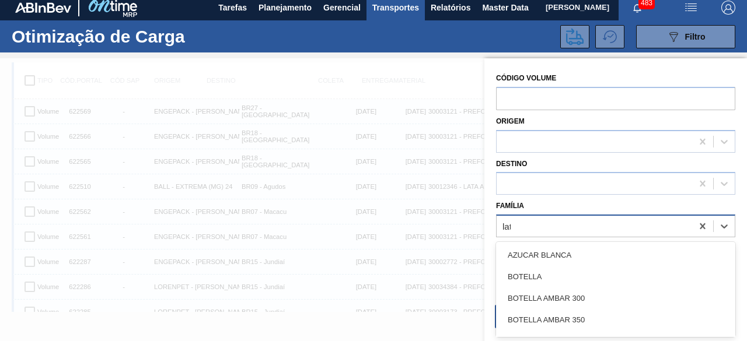
type input "lata"
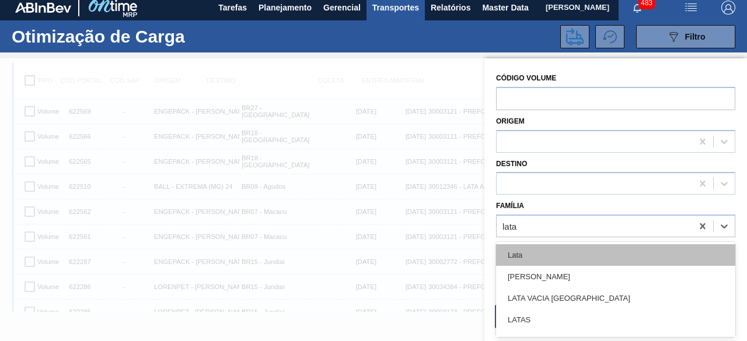
click at [542, 255] on div "Lata" at bounding box center [615, 255] width 239 height 22
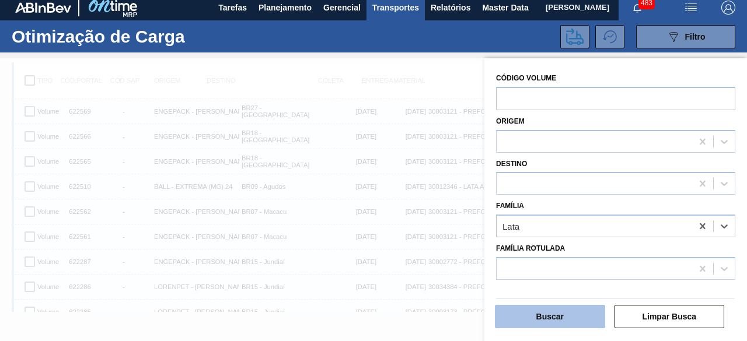
click at [565, 314] on button "Buscar" at bounding box center [550, 316] width 110 height 23
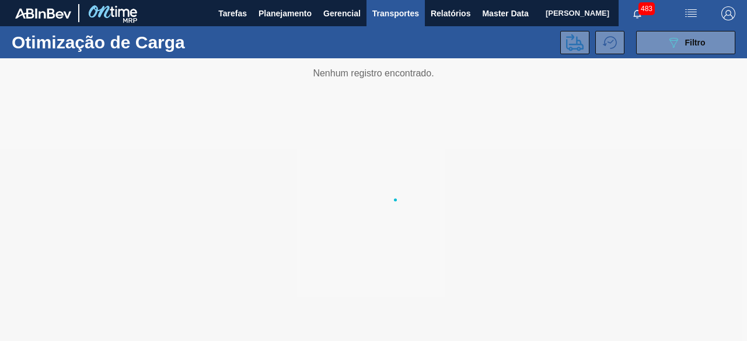
scroll to position [0, 0]
